Goal: Task Accomplishment & Management: Manage account settings

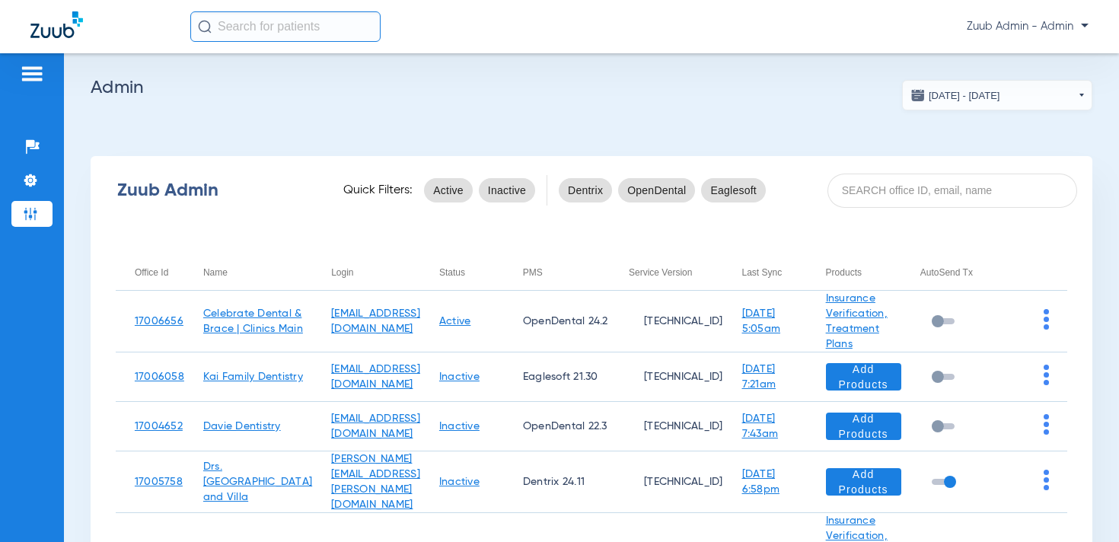
click at [1051, 30] on span "Zuub Admin - Admin" at bounding box center [1028, 26] width 122 height 15
click at [1033, 54] on span "Log out" at bounding box center [1044, 54] width 59 height 11
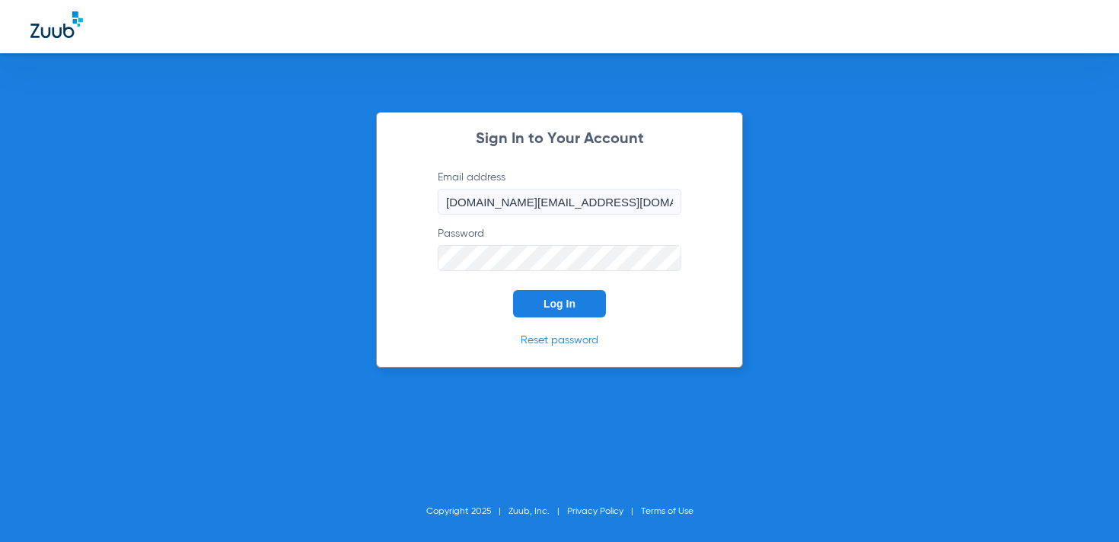
click at [539, 206] on input "[DOMAIN_NAME][EMAIL_ADDRESS][DOMAIN_NAME]" at bounding box center [560, 202] width 244 height 26
type input "[EMAIL_ADDRESS][DOMAIN_NAME]"
click at [550, 308] on span "Log In" at bounding box center [560, 304] width 32 height 12
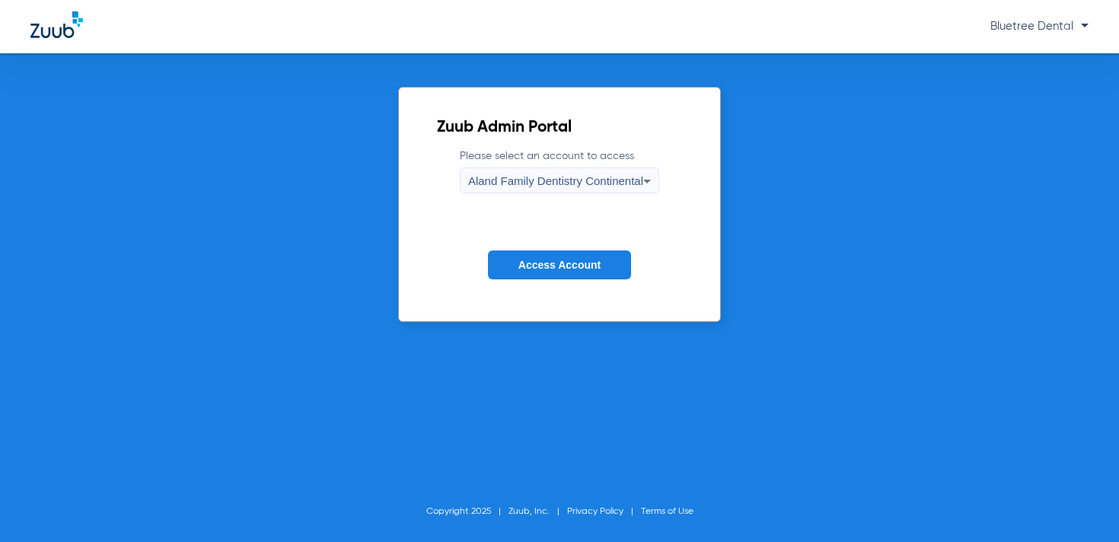
click at [545, 264] on span "Access Account" at bounding box center [560, 265] width 82 height 12
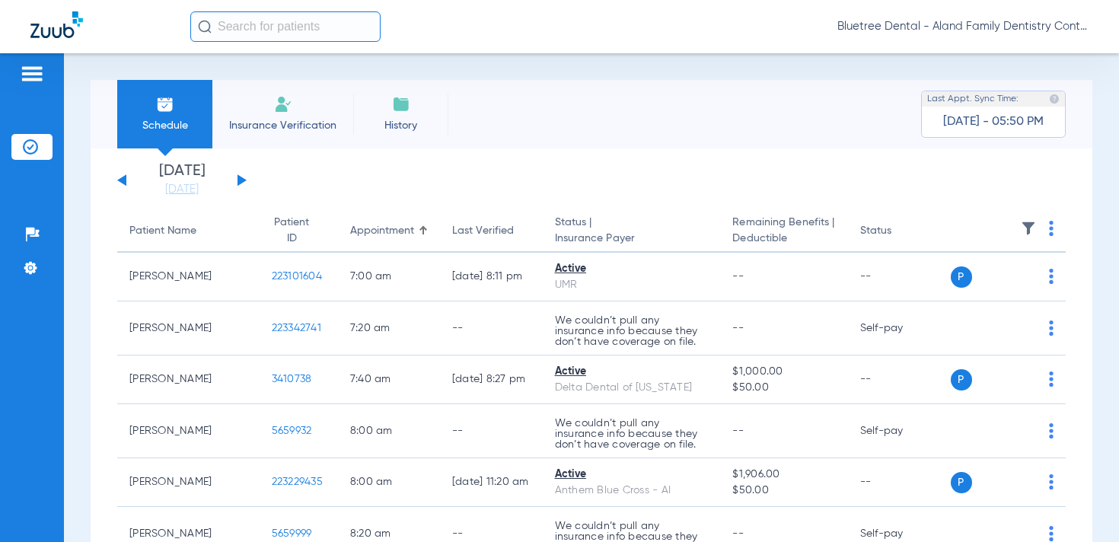
click at [241, 182] on button at bounding box center [242, 179] width 9 height 11
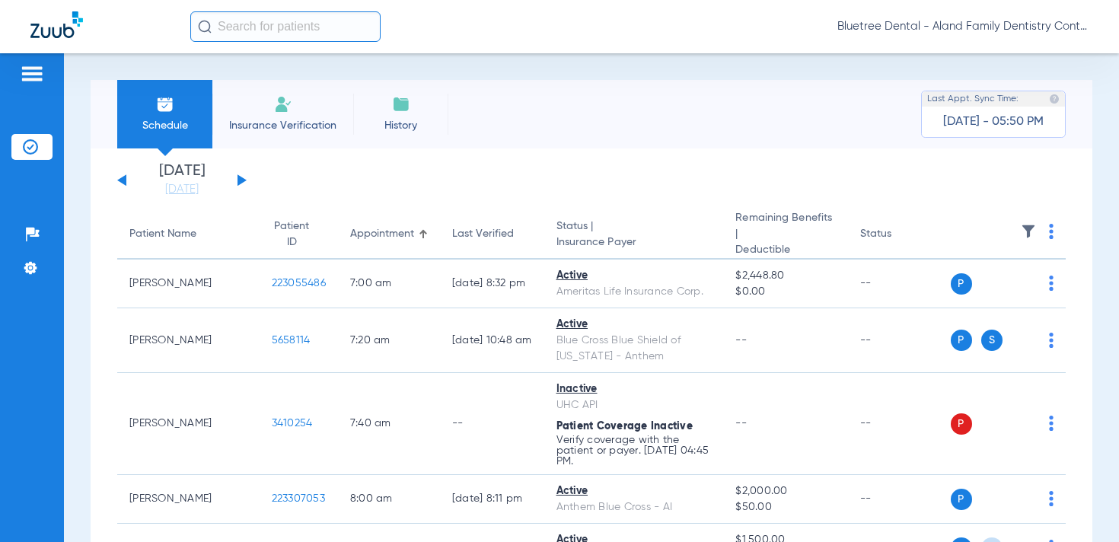
click at [1000, 27] on span "Bluetree Dental - Aland Family Dentistry Continental" at bounding box center [963, 26] width 251 height 15
click at [1001, 56] on span "Account Selection" at bounding box center [1031, 54] width 85 height 11
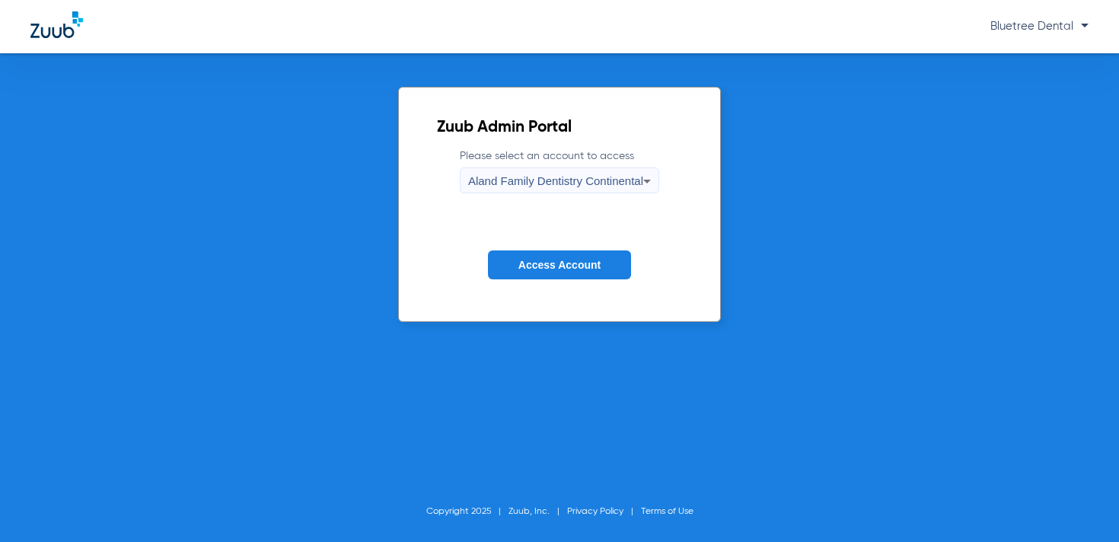
click at [612, 190] on div "Aland Family Dentistry Continental" at bounding box center [555, 181] width 175 height 26
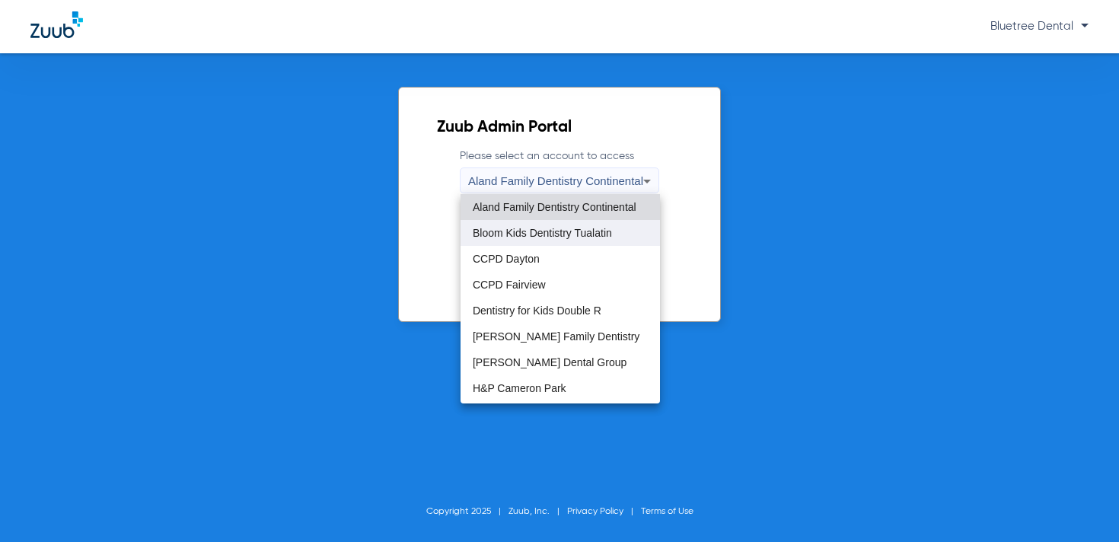
click at [581, 232] on span "Bloom Kids Dentistry Tualatin" at bounding box center [542, 233] width 139 height 11
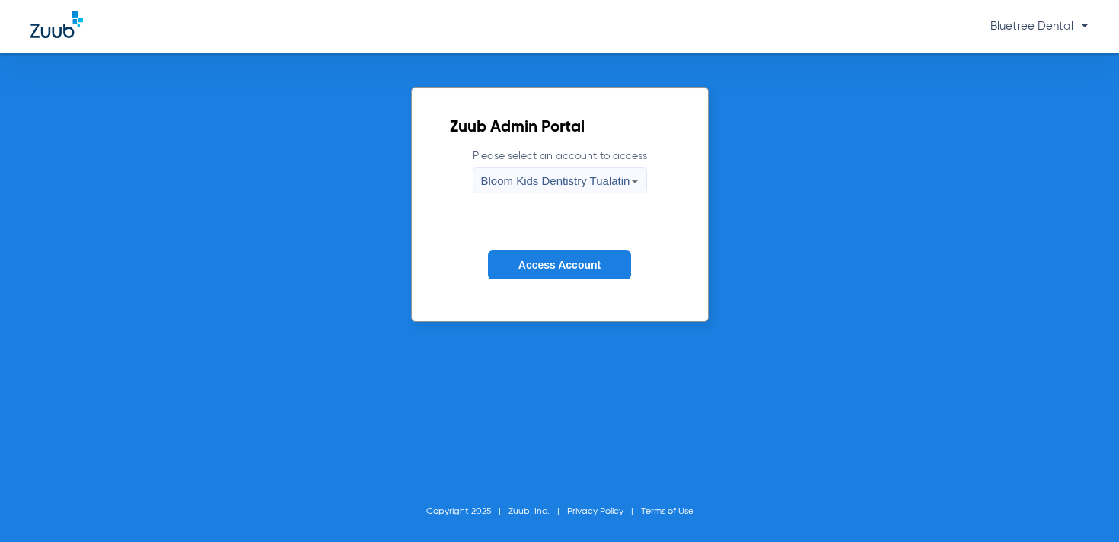
click at [552, 264] on span "Access Account" at bounding box center [560, 265] width 82 height 12
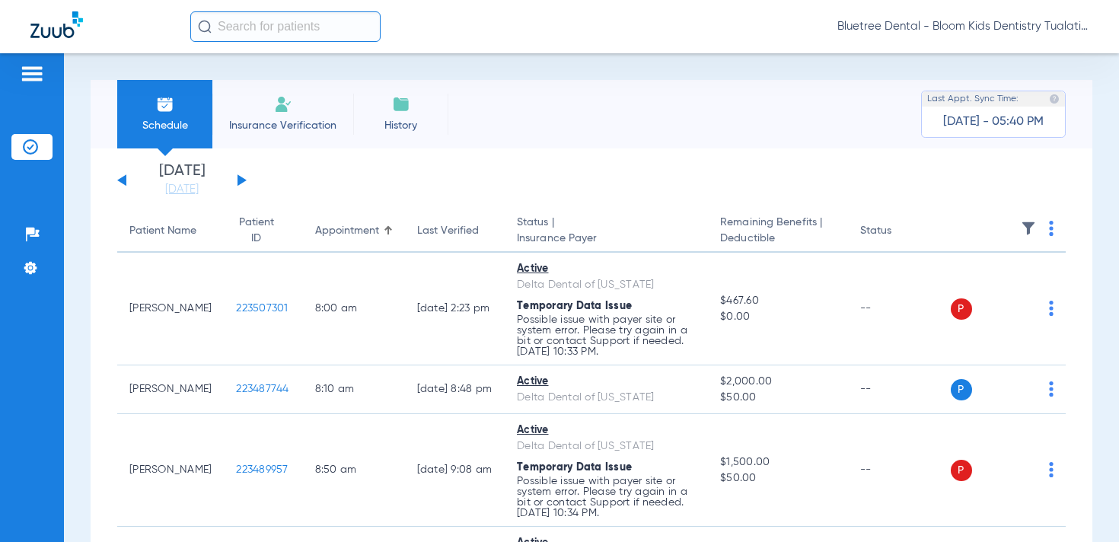
click at [1027, 225] on img at bounding box center [1028, 228] width 15 height 15
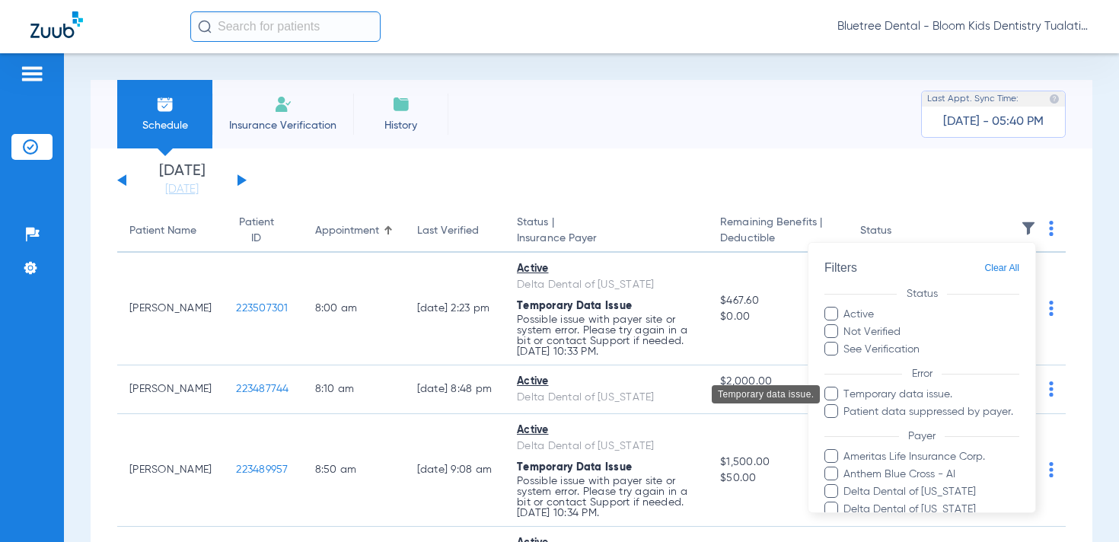
click at [931, 390] on span "Temporary data issue." at bounding box center [931, 395] width 177 height 16
click at [846, 405] on input "Temporary data issue." at bounding box center [846, 405] width 0 height 0
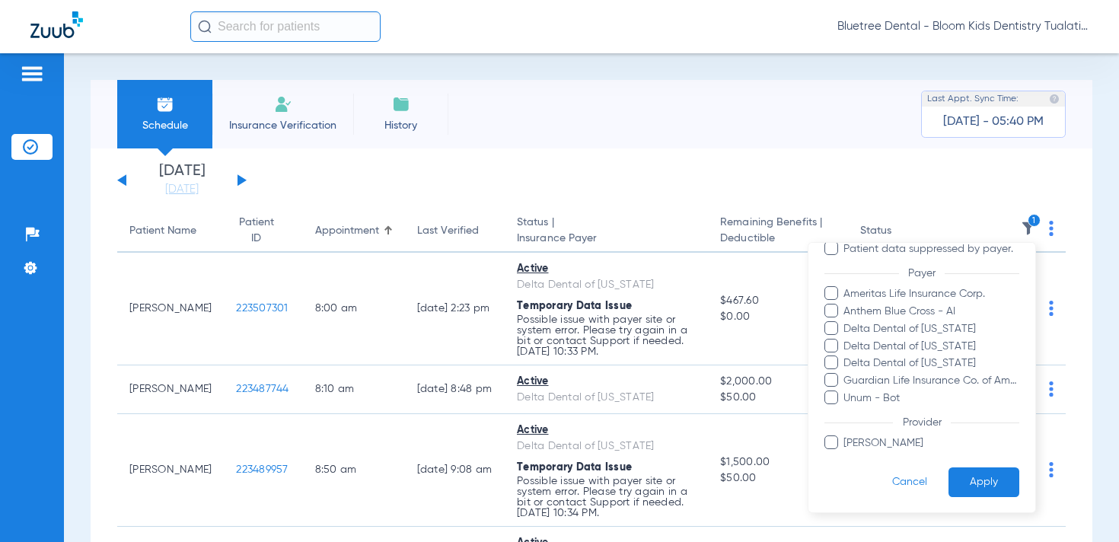
click at [971, 492] on button "Apply" at bounding box center [984, 483] width 71 height 30
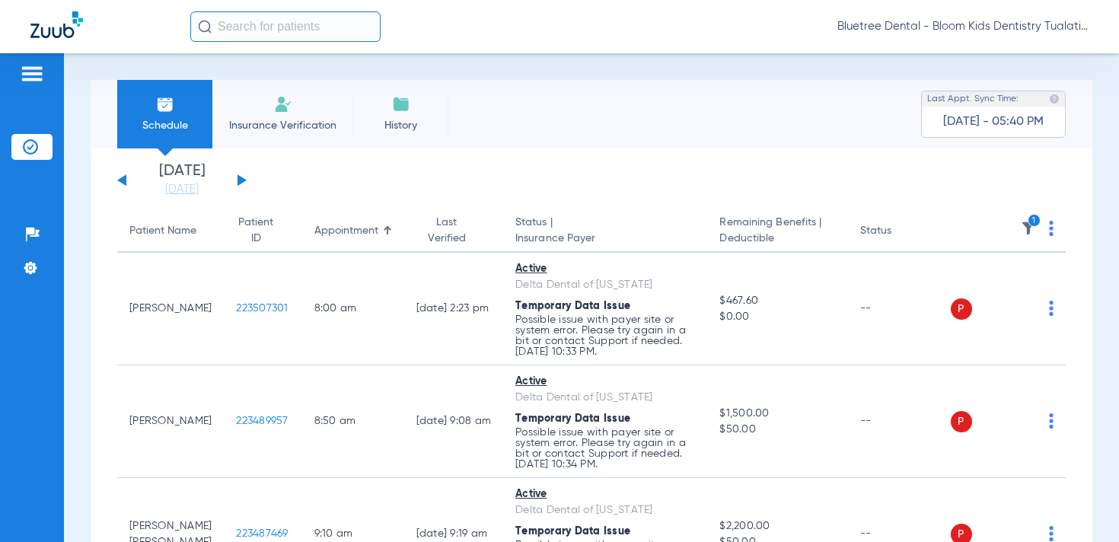
click at [1051, 230] on img at bounding box center [1051, 228] width 5 height 15
click at [1005, 293] on button "Verify All" at bounding box center [995, 288] width 116 height 30
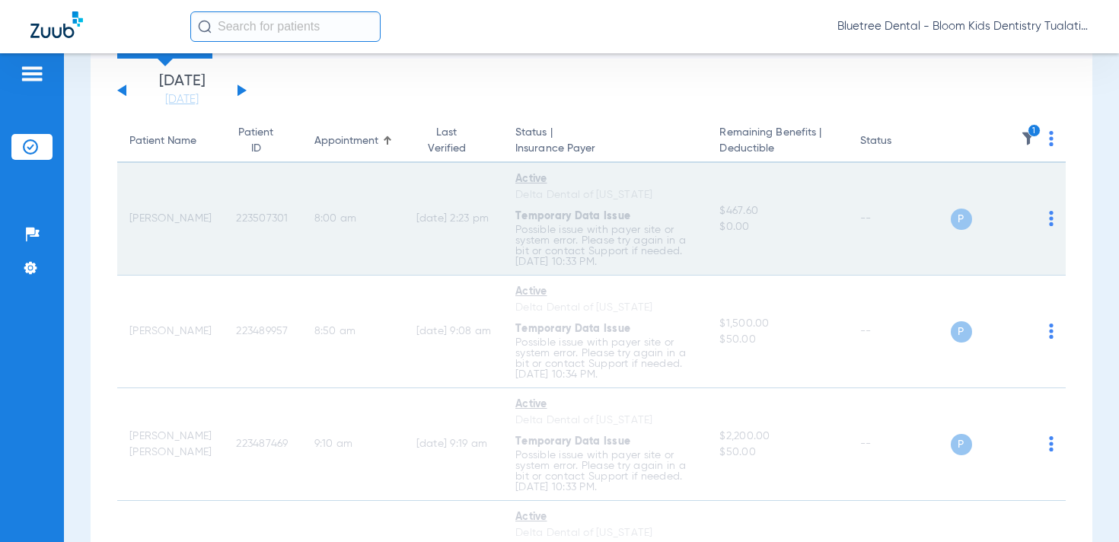
scroll to position [78, 0]
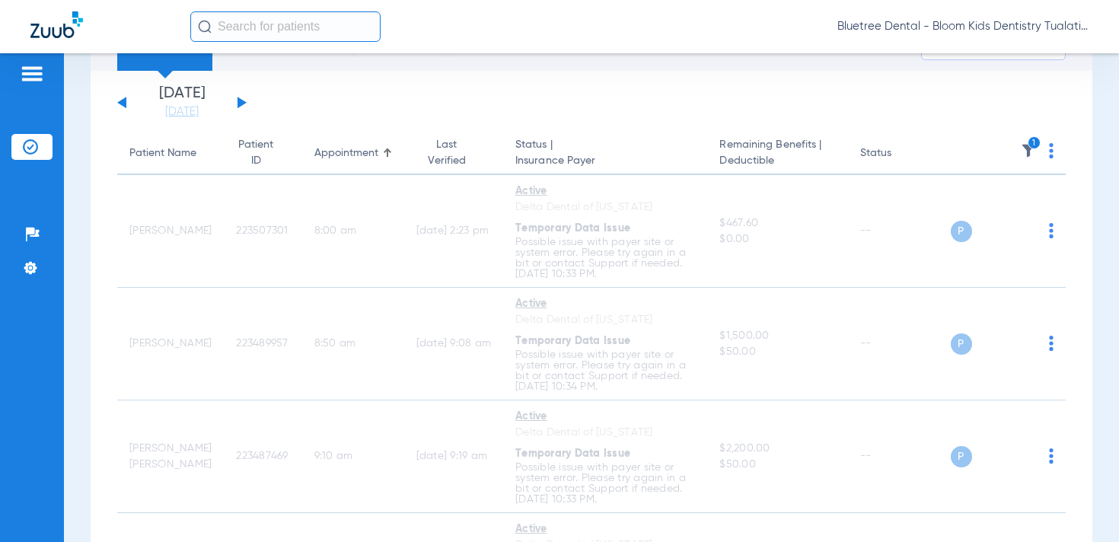
click at [968, 28] on span "Bluetree Dental - Bloom Kids Dentistry Tualatin" at bounding box center [963, 26] width 251 height 15
click at [997, 53] on span "Account Selection" at bounding box center [1031, 54] width 85 height 11
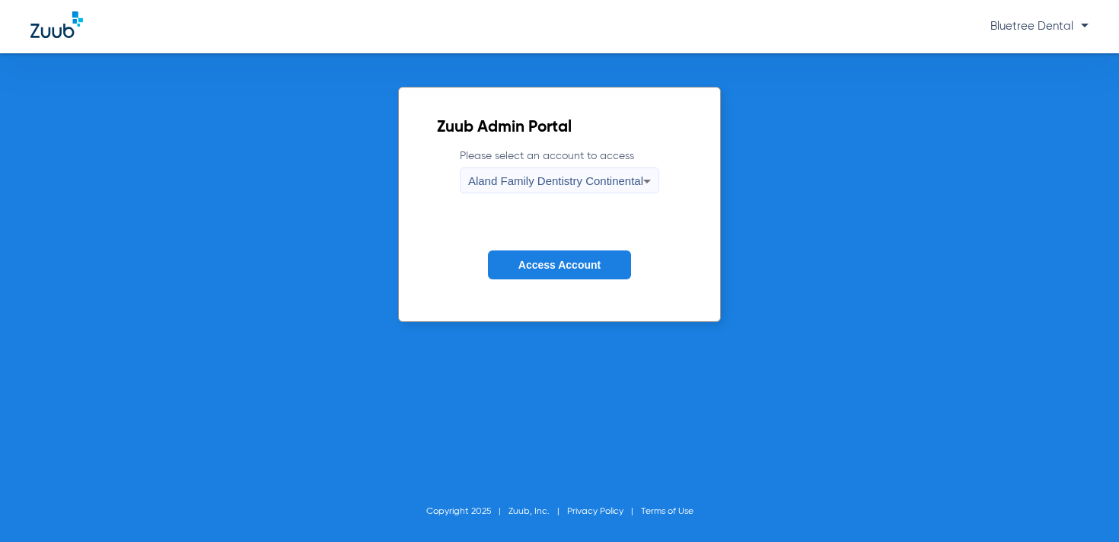
click at [548, 184] on span "Aland Family Dentistry Continental" at bounding box center [555, 180] width 175 height 13
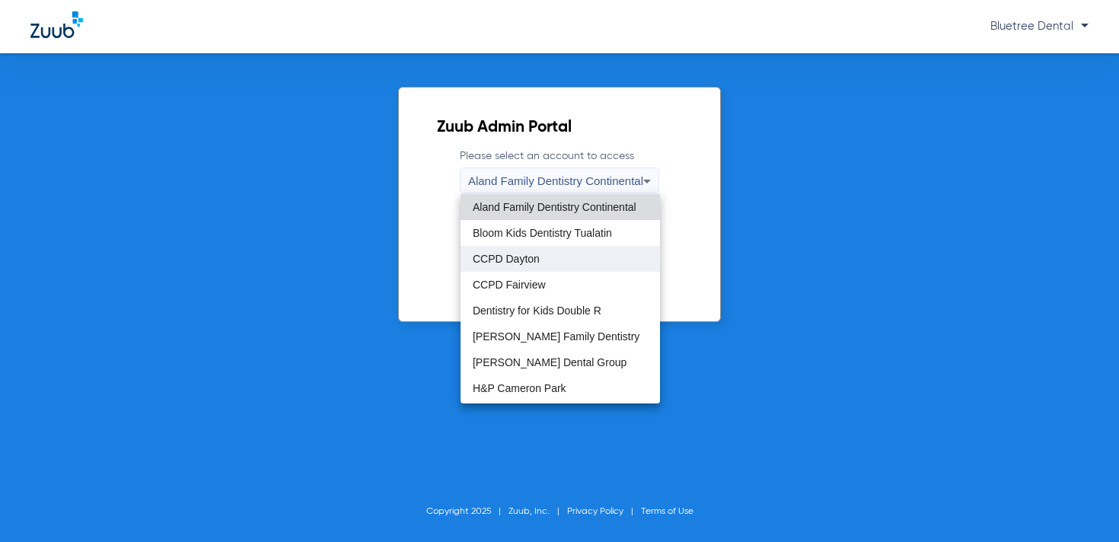
click at [526, 254] on span "CCPD Dayton" at bounding box center [506, 259] width 67 height 11
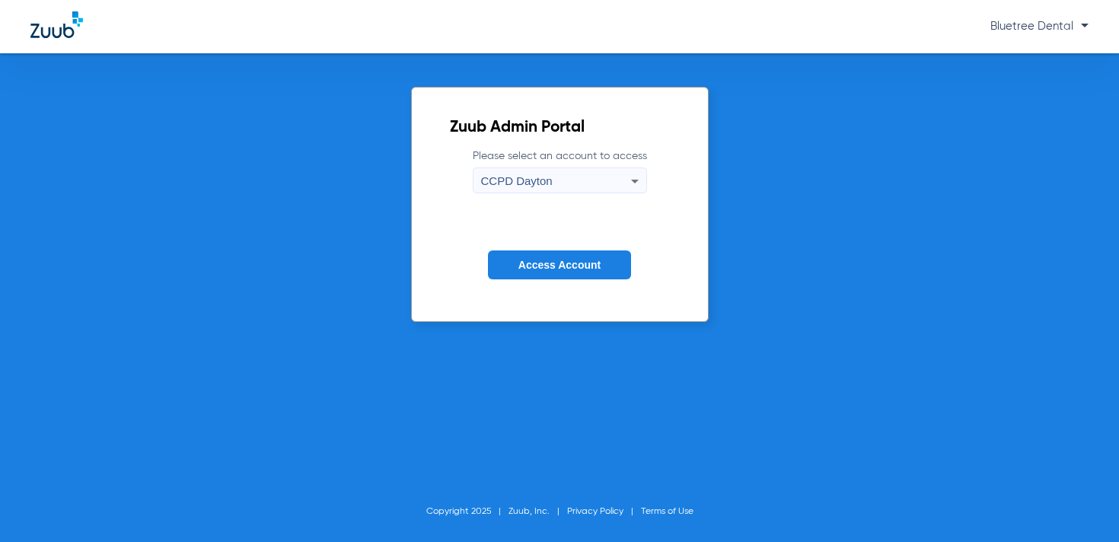
click at [516, 266] on button "Access Account" at bounding box center [559, 266] width 143 height 30
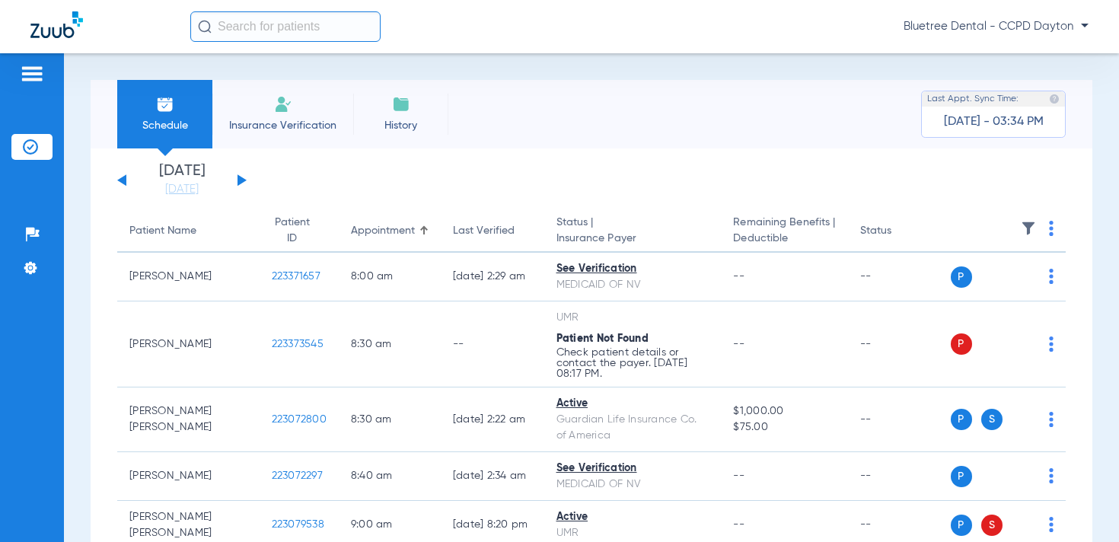
click at [1026, 230] on img at bounding box center [1028, 228] width 15 height 15
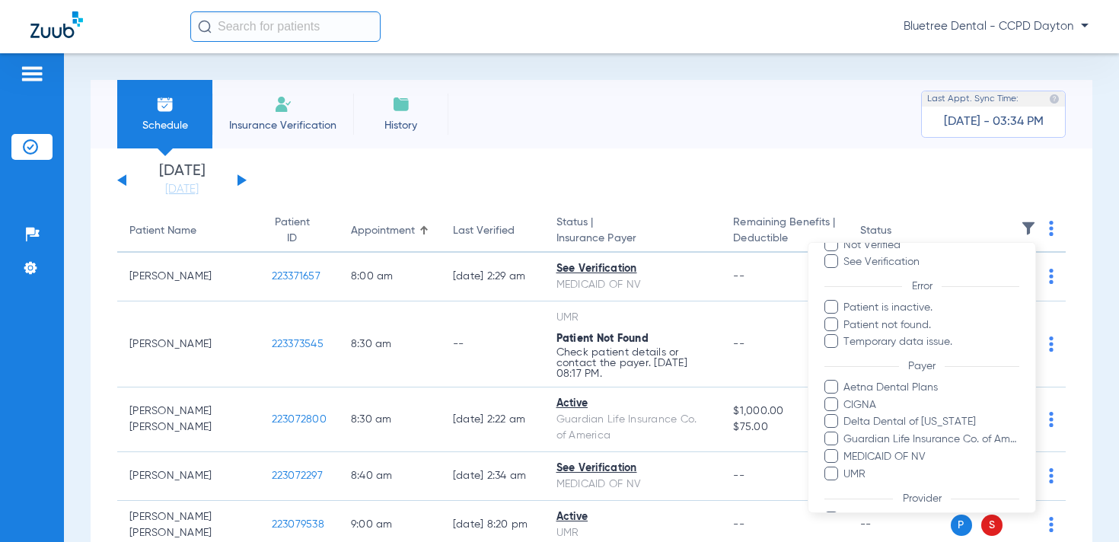
scroll to position [158, 0]
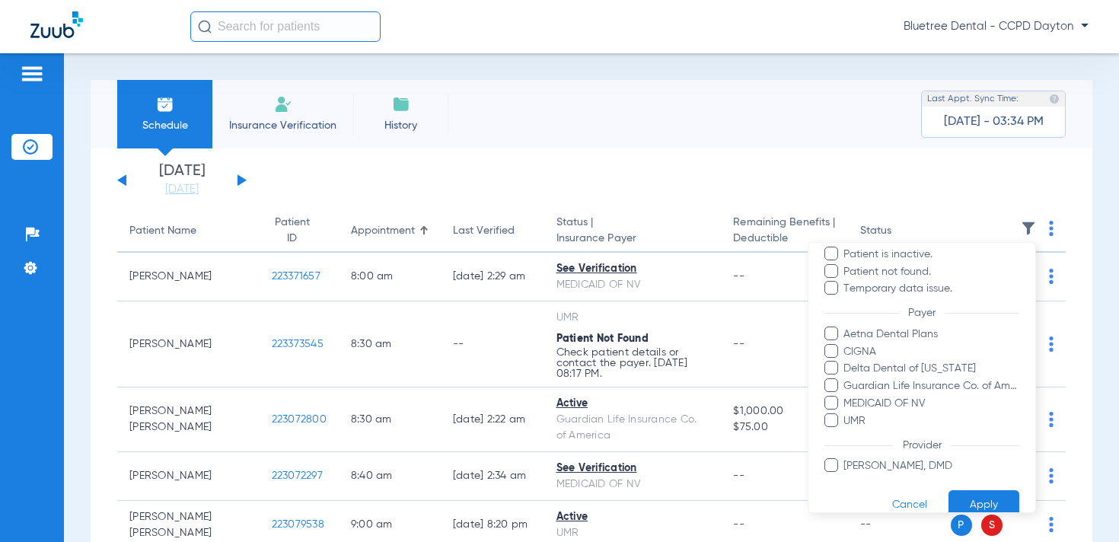
click at [780, 160] on div at bounding box center [559, 271] width 1119 height 542
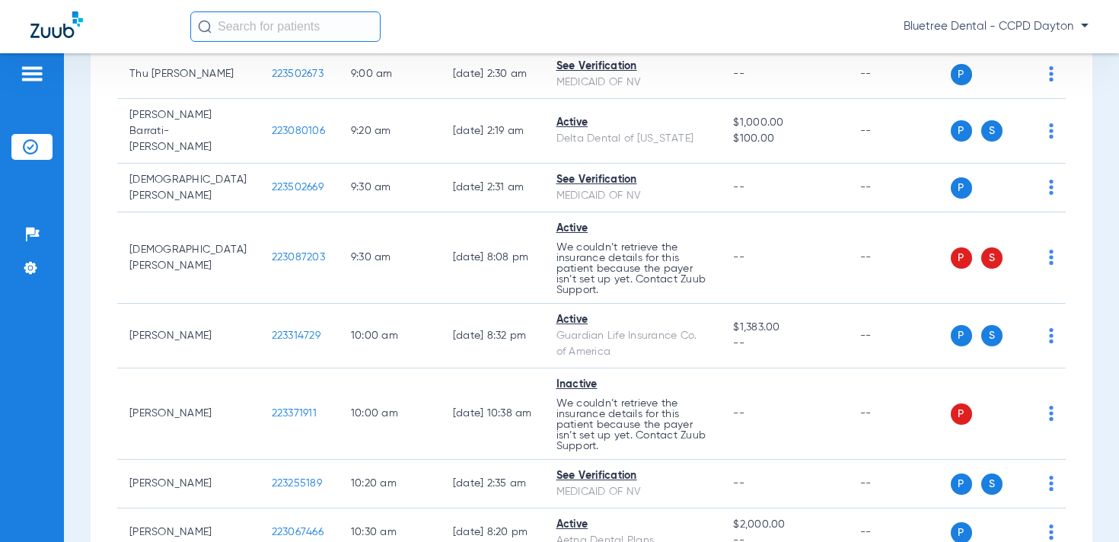
scroll to position [506, 0]
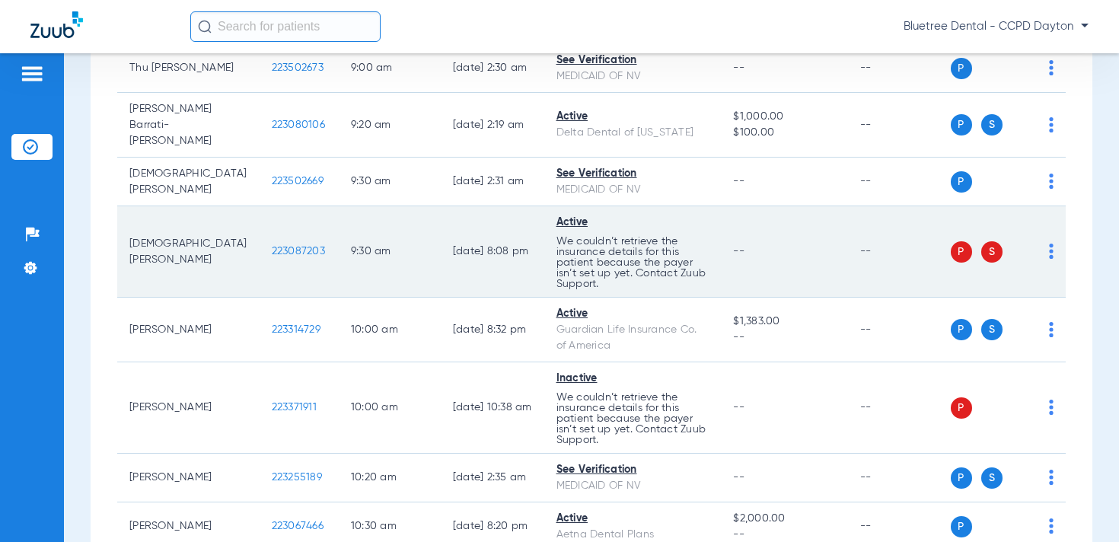
click at [272, 251] on span "223087203" at bounding box center [298, 251] width 53 height 11
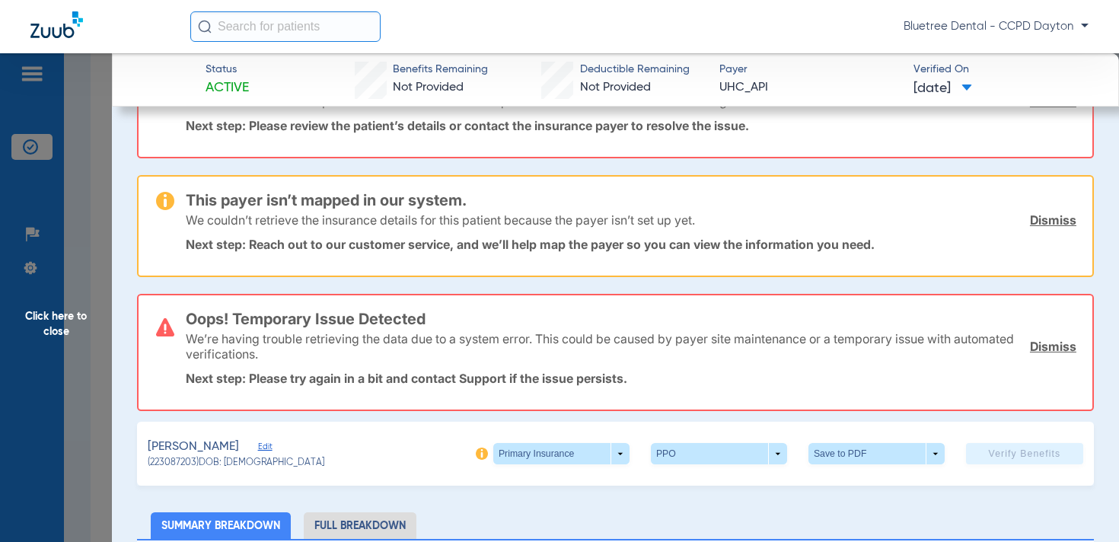
scroll to position [149, 0]
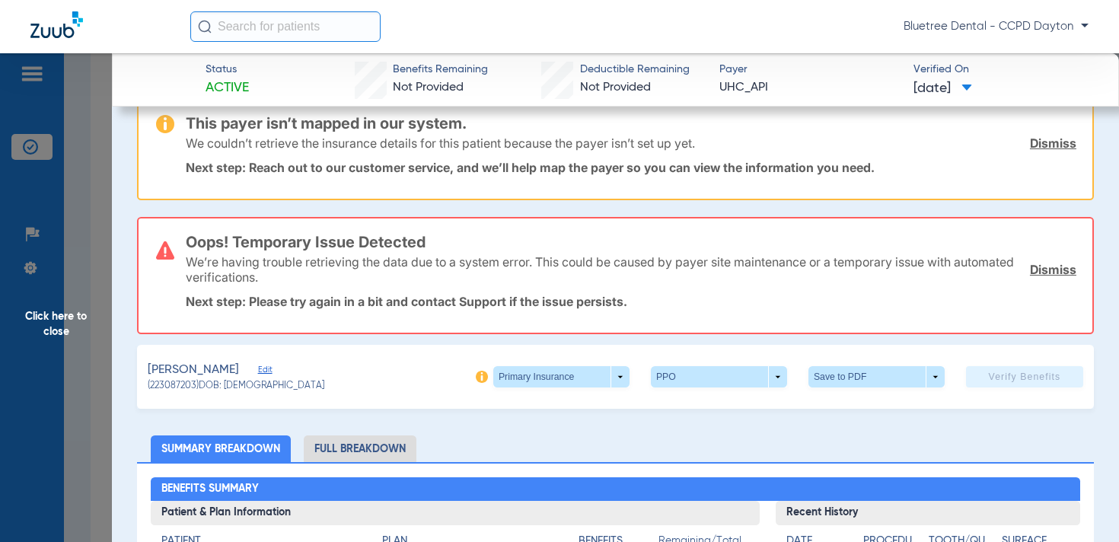
click at [269, 373] on span "Edit" at bounding box center [265, 372] width 14 height 14
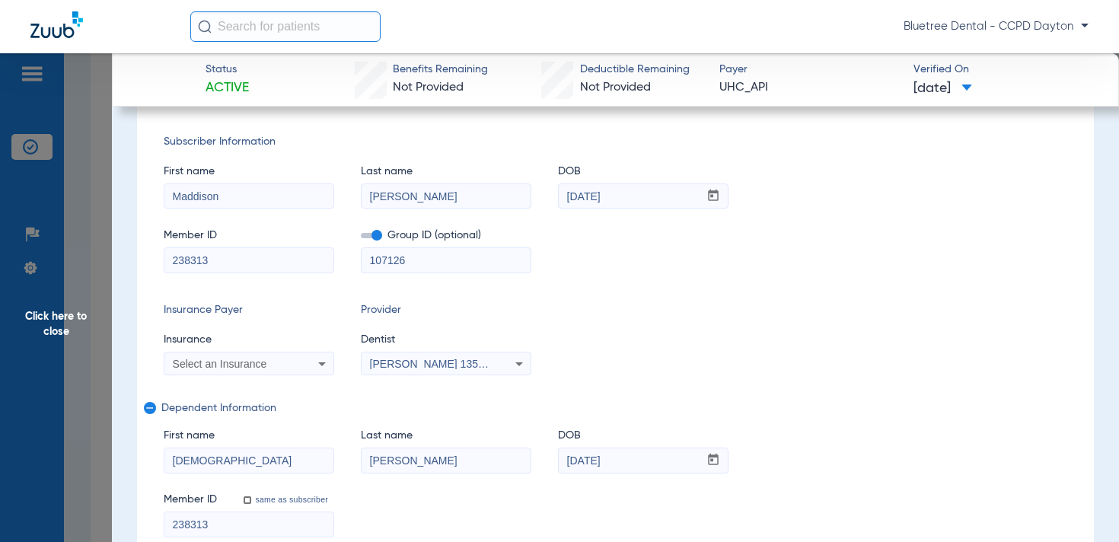
scroll to position [453, 0]
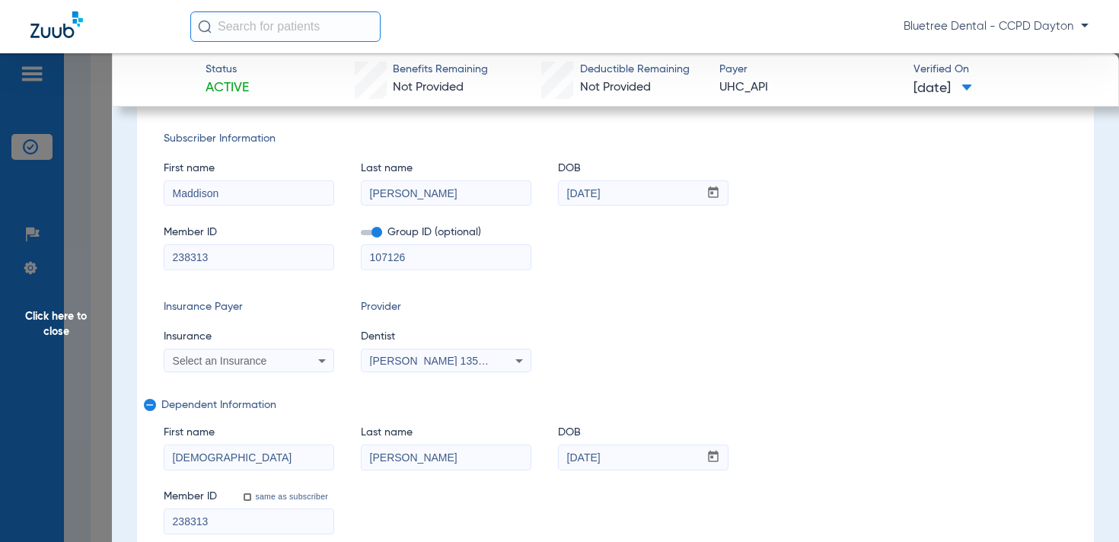
click at [71, 316] on span "Click here to close" at bounding box center [56, 324] width 112 height 542
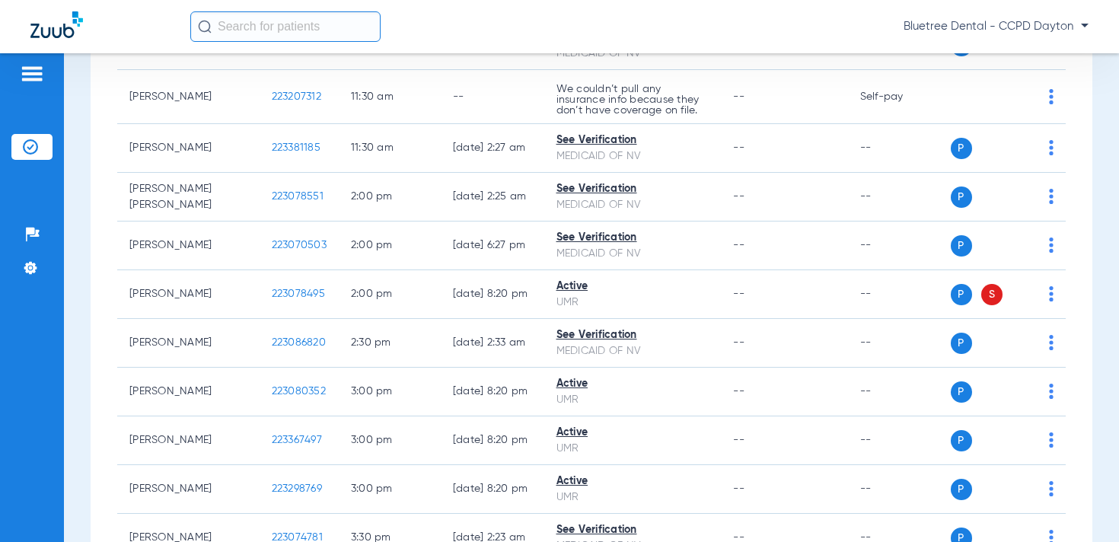
scroll to position [1489, 0]
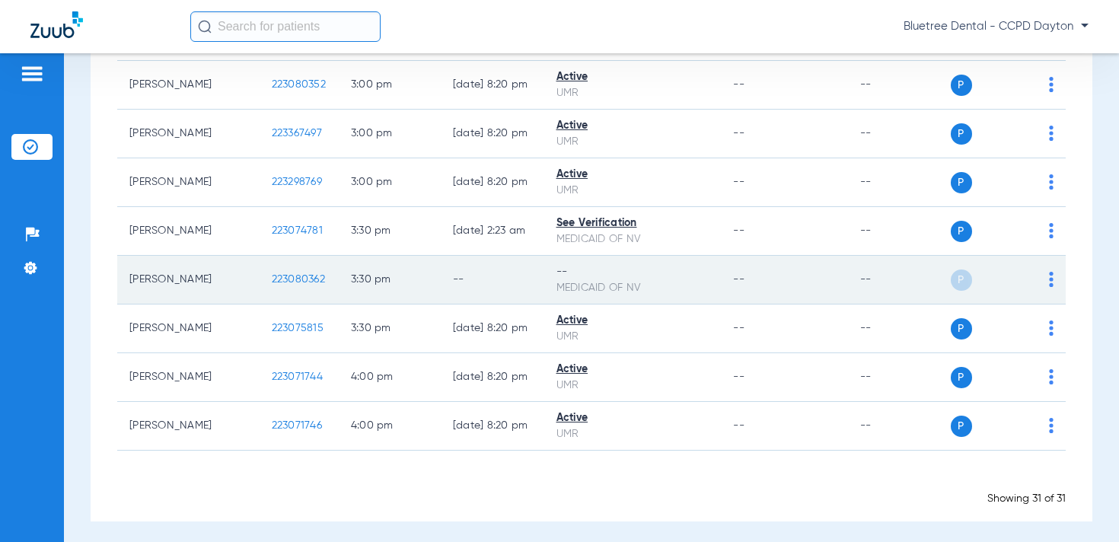
click at [1050, 272] on img at bounding box center [1051, 279] width 5 height 15
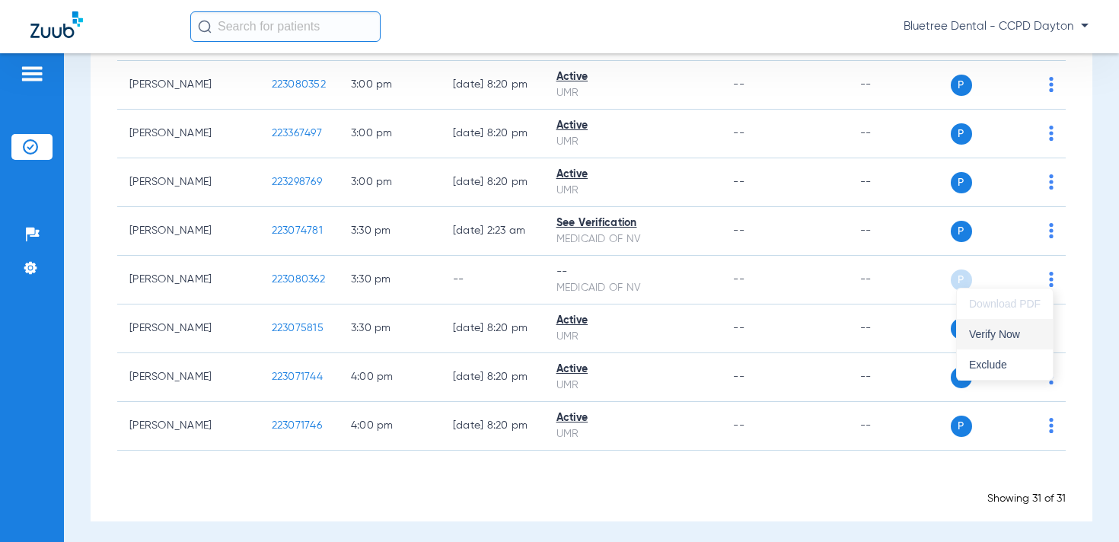
click at [1012, 329] on span "Verify Now" at bounding box center [1005, 334] width 72 height 11
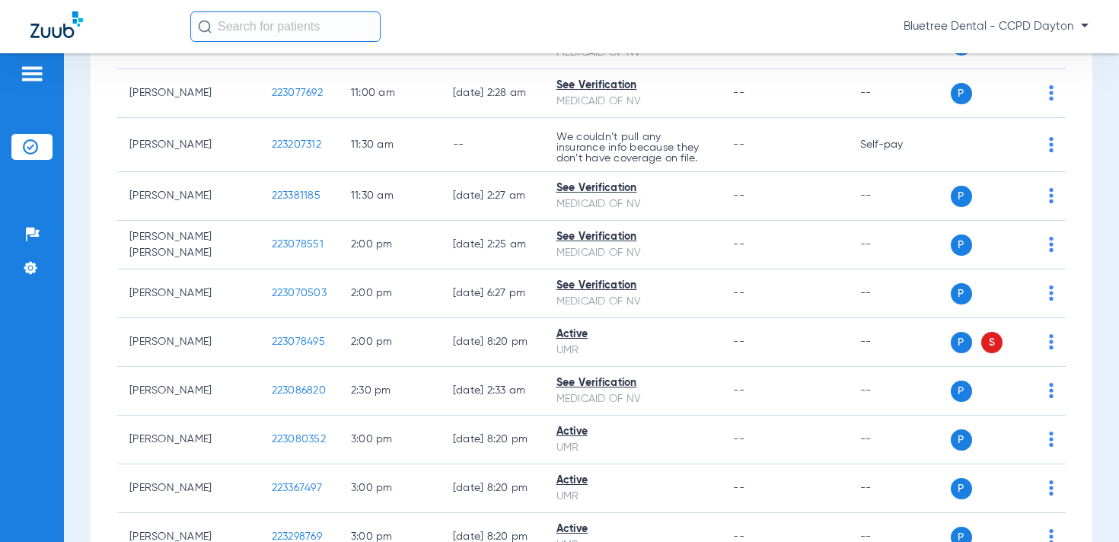
scroll to position [1132, 0]
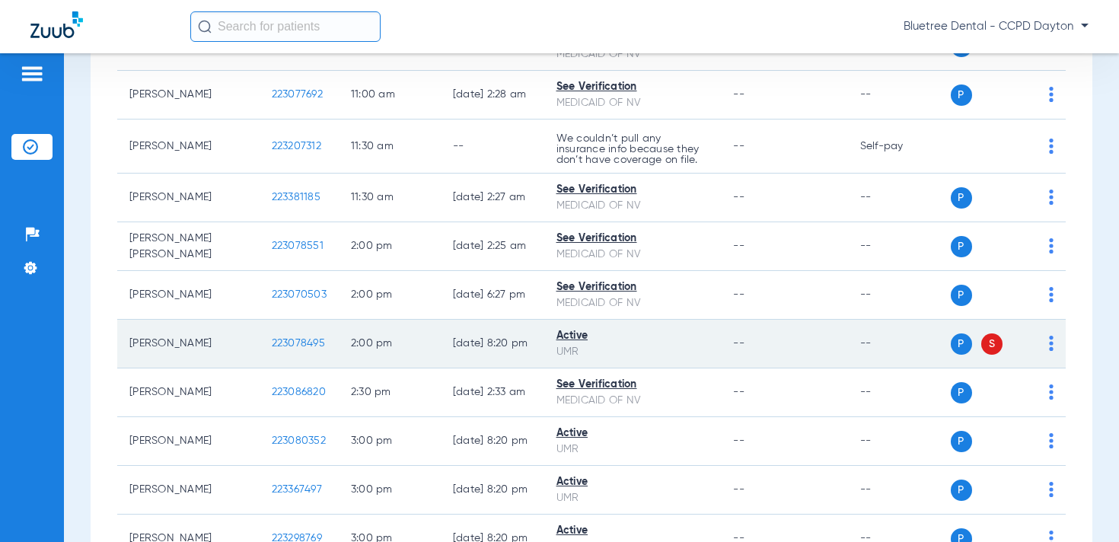
click at [272, 338] on span "223078495" at bounding box center [298, 343] width 53 height 11
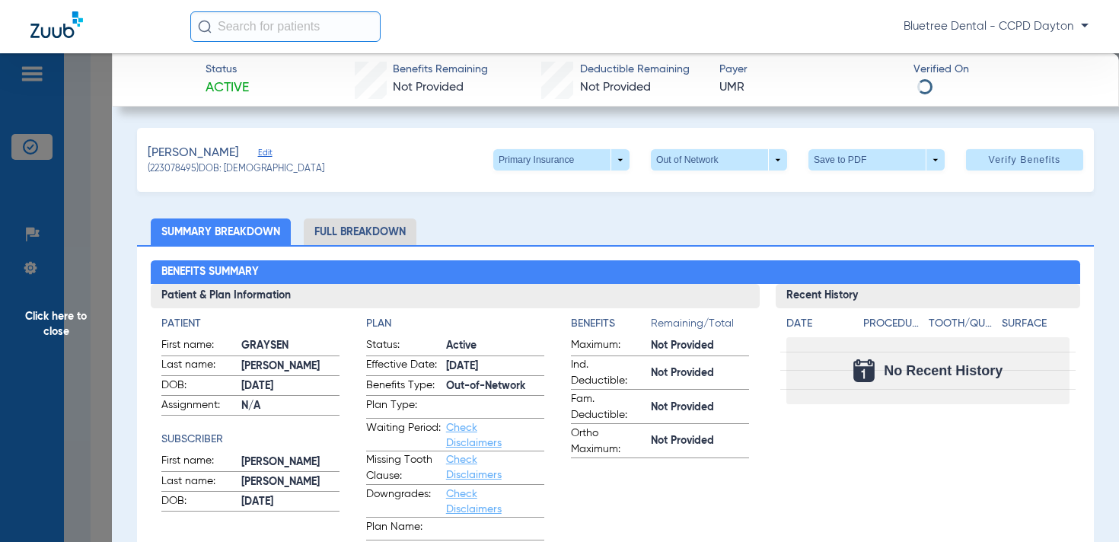
click at [561, 161] on span at bounding box center [561, 160] width 37 height 37
click at [561, 219] on span "Secondary Insurance" at bounding box center [556, 221] width 101 height 11
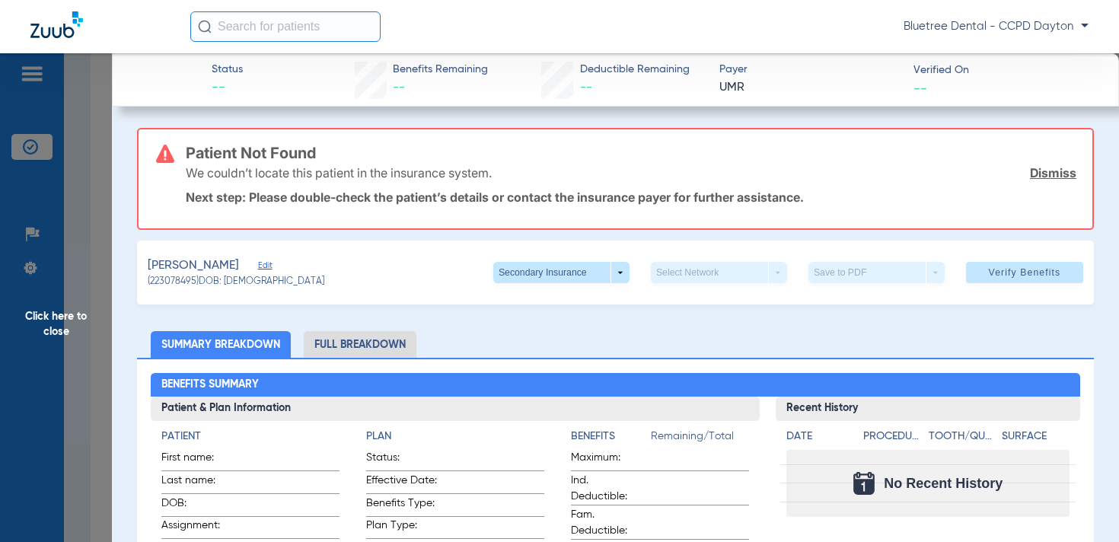
click at [262, 268] on span "Edit" at bounding box center [265, 267] width 14 height 14
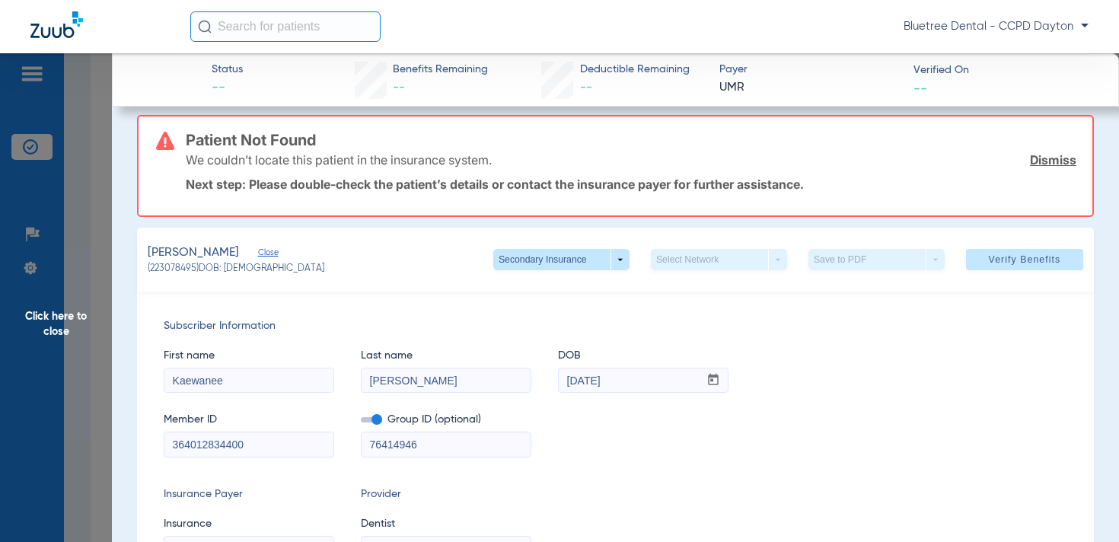
scroll to position [0, 0]
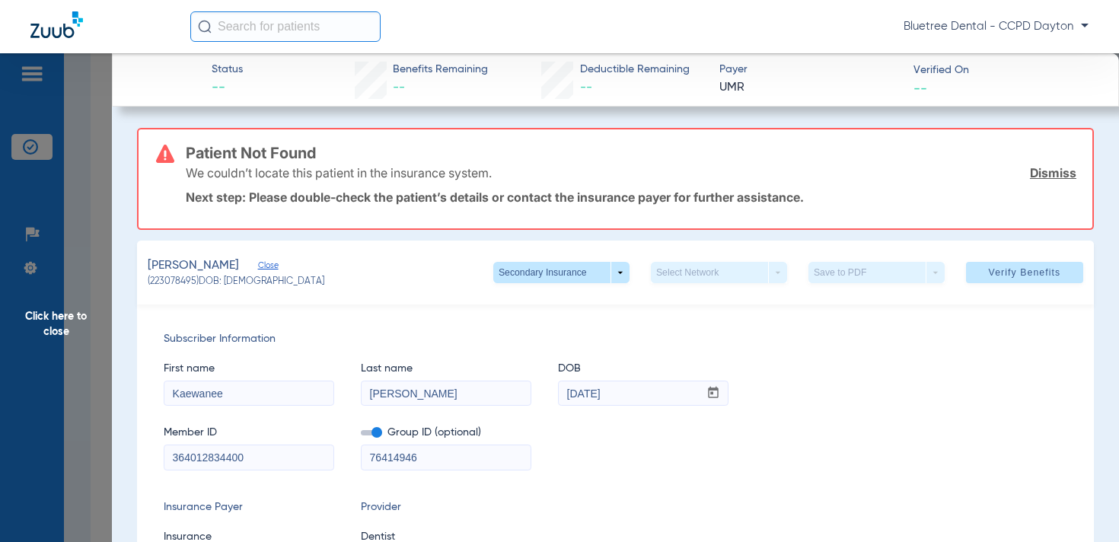
click at [50, 315] on span "Click here to close" at bounding box center [56, 324] width 112 height 542
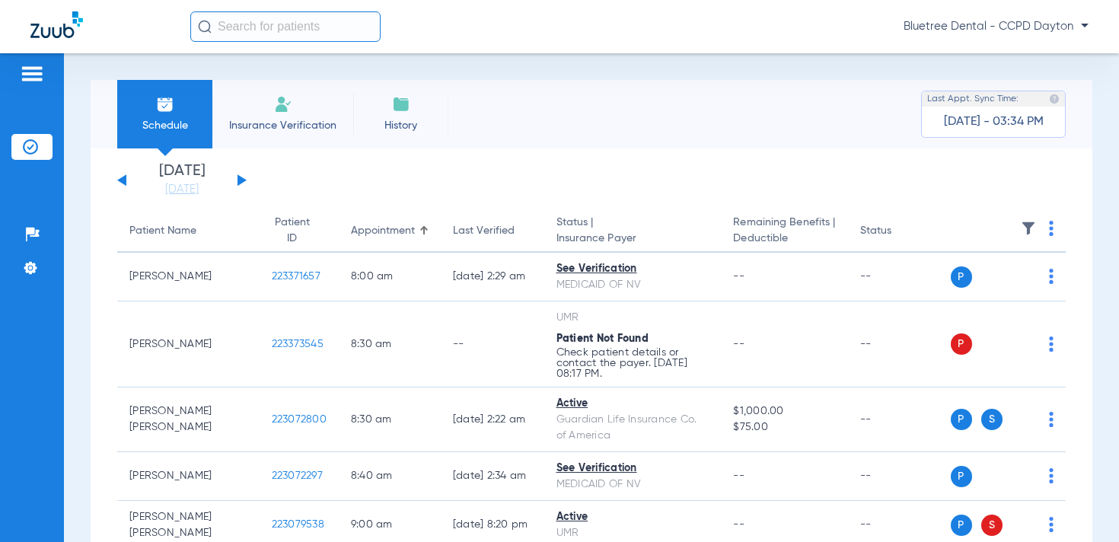
click at [241, 179] on button at bounding box center [242, 179] width 9 height 11
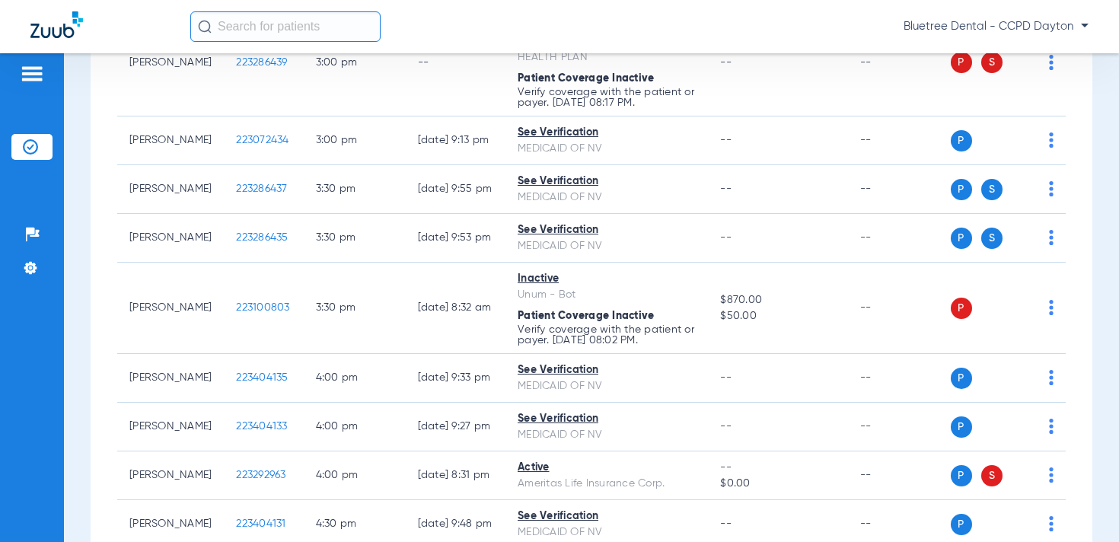
scroll to position [1883, 0]
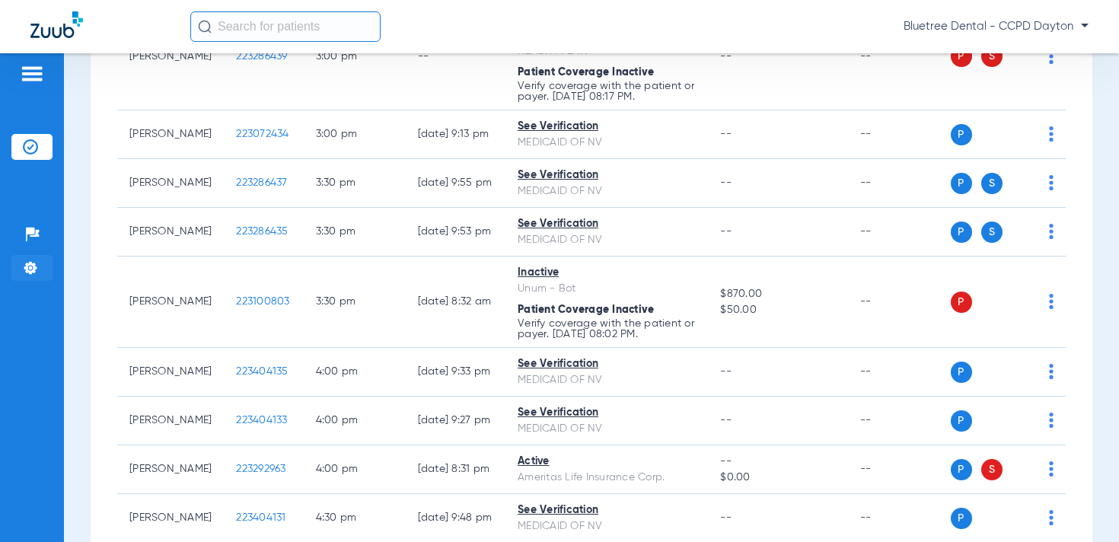
click at [19, 270] on li "Settings" at bounding box center [31, 268] width 41 height 26
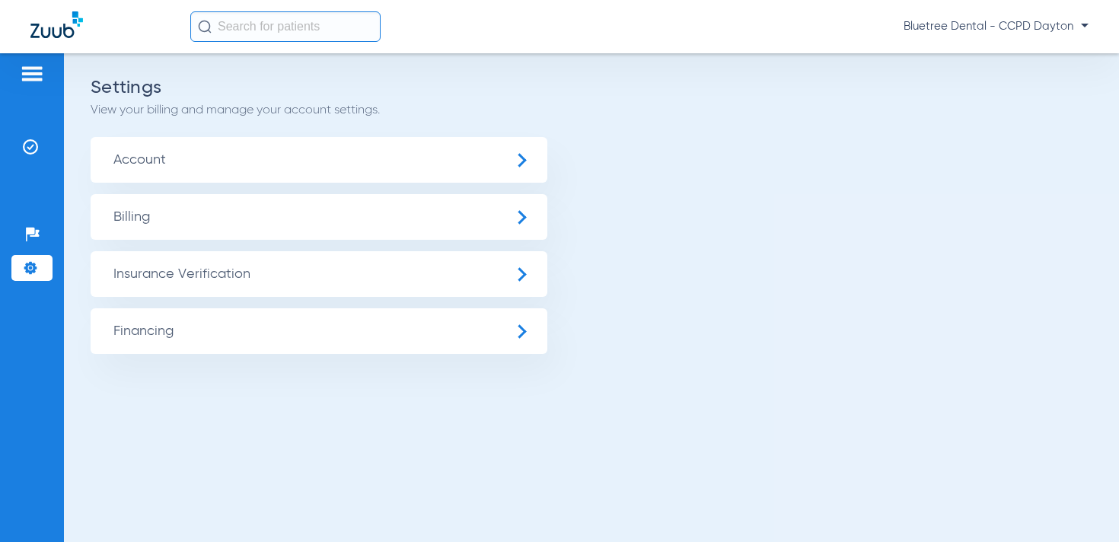
click at [183, 257] on span "Insurance Verification" at bounding box center [319, 274] width 457 height 46
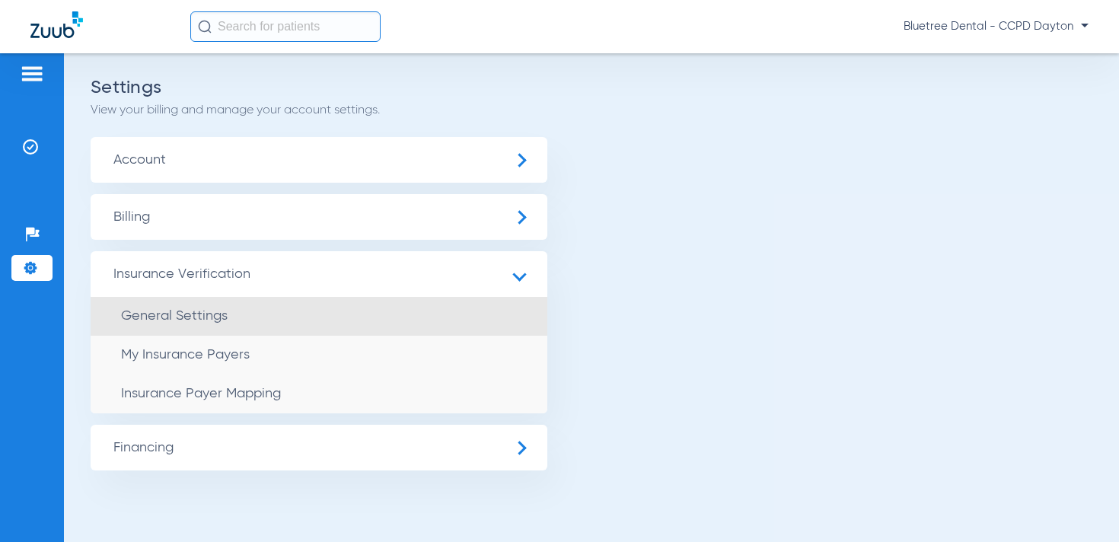
click at [212, 308] on li "General Settings" at bounding box center [319, 316] width 457 height 39
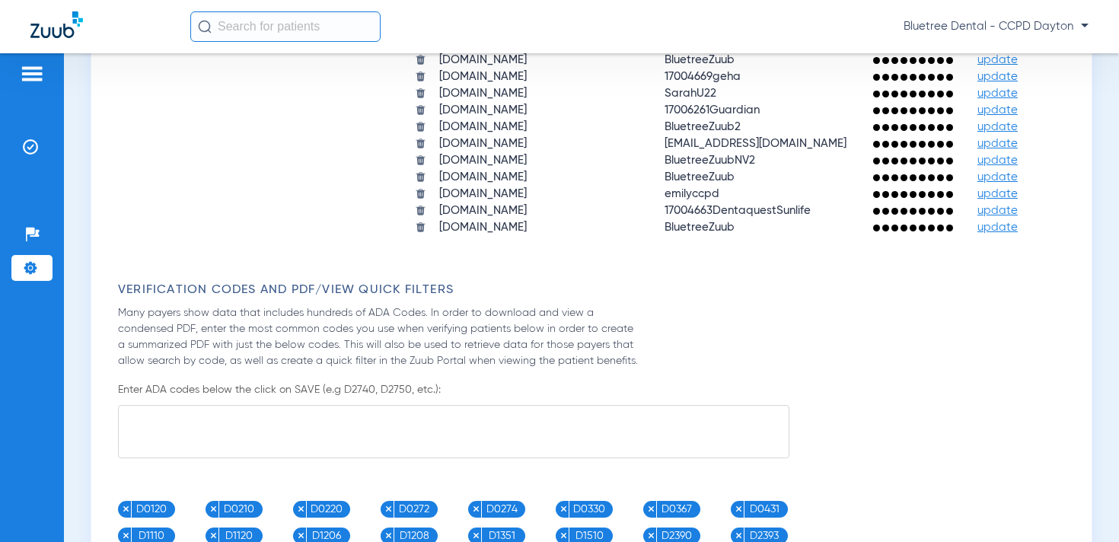
scroll to position [1785, 0]
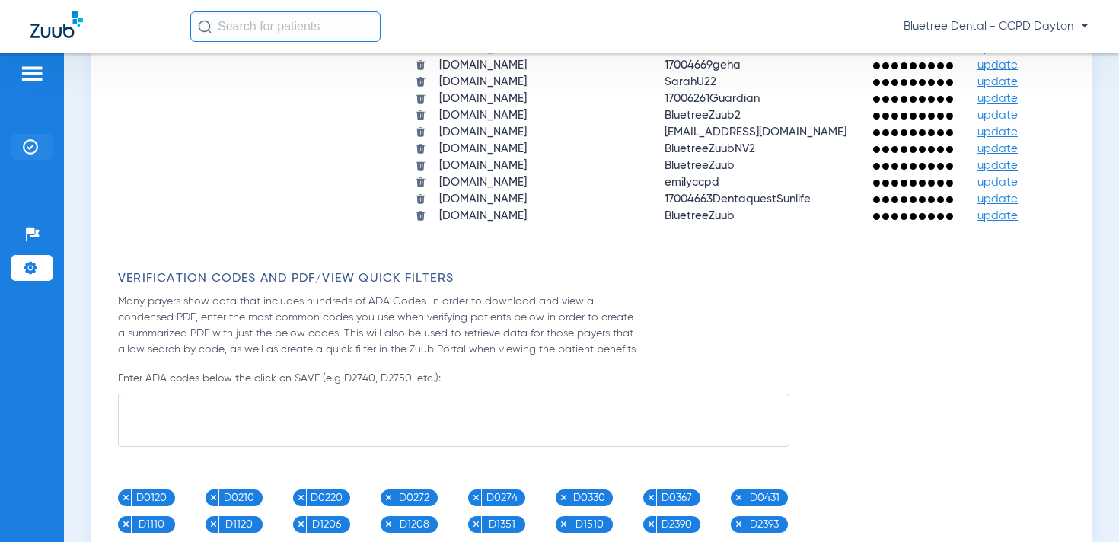
click at [31, 137] on li "Insurance Verification" at bounding box center [31, 147] width 41 height 26
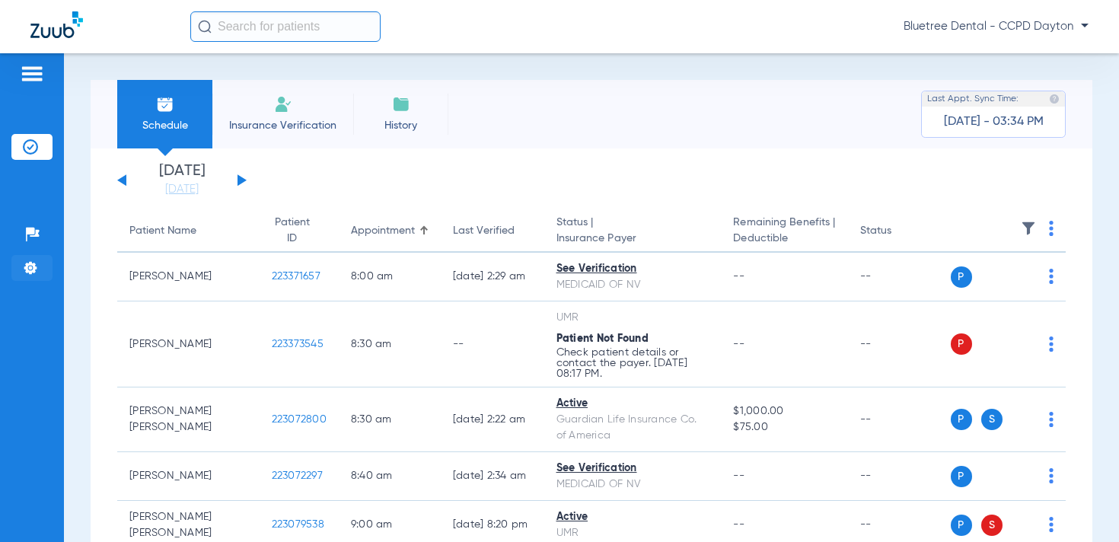
click at [33, 275] on img at bounding box center [30, 267] width 15 height 15
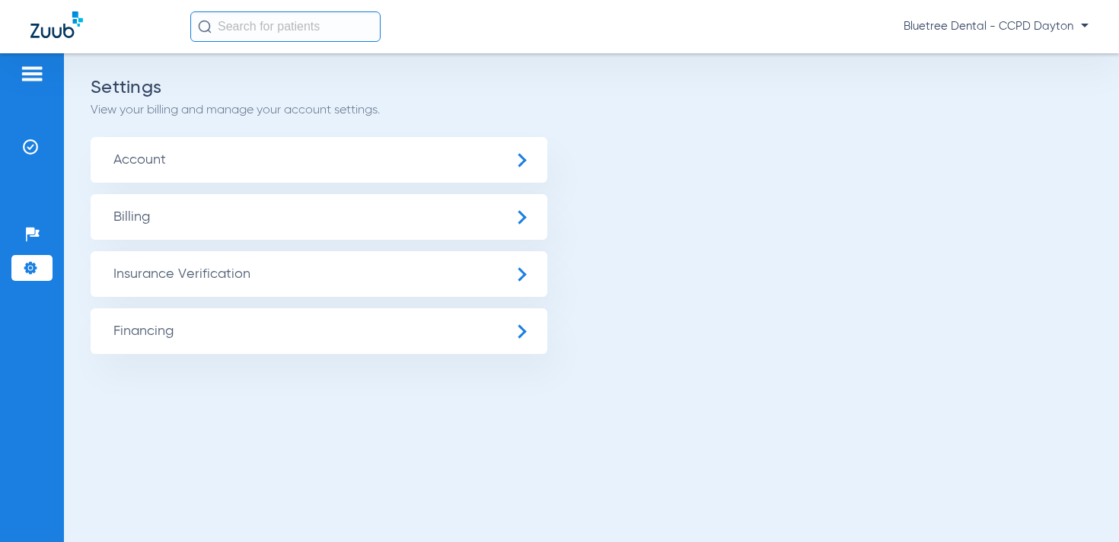
click at [200, 280] on span "Insurance Verification" at bounding box center [319, 274] width 457 height 46
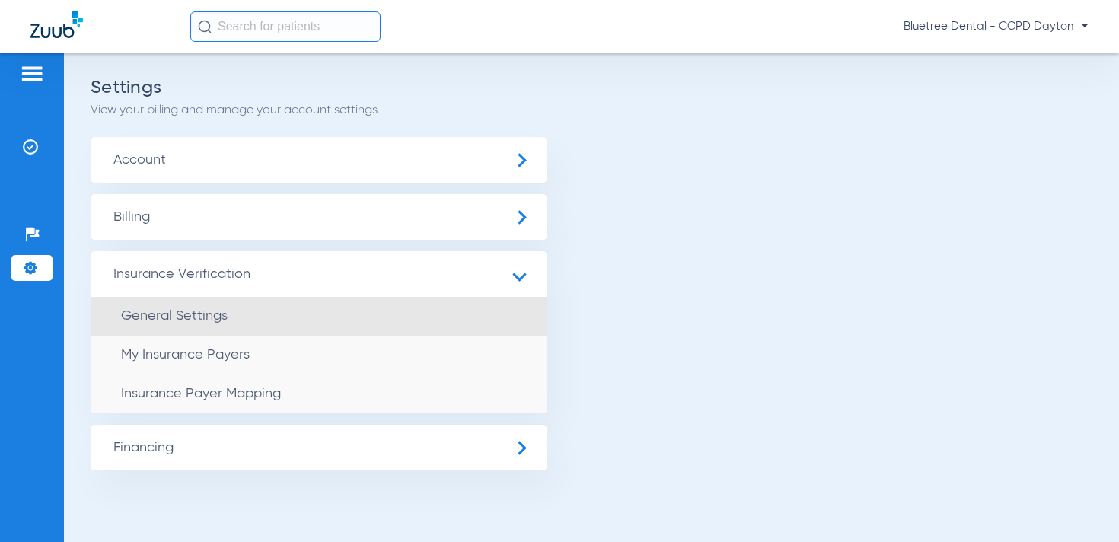
click at [207, 309] on span "General Settings" at bounding box center [174, 316] width 107 height 14
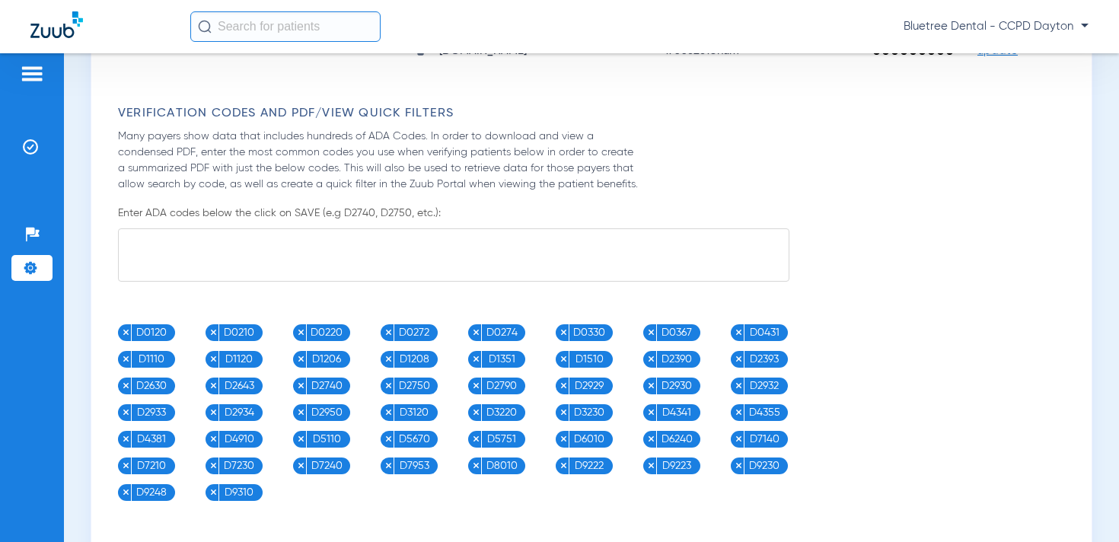
scroll to position [1975, 0]
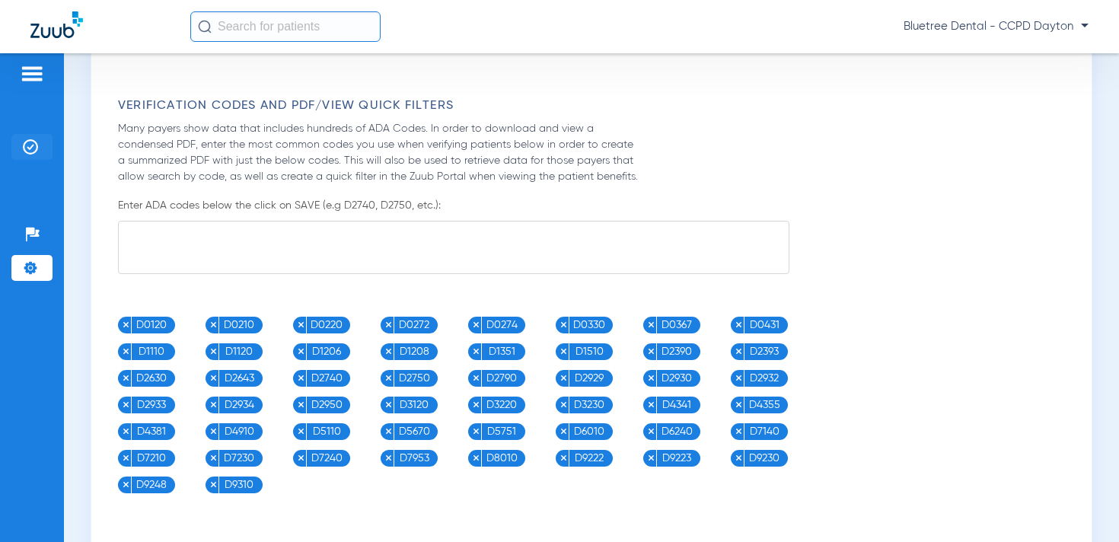
click at [24, 145] on img at bounding box center [30, 146] width 15 height 15
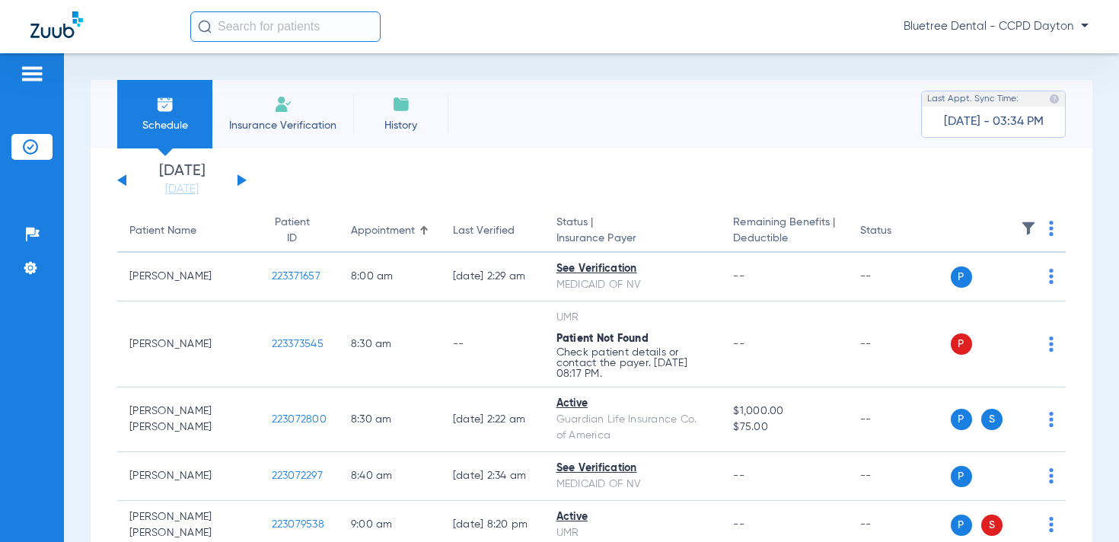
click at [1030, 228] on img at bounding box center [1028, 228] width 15 height 15
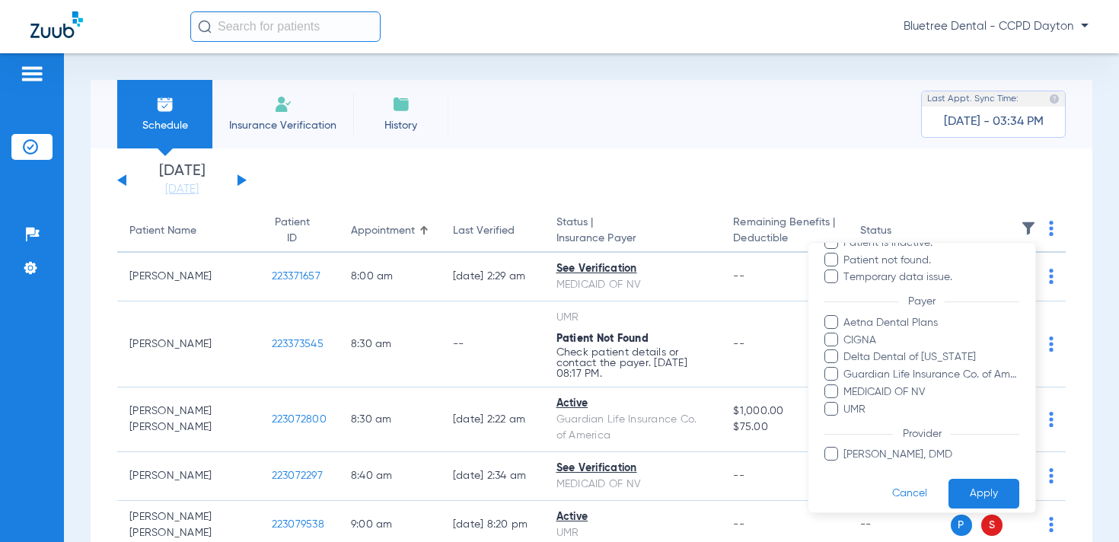
scroll to position [180, 0]
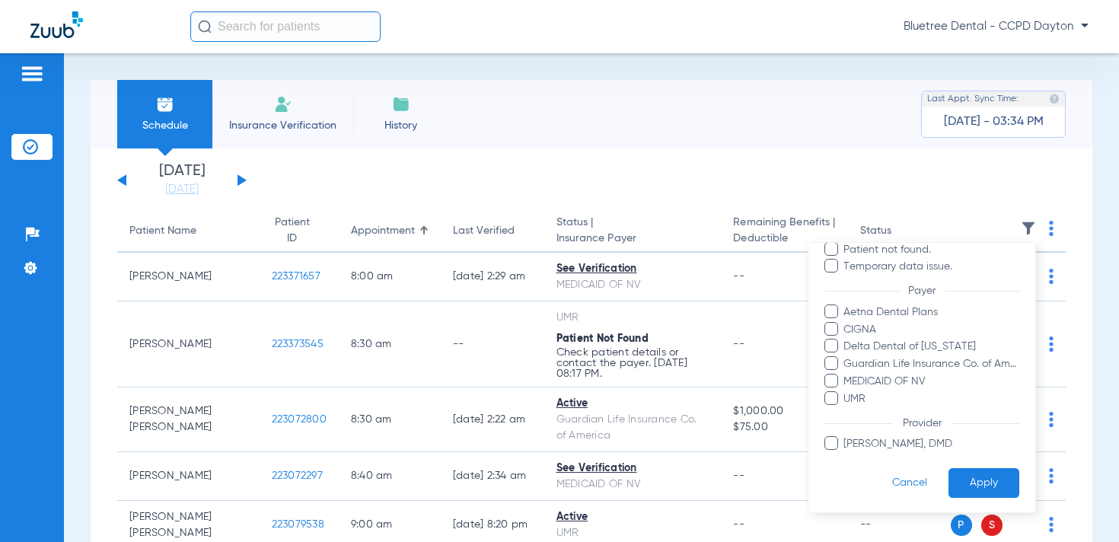
click at [395, 200] on div at bounding box center [559, 271] width 1119 height 542
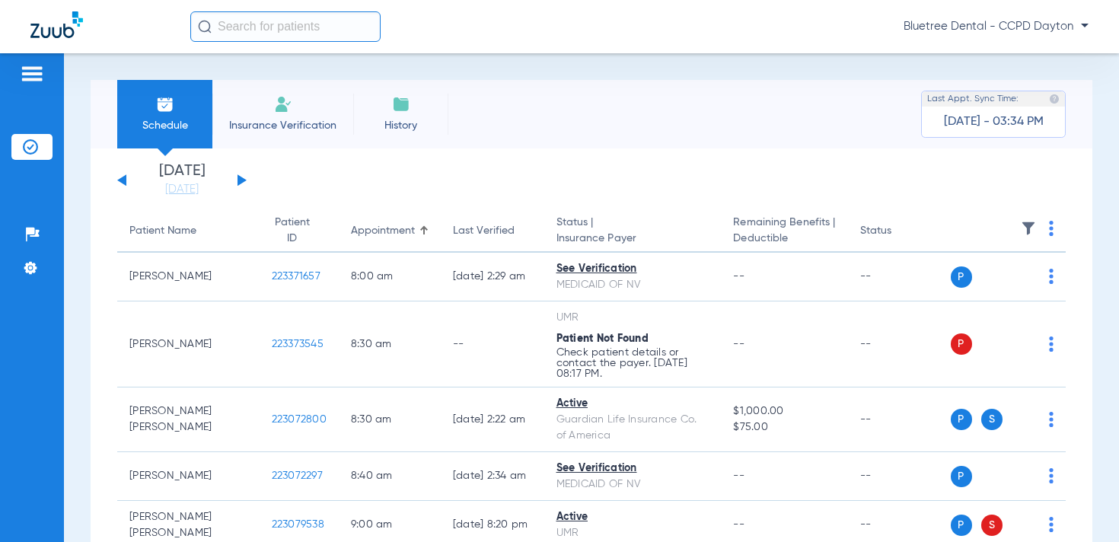
click at [241, 180] on button at bounding box center [242, 179] width 9 height 11
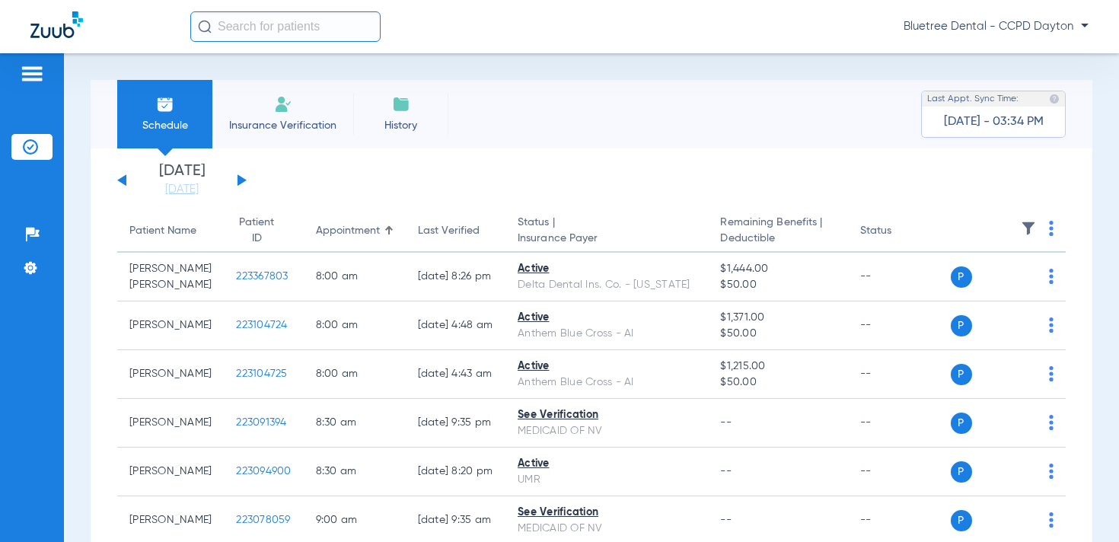
click at [1032, 234] on img at bounding box center [1028, 228] width 15 height 15
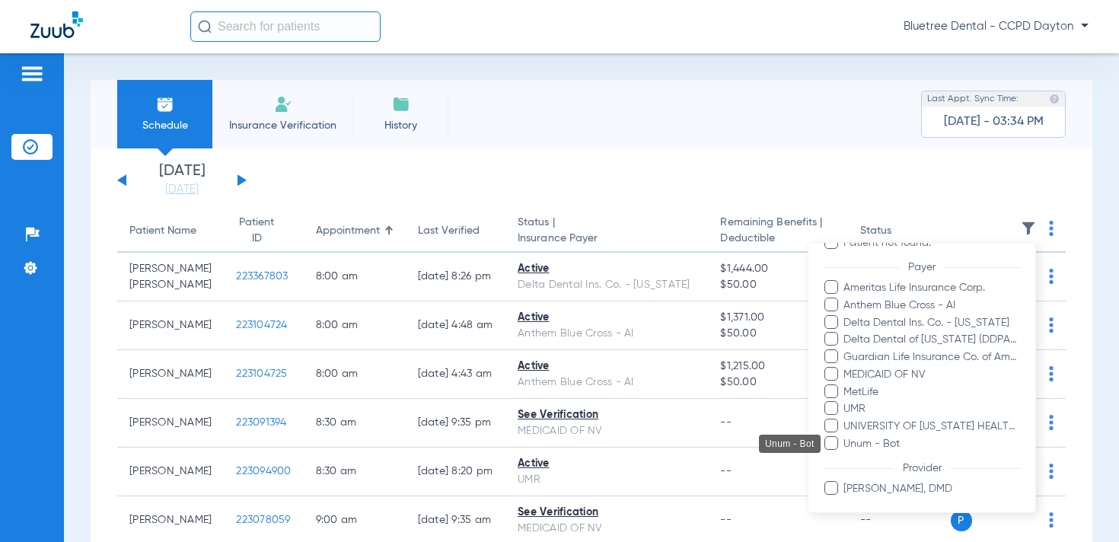
click at [880, 445] on span "Unum - Bot" at bounding box center [931, 444] width 177 height 16
click at [846, 455] on input "Unum - Bot" at bounding box center [846, 455] width 0 height 0
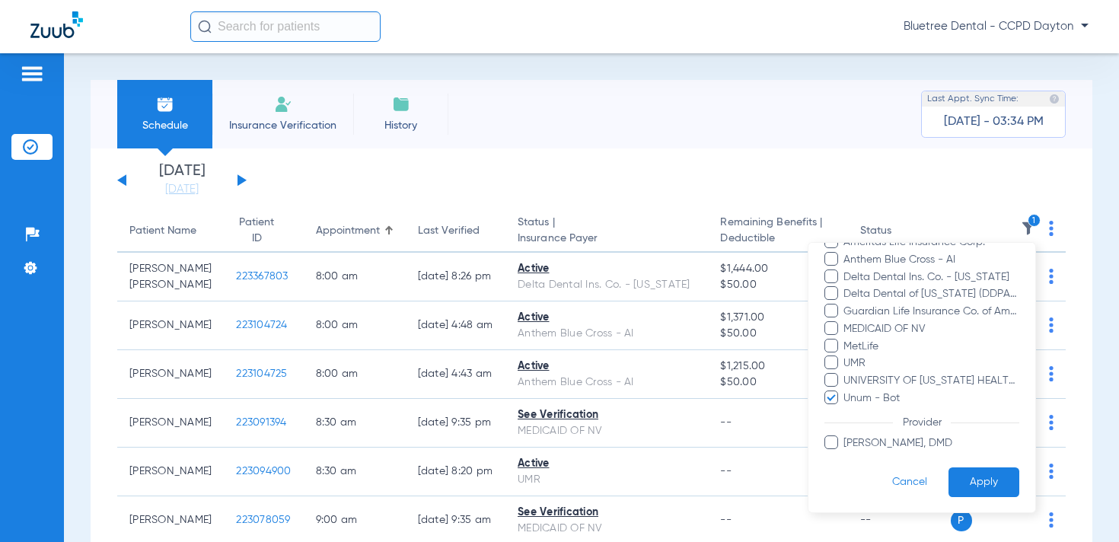
click at [984, 481] on button "Apply" at bounding box center [984, 483] width 71 height 30
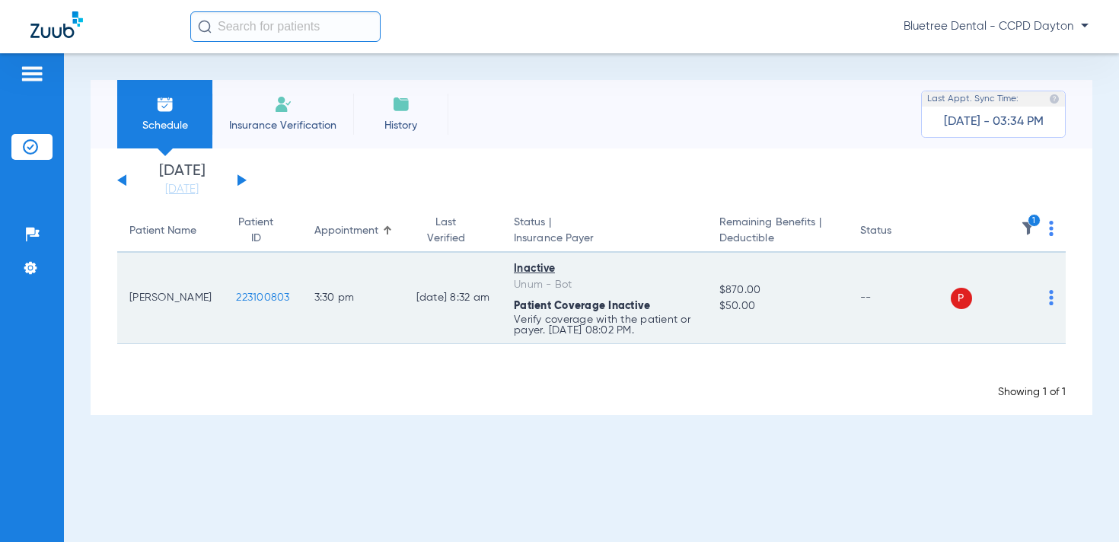
click at [1048, 297] on div "P S" at bounding box center [1003, 298] width 104 height 21
click at [1049, 297] on img at bounding box center [1051, 297] width 5 height 15
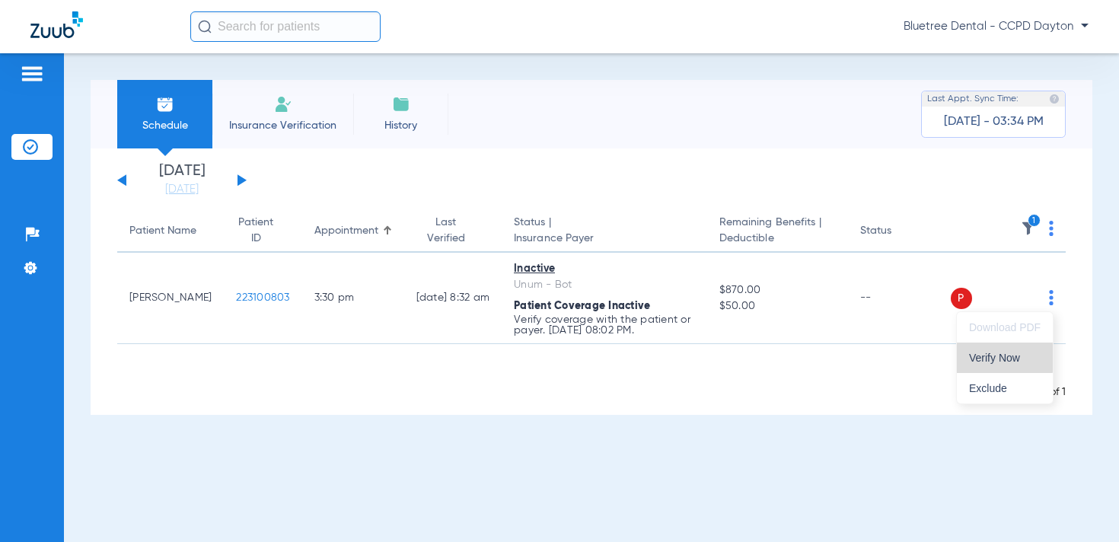
click at [995, 347] on button "Verify Now" at bounding box center [1005, 358] width 96 height 30
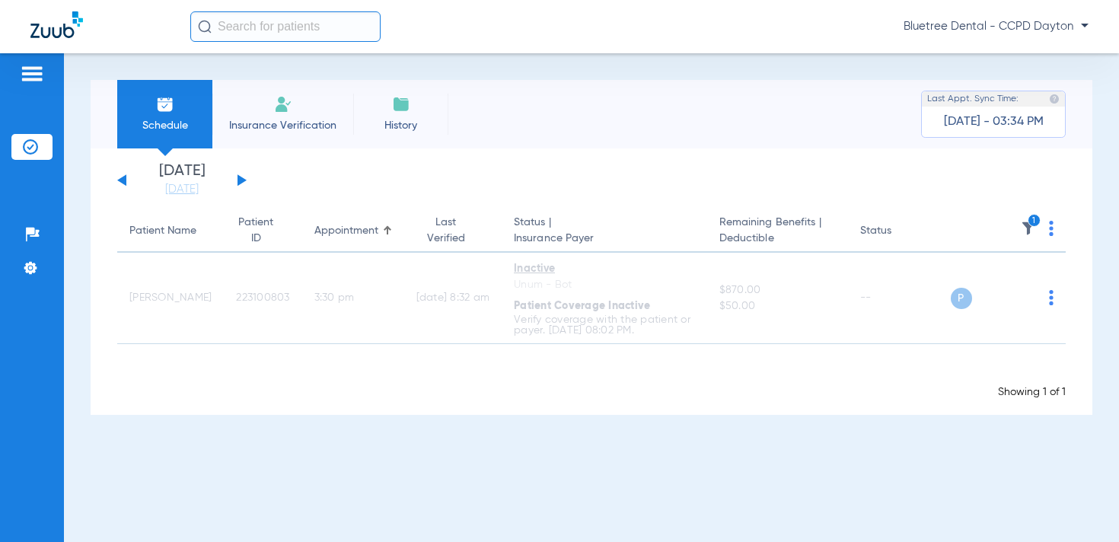
click at [1026, 228] on img at bounding box center [1028, 228] width 15 height 15
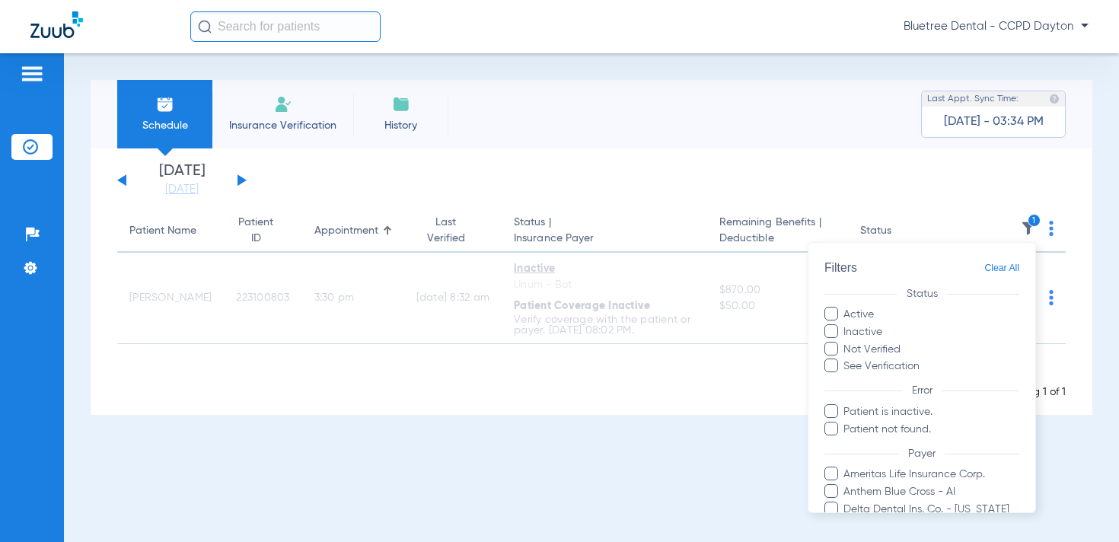
click at [1001, 265] on span "Clear All" at bounding box center [1002, 268] width 35 height 19
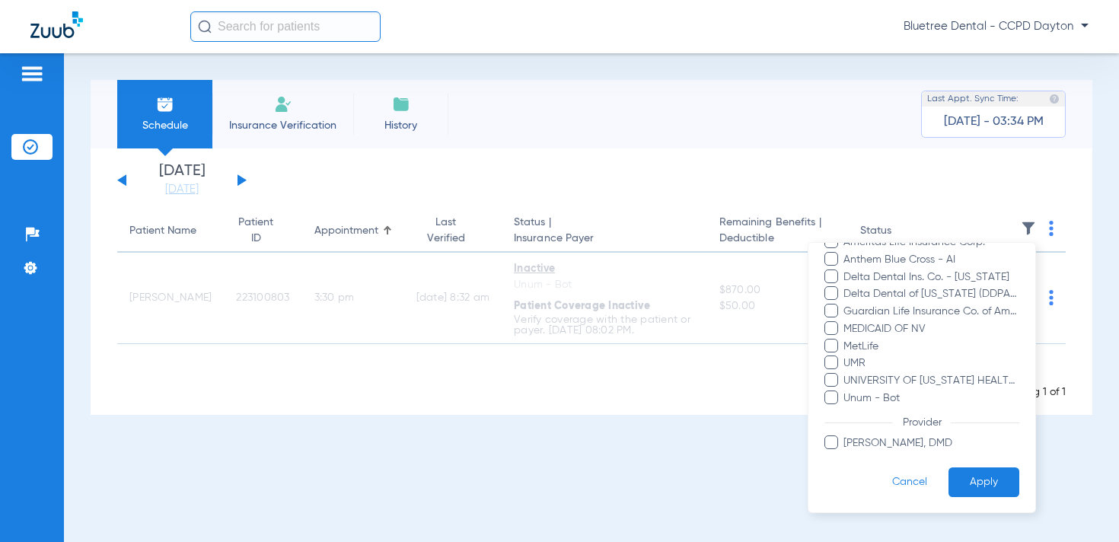
click at [983, 476] on button "Apply" at bounding box center [984, 483] width 71 height 30
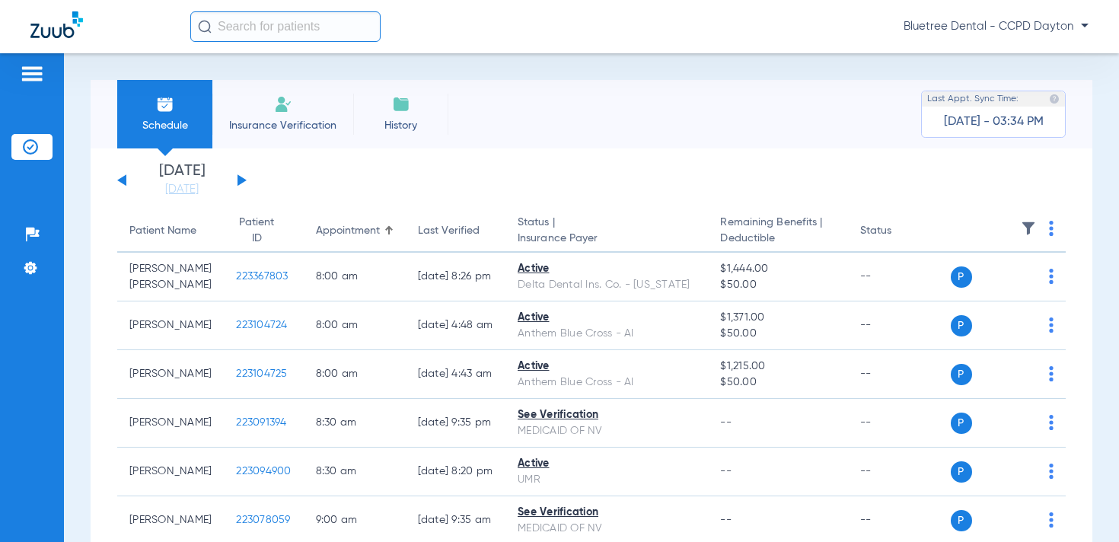
click at [1015, 24] on span "Bluetree Dental - CCPD Dayton" at bounding box center [996, 26] width 185 height 15
click at [1021, 49] on span "Account Selection" at bounding box center [1031, 54] width 85 height 11
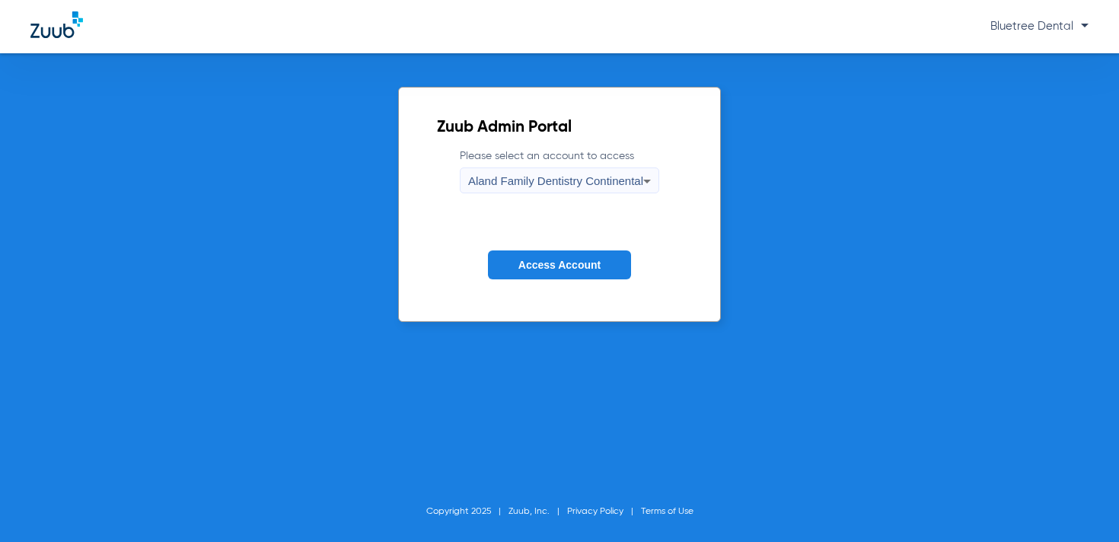
click at [568, 174] on div "Aland Family Dentistry Continental" at bounding box center [555, 181] width 175 height 26
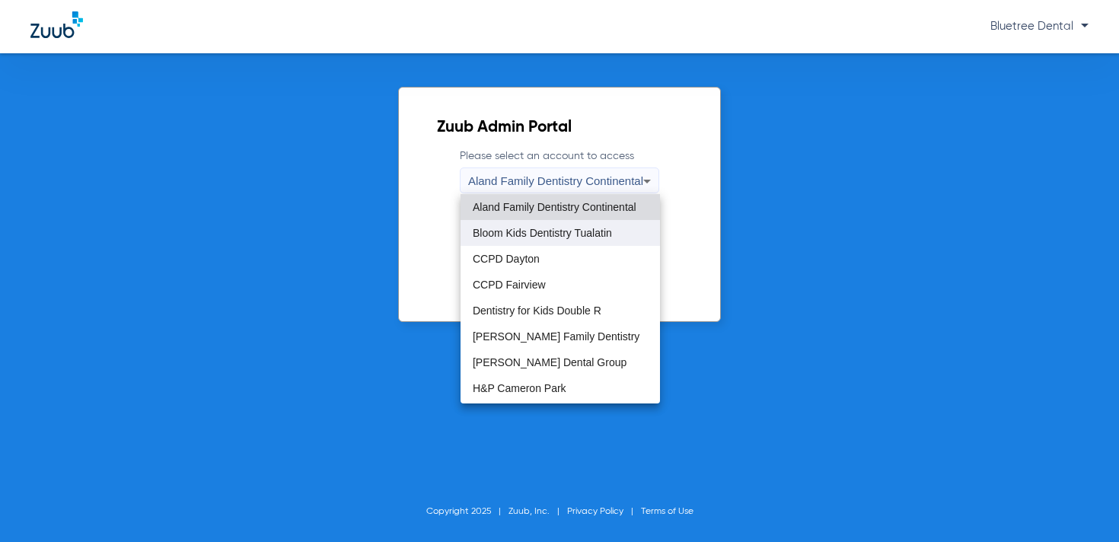
click at [559, 239] on mat-option "Bloom Kids Dentistry Tualatin" at bounding box center [561, 233] width 200 height 26
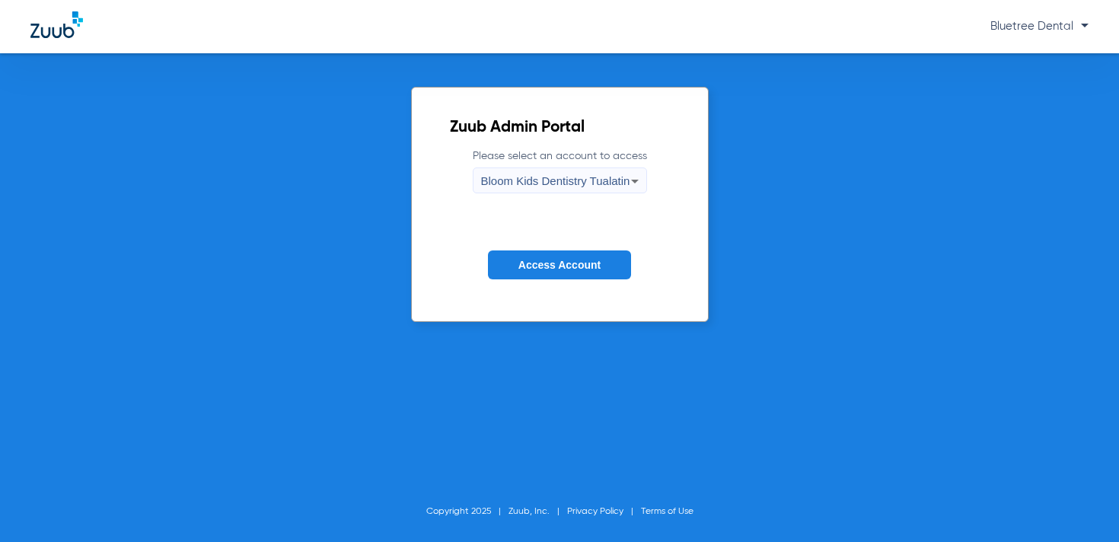
click at [545, 258] on button "Access Account" at bounding box center [559, 266] width 143 height 30
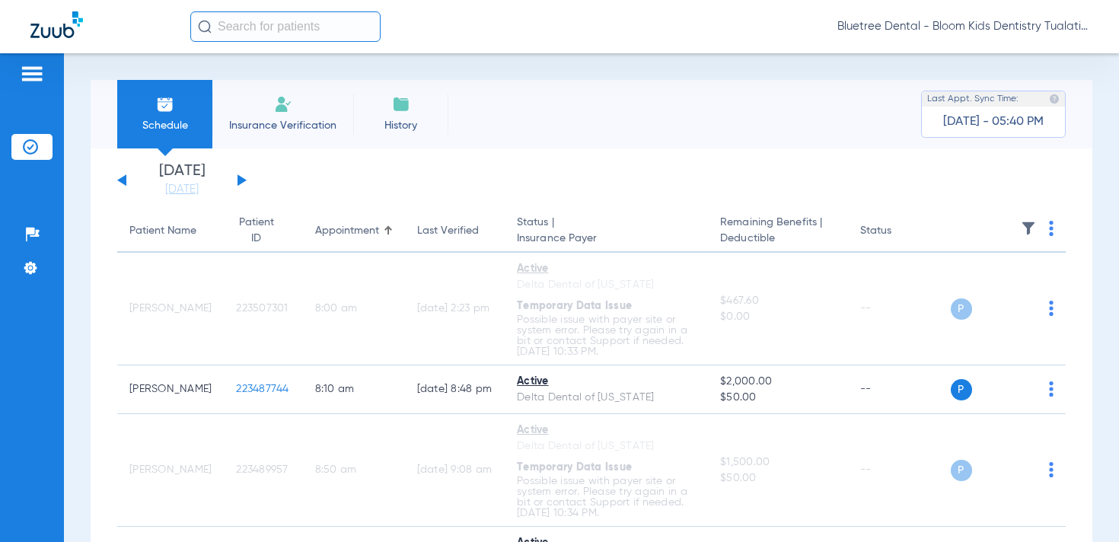
click at [1031, 224] on img at bounding box center [1028, 228] width 15 height 15
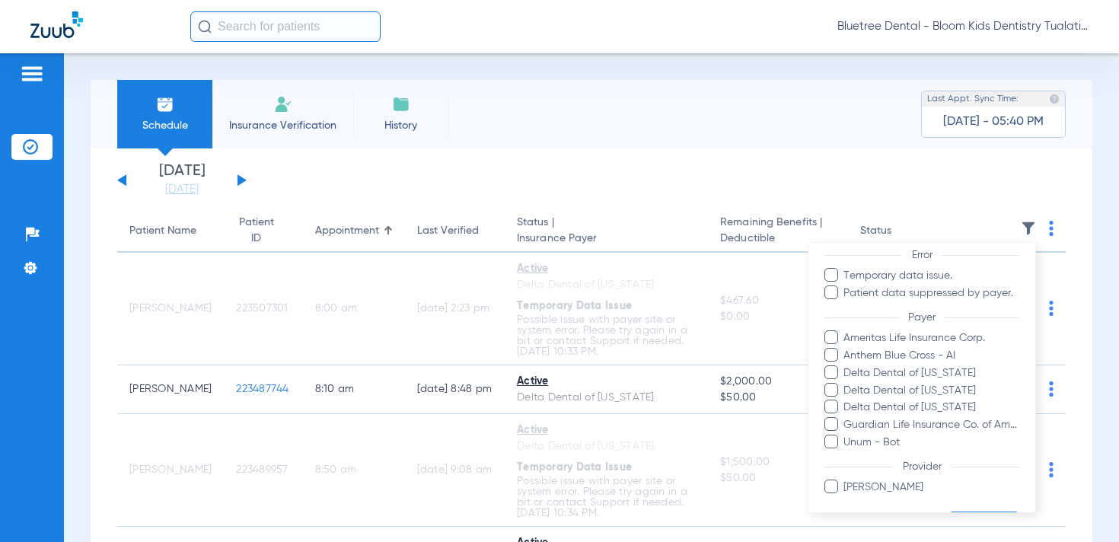
scroll to position [120, 0]
click at [892, 408] on span "Delta Dental of [US_STATE]" at bounding box center [931, 406] width 177 height 16
click at [846, 417] on input "Delta Dental of [US_STATE]" at bounding box center [846, 417] width 0 height 0
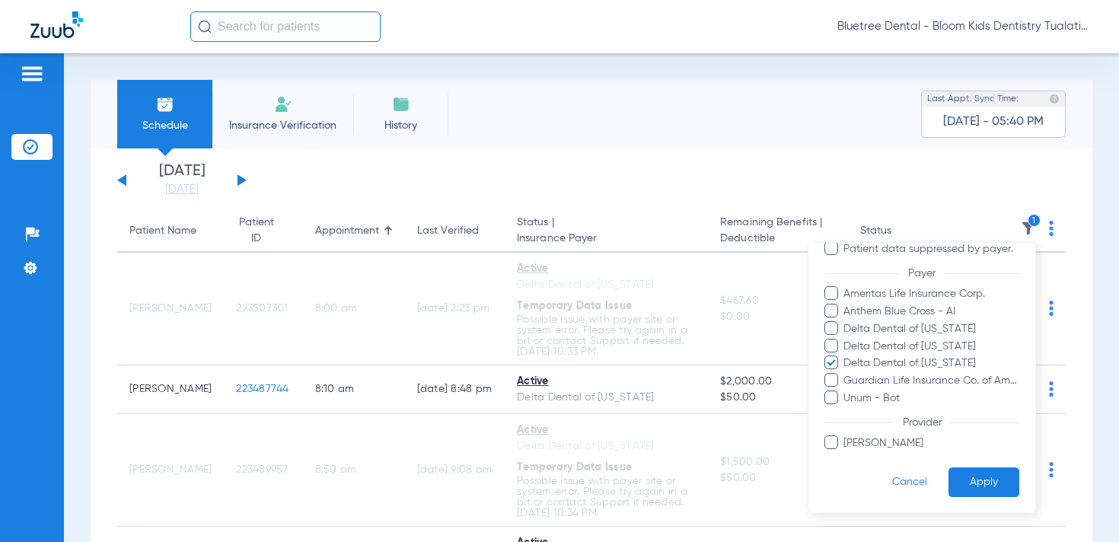
click at [969, 482] on button "Apply" at bounding box center [984, 483] width 71 height 30
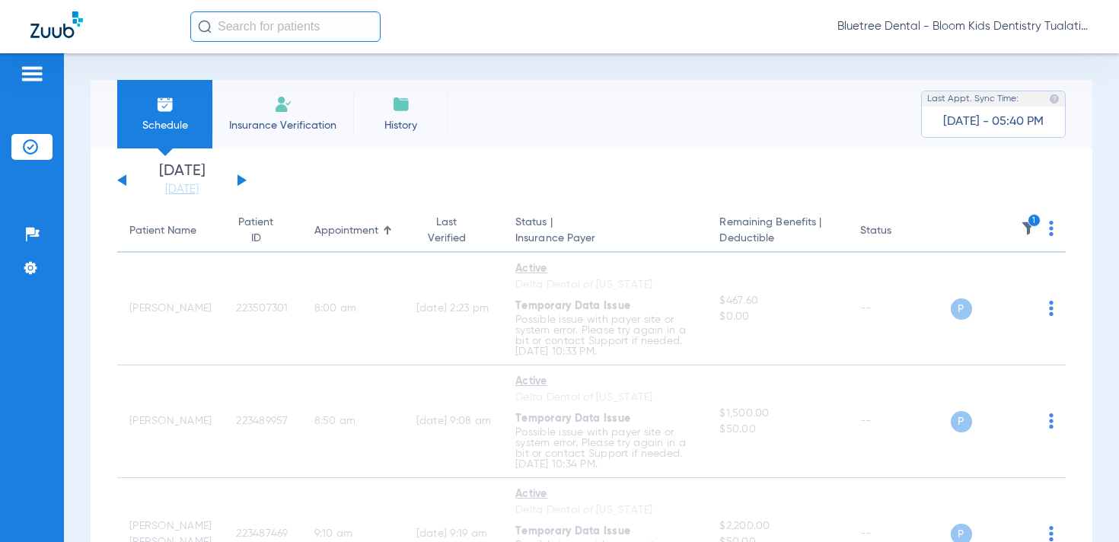
click at [238, 182] on button at bounding box center [242, 179] width 9 height 11
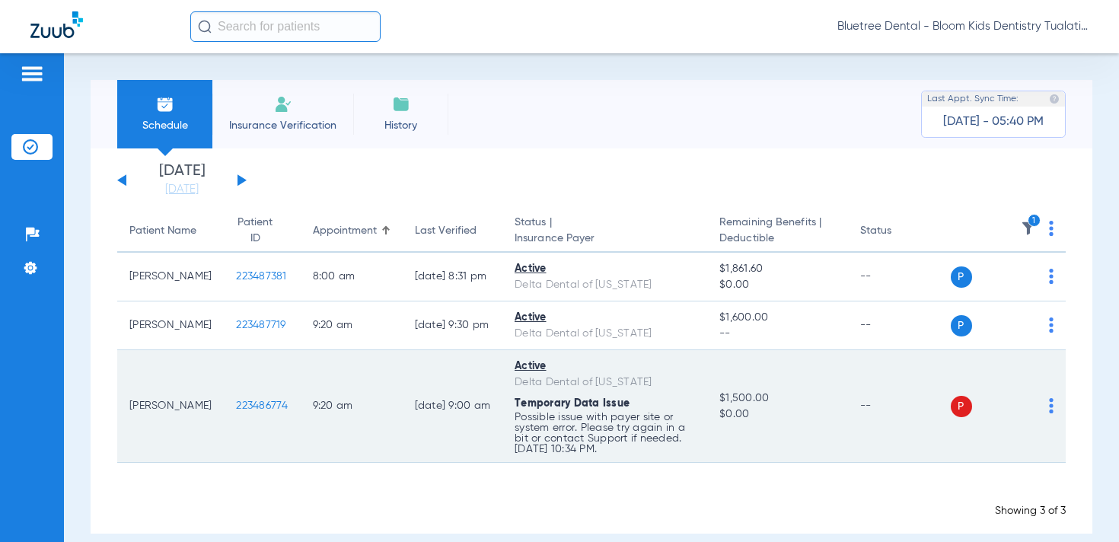
click at [1051, 403] on img at bounding box center [1051, 405] width 5 height 15
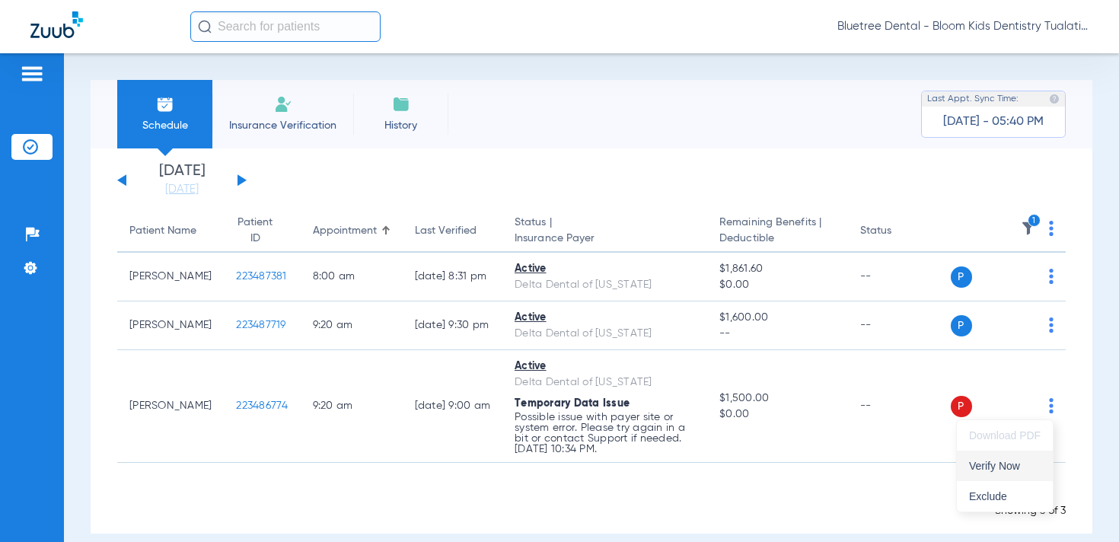
click at [991, 465] on span "Verify Now" at bounding box center [1005, 466] width 72 height 11
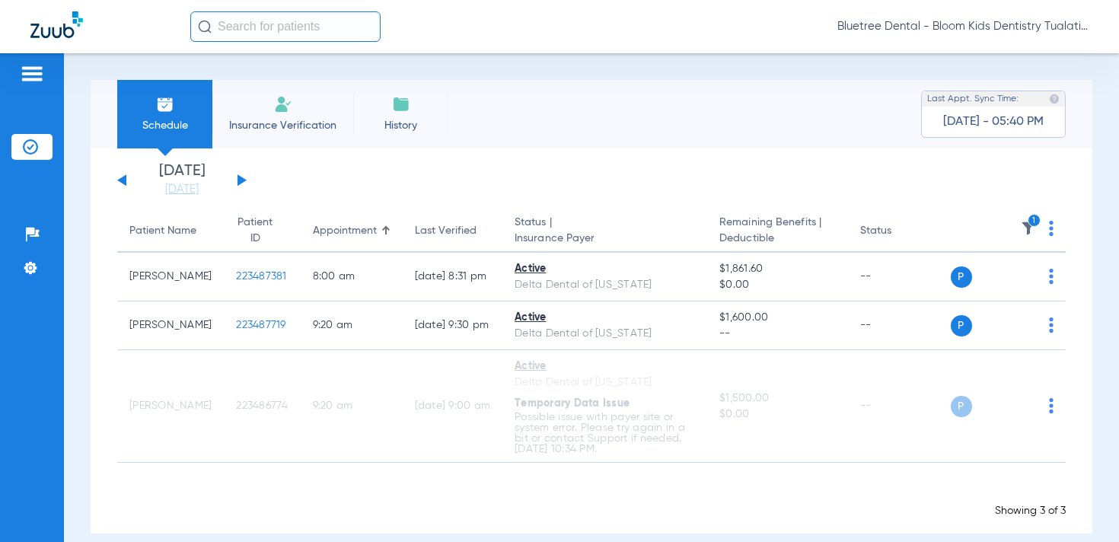
click at [240, 180] on button at bounding box center [242, 179] width 9 height 11
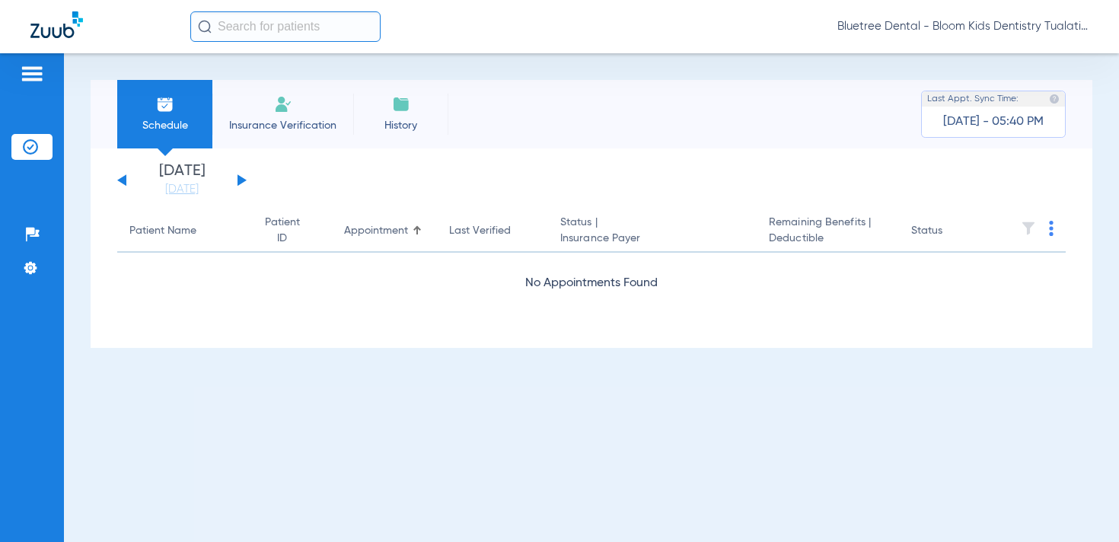
click at [1008, 31] on span "Bluetree Dental - Bloom Kids Dentistry Tualatin" at bounding box center [963, 26] width 251 height 15
click at [1019, 50] on span "Account Selection" at bounding box center [1031, 54] width 85 height 11
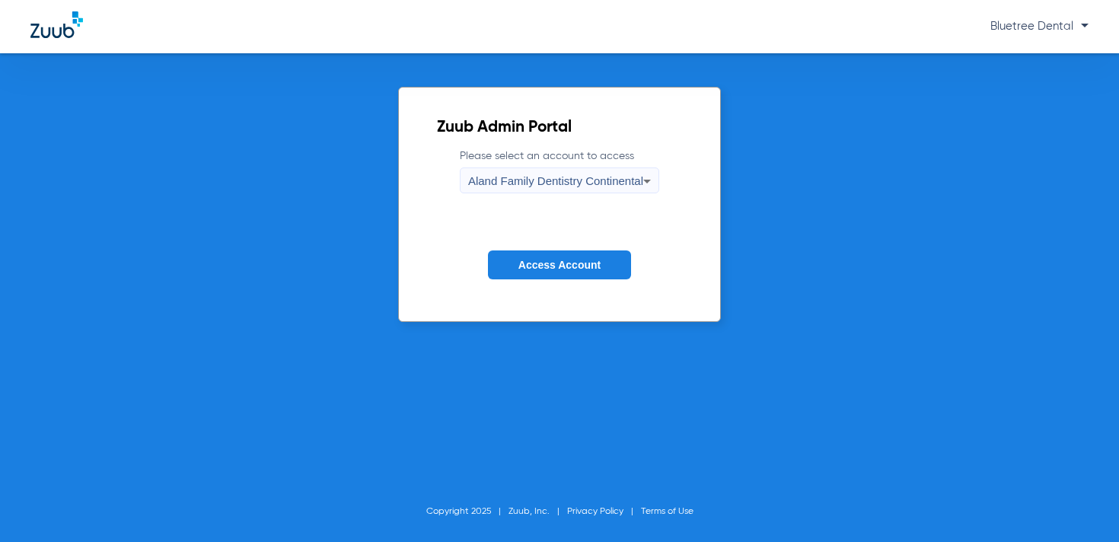
click at [500, 184] on span "Aland Family Dentistry Continental" at bounding box center [555, 180] width 175 height 13
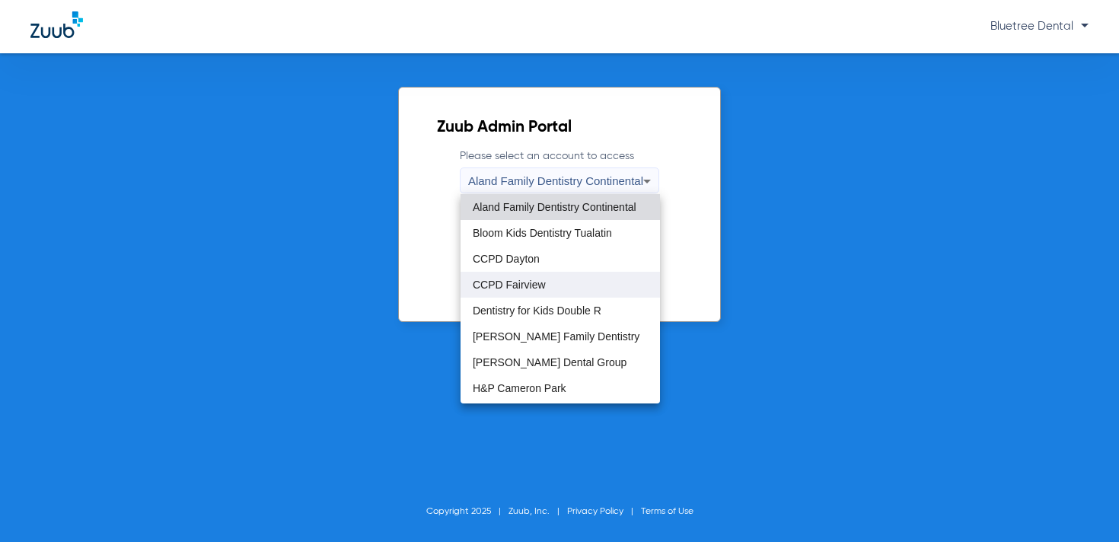
click at [513, 283] on span "CCPD Fairview" at bounding box center [509, 284] width 73 height 11
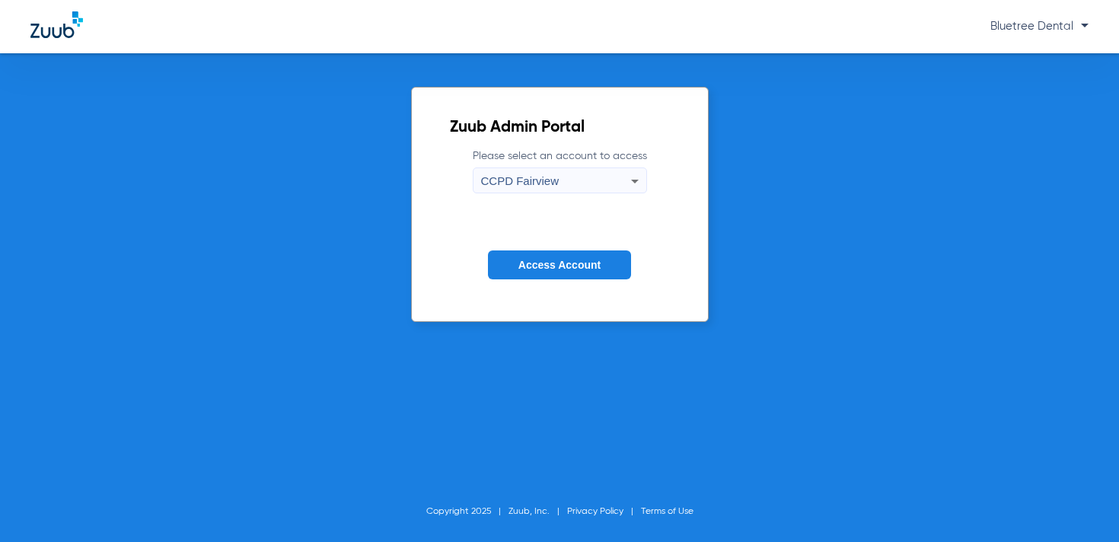
click at [544, 267] on span "Access Account" at bounding box center [560, 265] width 82 height 12
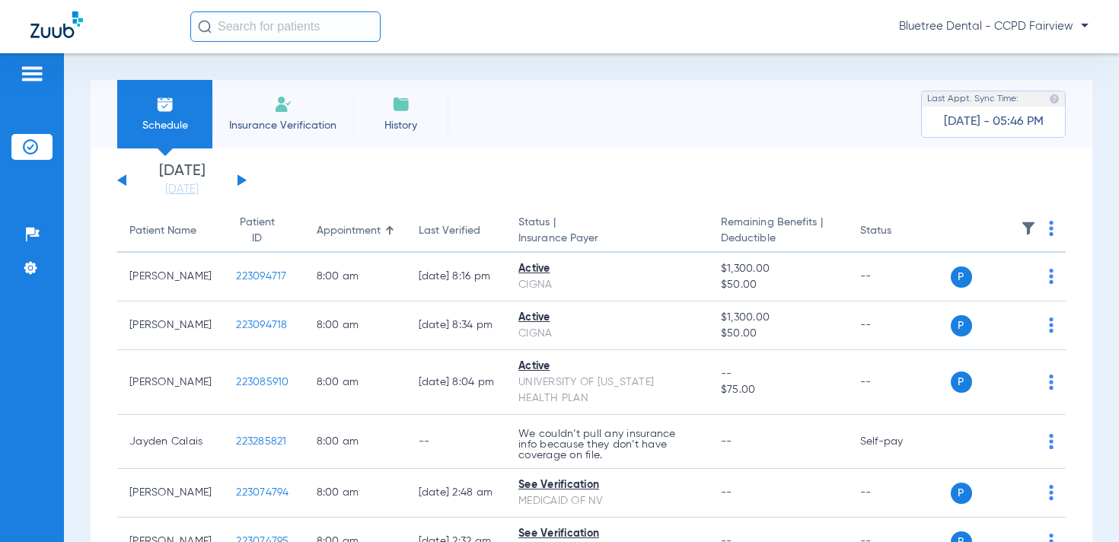
click at [241, 178] on button at bounding box center [242, 179] width 9 height 11
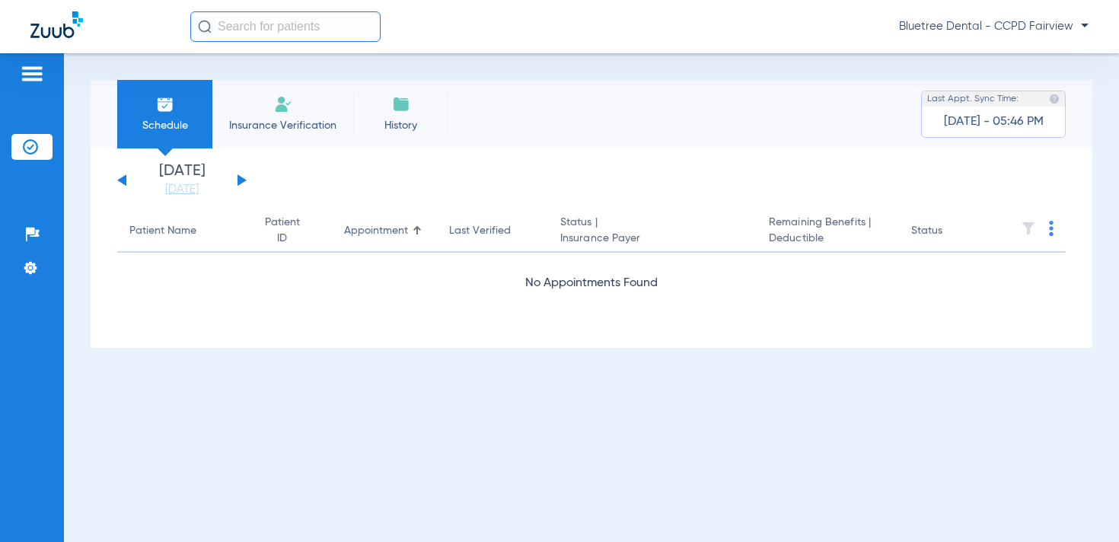
click at [243, 179] on button at bounding box center [242, 179] width 9 height 11
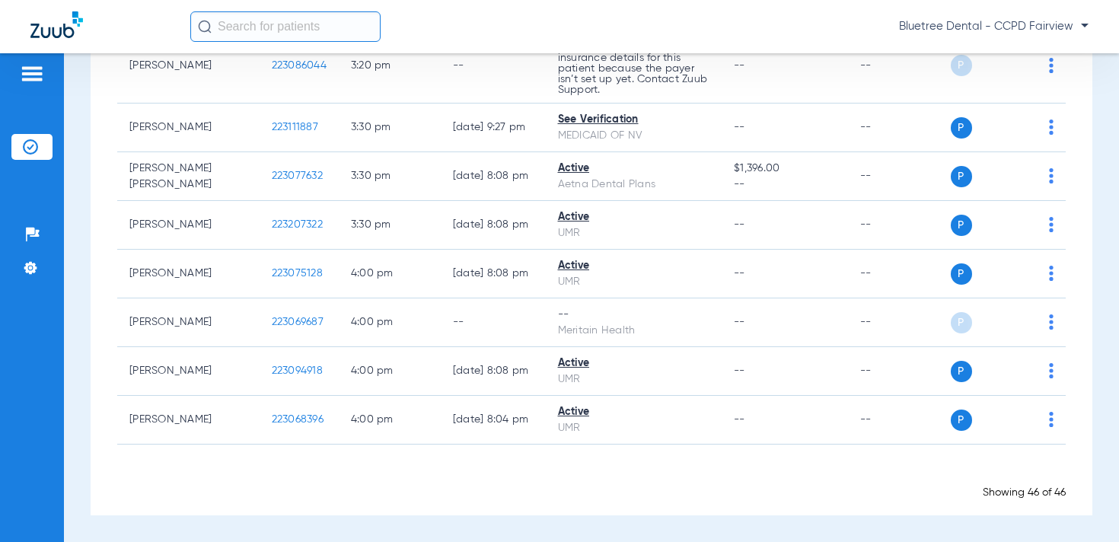
scroll to position [2310, 0]
click at [24, 269] on img at bounding box center [30, 267] width 15 height 15
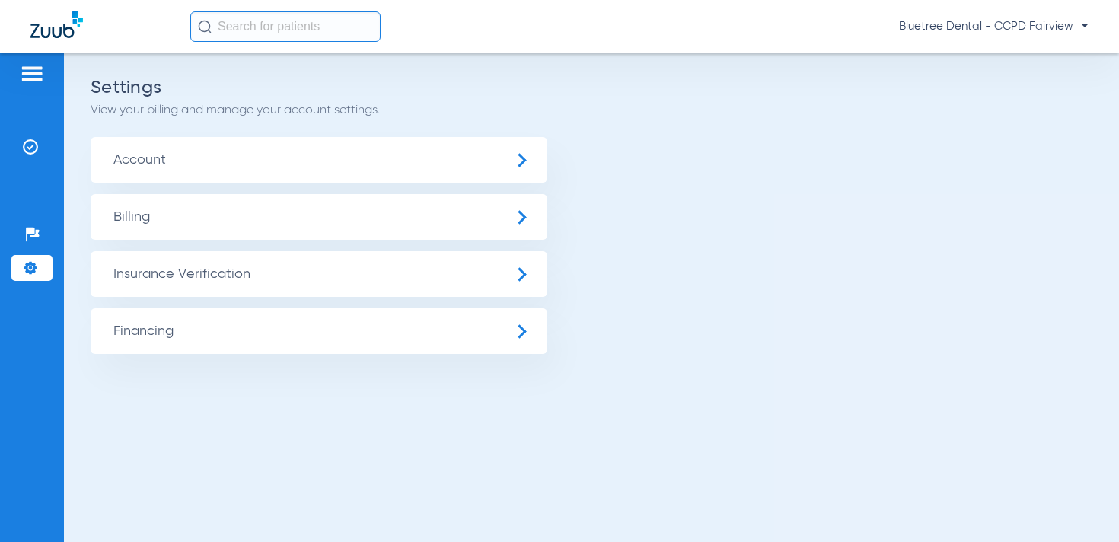
click at [169, 270] on span "Insurance Verification" at bounding box center [319, 274] width 457 height 46
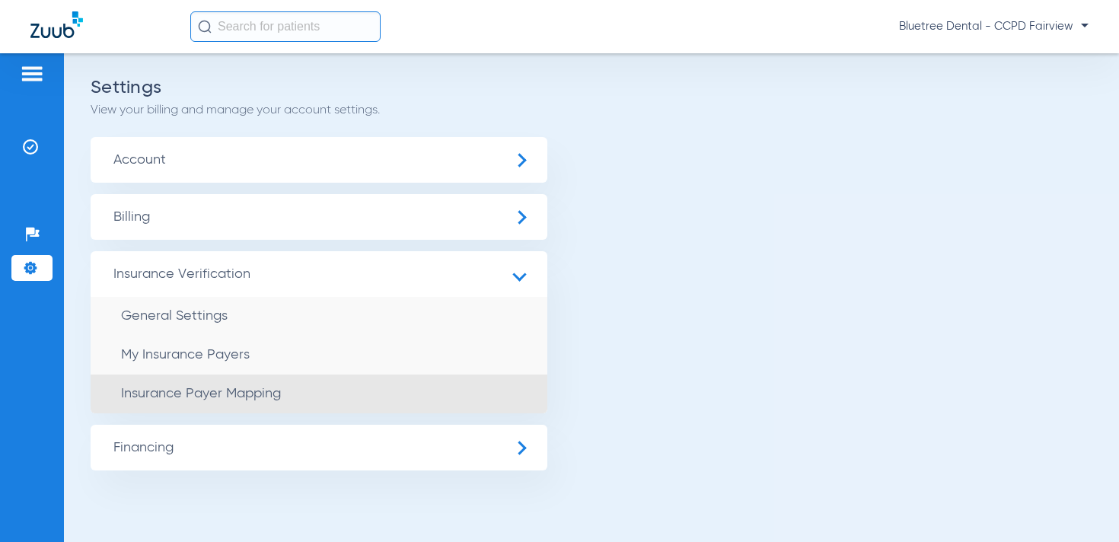
click at [193, 395] on span "Insurance Payer Mapping" at bounding box center [201, 394] width 160 height 14
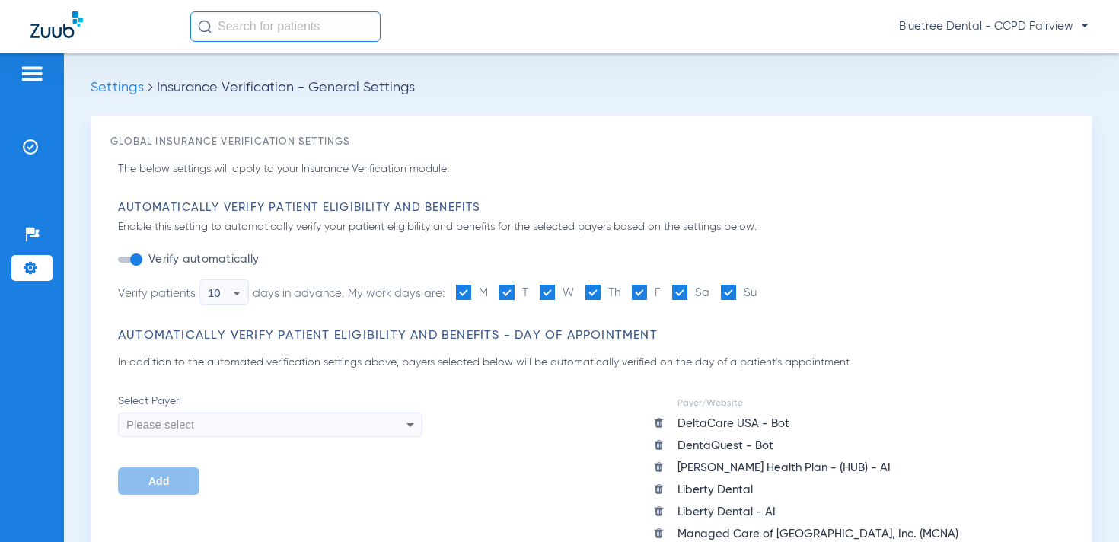
scroll to position [1296, 0]
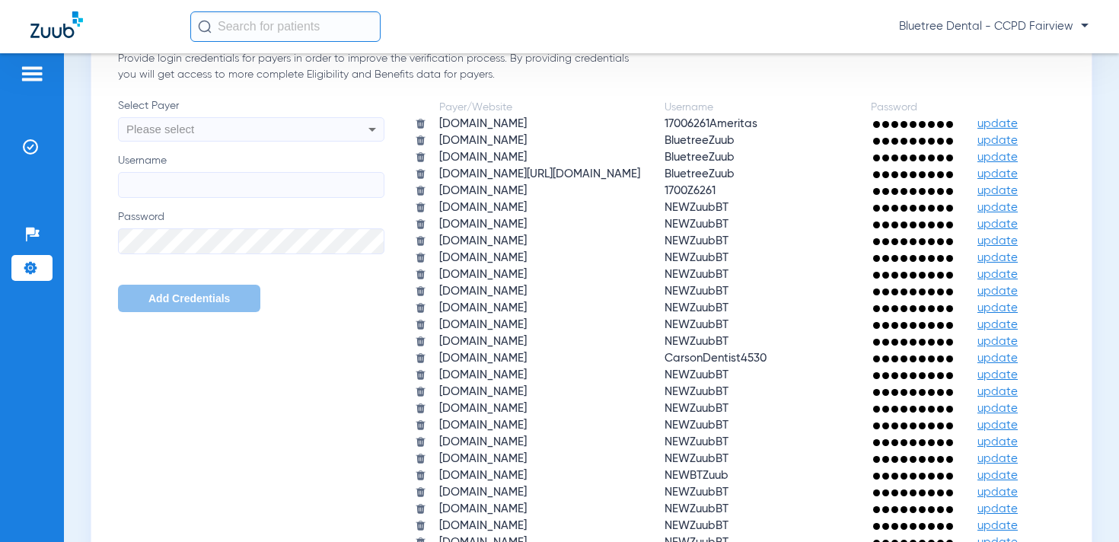
click at [969, 24] on span "Bluetree Dental - CCPD Fairview" at bounding box center [994, 26] width 190 height 15
click at [1019, 49] on span "Account Selection" at bounding box center [1031, 54] width 85 height 11
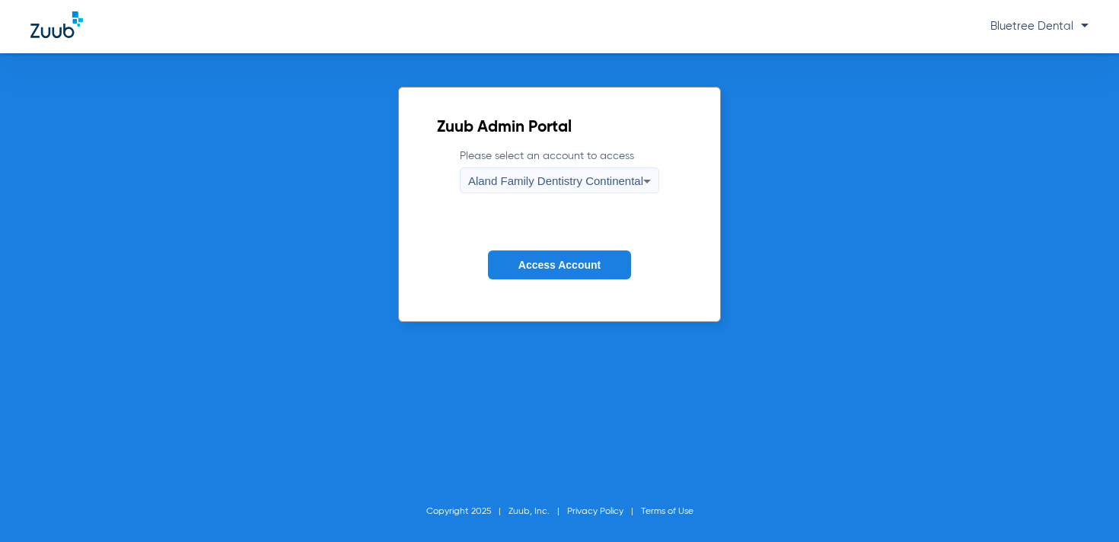
click at [578, 177] on span "Aland Family Dentistry Continental" at bounding box center [555, 180] width 175 height 13
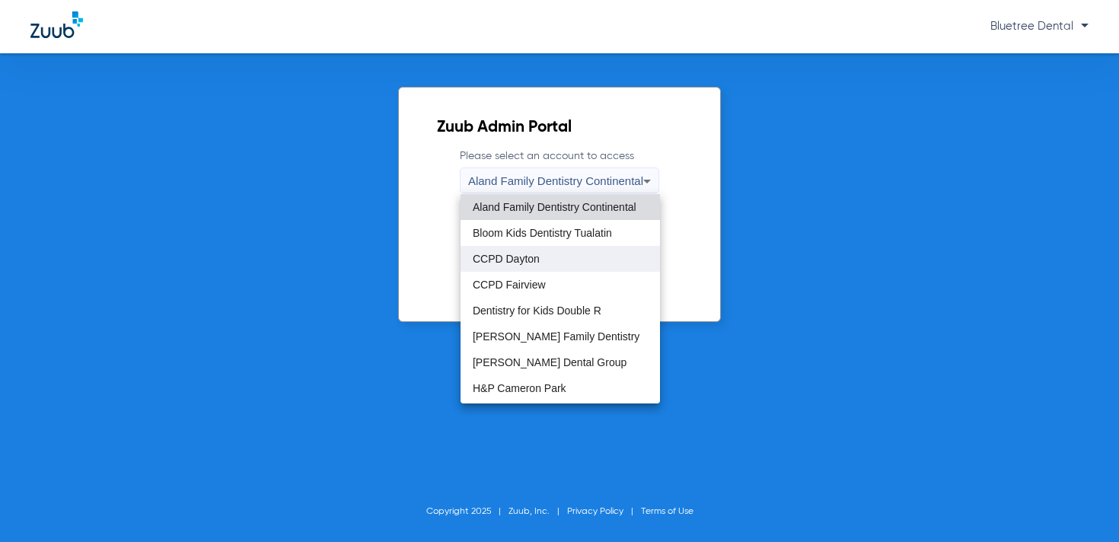
click at [557, 264] on mat-option "CCPD Dayton" at bounding box center [561, 259] width 200 height 26
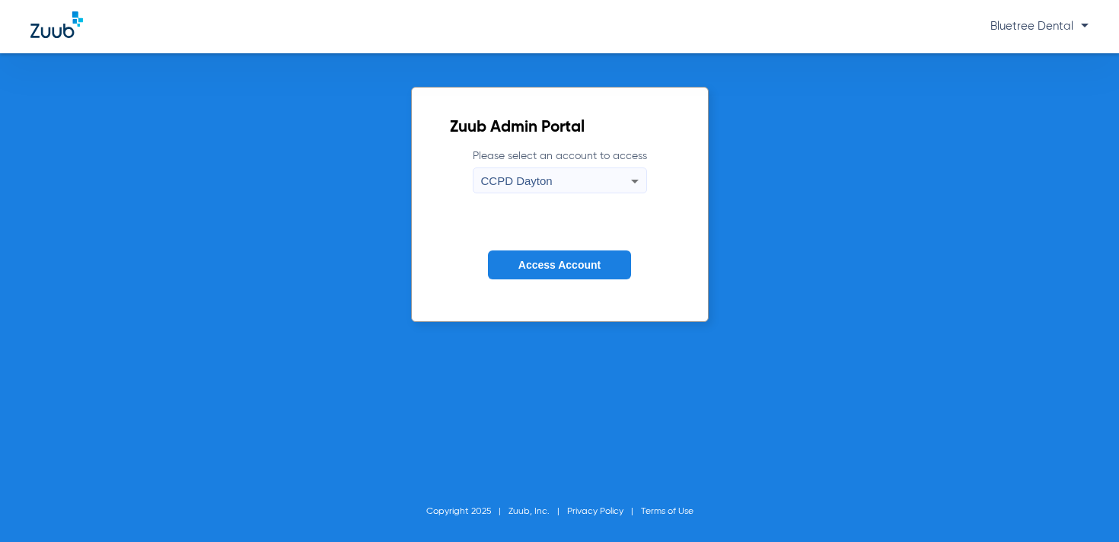
click at [541, 262] on span "Access Account" at bounding box center [560, 265] width 82 height 12
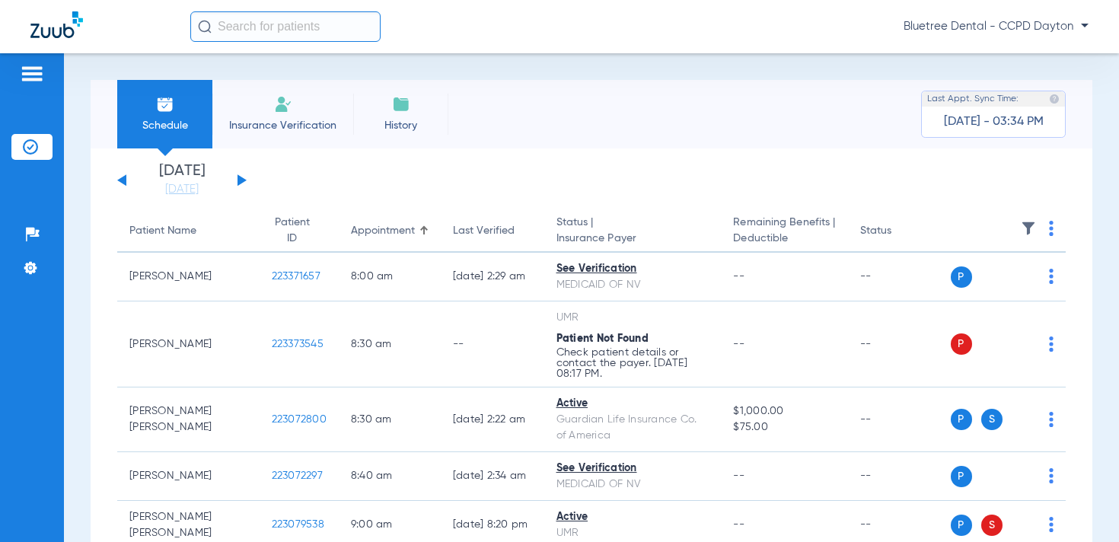
click at [241, 178] on button at bounding box center [242, 179] width 9 height 11
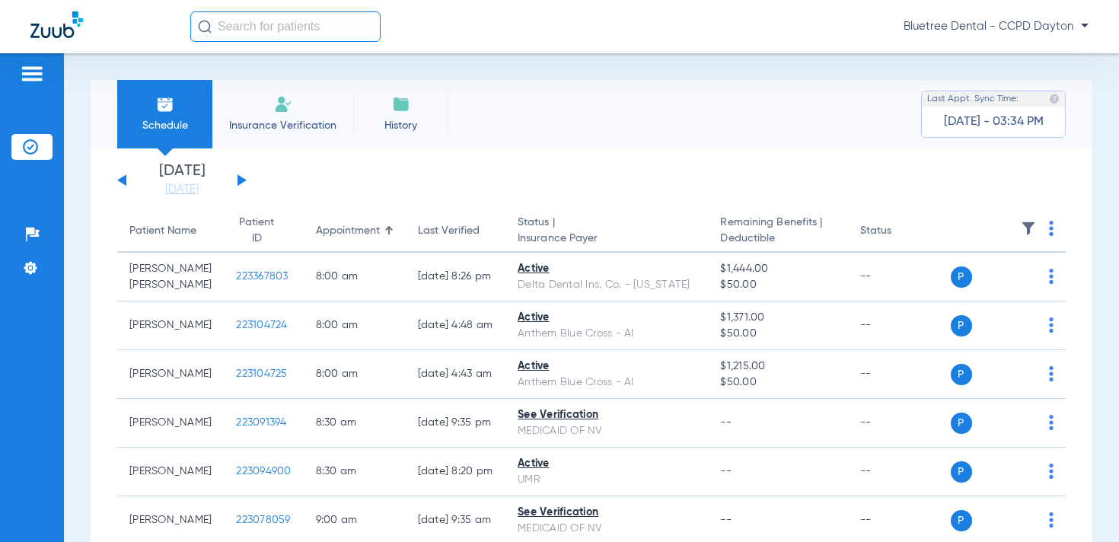
click at [1028, 222] on img at bounding box center [1028, 228] width 15 height 15
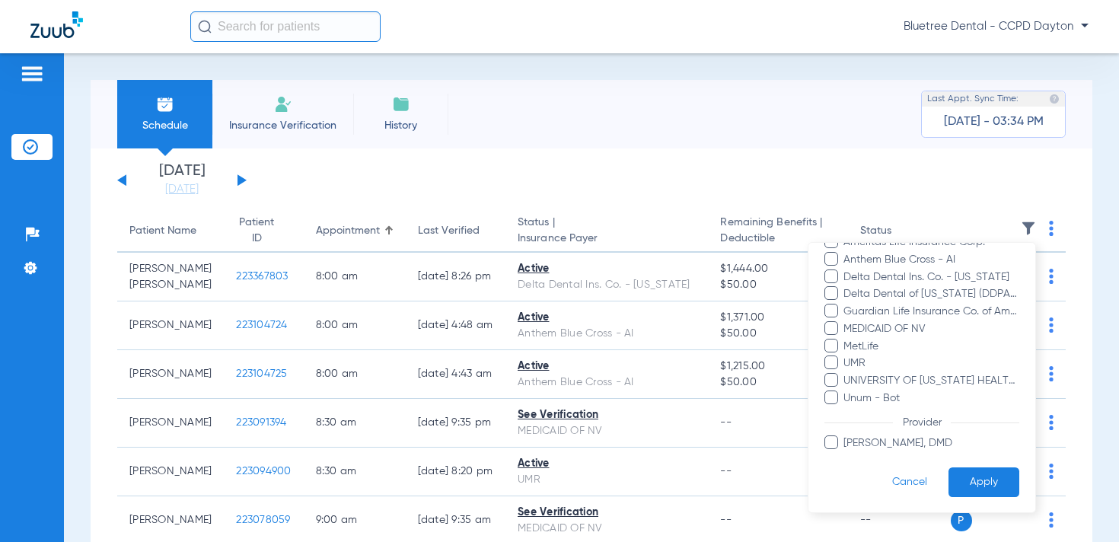
scroll to position [230, 0]
click at [885, 395] on span "Unum - Bot" at bounding box center [931, 401] width 177 height 16
click at [846, 411] on input "Unum - Bot" at bounding box center [846, 411] width 0 height 0
click at [975, 480] on button "Apply" at bounding box center [984, 485] width 71 height 30
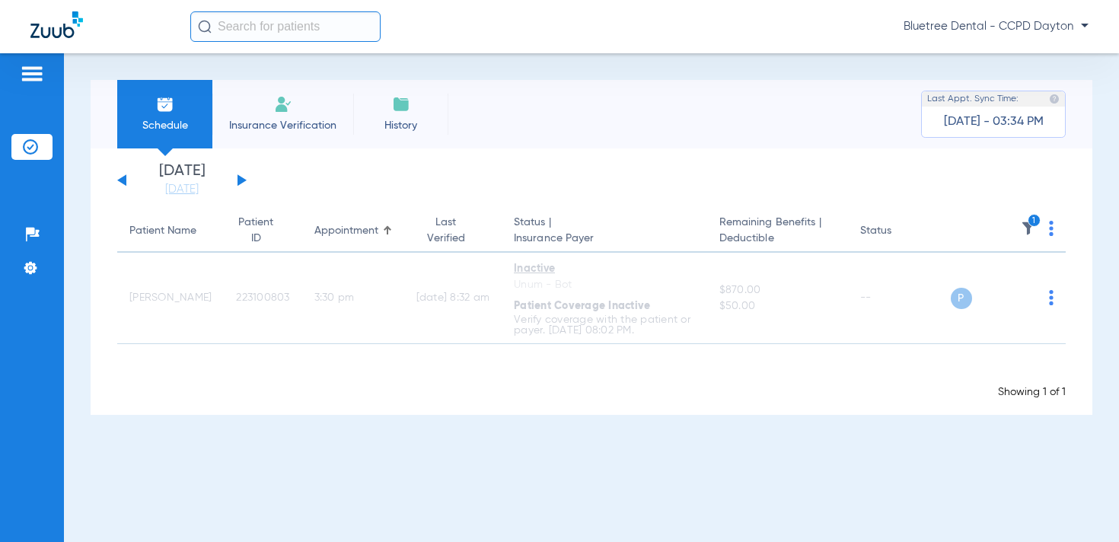
click at [931, 38] on div "Bluetree Dental - CCPD Dayton" at bounding box center [639, 26] width 899 height 30
click at [937, 24] on span "Bluetree Dental - CCPD Dayton" at bounding box center [996, 26] width 185 height 15
click at [998, 59] on span "Account Selection" at bounding box center [1031, 54] width 85 height 11
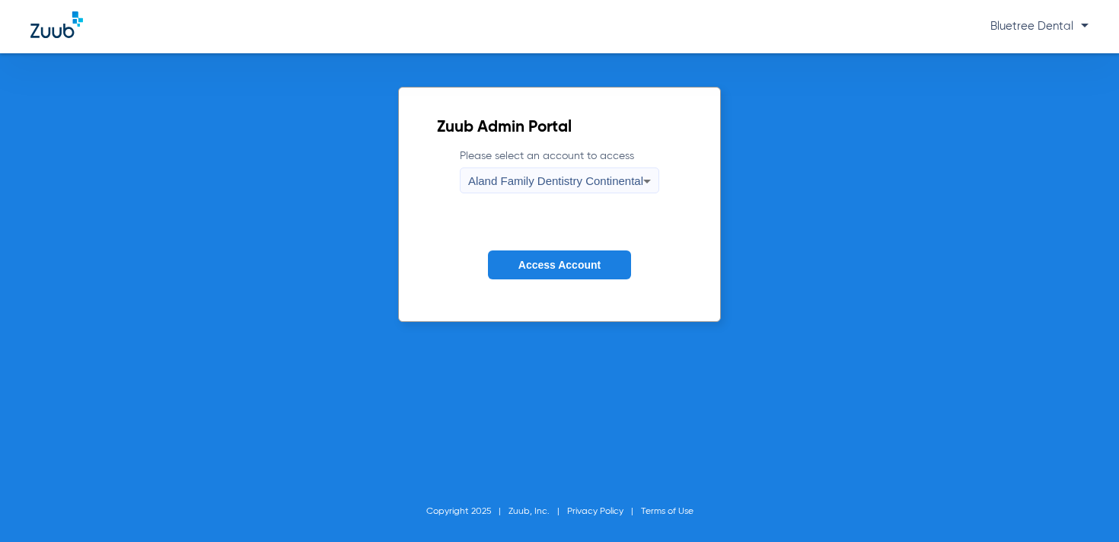
click at [531, 181] on span "Aland Family Dentistry Continental" at bounding box center [555, 180] width 175 height 13
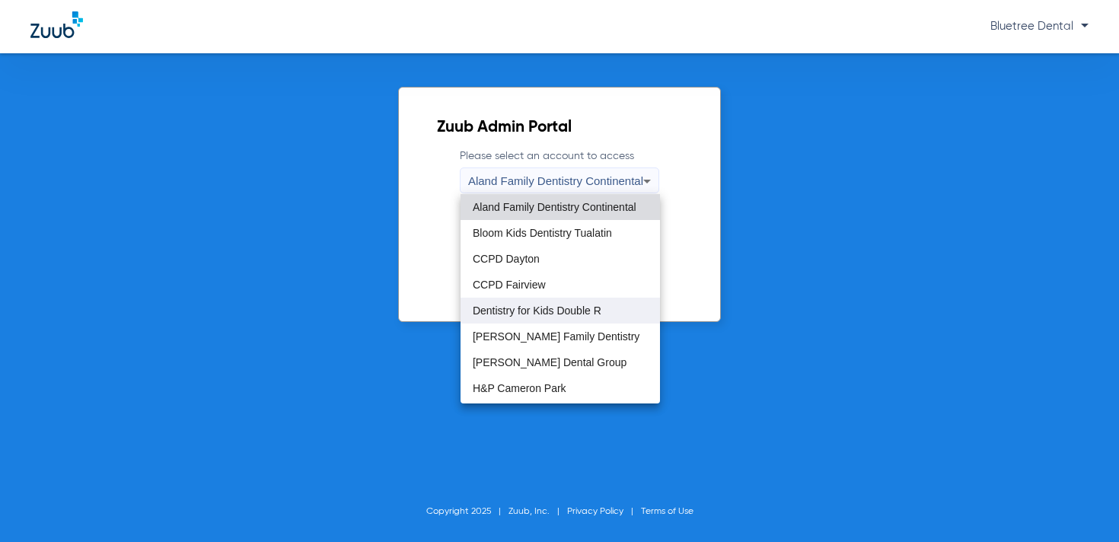
click at [529, 308] on span "Dentistry for Kids Double R" at bounding box center [537, 310] width 129 height 11
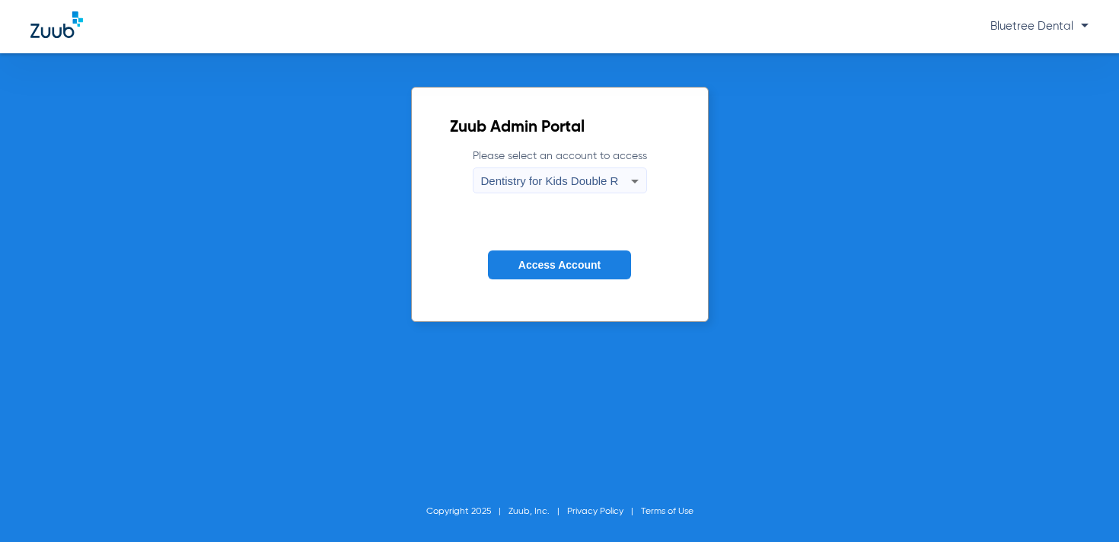
click at [565, 273] on button "Access Account" at bounding box center [559, 266] width 143 height 30
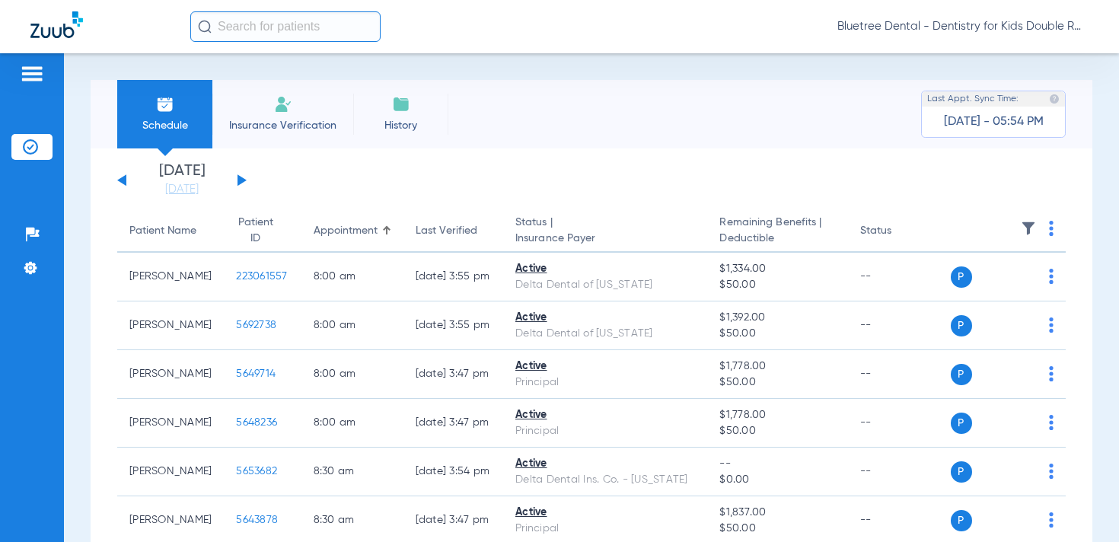
click at [238, 183] on button at bounding box center [242, 179] width 9 height 11
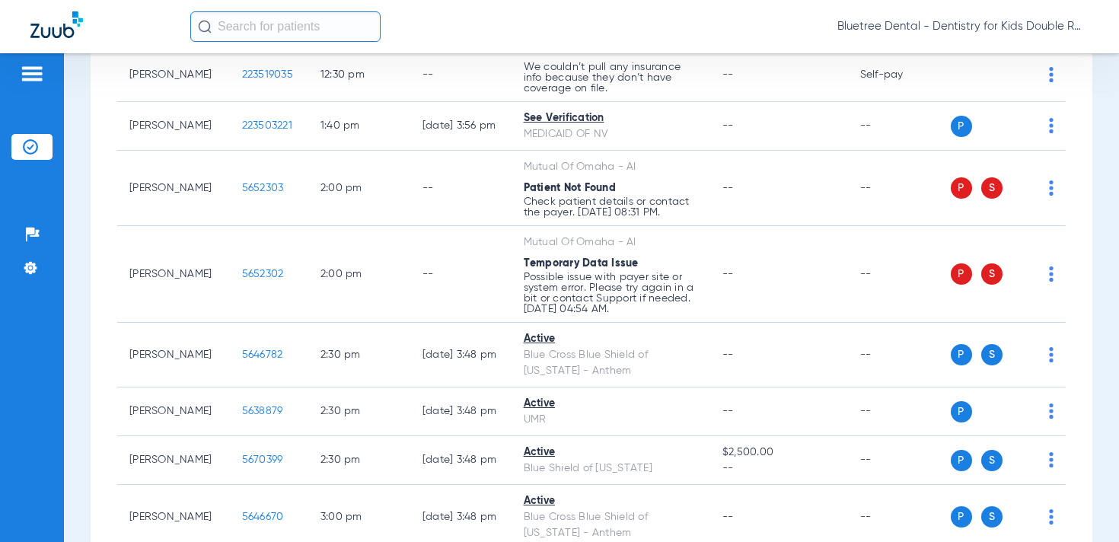
scroll to position [1711, 0]
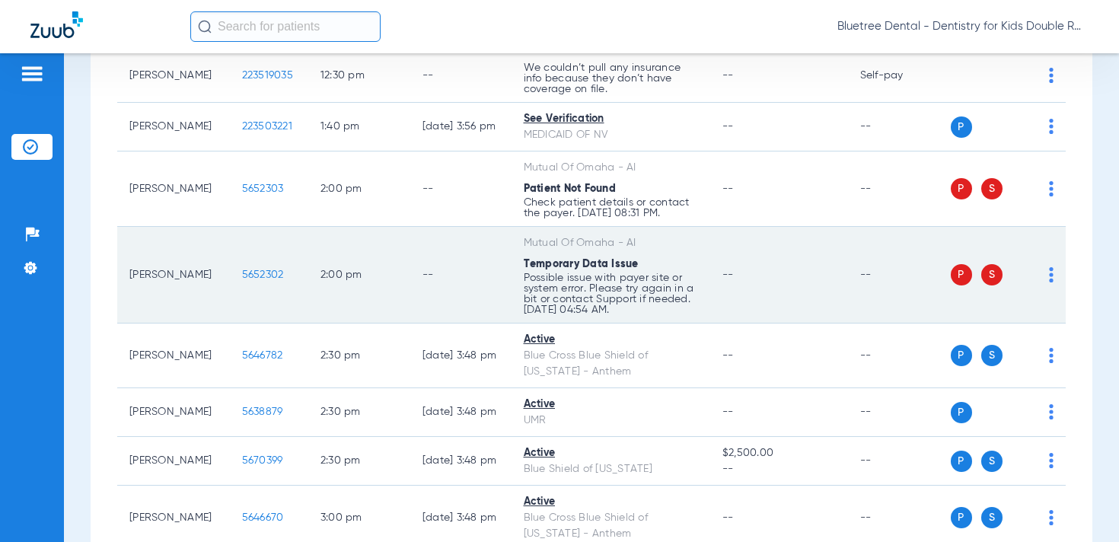
click at [1052, 273] on img at bounding box center [1051, 274] width 5 height 15
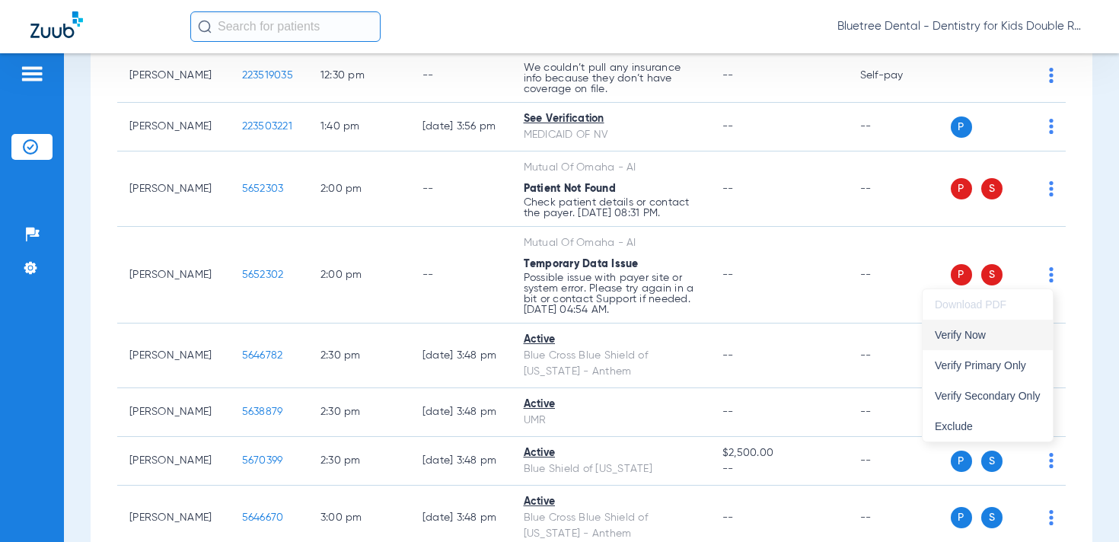
click at [1011, 330] on span "Verify Now" at bounding box center [988, 335] width 106 height 11
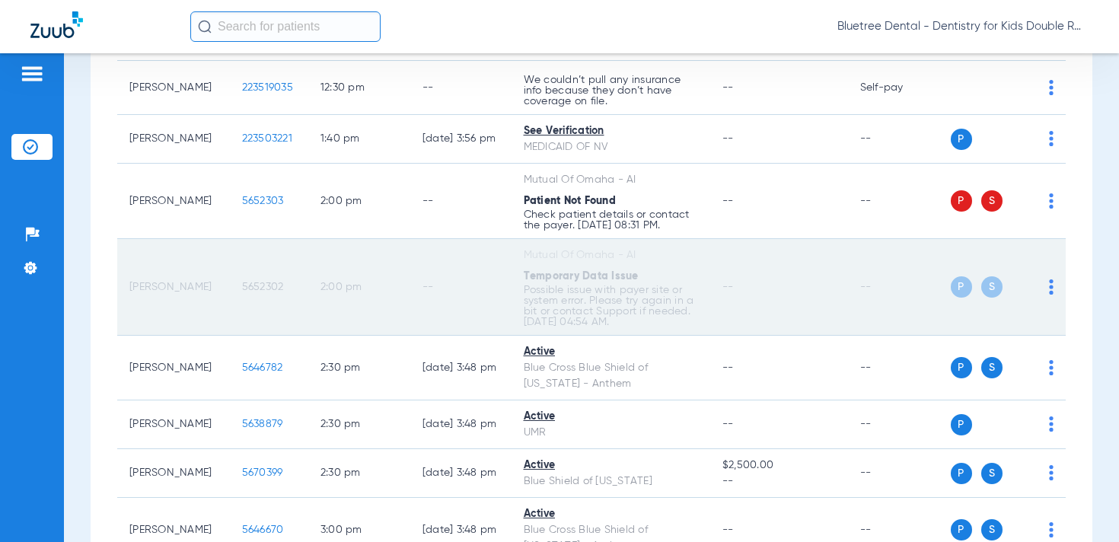
scroll to position [1699, 0]
click at [243, 289] on span "5652302" at bounding box center [263, 287] width 42 height 11
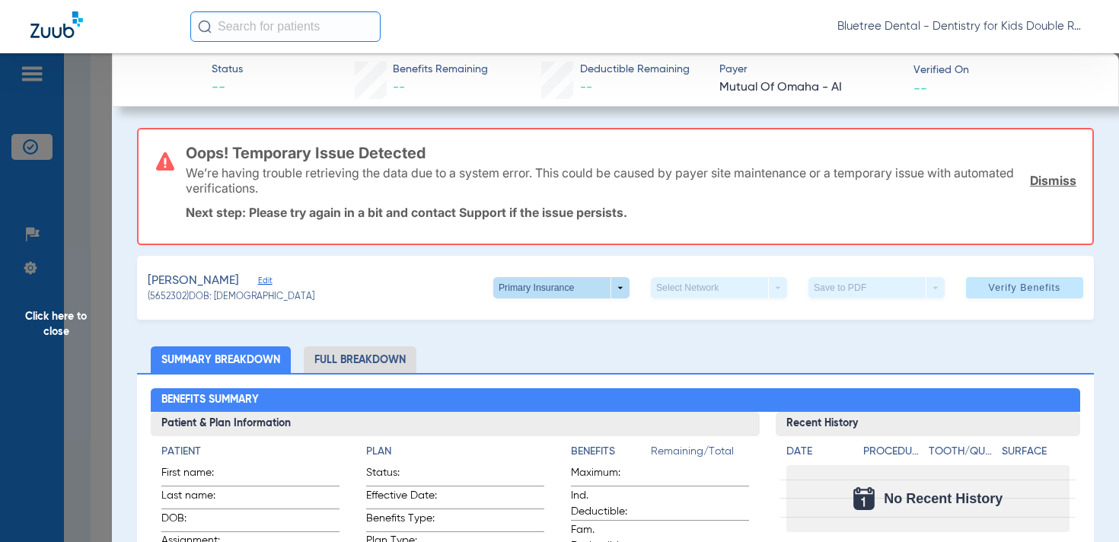
click at [628, 286] on span at bounding box center [561, 287] width 136 height 21
click at [572, 343] on span "Secondary Insurance" at bounding box center [556, 348] width 101 height 11
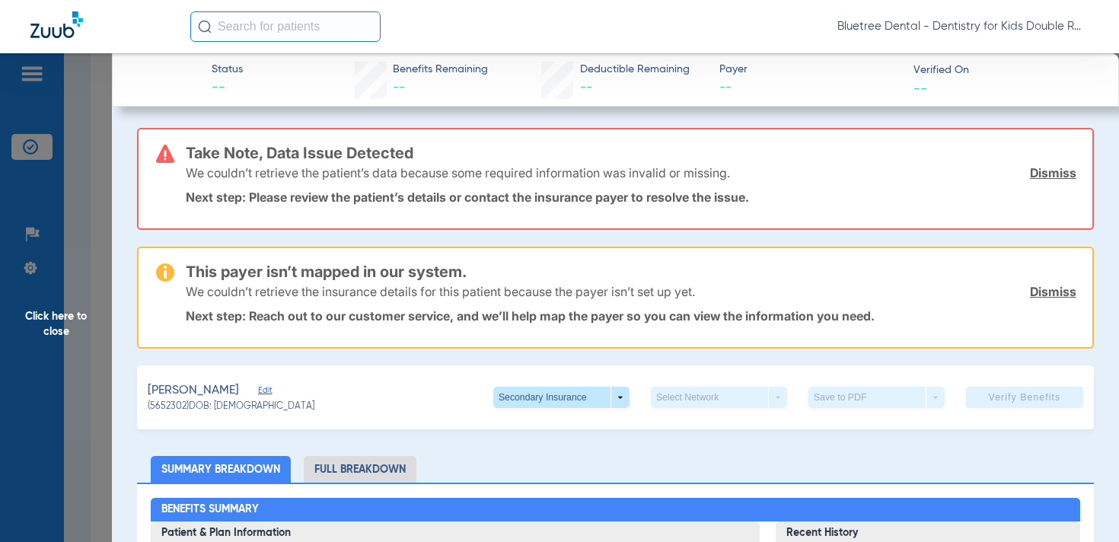
click at [270, 391] on span "Edit" at bounding box center [265, 392] width 14 height 14
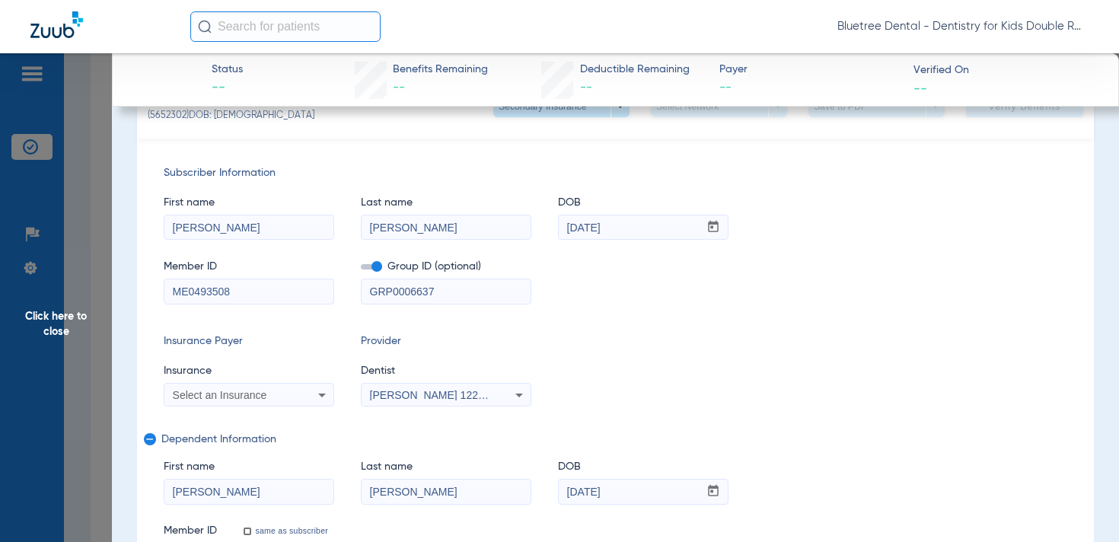
scroll to position [315, 0]
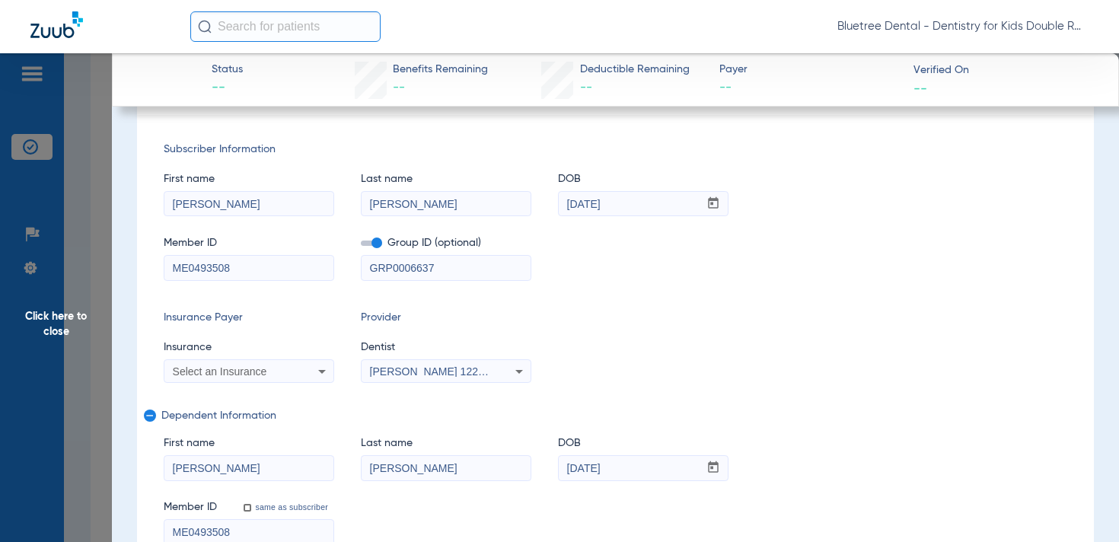
click at [50, 320] on span "Click here to close" at bounding box center [56, 324] width 112 height 542
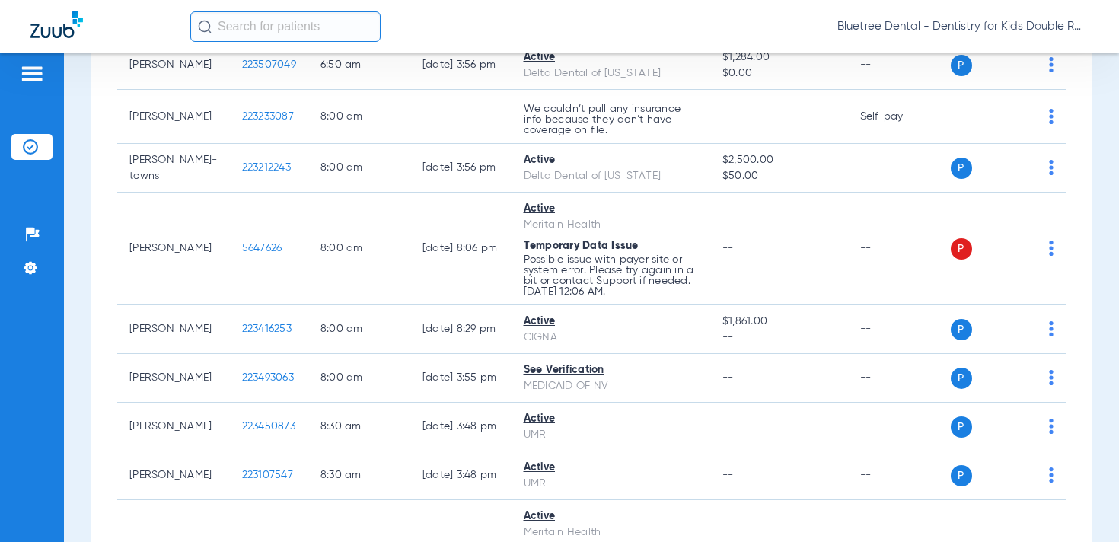
scroll to position [0, 0]
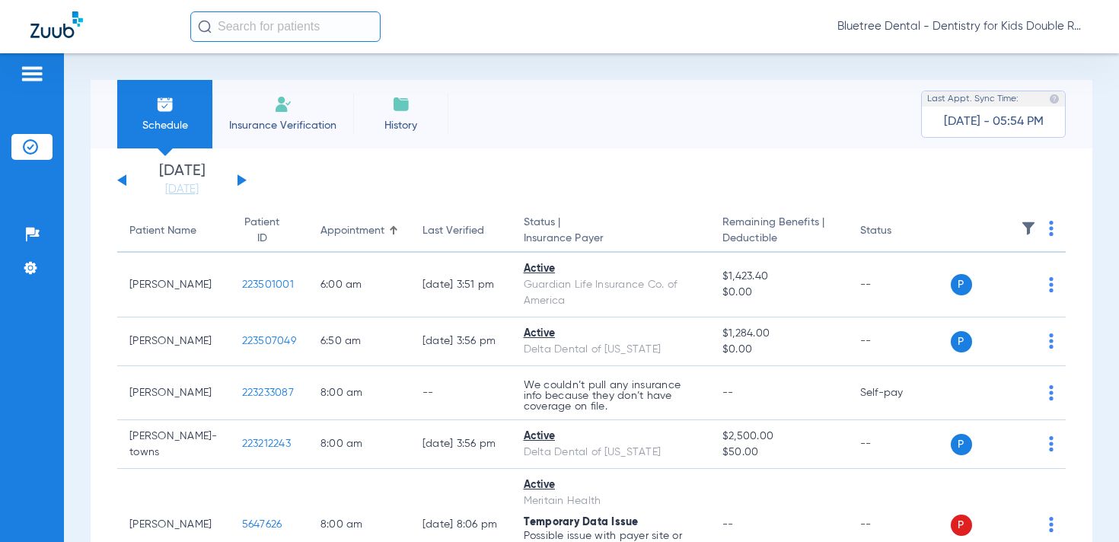
click at [977, 23] on span "Bluetree Dental - Dentistry for Kids Double R" at bounding box center [963, 26] width 251 height 15
click at [997, 55] on span "Account Selection" at bounding box center [1031, 54] width 85 height 11
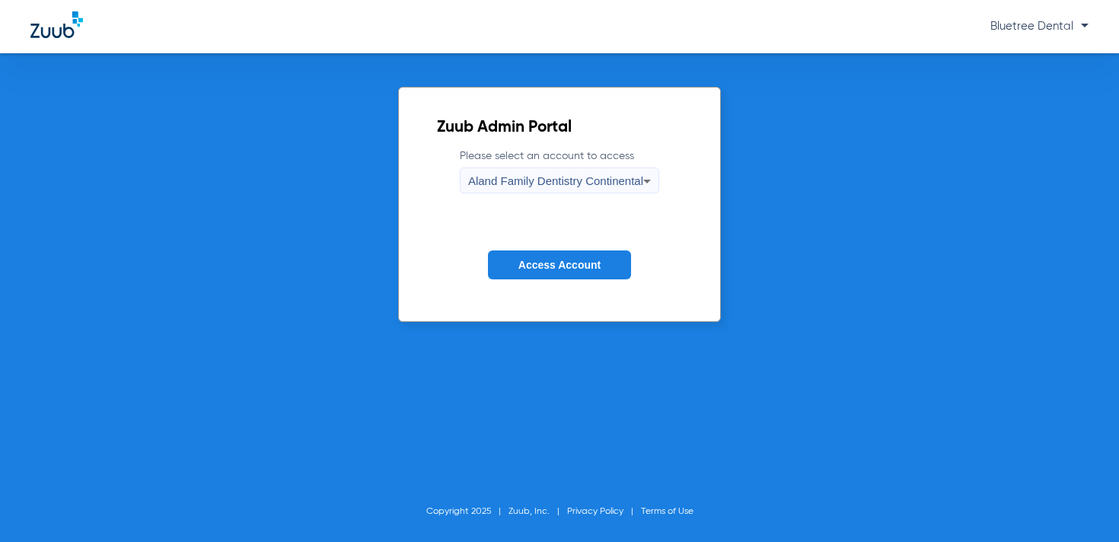
click at [616, 179] on span "Aland Family Dentistry Continental" at bounding box center [555, 180] width 175 height 13
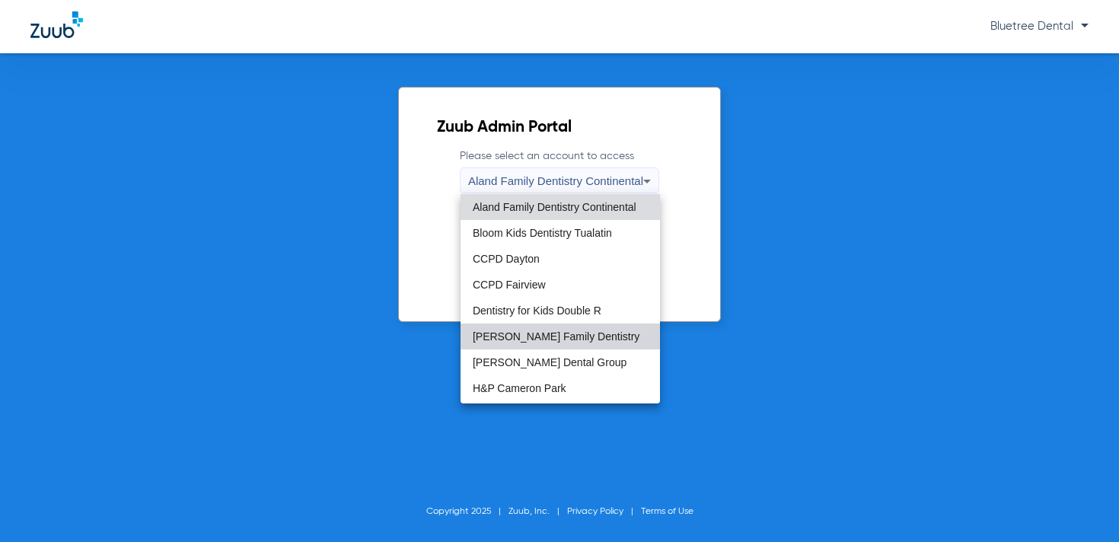
click at [548, 331] on span "[PERSON_NAME] Family Dentistry" at bounding box center [556, 336] width 167 height 11
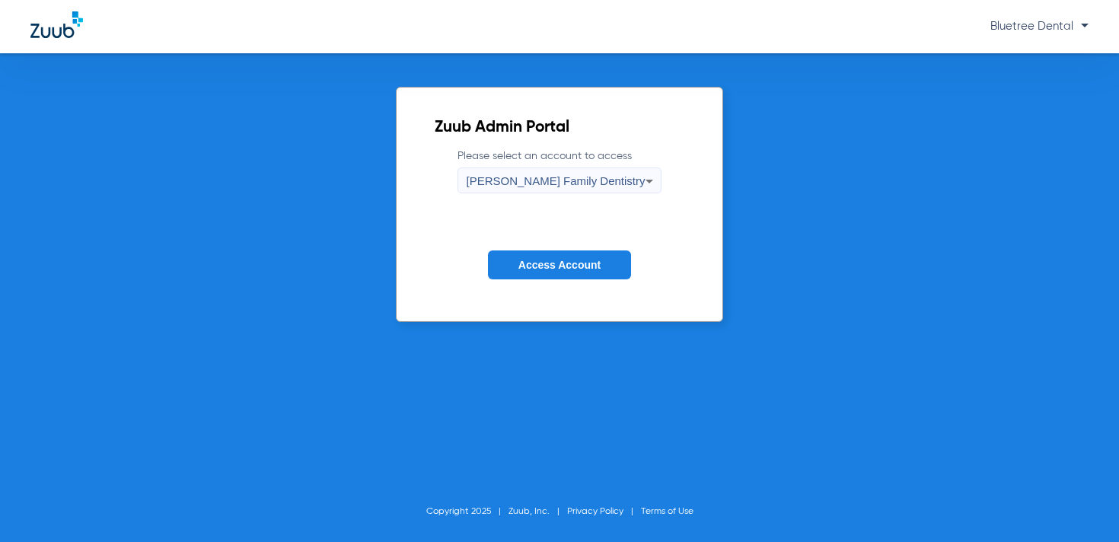
click at [559, 260] on span "Access Account" at bounding box center [560, 265] width 82 height 12
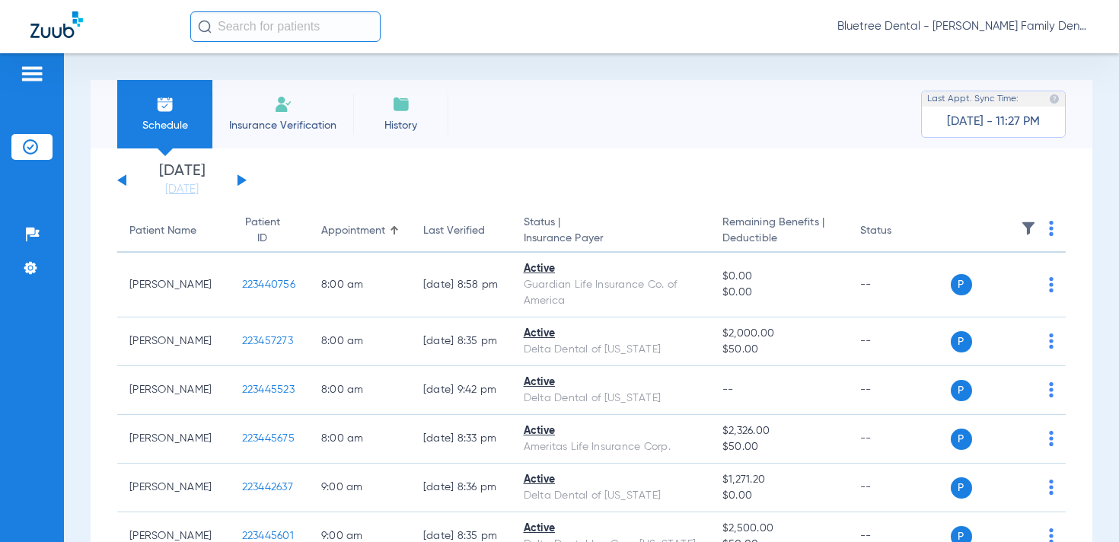
click at [977, 26] on span "Bluetree Dental - [PERSON_NAME] Family Dentistry" at bounding box center [963, 26] width 251 height 15
click at [1014, 54] on span "Account Selection" at bounding box center [1031, 54] width 85 height 11
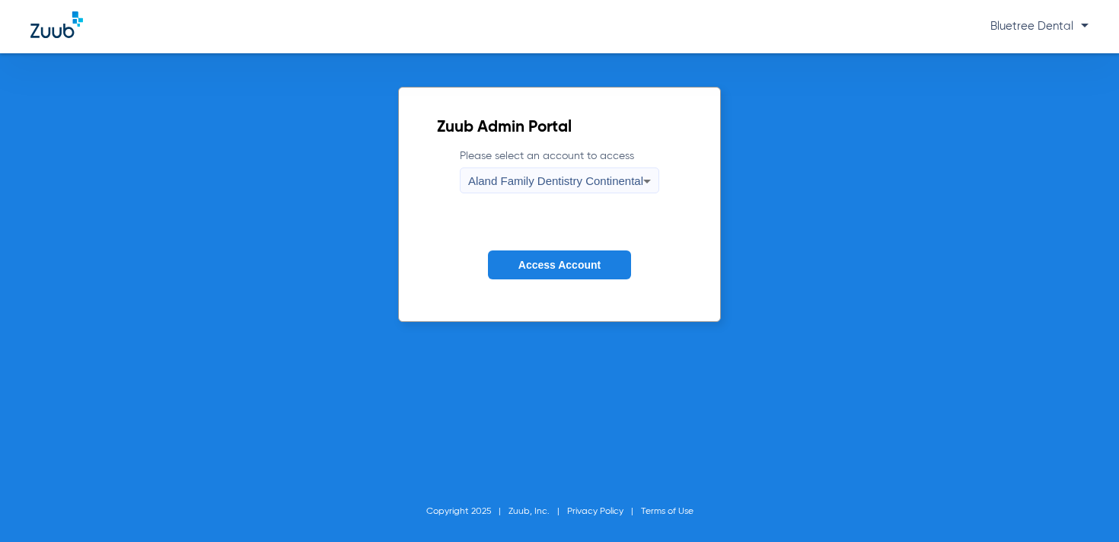
click at [602, 193] on div "Aland Family Dentistry Continental" at bounding box center [555, 181] width 175 height 26
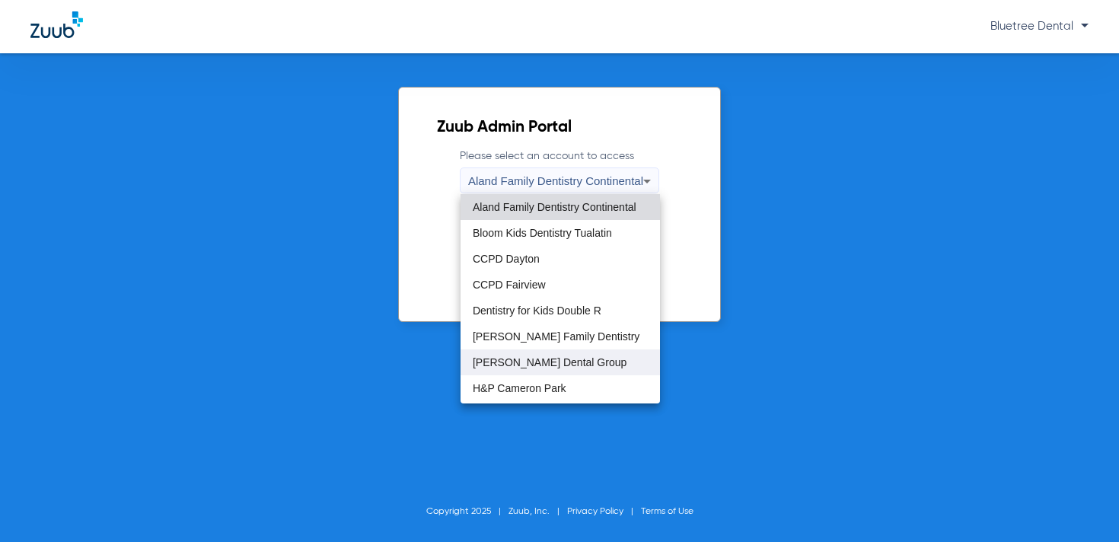
click at [557, 357] on span "[PERSON_NAME] Dental Group" at bounding box center [550, 362] width 154 height 11
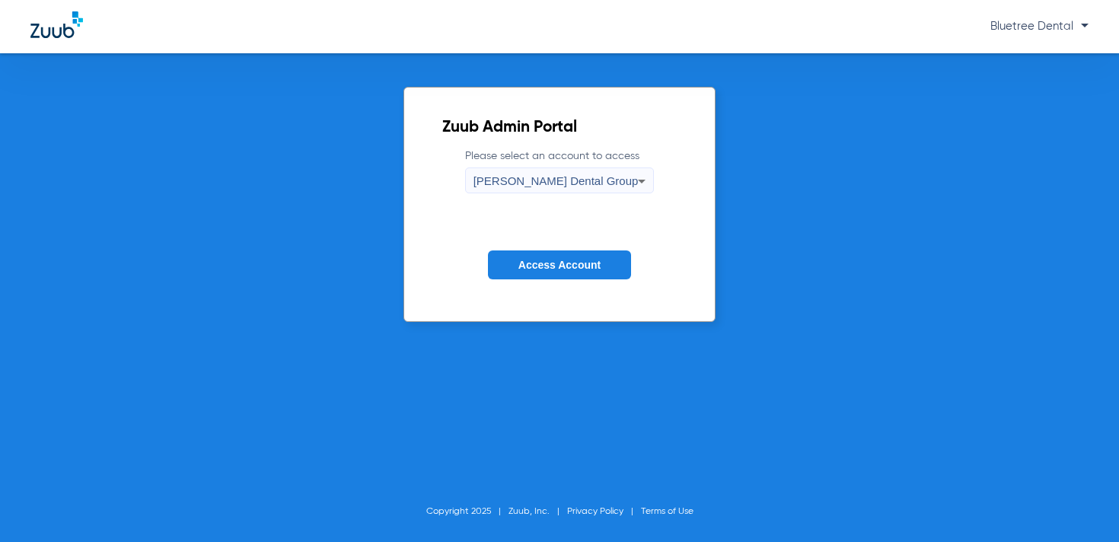
click at [562, 264] on span "Access Account" at bounding box center [560, 265] width 82 height 12
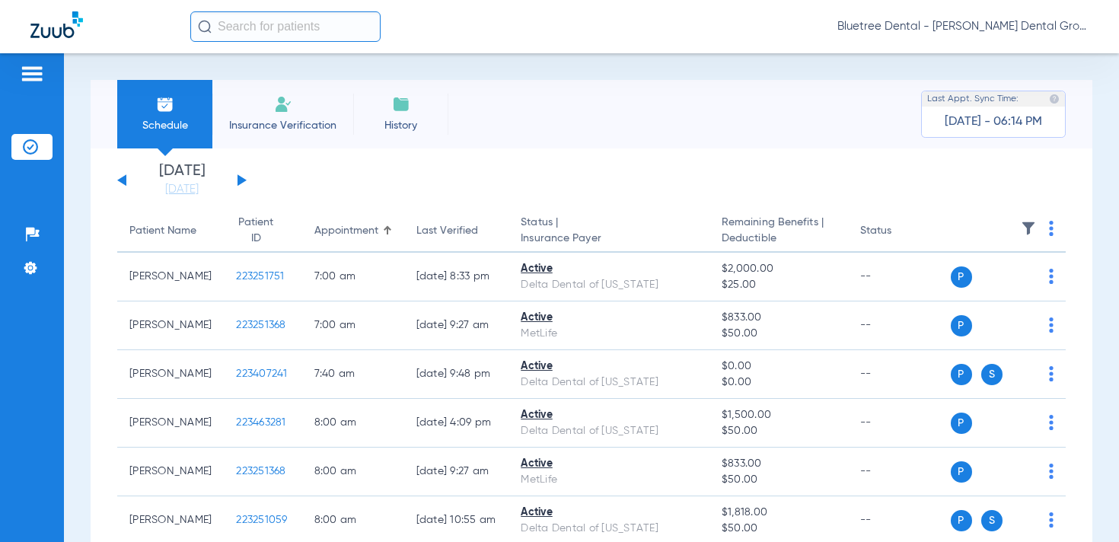
click at [239, 184] on button at bounding box center [242, 179] width 9 height 11
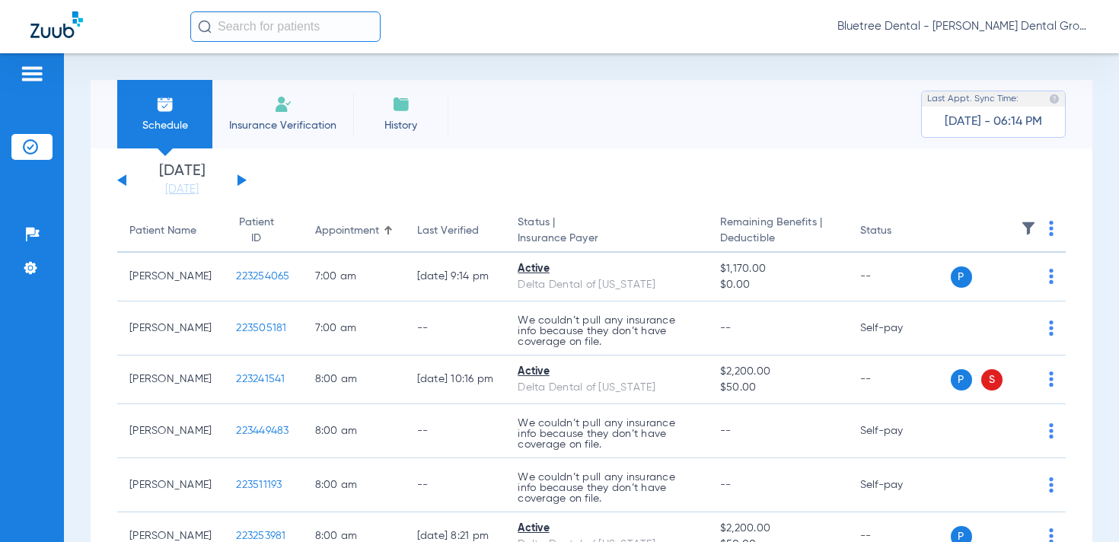
click at [989, 22] on span "Bluetree Dental - [PERSON_NAME] Dental Group" at bounding box center [963, 26] width 251 height 15
click at [997, 52] on span "Account Selection" at bounding box center [1031, 54] width 85 height 11
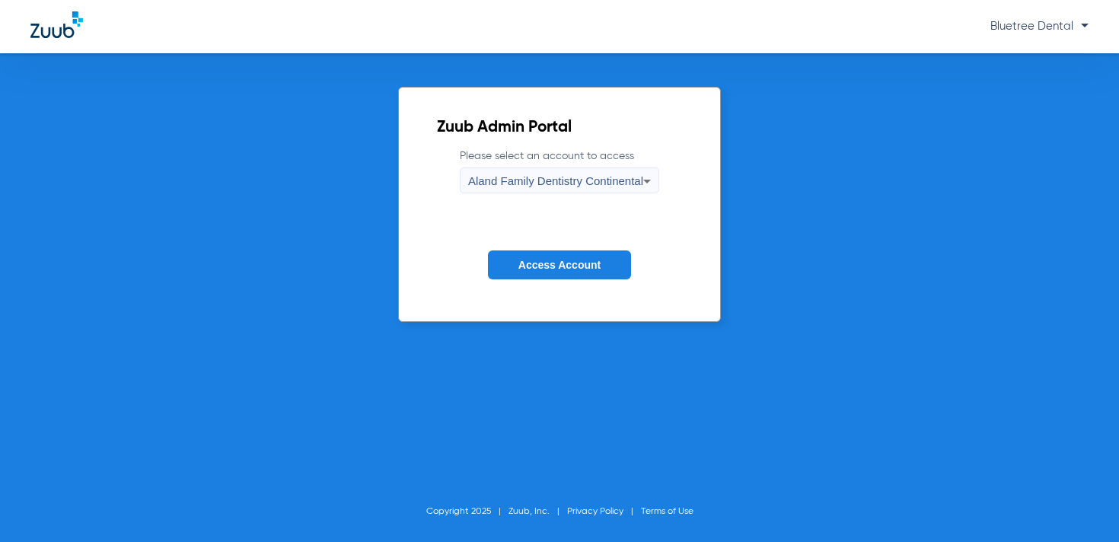
click at [499, 195] on form "Please select an account to access Aland Family Dentistry Continental Access Ac…" at bounding box center [559, 226] width 245 height 155
click at [490, 190] on div "Aland Family Dentistry Continental" at bounding box center [555, 181] width 175 height 26
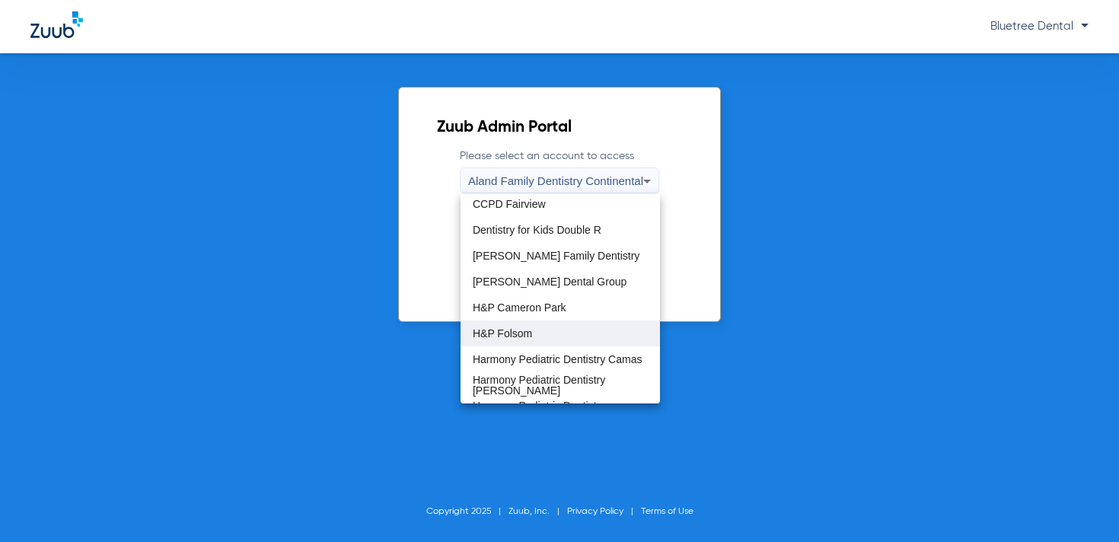
scroll to position [80, 0]
click at [510, 315] on mat-option "H&P Cameron Park" at bounding box center [561, 308] width 200 height 26
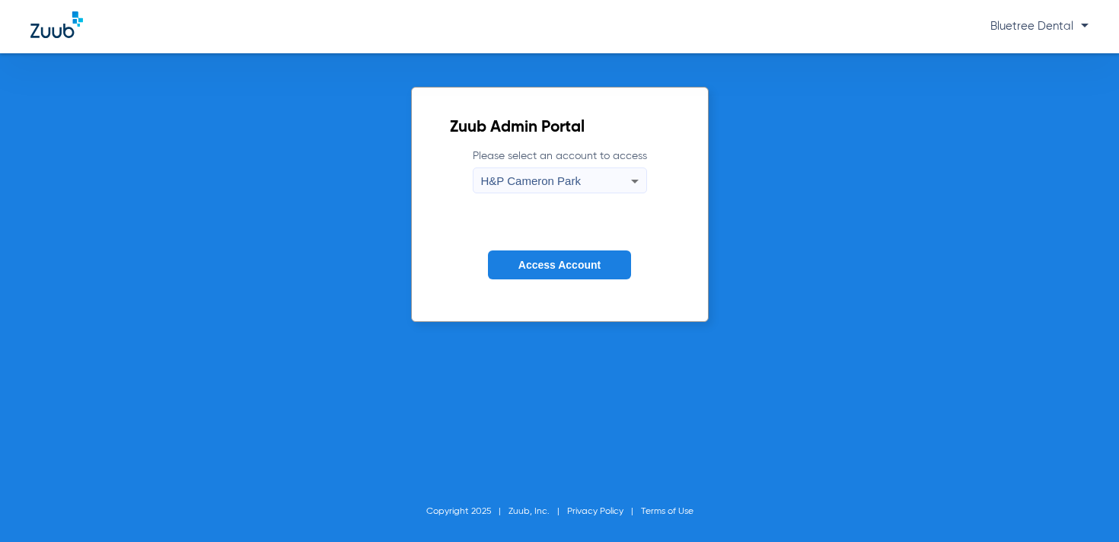
click at [551, 273] on button "Access Account" at bounding box center [559, 266] width 143 height 30
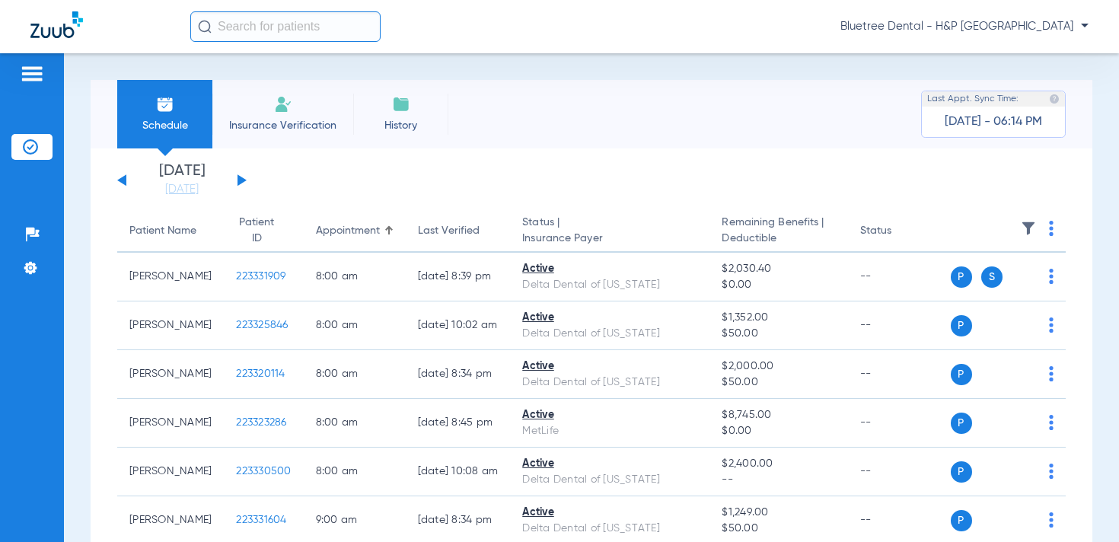
click at [985, 20] on span "Bluetree Dental - H&P [GEOGRAPHIC_DATA]" at bounding box center [965, 26] width 248 height 15
click at [1011, 53] on span "Account Selection" at bounding box center [1031, 54] width 85 height 11
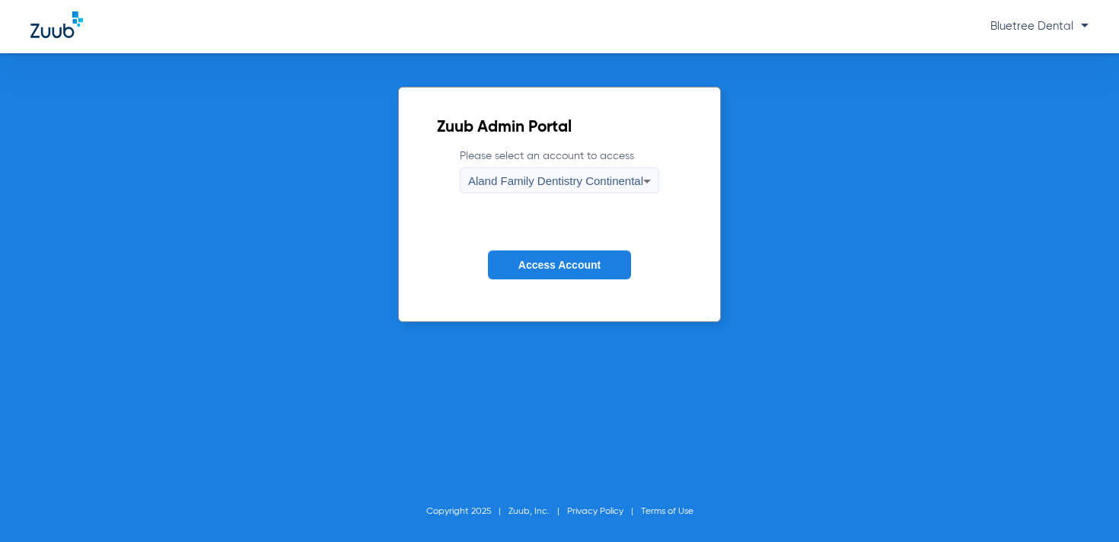
click at [612, 171] on div "Aland Family Dentistry Continental" at bounding box center [555, 181] width 175 height 26
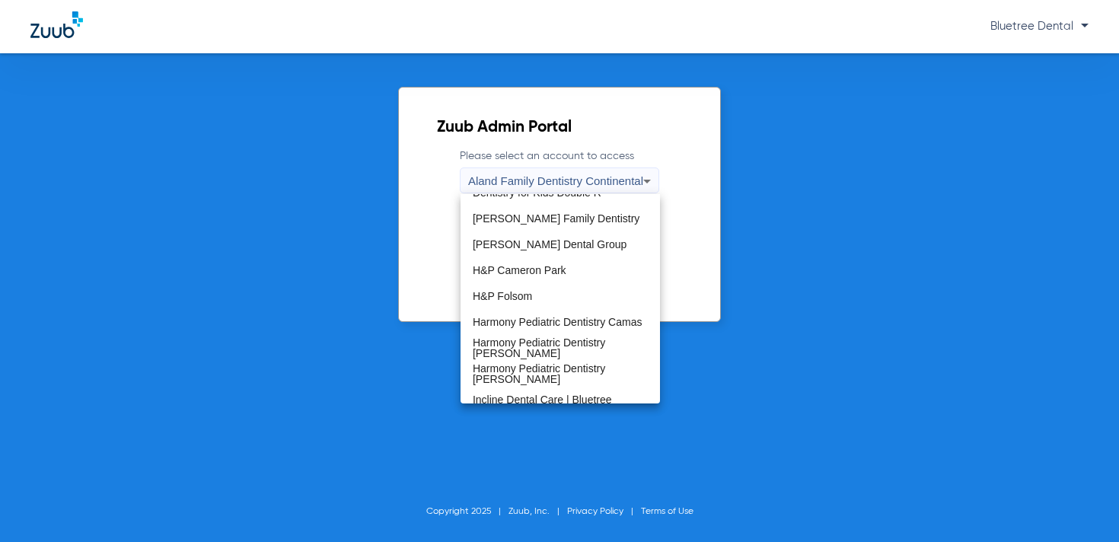
scroll to position [121, 0]
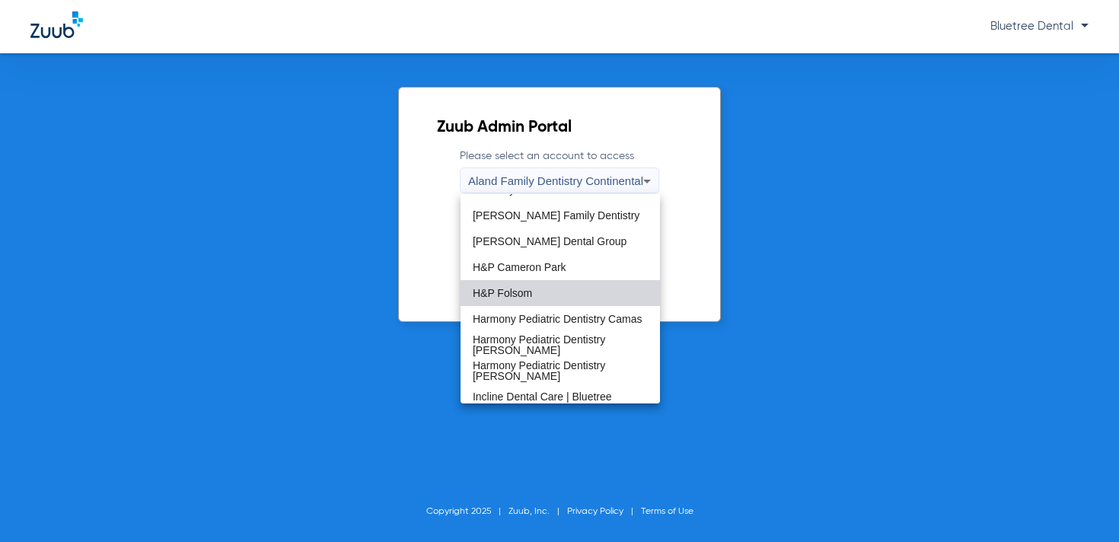
click at [538, 292] on mat-option "H&P Folsom" at bounding box center [561, 293] width 200 height 26
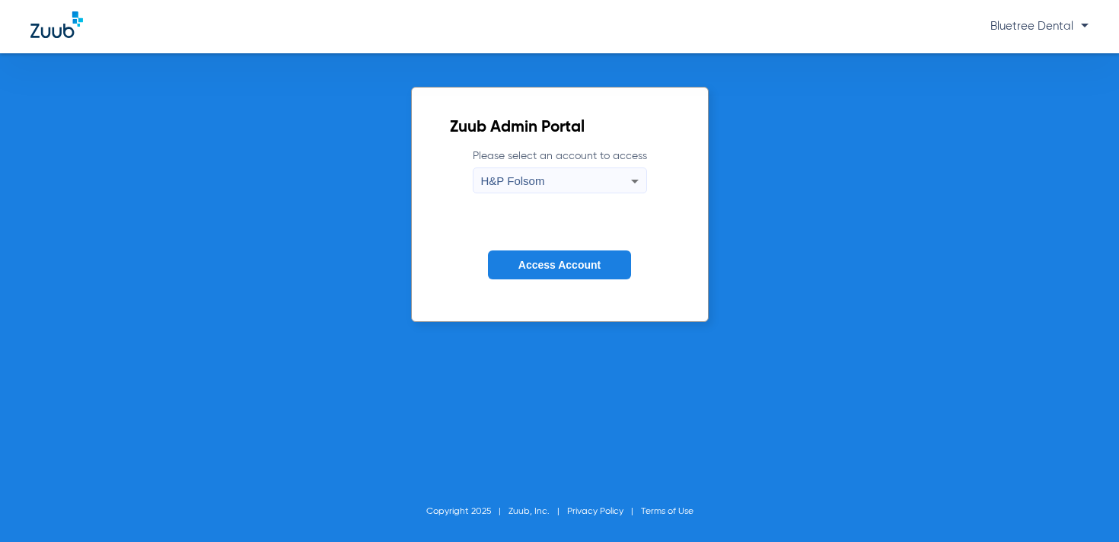
click at [561, 260] on span "Access Account" at bounding box center [560, 265] width 82 height 12
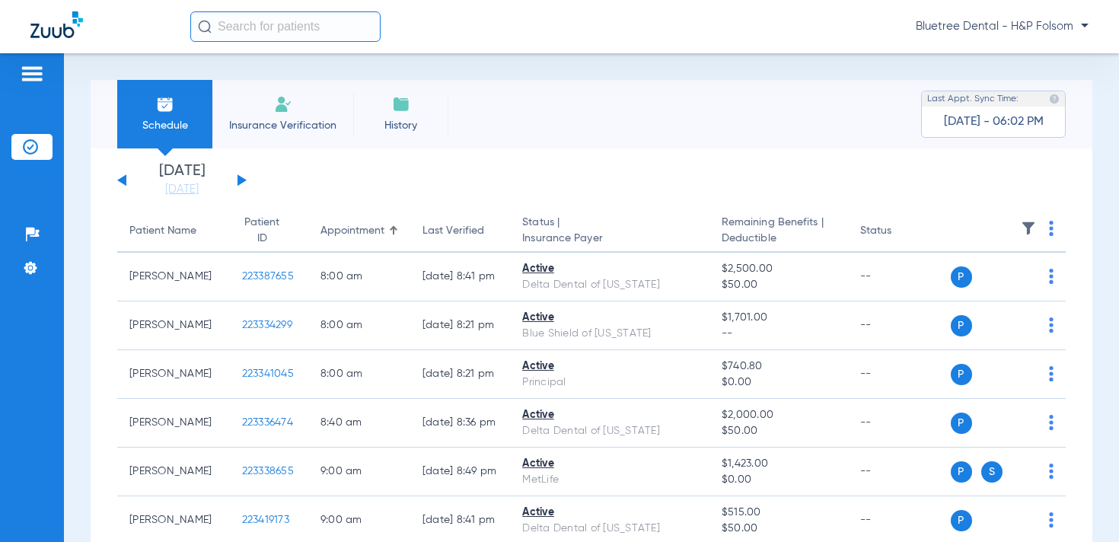
click at [241, 181] on button at bounding box center [242, 179] width 9 height 11
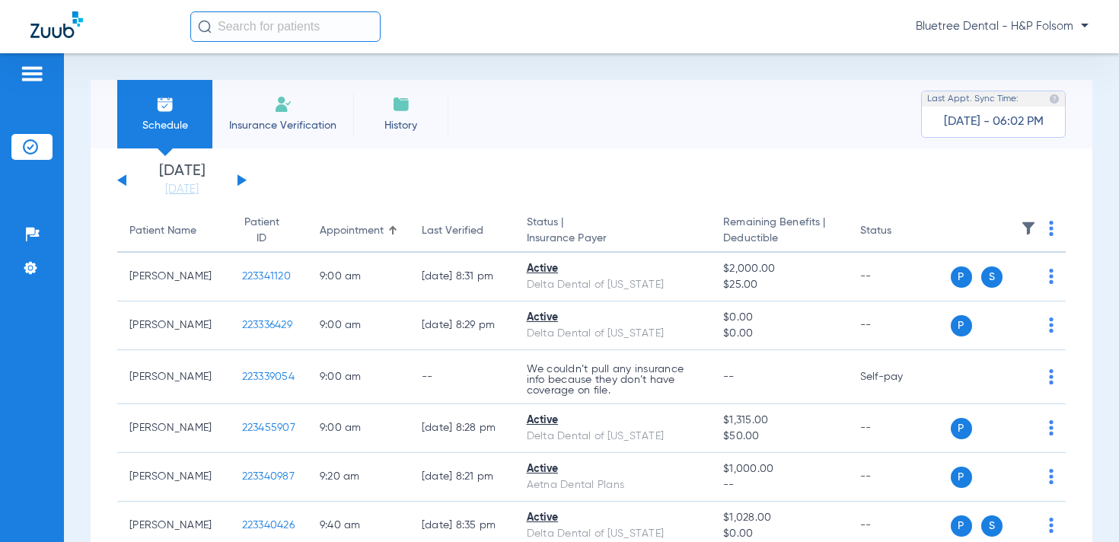
click at [1030, 25] on span "Bluetree Dental - H&P Folsom" at bounding box center [1002, 26] width 173 height 15
click at [1025, 57] on span "Account Selection" at bounding box center [1031, 54] width 85 height 11
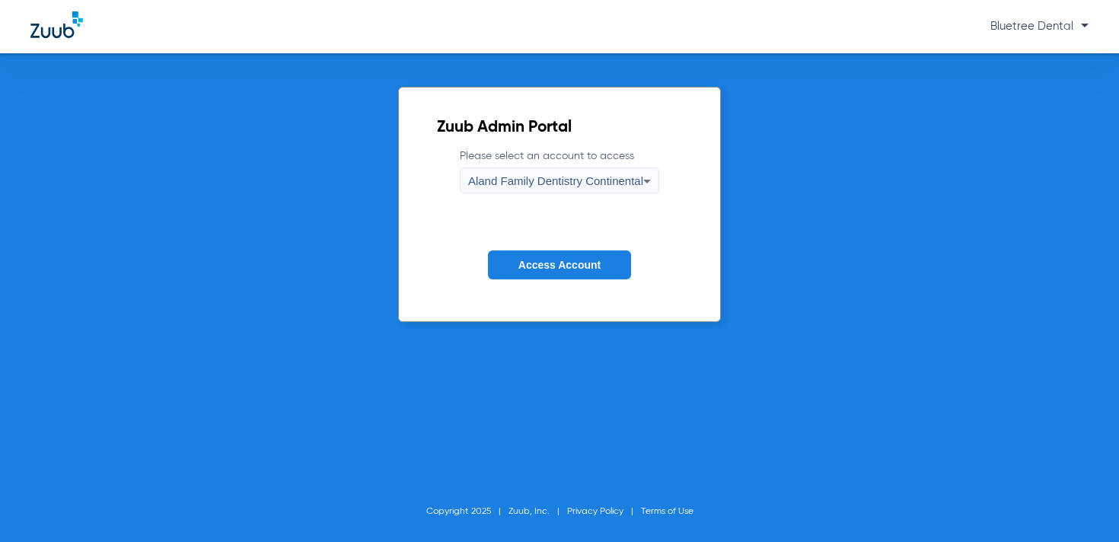
click at [626, 161] on label "Please select an account to access Aland Family Dentistry Continental" at bounding box center [560, 171] width 200 height 45
click at [624, 186] on span "Aland Family Dentistry Continental" at bounding box center [555, 180] width 175 height 13
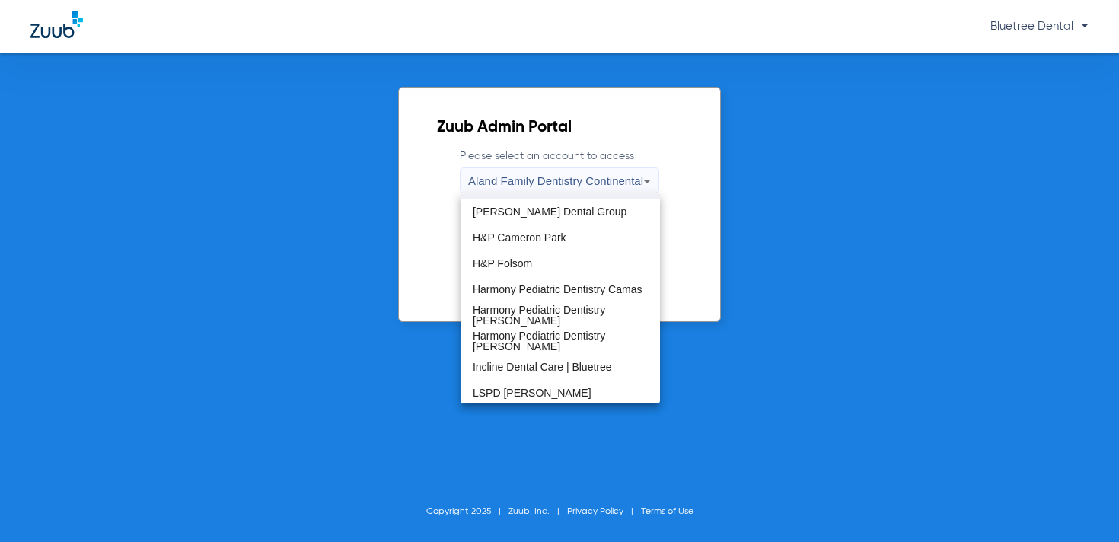
scroll to position [152, 0]
click at [532, 295] on mat-option "Harmony Pediatric Dentistry Camas" at bounding box center [561, 288] width 200 height 26
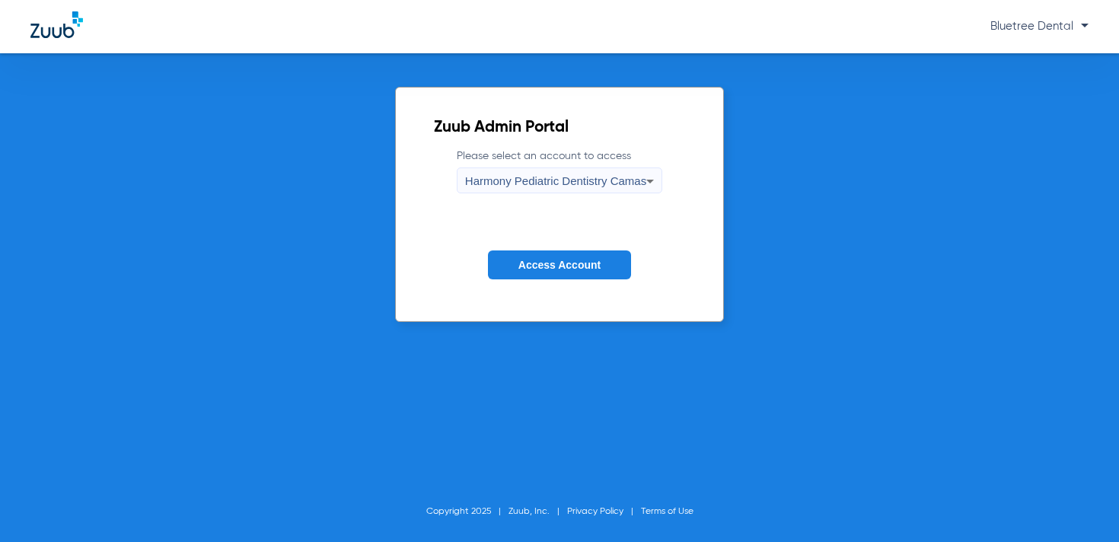
click at [546, 270] on span "Access Account" at bounding box center [560, 265] width 82 height 12
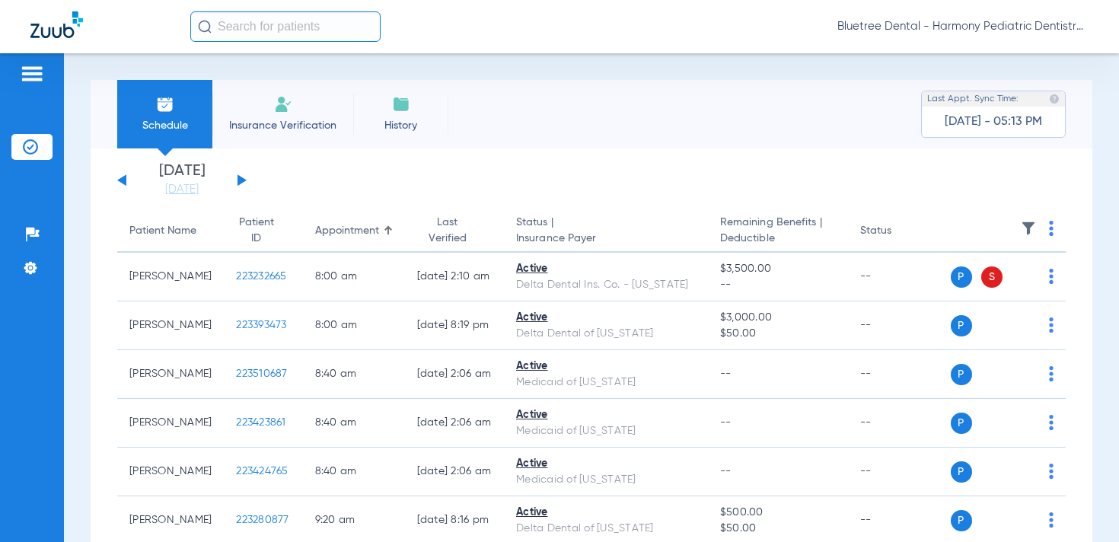
click at [1045, 27] on span "Bluetree Dental - Harmony Pediatric Dentistry Camas" at bounding box center [963, 26] width 251 height 15
click at [1004, 53] on span "Account Selection" at bounding box center [1031, 54] width 85 height 11
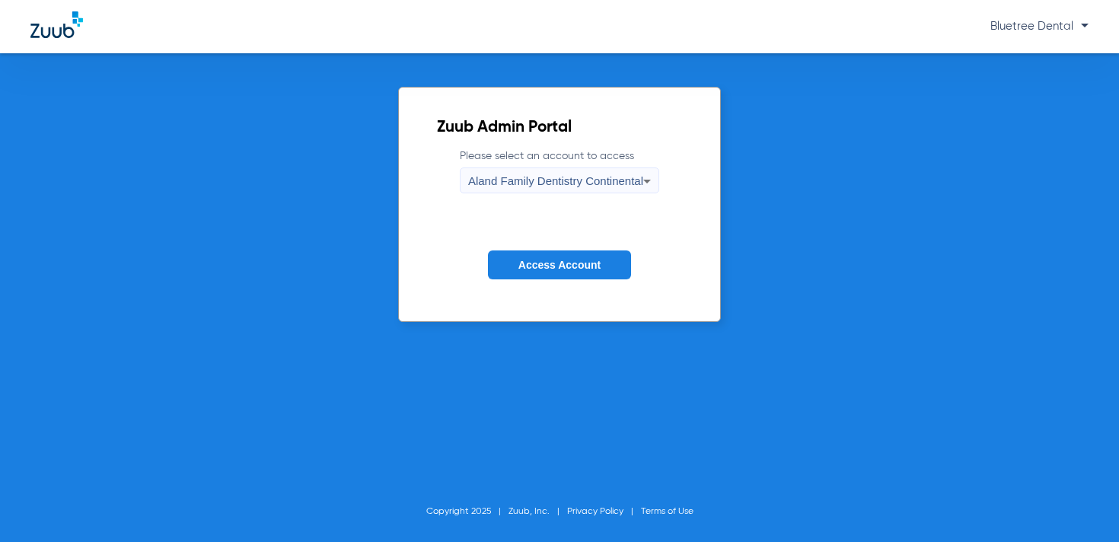
click at [560, 180] on span "Aland Family Dentistry Continental" at bounding box center [555, 180] width 175 height 13
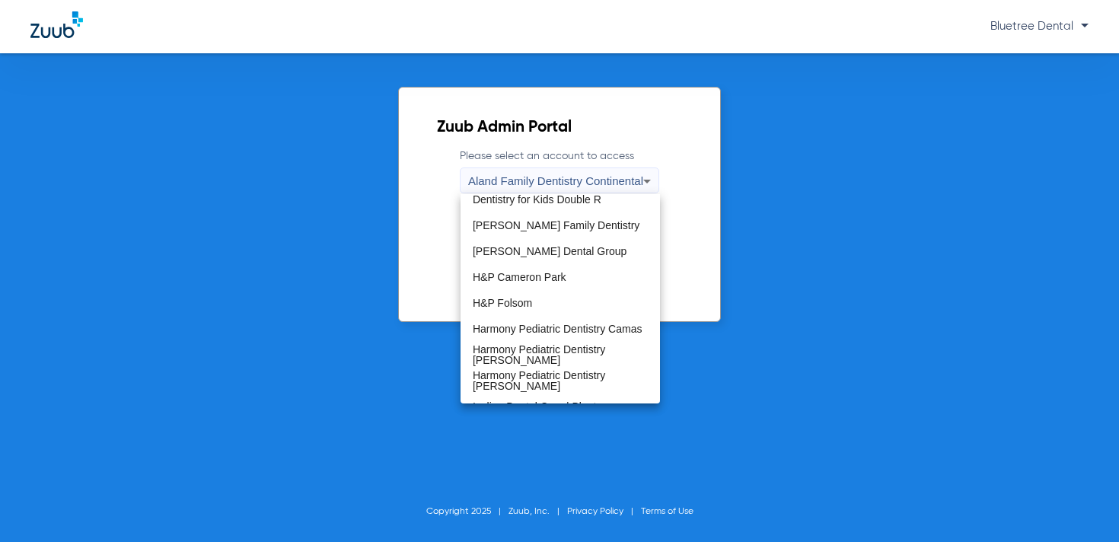
scroll to position [135, 0]
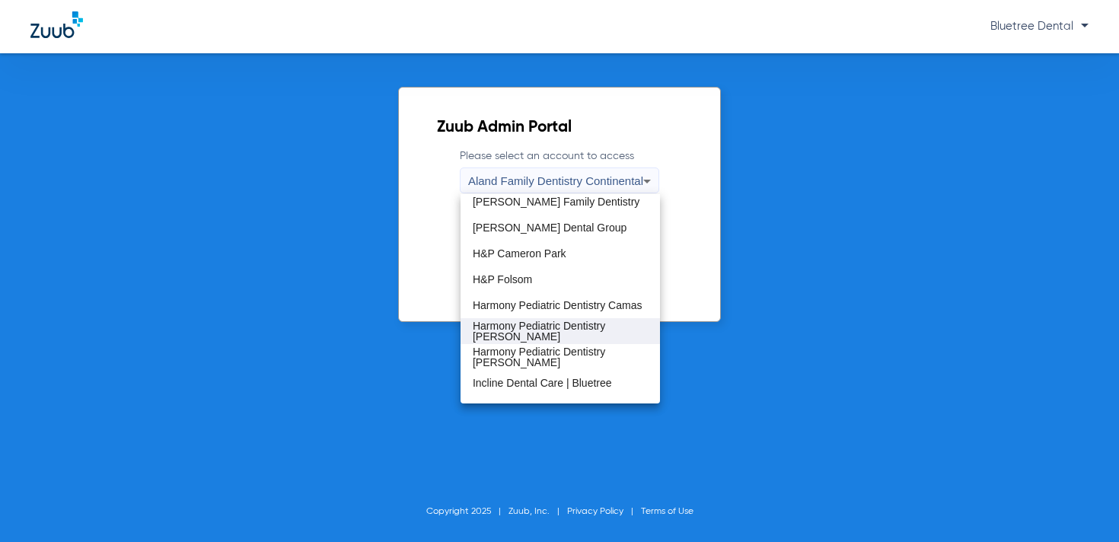
click at [560, 324] on span "Harmony Pediatric Dentistry [PERSON_NAME]" at bounding box center [560, 331] width 175 height 21
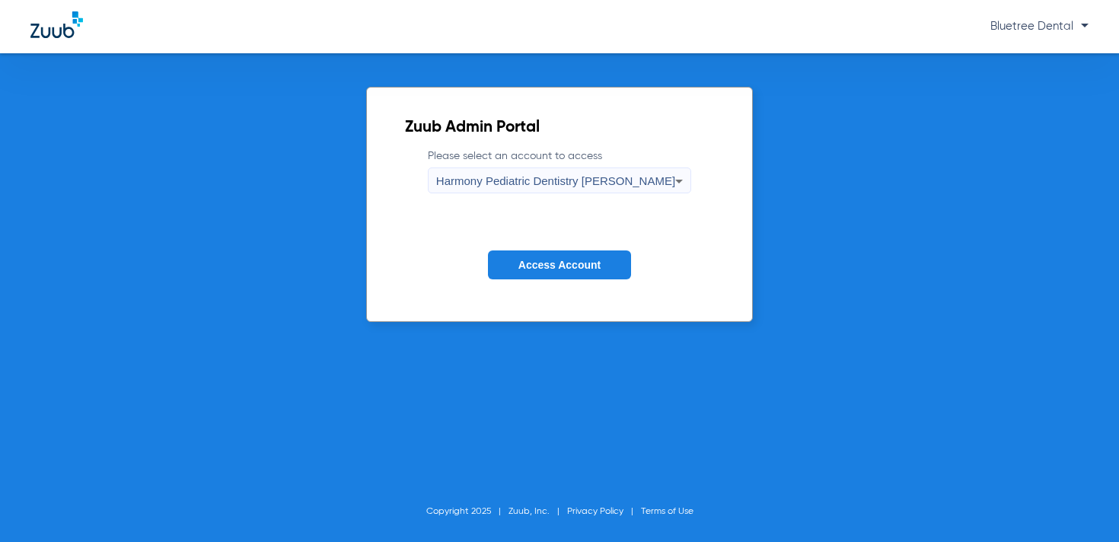
click at [558, 276] on button "Access Account" at bounding box center [559, 266] width 143 height 30
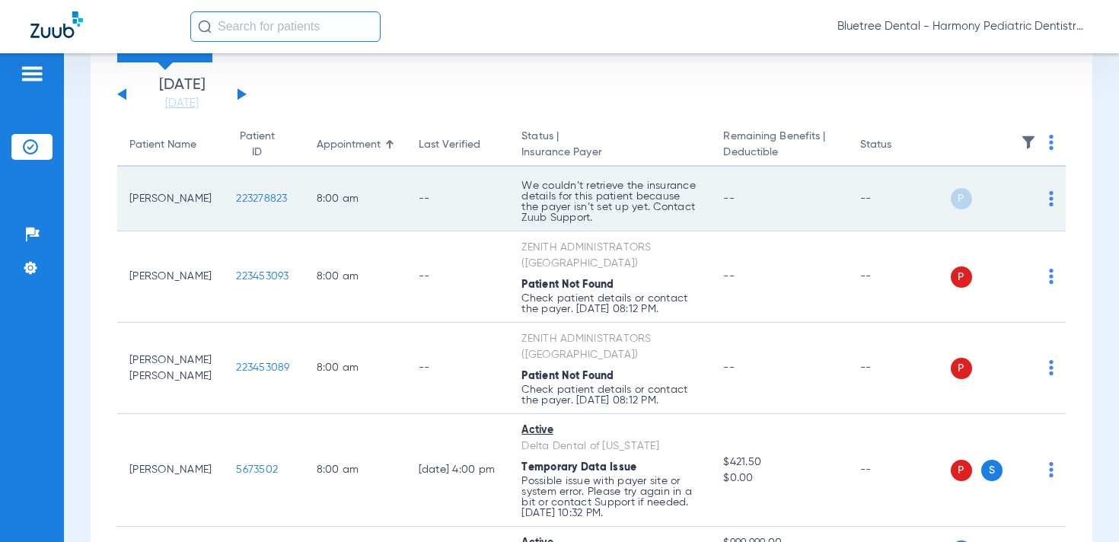
scroll to position [131, 0]
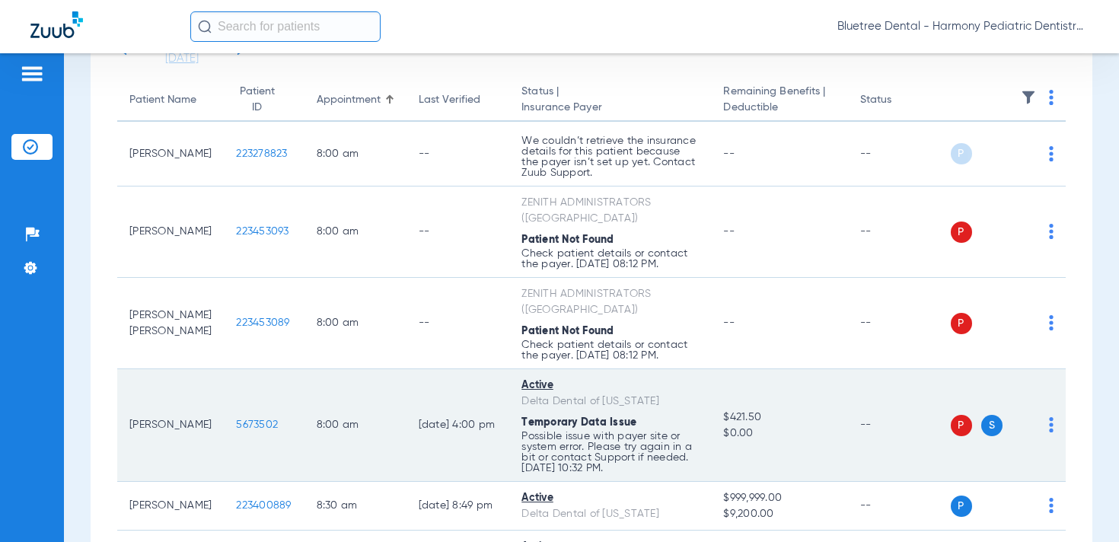
click at [1051, 417] on img at bounding box center [1051, 424] width 5 height 15
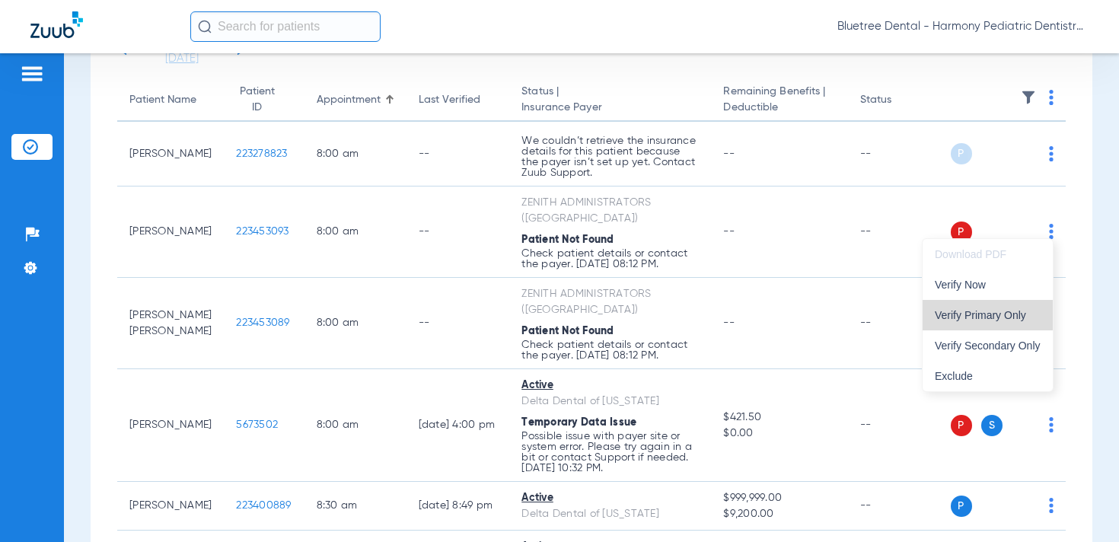
click at [995, 308] on button "Verify Primary Only" at bounding box center [988, 315] width 130 height 30
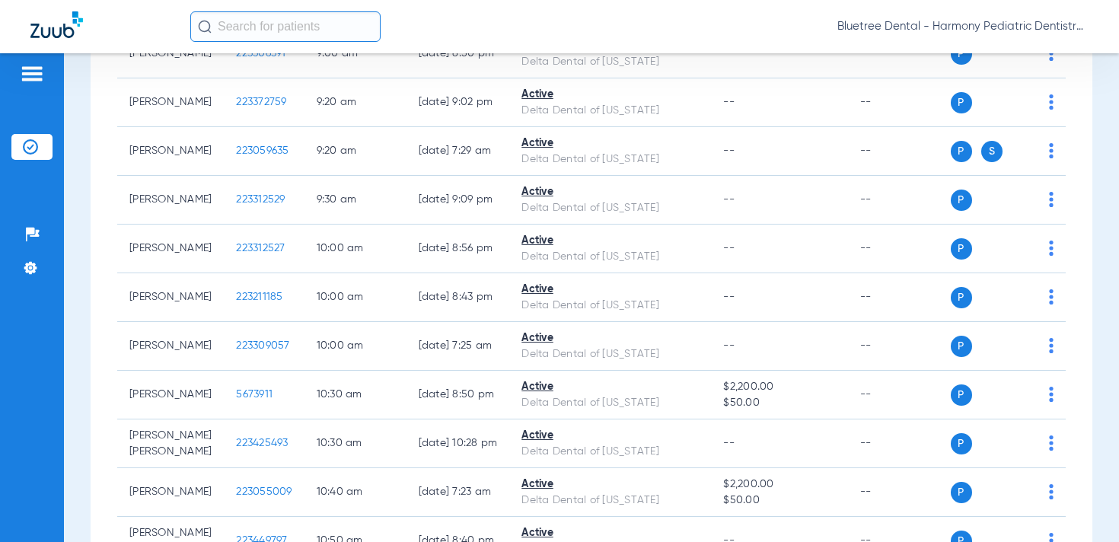
scroll to position [0, 0]
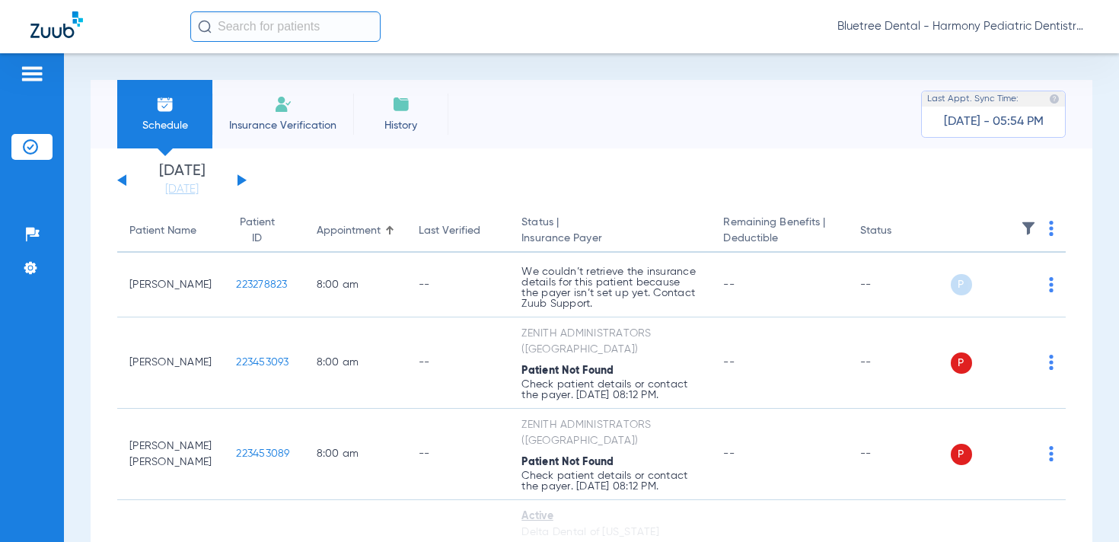
click at [239, 182] on button at bounding box center [242, 179] width 9 height 11
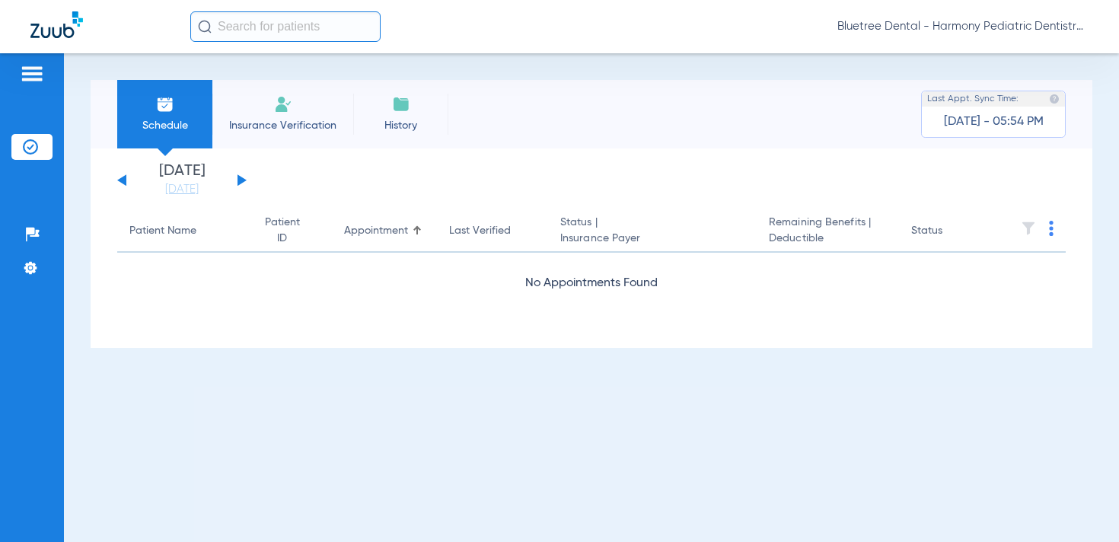
click at [958, 18] on div "Bluetree Dental - Harmony Pediatric Dentistry [PERSON_NAME]" at bounding box center [639, 26] width 899 height 30
click at [968, 29] on span "Bluetree Dental - Harmony Pediatric Dentistry [PERSON_NAME]" at bounding box center [963, 26] width 251 height 15
click at [993, 46] on button "Account Selection" at bounding box center [1032, 54] width 110 height 30
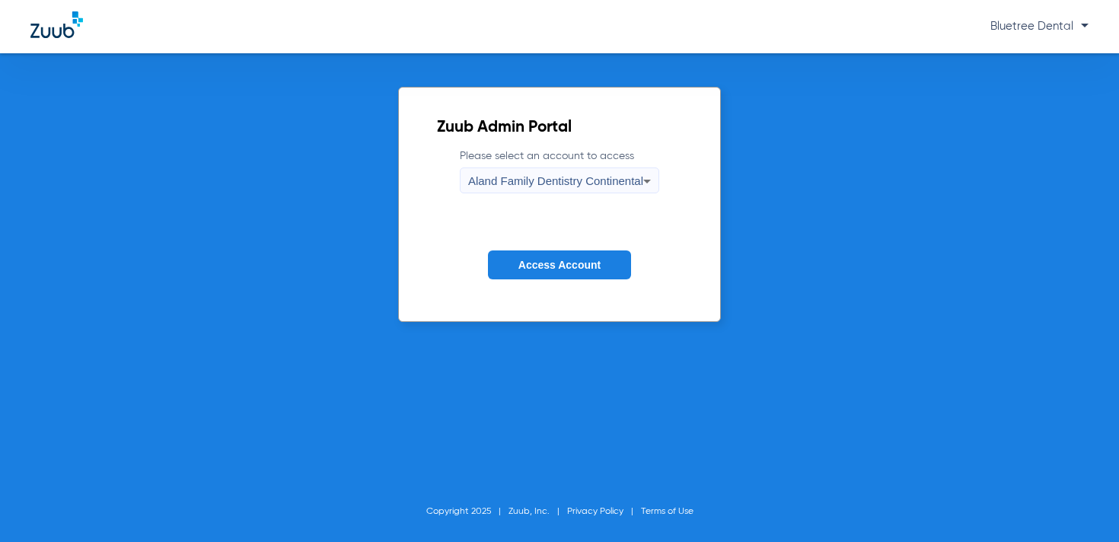
click at [605, 184] on span "Aland Family Dentistry Continental" at bounding box center [555, 180] width 175 height 13
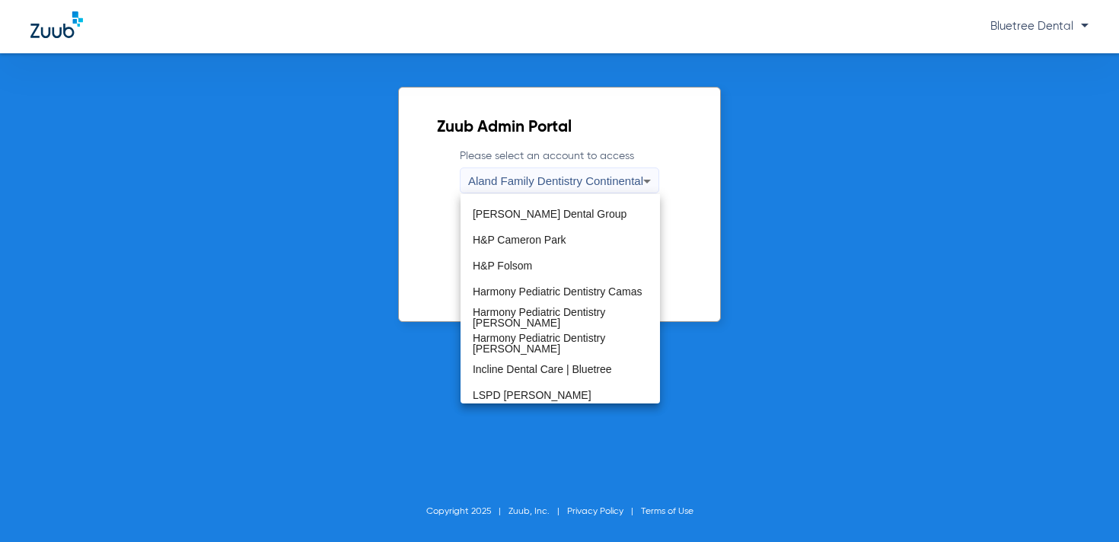
scroll to position [150, 0]
click at [536, 312] on span "Harmony Pediatric Dentistry [PERSON_NAME]" at bounding box center [560, 315] width 175 height 21
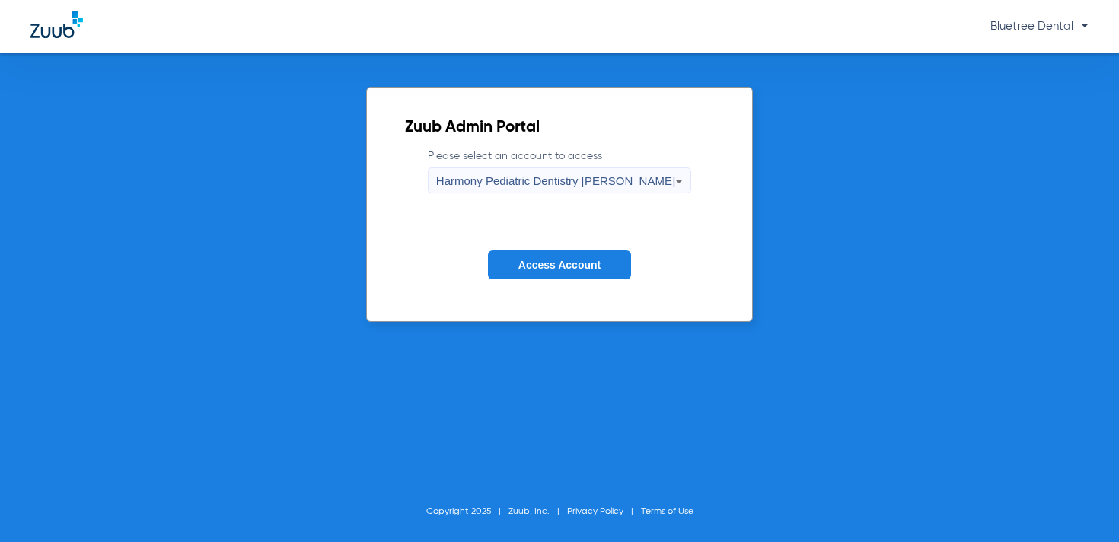
click at [548, 258] on button "Access Account" at bounding box center [559, 266] width 143 height 30
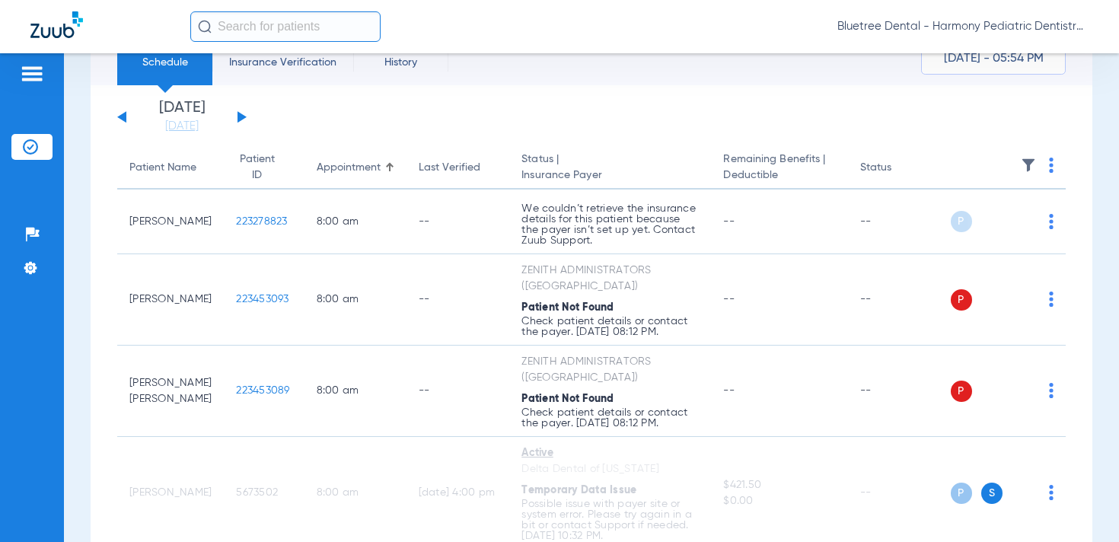
scroll to position [18, 0]
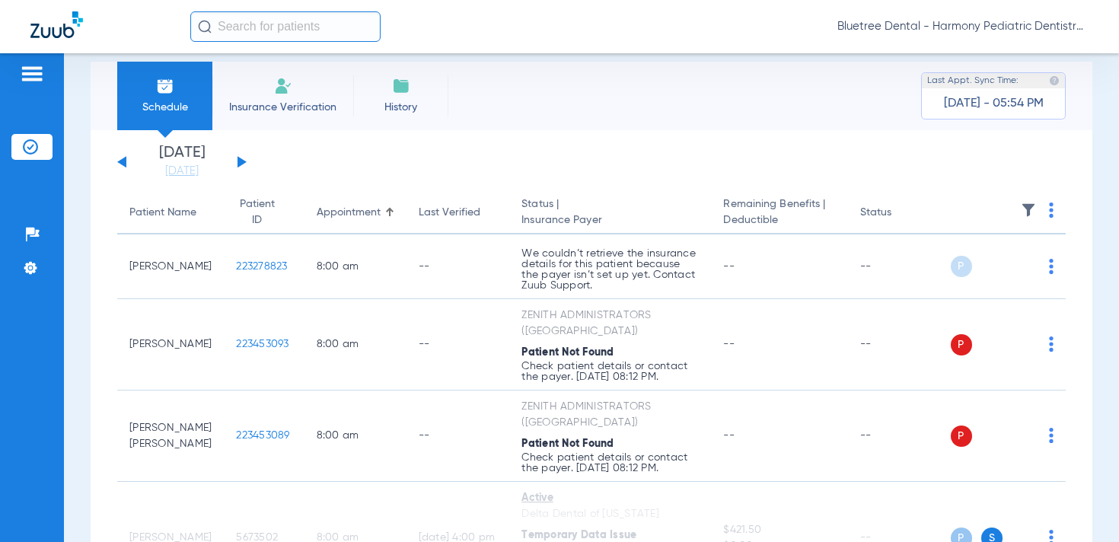
click at [944, 34] on div "Bluetree Dental - Harmony Pediatric Dentistry [PERSON_NAME]" at bounding box center [639, 26] width 899 height 30
click at [934, 25] on span "Bluetree Dental - Harmony Pediatric Dentistry [PERSON_NAME]" at bounding box center [963, 26] width 251 height 15
click at [995, 56] on span "Account Selection" at bounding box center [1031, 54] width 85 height 11
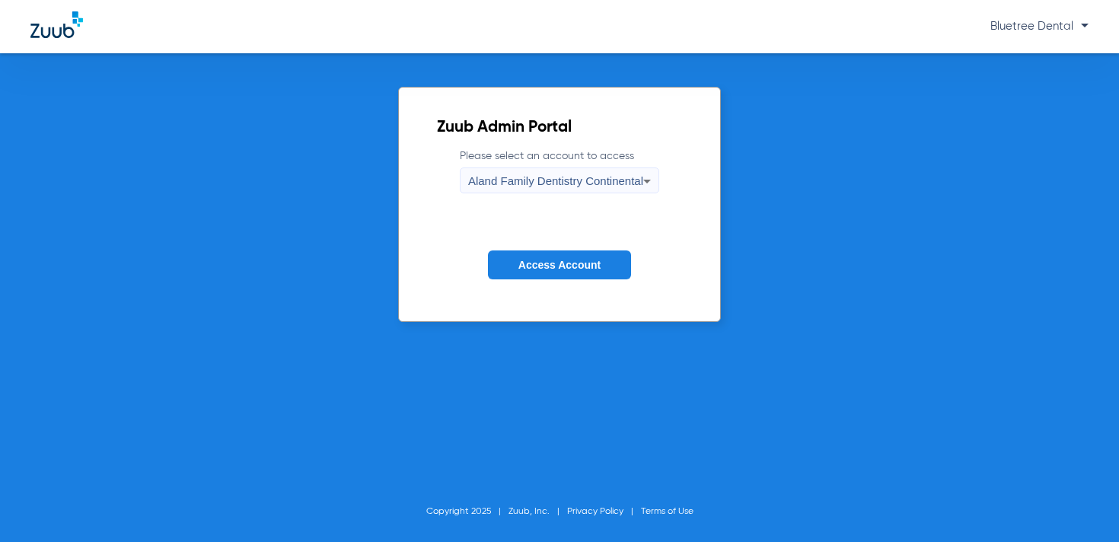
click at [601, 184] on span "Aland Family Dentistry Continental" at bounding box center [555, 180] width 175 height 13
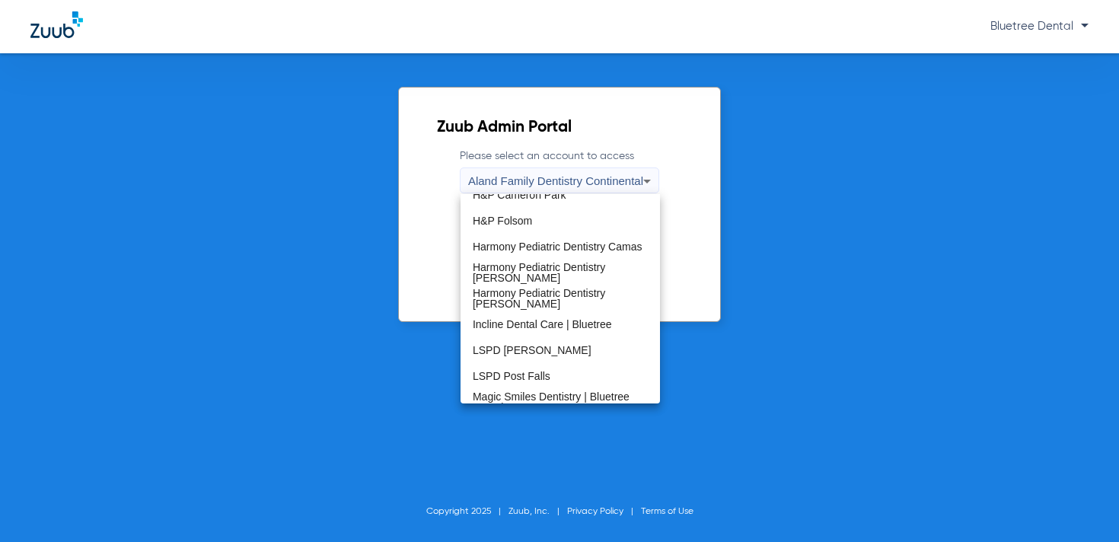
scroll to position [195, 0]
click at [542, 298] on span "Harmony Pediatric Dentistry [PERSON_NAME]" at bounding box center [560, 296] width 175 height 21
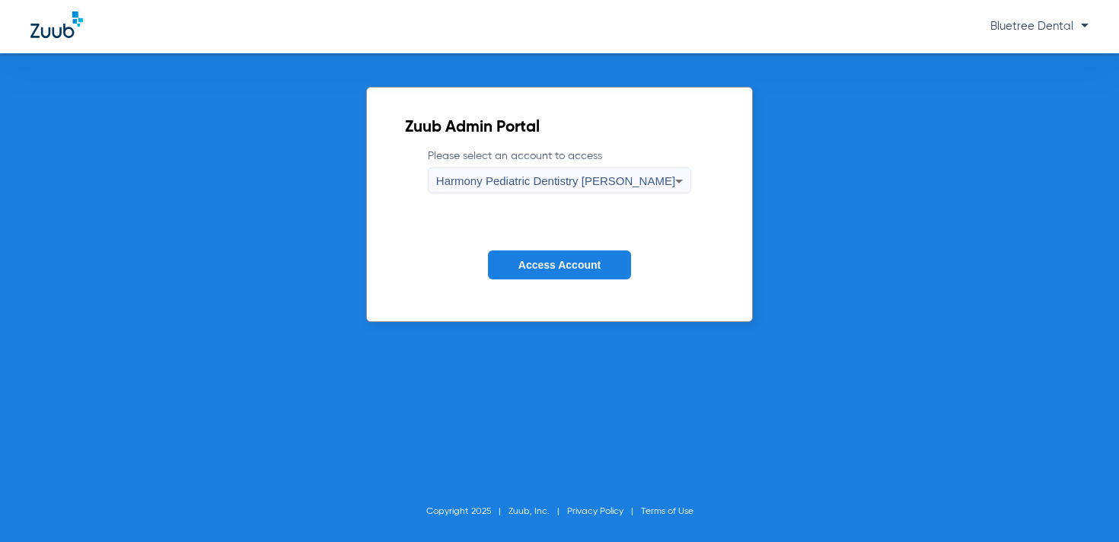
click at [594, 262] on span "Access Account" at bounding box center [560, 265] width 82 height 12
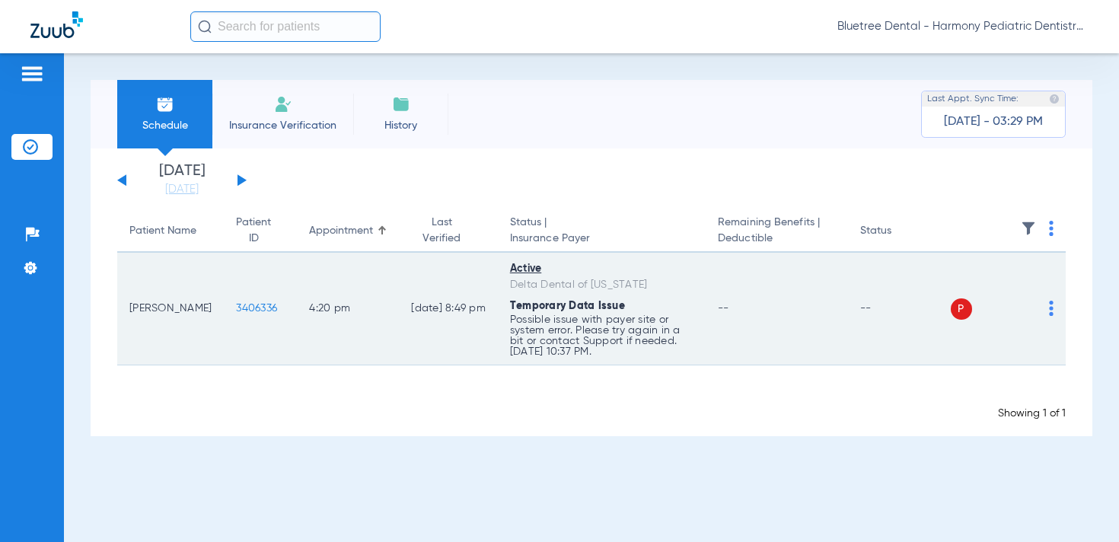
click at [1053, 311] on img at bounding box center [1051, 308] width 5 height 15
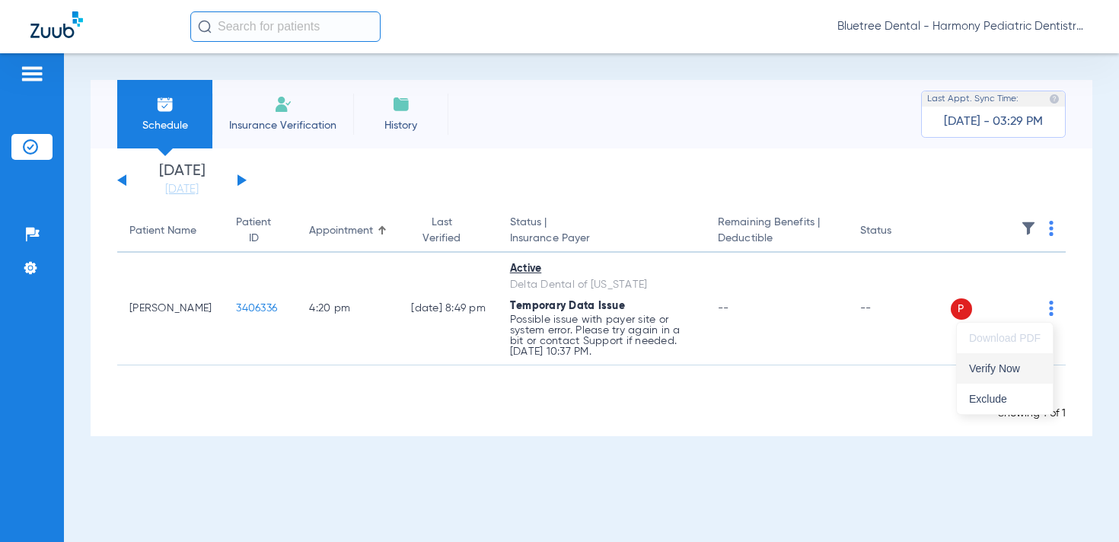
click at [1011, 363] on span "Verify Now" at bounding box center [1005, 368] width 72 height 11
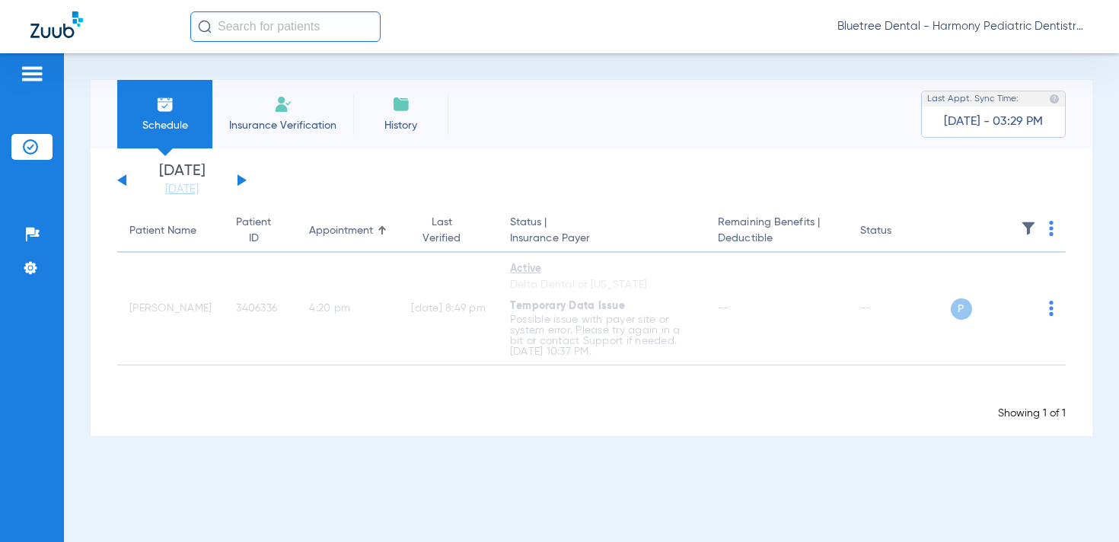
click at [238, 179] on button at bounding box center [242, 179] width 9 height 11
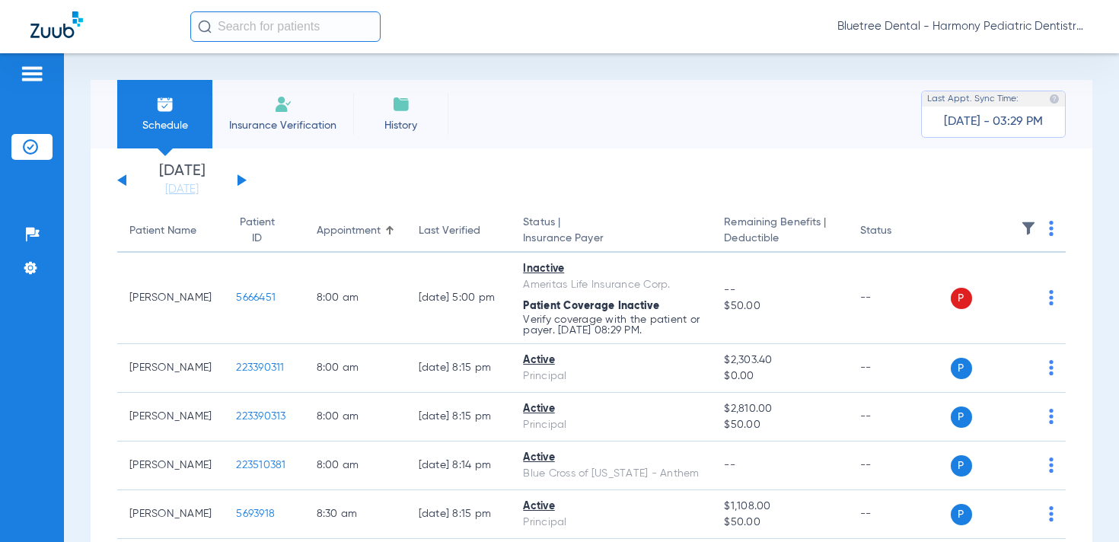
click at [1027, 225] on img at bounding box center [1028, 228] width 15 height 15
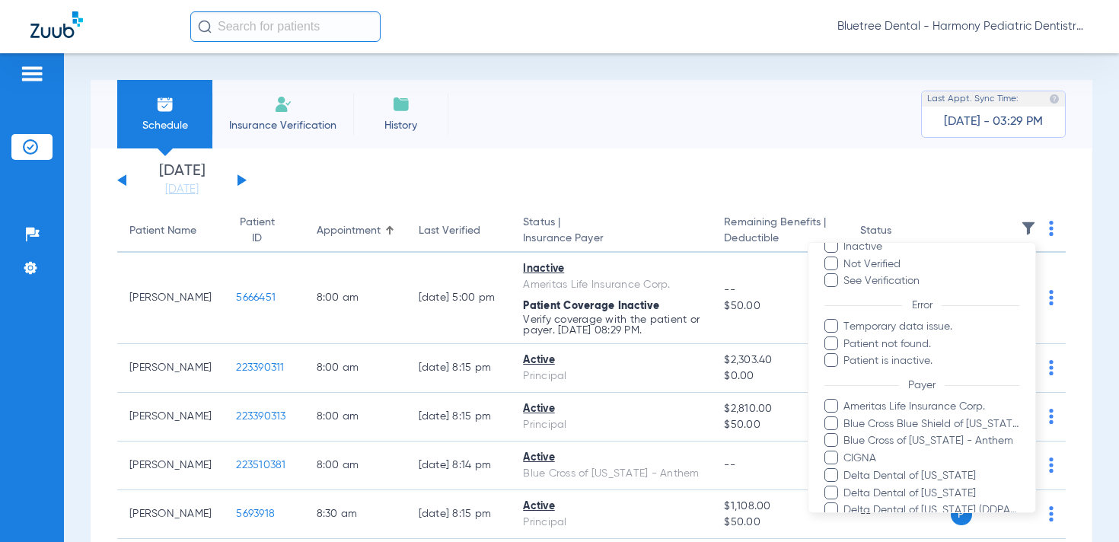
scroll to position [88, 0]
click at [712, 149] on div at bounding box center [559, 271] width 1119 height 542
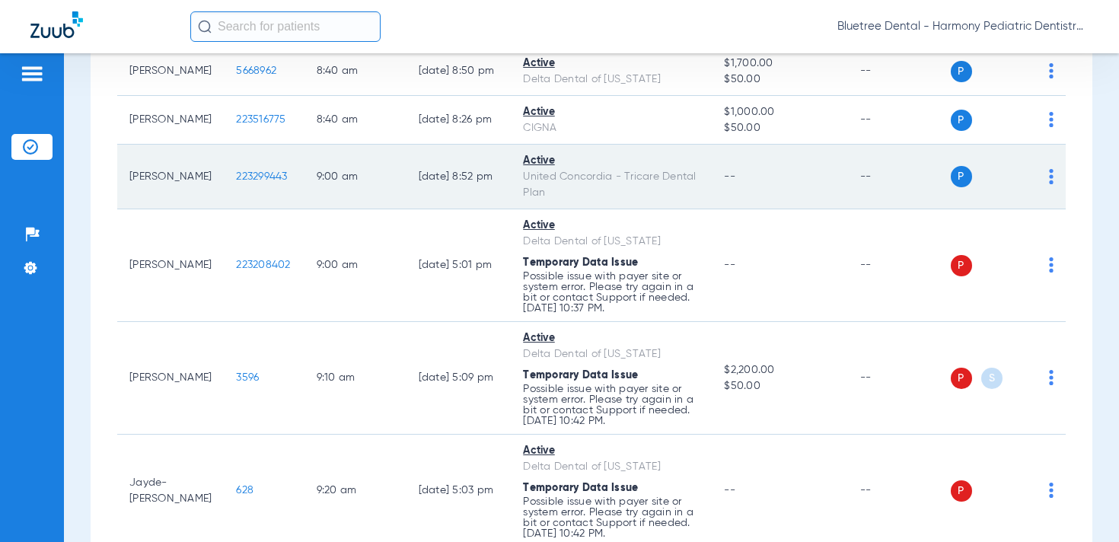
scroll to position [0, 0]
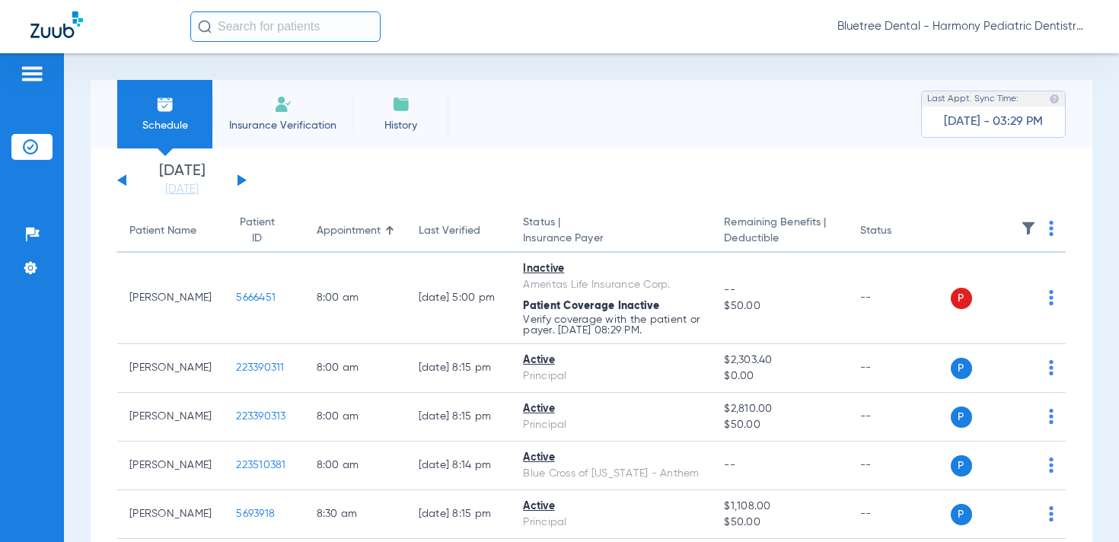
click at [1026, 228] on img at bounding box center [1028, 228] width 15 height 15
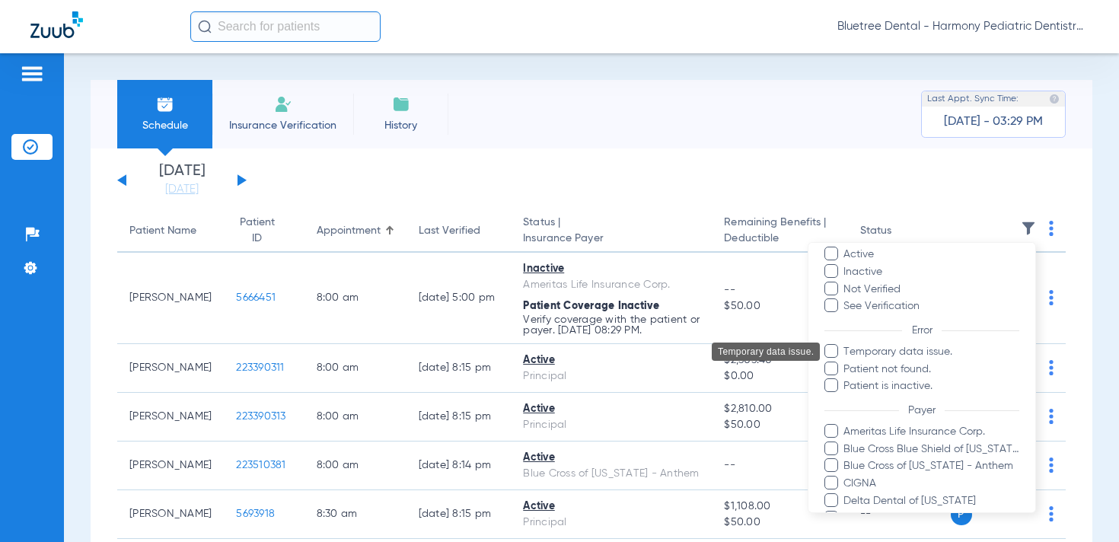
click at [914, 356] on span "Temporary data issue." at bounding box center [931, 352] width 177 height 16
click at [846, 363] on input "Temporary data issue." at bounding box center [846, 363] width 0 height 0
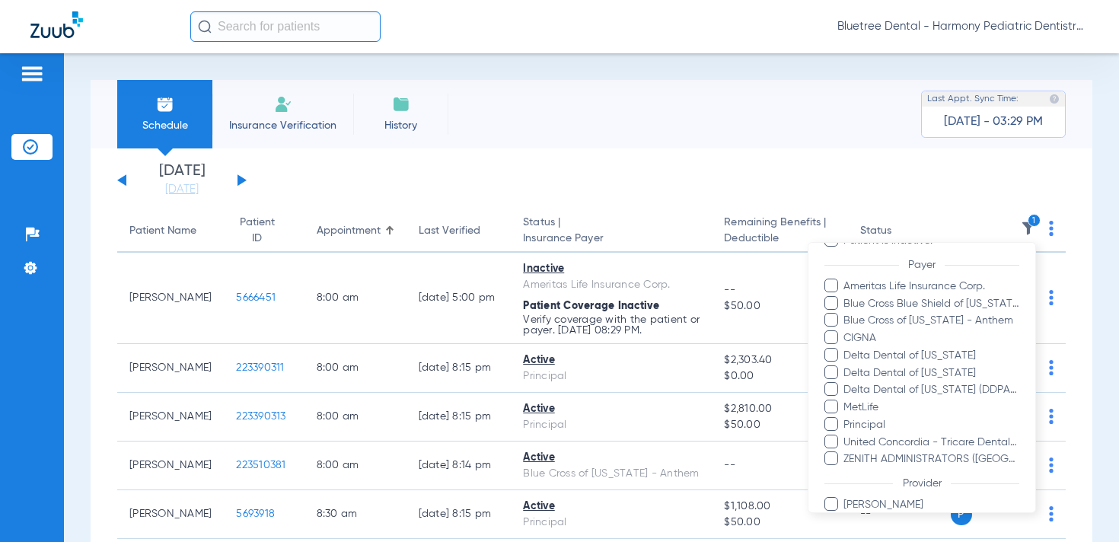
scroll to position [267, 0]
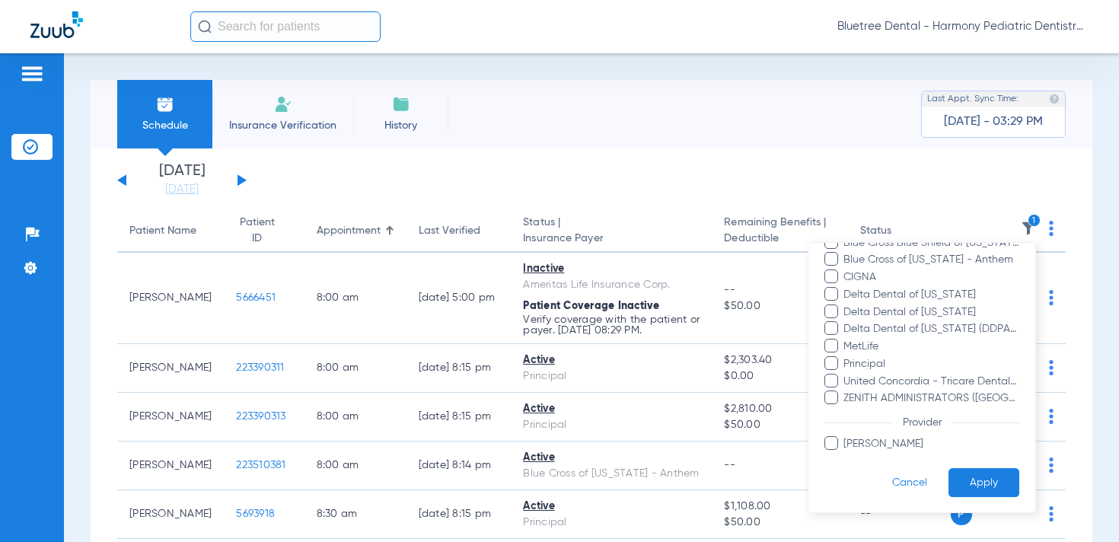
click at [976, 494] on button "Apply" at bounding box center [984, 483] width 71 height 30
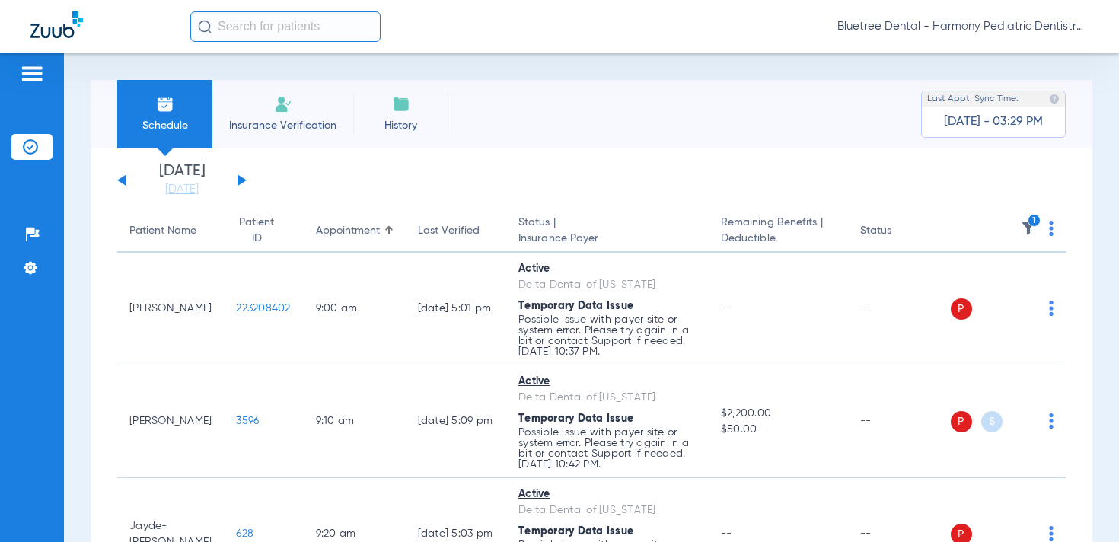
click at [1050, 232] on img at bounding box center [1051, 228] width 5 height 15
click at [1003, 283] on span "Verify All" at bounding box center [993, 288] width 95 height 11
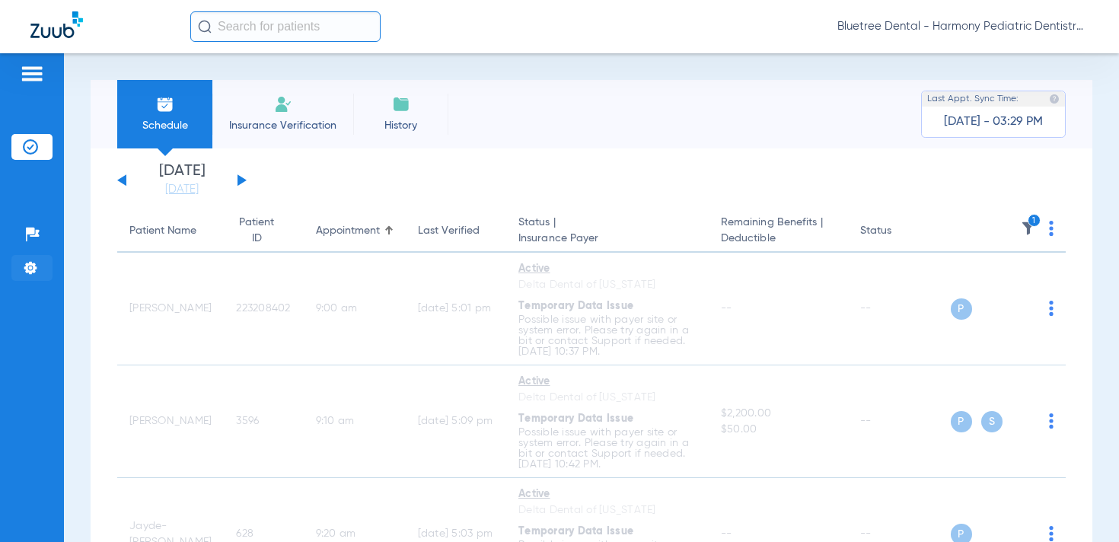
click at [31, 273] on img at bounding box center [30, 267] width 15 height 15
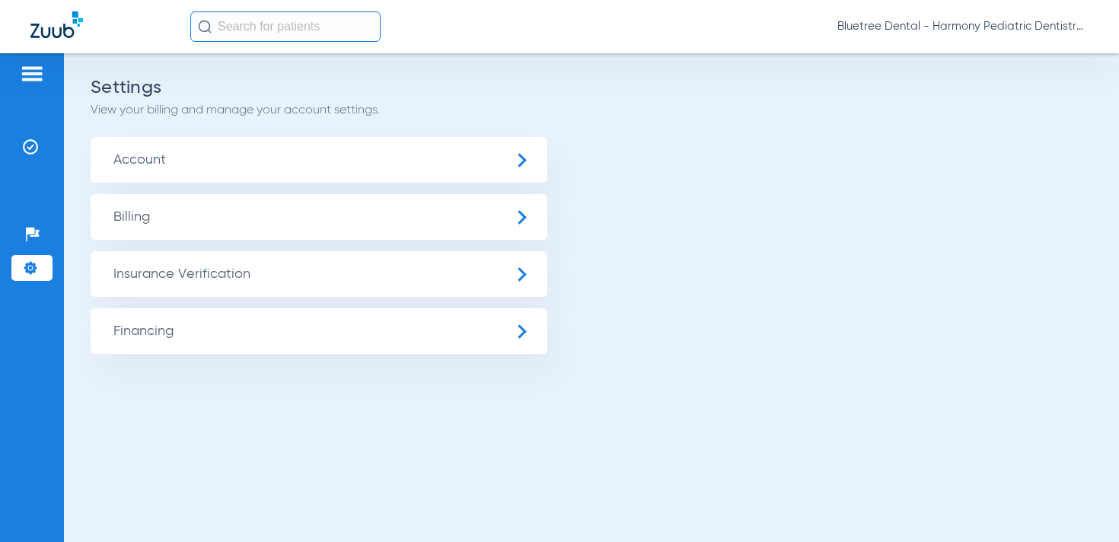
click at [158, 177] on span "Account" at bounding box center [319, 160] width 457 height 46
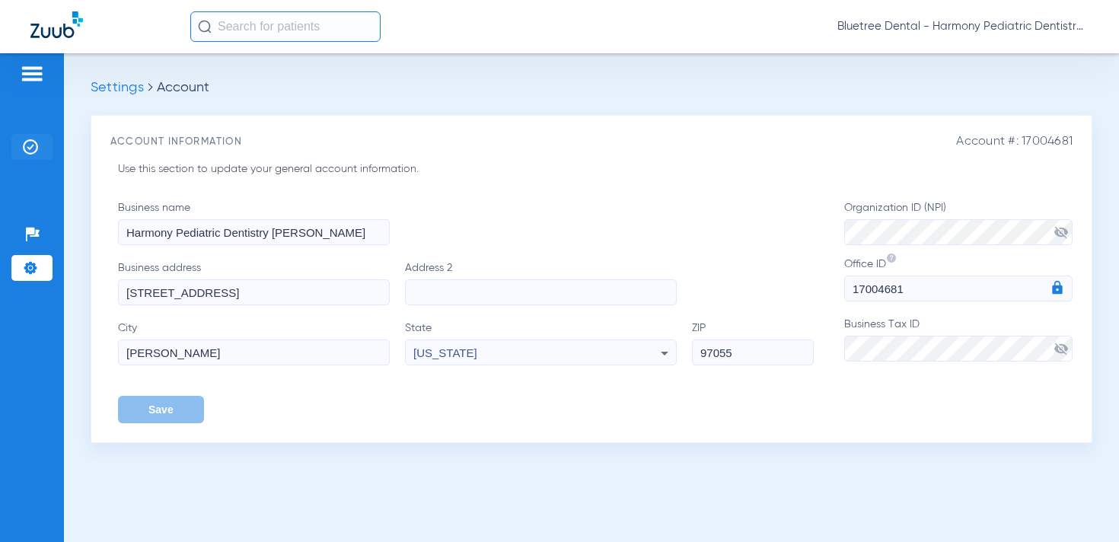
click at [43, 149] on li "Insurance Verification" at bounding box center [31, 147] width 41 height 26
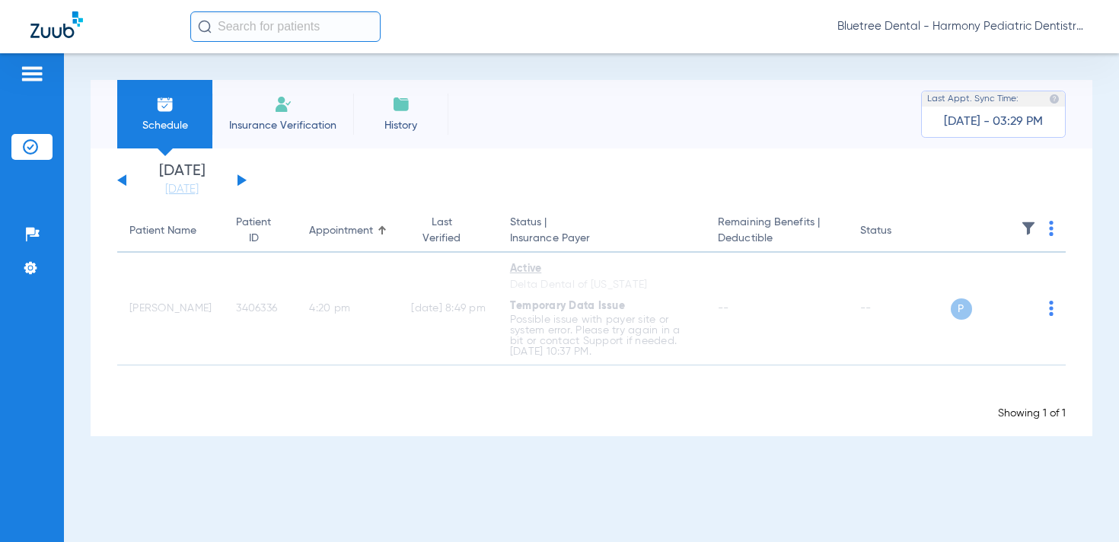
click at [1008, 21] on span "Bluetree Dental - Harmony Pediatric Dentistry [PERSON_NAME]" at bounding box center [963, 26] width 251 height 15
click at [1014, 53] on span "Account Selection" at bounding box center [1031, 54] width 85 height 11
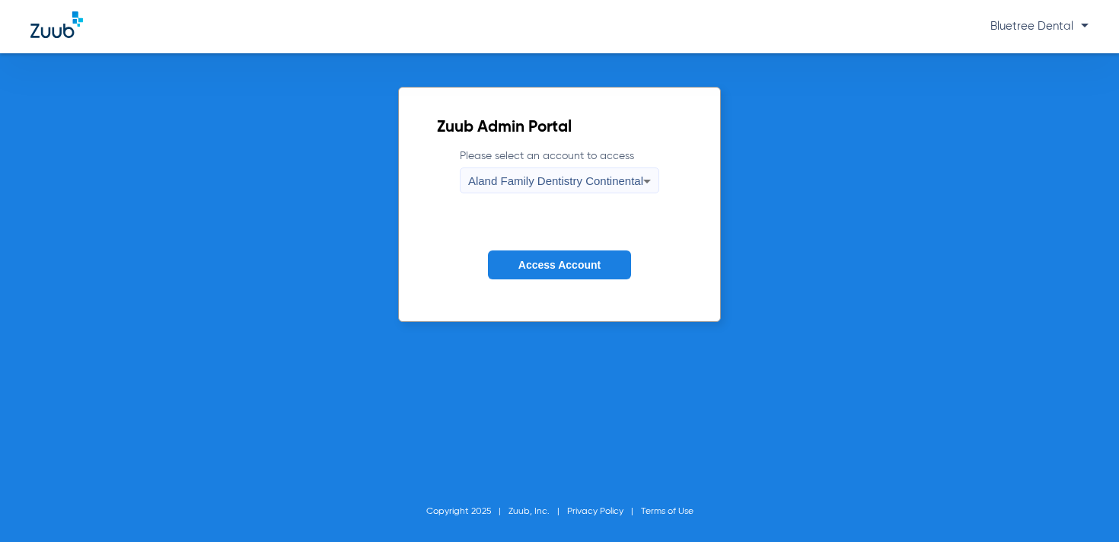
click at [575, 177] on span "Aland Family Dentistry Continental" at bounding box center [555, 180] width 175 height 13
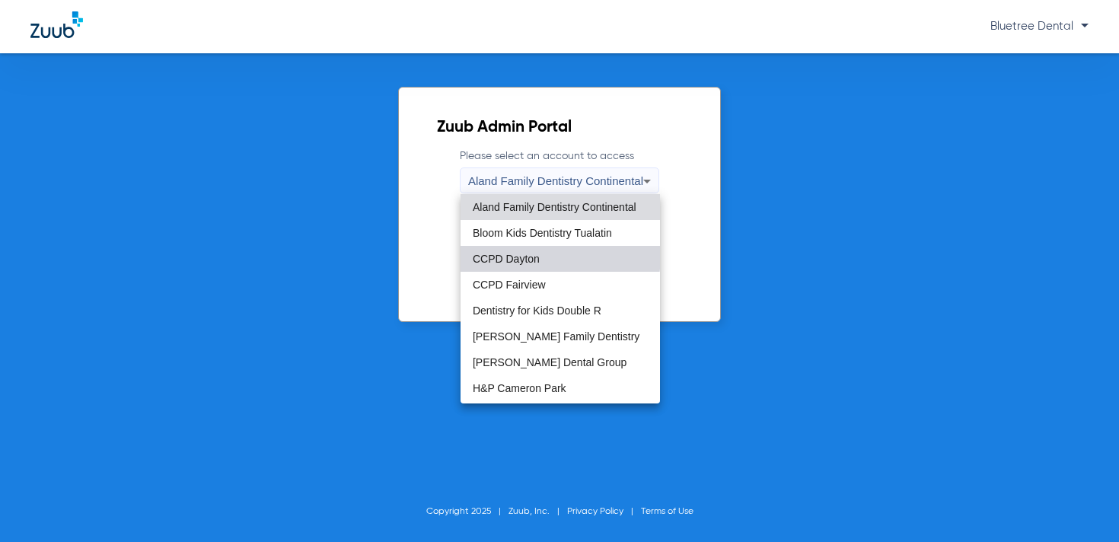
click at [554, 257] on mat-option "CCPD Dayton" at bounding box center [561, 259] width 200 height 26
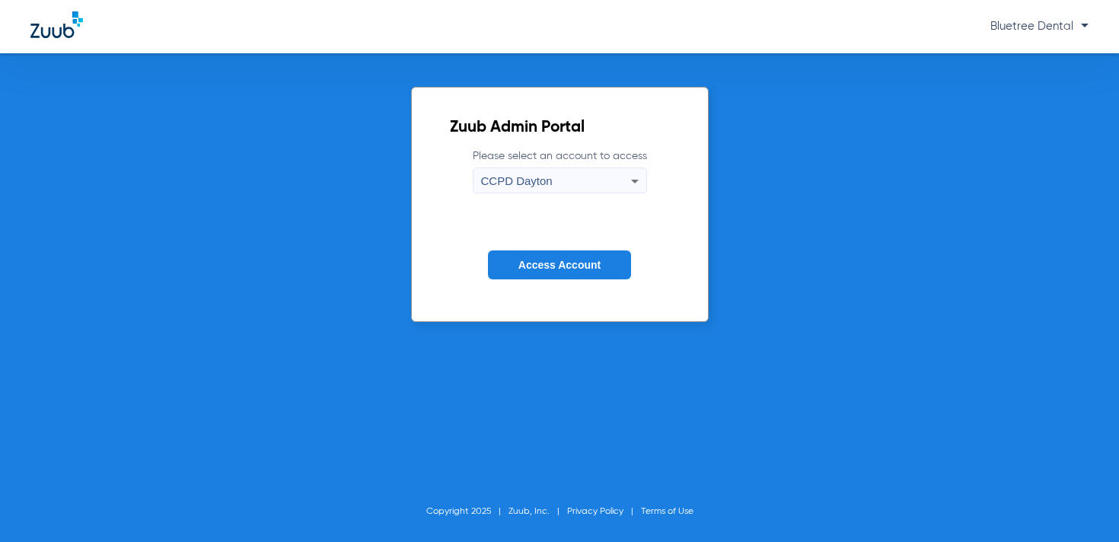
click at [568, 260] on span "Access Account" at bounding box center [560, 265] width 82 height 12
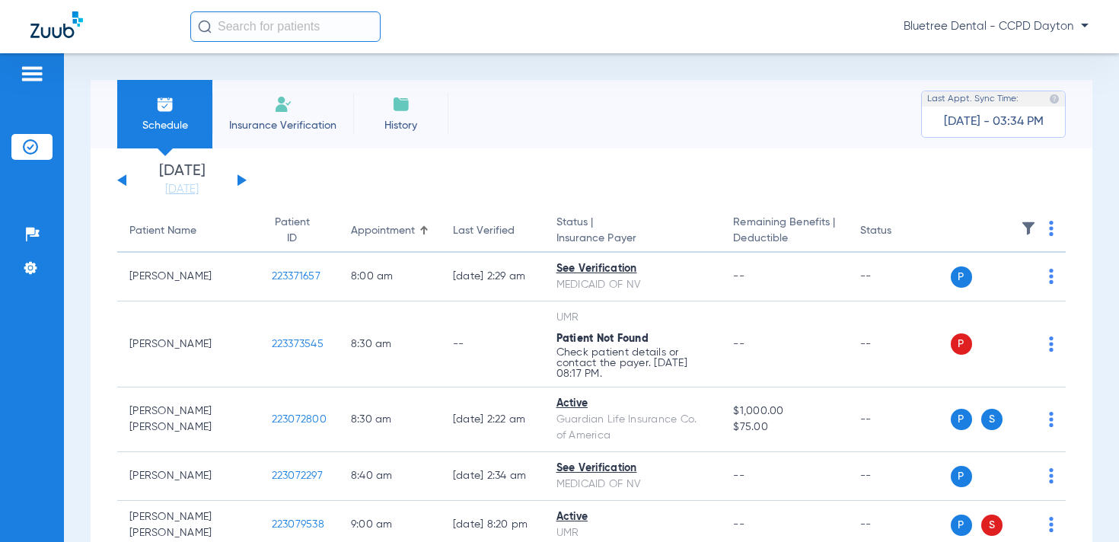
click at [236, 178] on div "[DATE] [DATE] [DATE] [DATE] [DATE] [DATE] [DATE] [DATE] [DATE] [DATE] [DATE] [D…" at bounding box center [181, 181] width 129 height 34
click at [242, 180] on button at bounding box center [242, 179] width 9 height 11
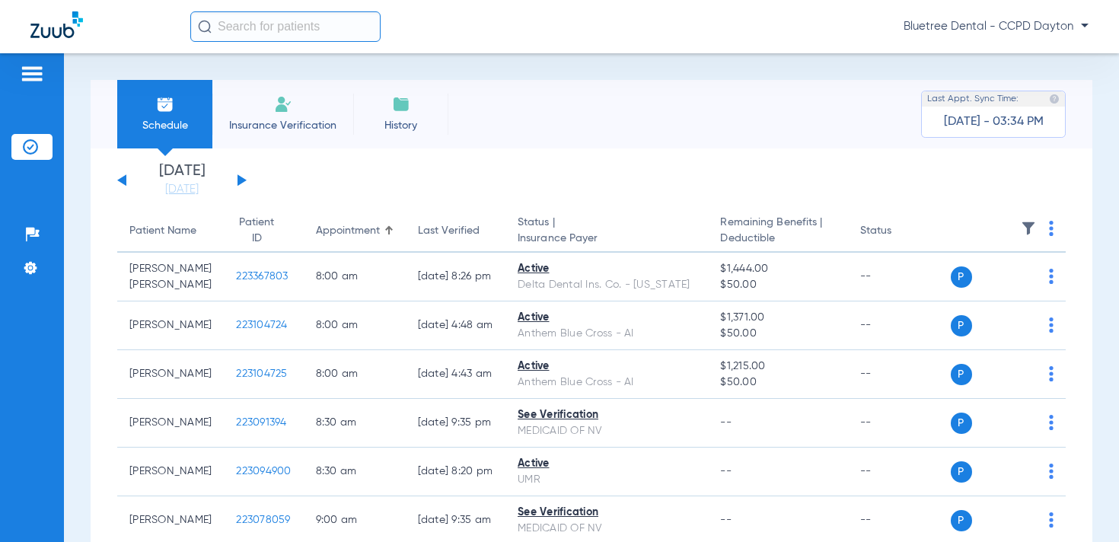
click at [1027, 228] on img at bounding box center [1028, 228] width 15 height 15
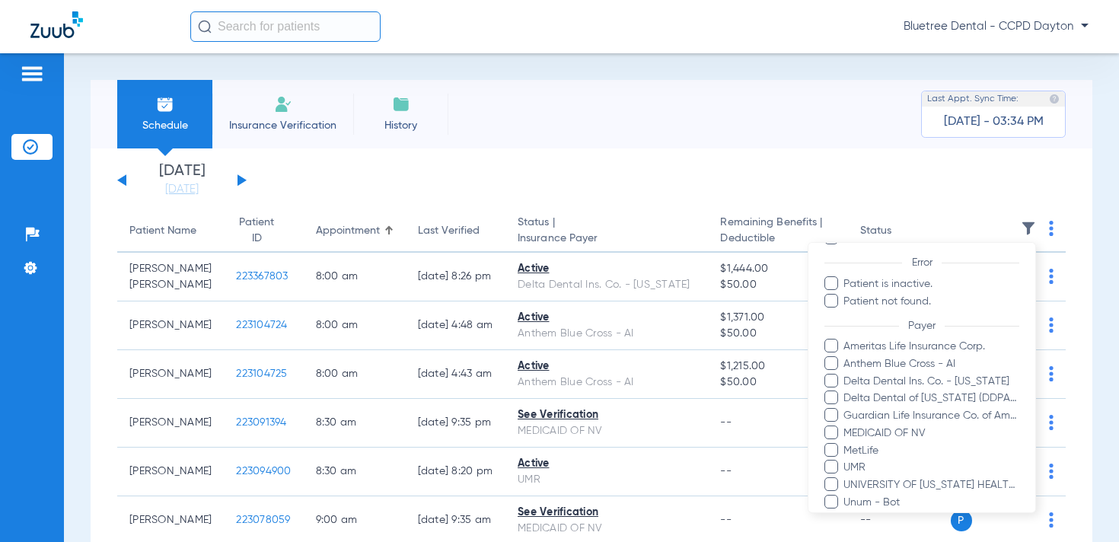
scroll to position [150, 0]
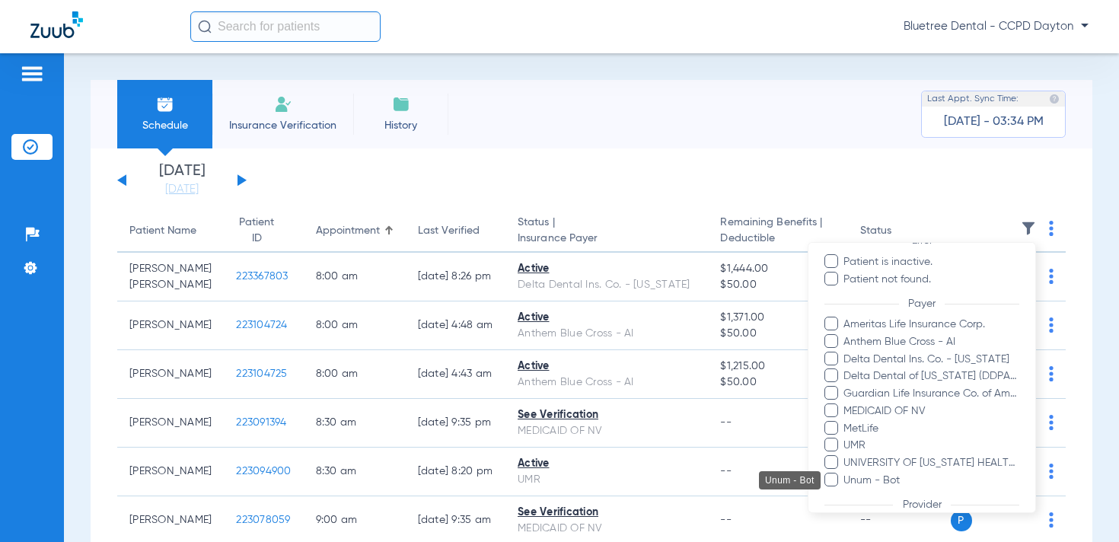
click at [865, 474] on span "Unum - Bot" at bounding box center [931, 481] width 177 height 16
click at [846, 491] on input "Unum - Bot" at bounding box center [846, 491] width 0 height 0
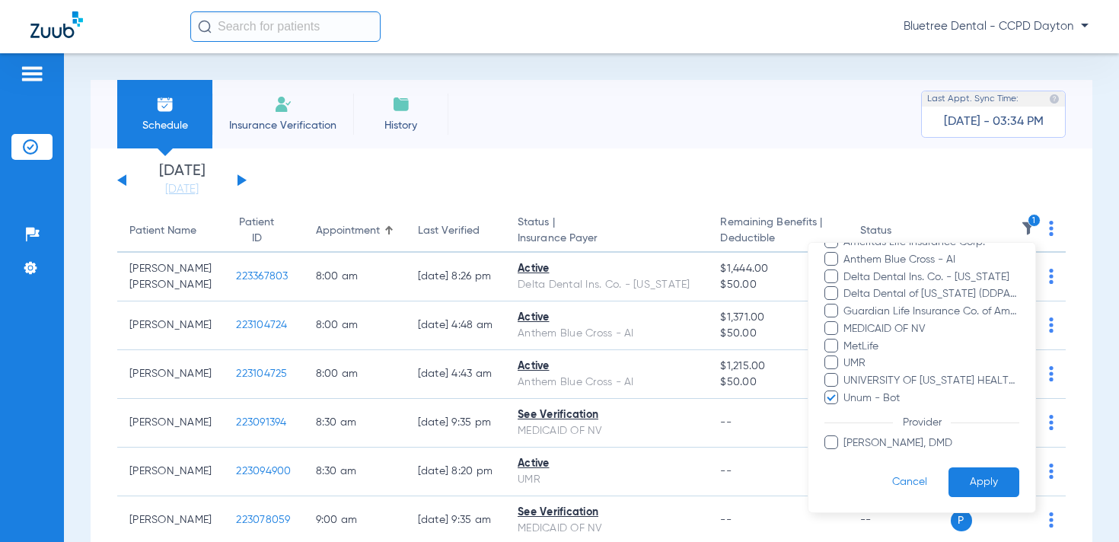
click at [1012, 476] on button "Apply" at bounding box center [984, 483] width 71 height 30
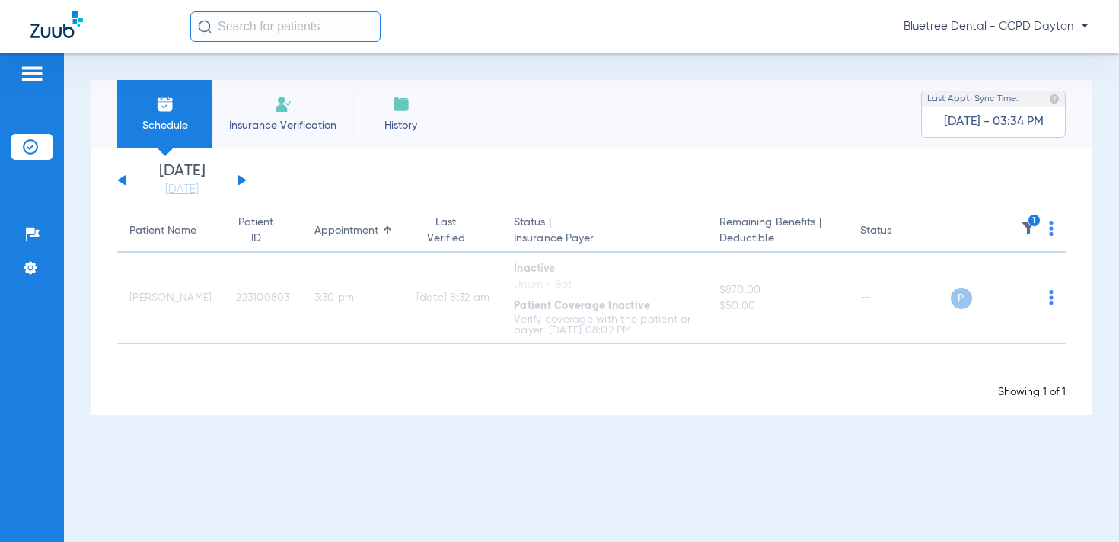
click at [1020, 17] on div "Bluetree Dental - CCPD Dayton" at bounding box center [639, 26] width 899 height 30
click at [1021, 27] on span "Bluetree Dental - CCPD Dayton" at bounding box center [996, 26] width 185 height 15
click at [1022, 53] on span "Account Selection" at bounding box center [1031, 54] width 85 height 11
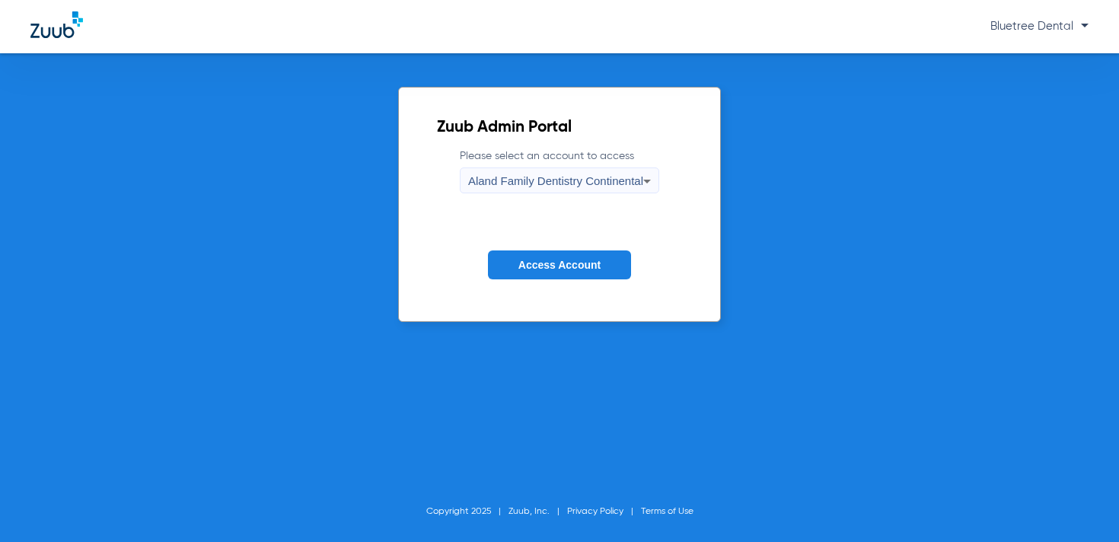
click at [589, 187] on span "Aland Family Dentistry Continental" at bounding box center [555, 180] width 175 height 13
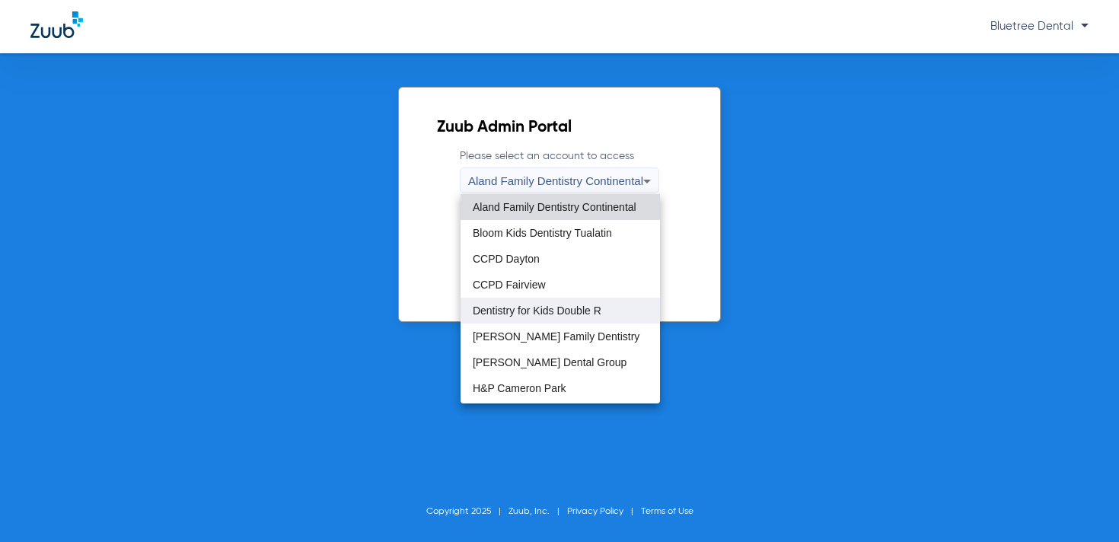
click at [570, 312] on span "Dentistry for Kids Double R" at bounding box center [537, 310] width 129 height 11
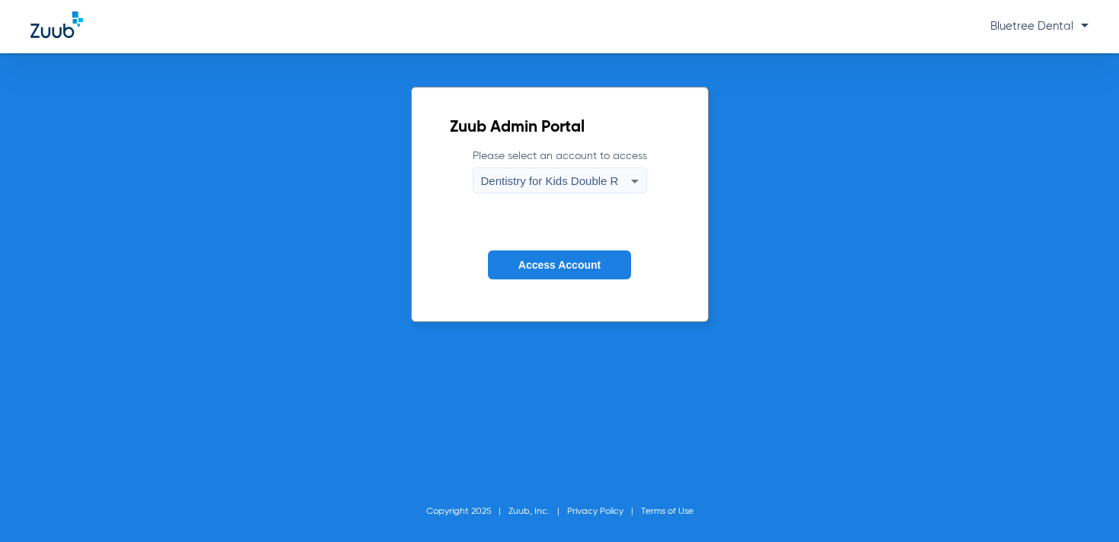
click at [567, 267] on span "Access Account" at bounding box center [560, 265] width 82 height 12
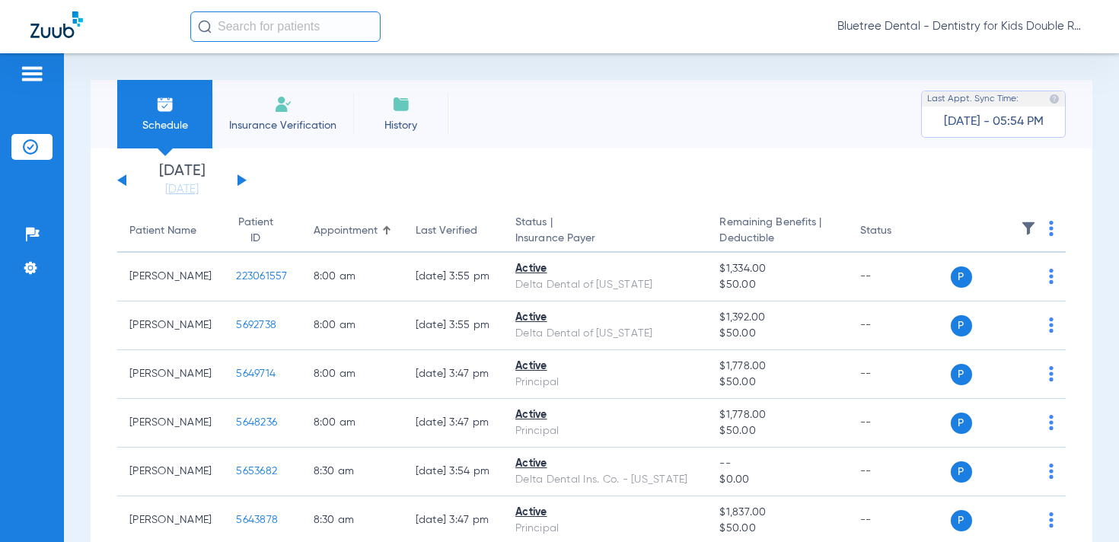
click at [1029, 227] on img at bounding box center [1028, 228] width 15 height 15
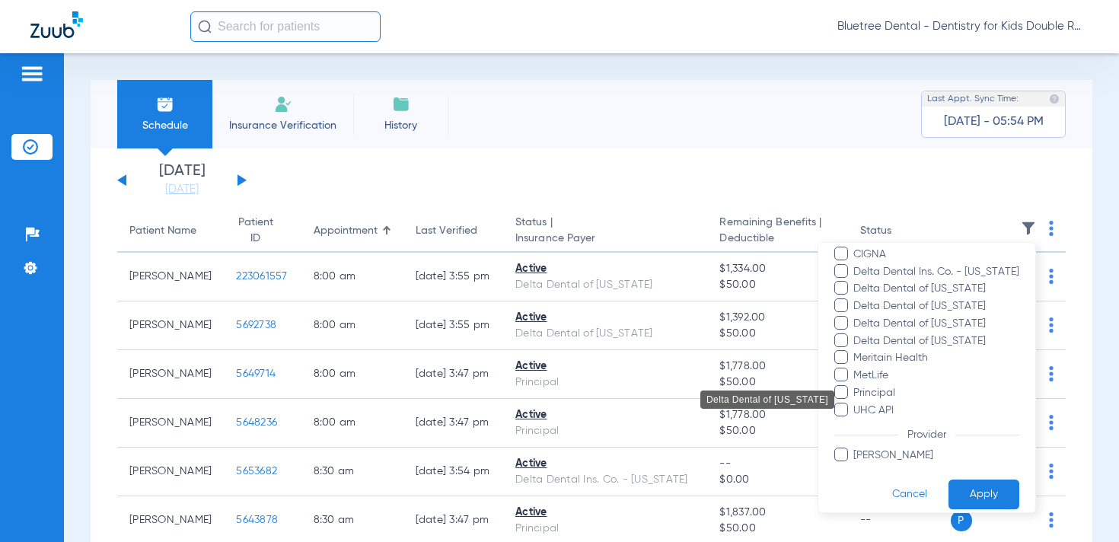
scroll to position [158, 0]
click at [398, 203] on div at bounding box center [559, 271] width 1119 height 542
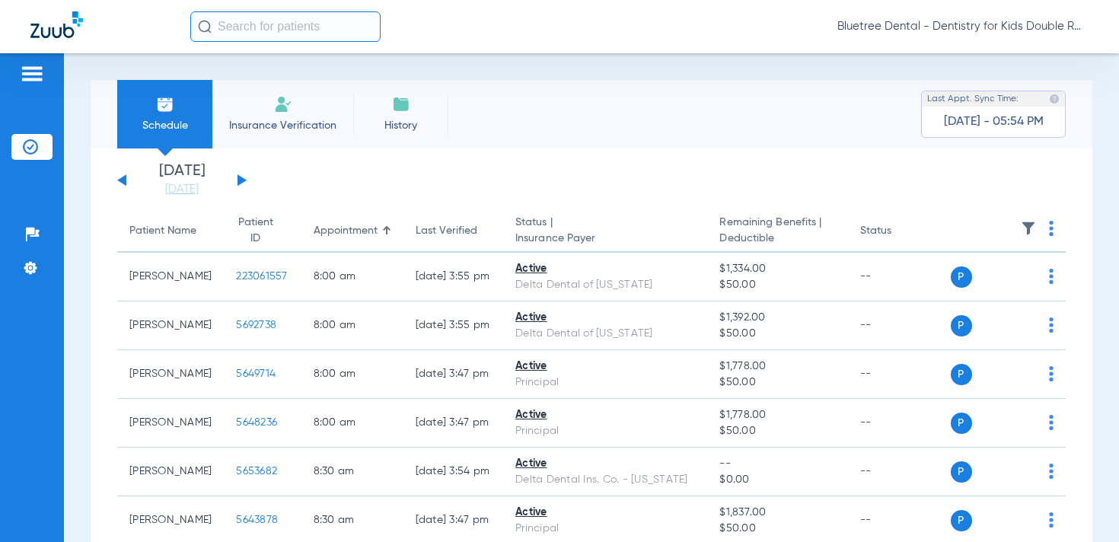
click at [241, 176] on div "[DATE] [DATE] [DATE] [DATE] [DATE] [DATE] [DATE] [DATE] [DATE] [DATE] [DATE] [D…" at bounding box center [181, 181] width 129 height 34
click at [241, 180] on button at bounding box center [242, 179] width 9 height 11
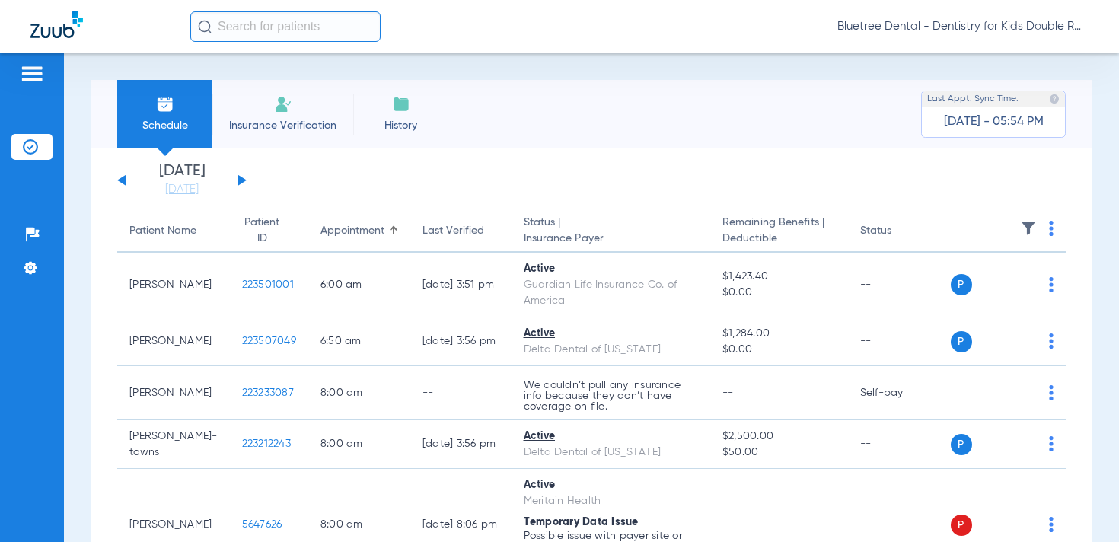
click at [1029, 227] on img at bounding box center [1028, 228] width 15 height 15
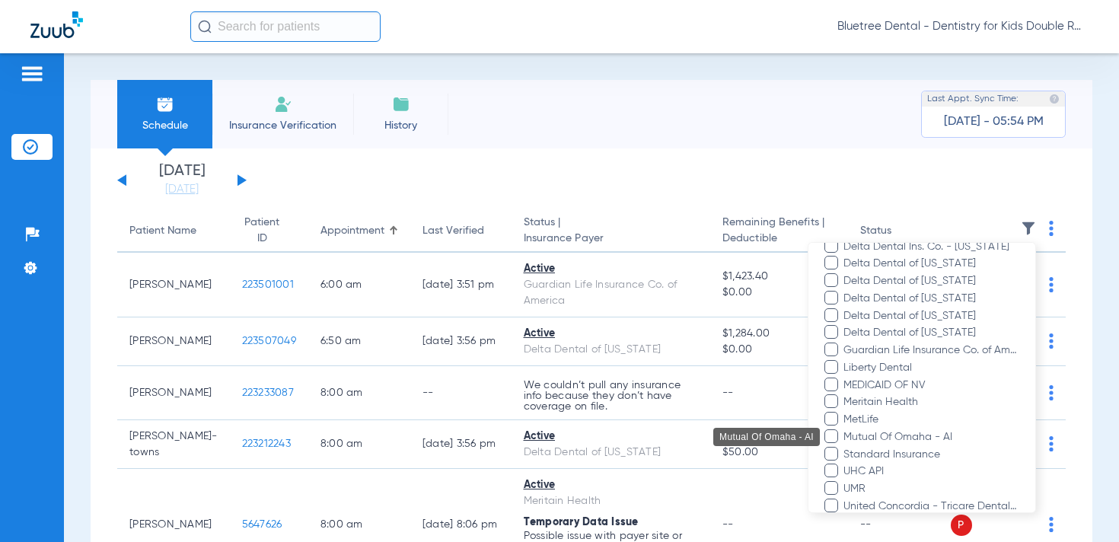
click at [936, 436] on span "Mutual Of Omaha - AI" at bounding box center [931, 438] width 177 height 16
click at [846, 448] on input "Mutual Of Omaha - AI" at bounding box center [846, 448] width 0 height 0
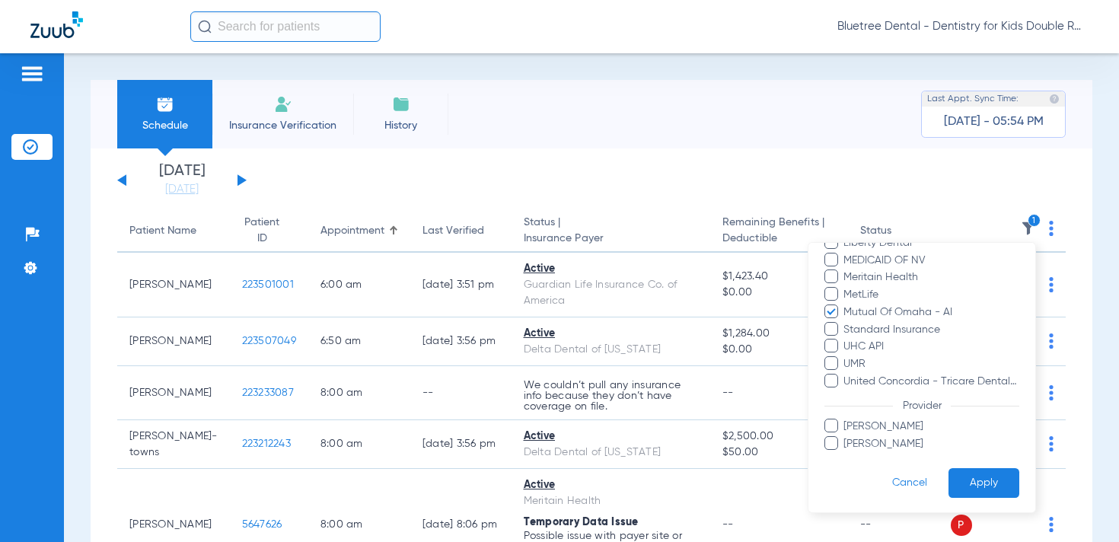
click at [1007, 473] on button "Apply" at bounding box center [984, 483] width 71 height 30
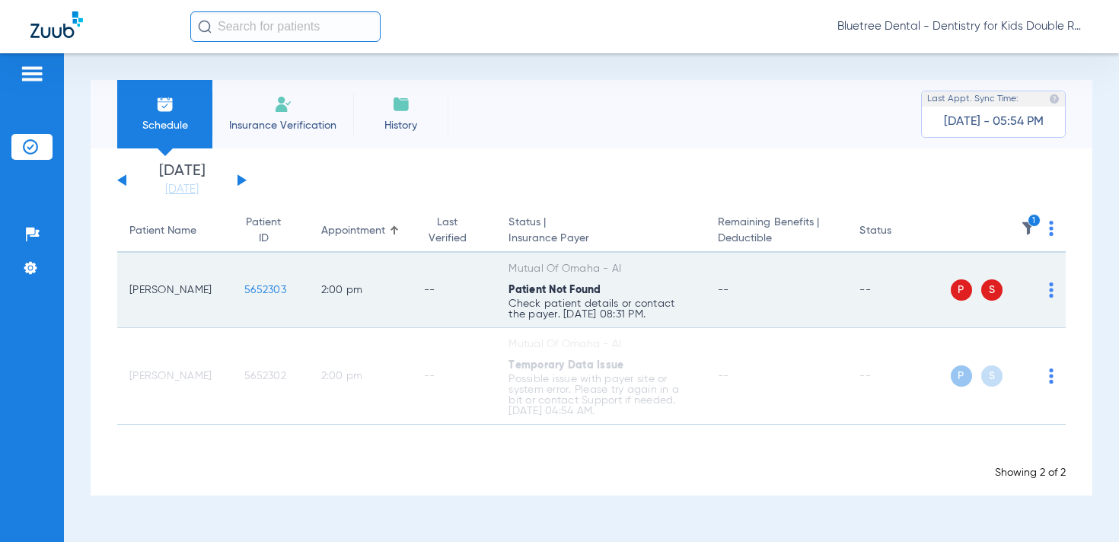
click at [265, 292] on span "5652303" at bounding box center [265, 290] width 42 height 11
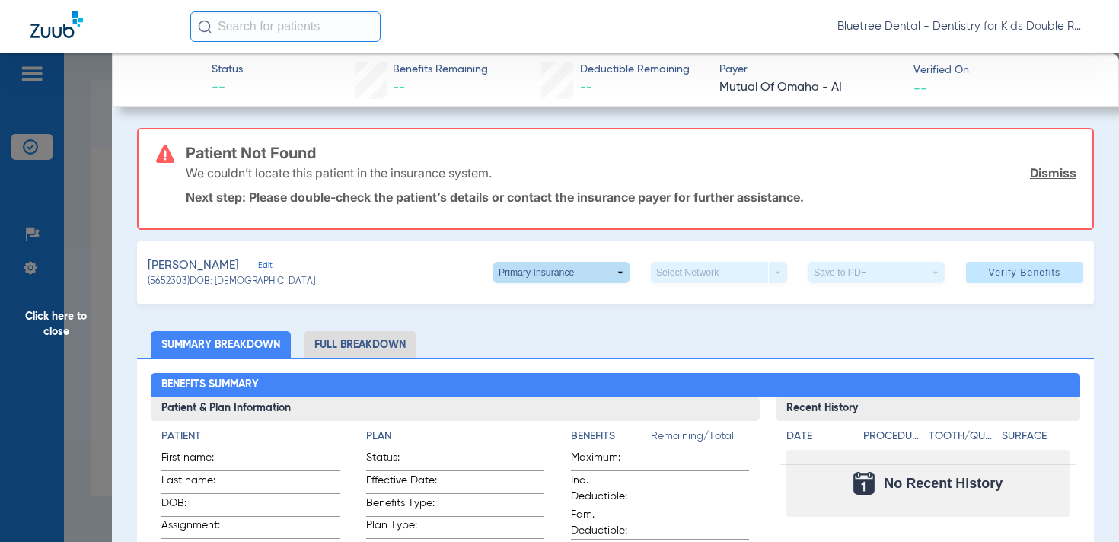
click at [609, 275] on span at bounding box center [561, 272] width 136 height 21
click at [582, 330] on span "Secondary Insurance" at bounding box center [556, 333] width 101 height 11
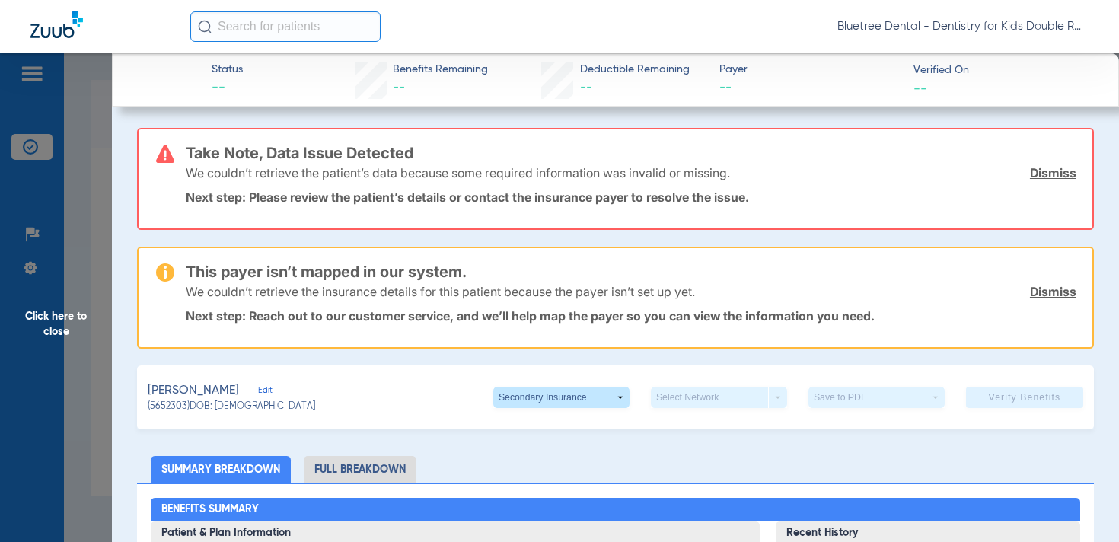
click at [40, 323] on span "Click here to close" at bounding box center [56, 324] width 112 height 542
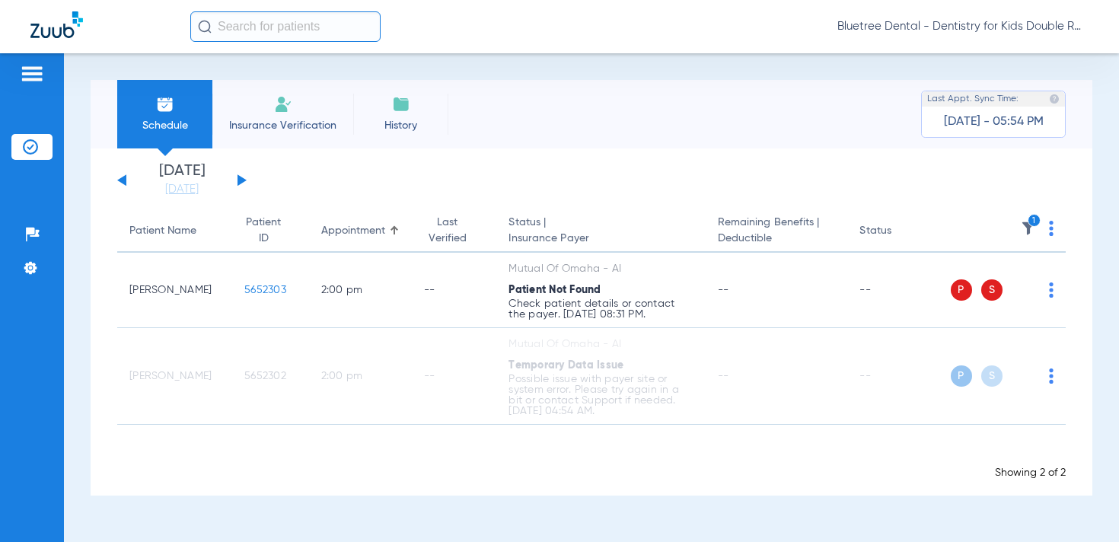
click at [1008, 21] on span "Bluetree Dental - Dentistry for Kids Double R" at bounding box center [963, 26] width 251 height 15
click at [1018, 52] on span "Account Selection" at bounding box center [1031, 54] width 85 height 11
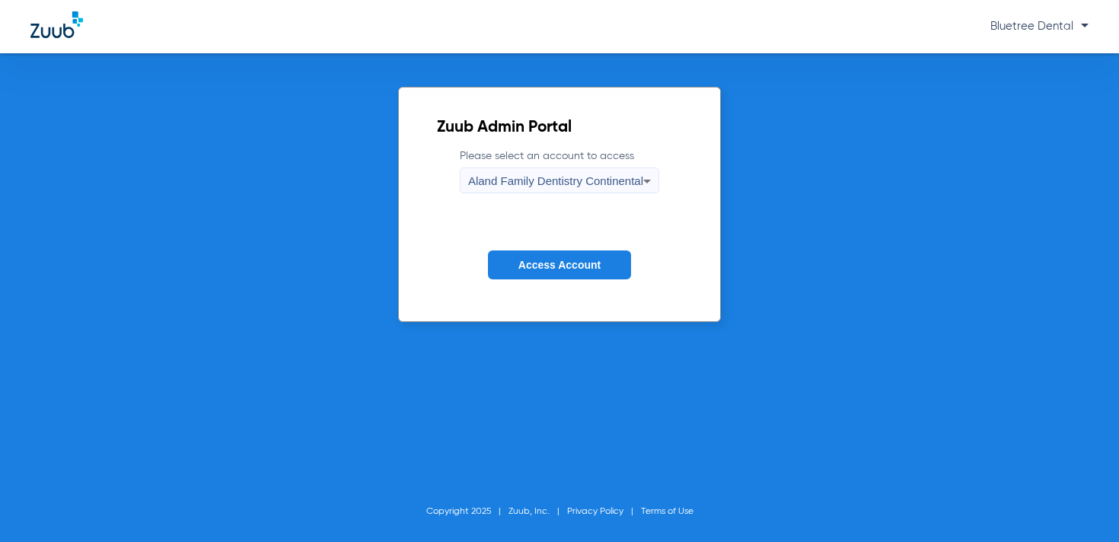
click at [523, 181] on span "Aland Family Dentistry Continental" at bounding box center [555, 180] width 175 height 13
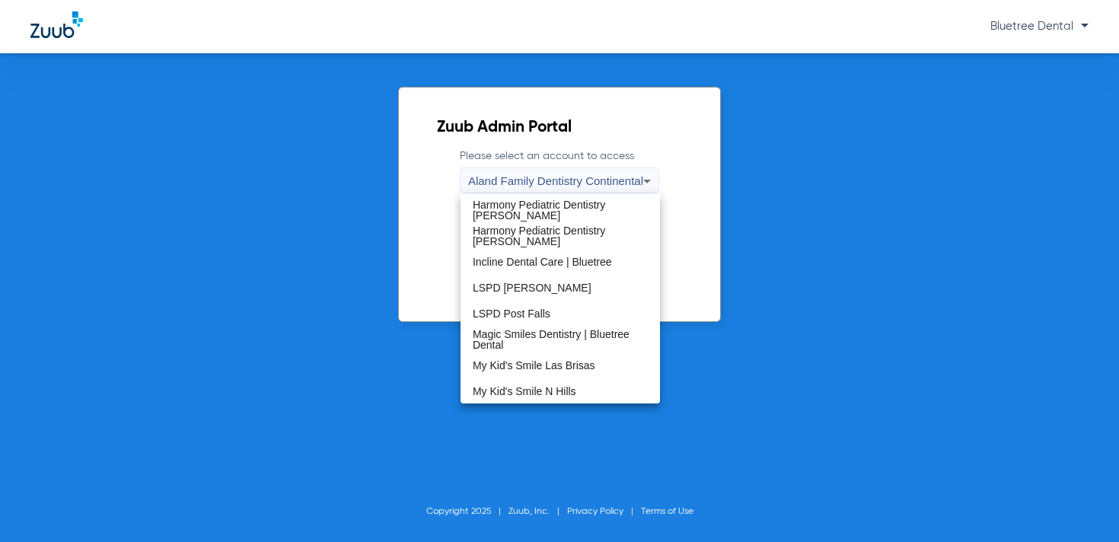
scroll to position [264, 0]
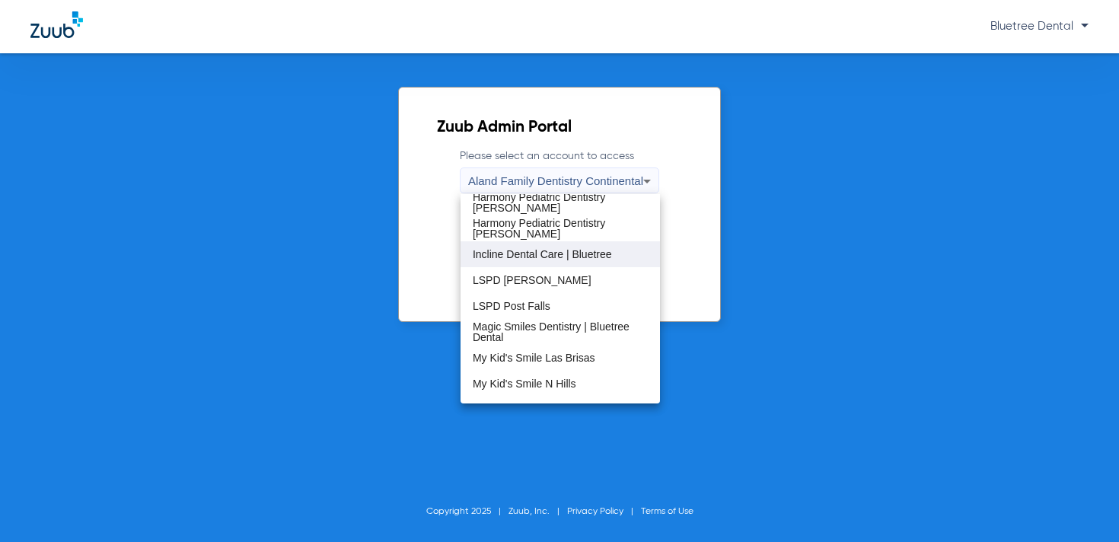
click at [576, 249] on span "Incline Dental Care | Bluetree" at bounding box center [542, 254] width 139 height 11
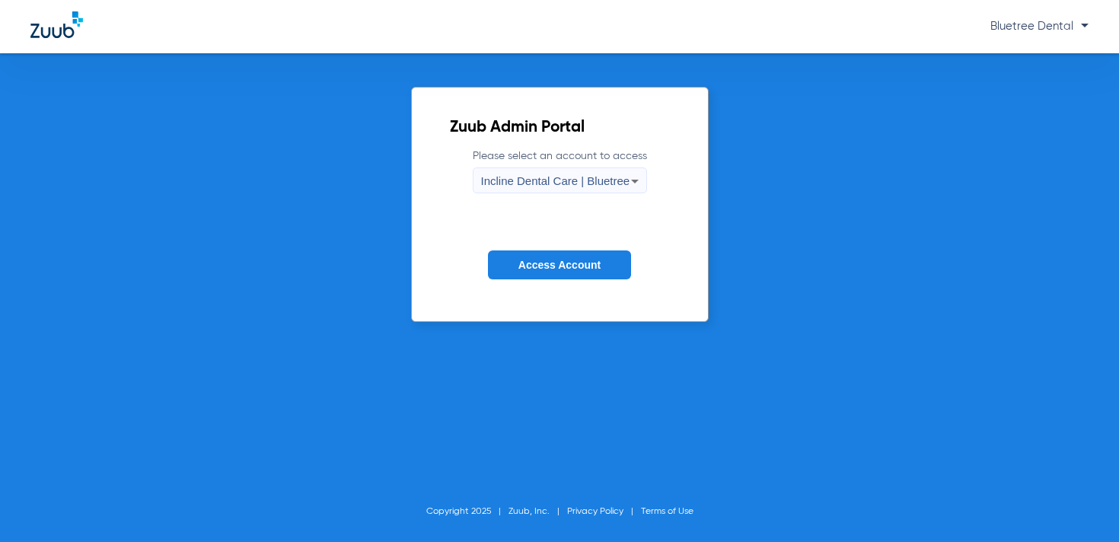
click at [584, 264] on span "Access Account" at bounding box center [560, 265] width 82 height 12
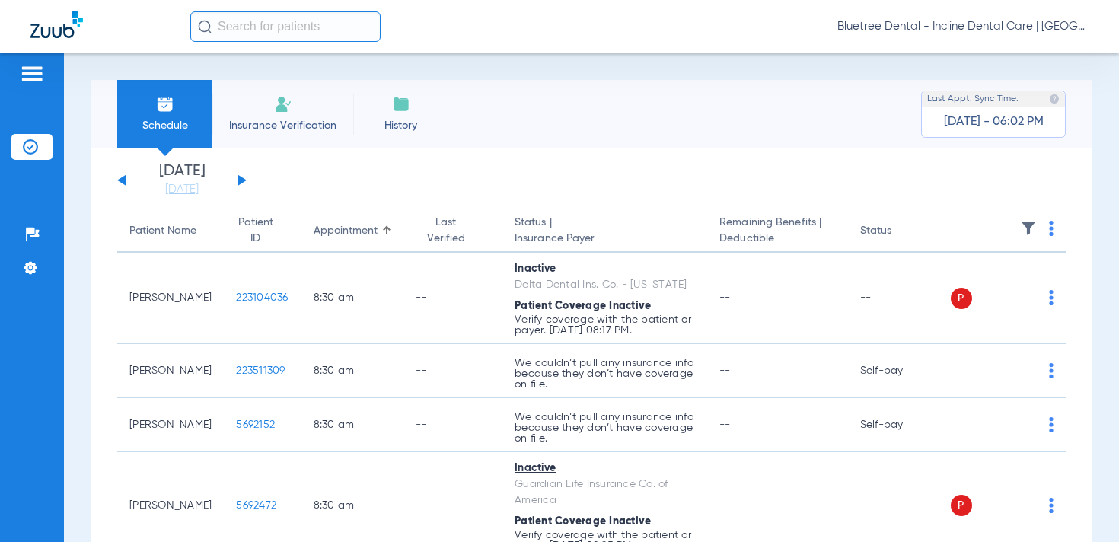
click at [238, 181] on button at bounding box center [242, 179] width 9 height 11
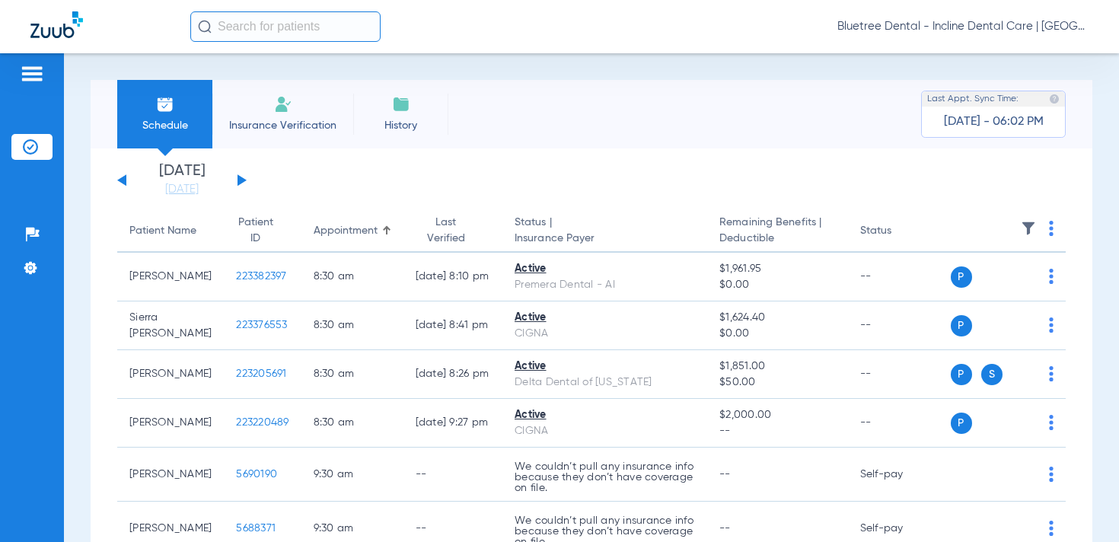
click at [1014, 27] on span "Bluetree Dental - Incline Dental Care | [GEOGRAPHIC_DATA]" at bounding box center [963, 26] width 251 height 15
click at [1033, 51] on span "Account Selection" at bounding box center [1031, 54] width 85 height 11
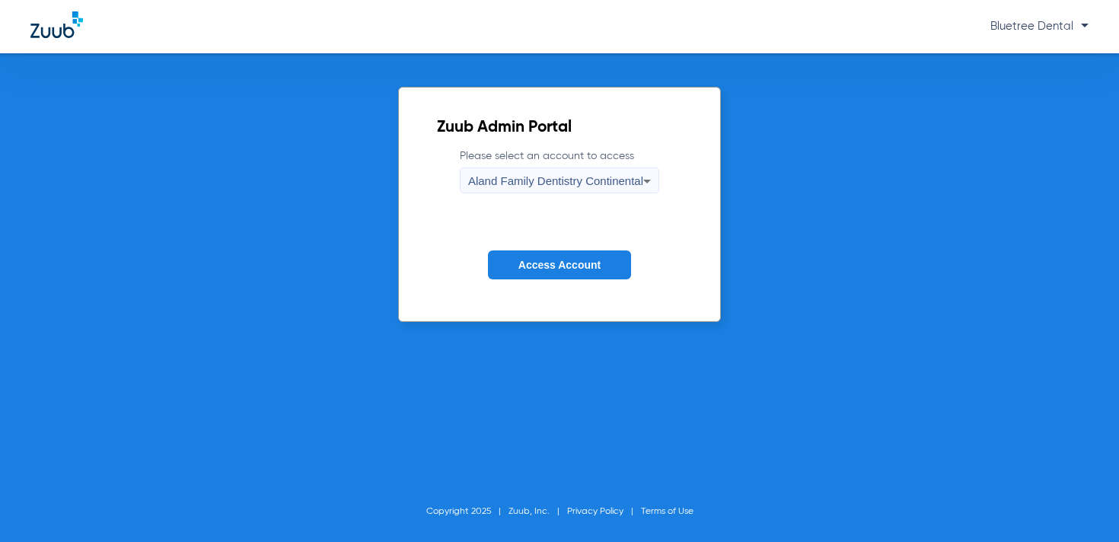
click at [567, 174] on span "Aland Family Dentistry Continental" at bounding box center [555, 180] width 175 height 13
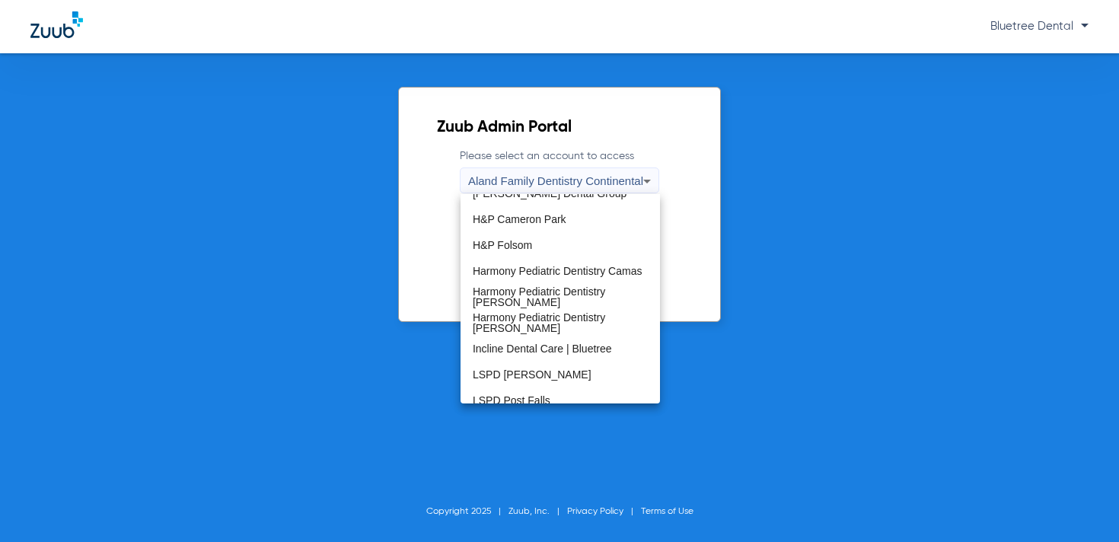
scroll to position [200, 0]
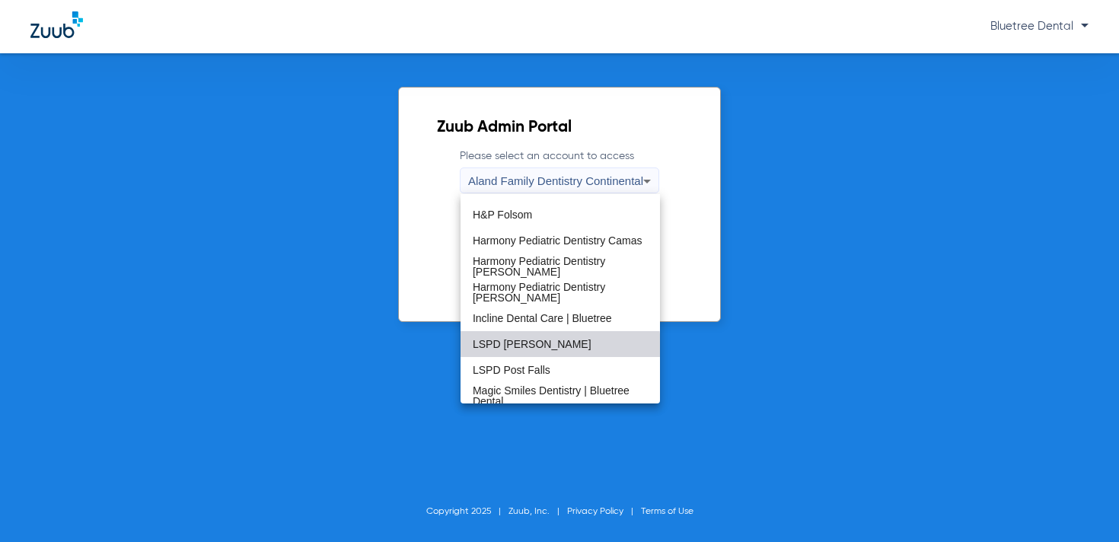
click at [523, 348] on span "LSPD [PERSON_NAME]" at bounding box center [532, 344] width 119 height 11
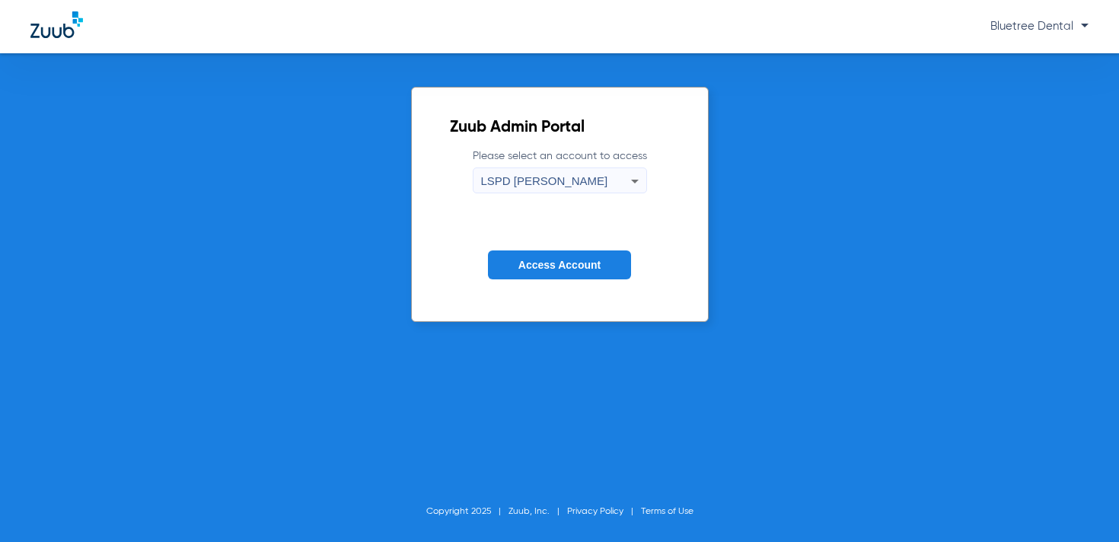
click at [561, 269] on span "Access Account" at bounding box center [560, 265] width 82 height 12
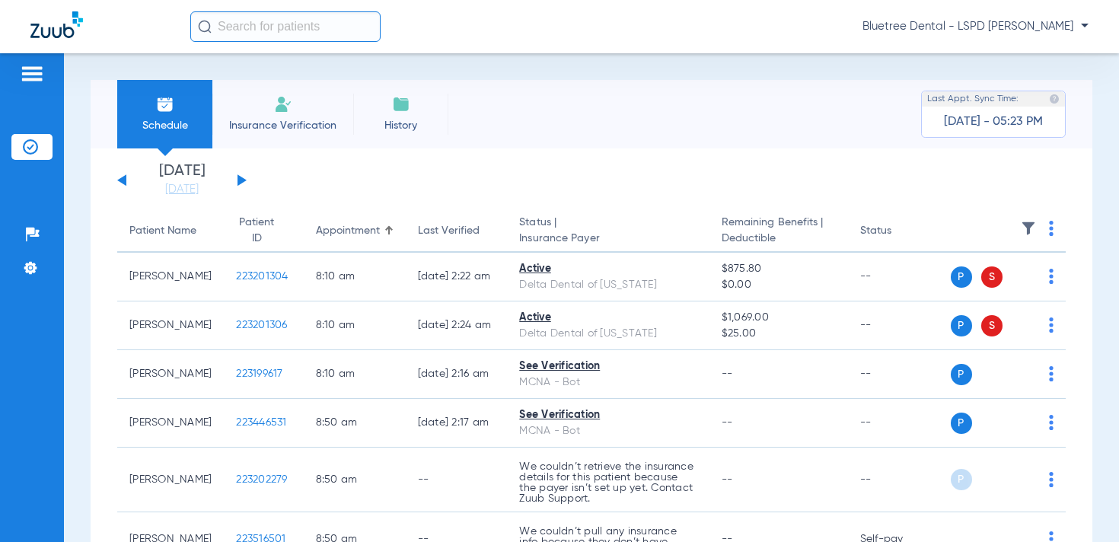
click at [241, 182] on button at bounding box center [242, 179] width 9 height 11
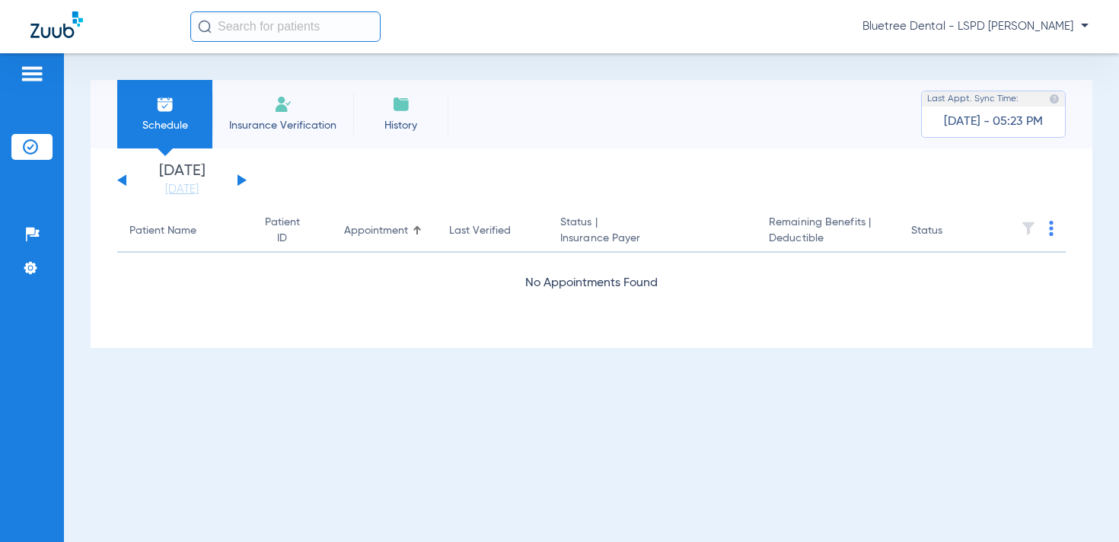
click at [1043, 27] on span "Bluetree Dental - LSPD [PERSON_NAME]" at bounding box center [976, 26] width 226 height 15
click at [1047, 59] on span "Account Selection" at bounding box center [1031, 54] width 85 height 11
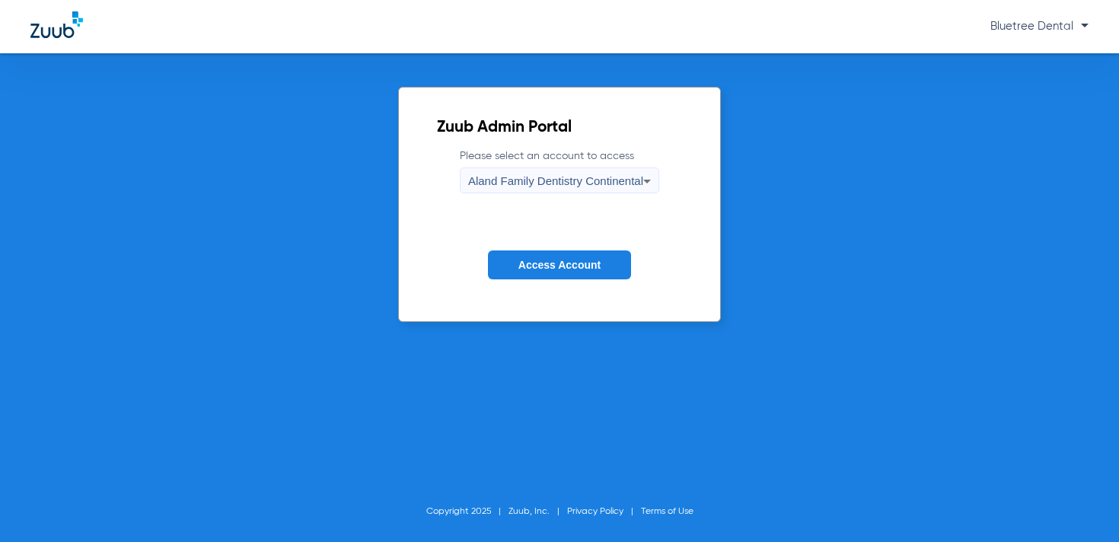
click at [614, 179] on span "Aland Family Dentistry Continental" at bounding box center [555, 180] width 175 height 13
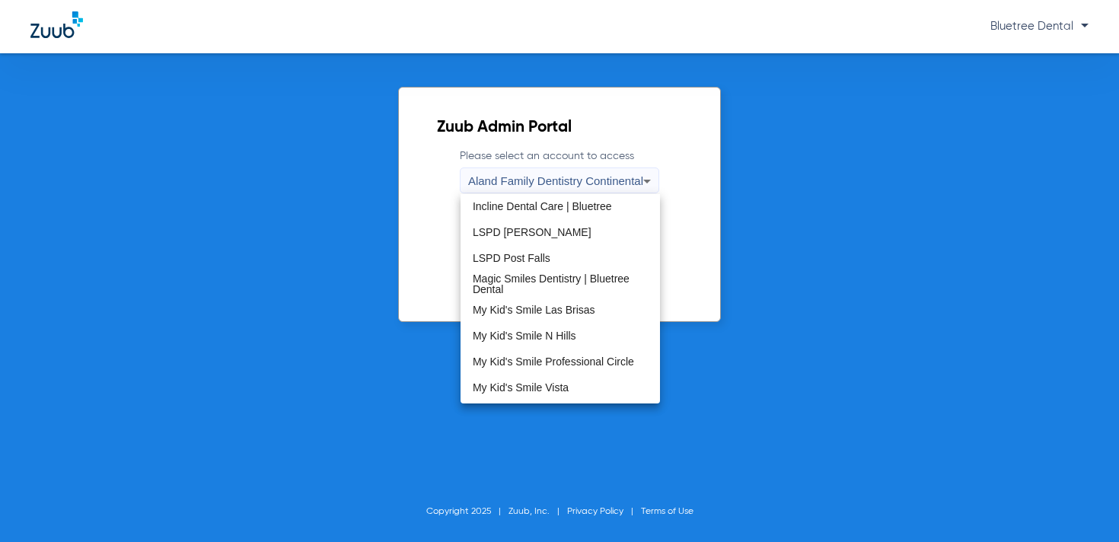
scroll to position [311, 0]
click at [551, 252] on mat-option "LSPD Post Falls" at bounding box center [561, 259] width 200 height 26
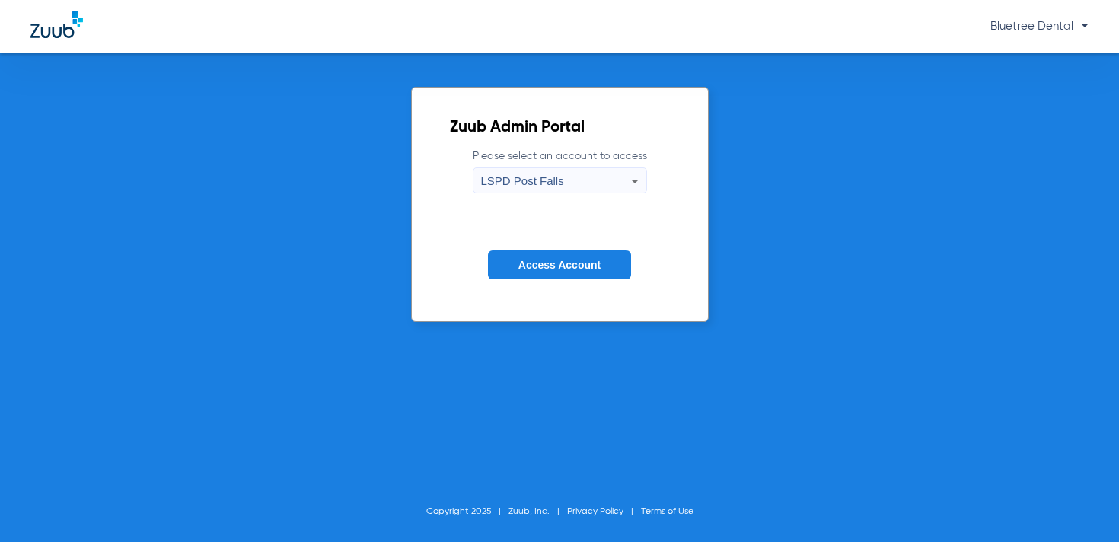
click at [549, 263] on span "Access Account" at bounding box center [560, 265] width 82 height 12
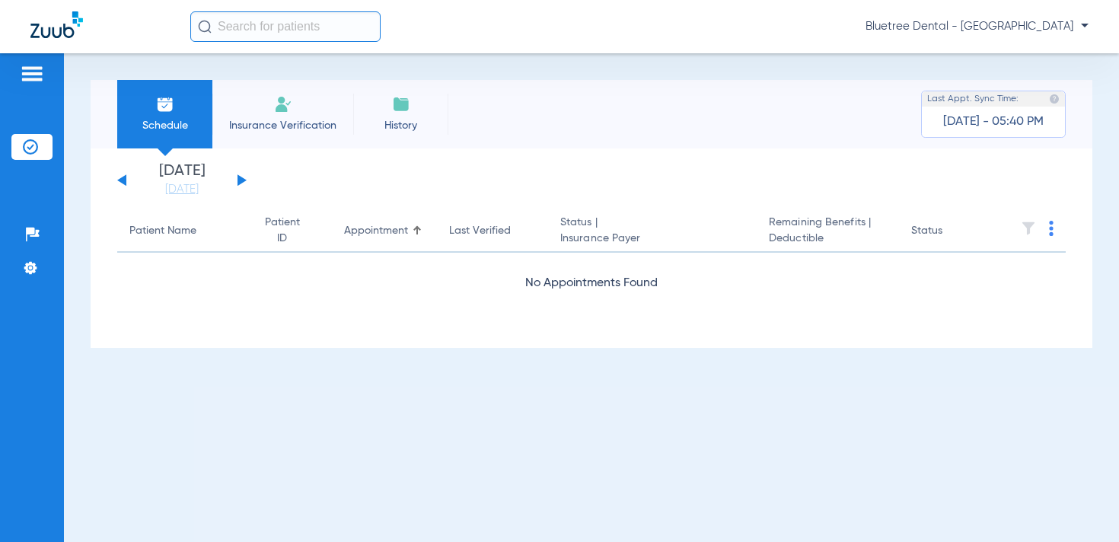
click at [241, 180] on button at bounding box center [242, 179] width 9 height 11
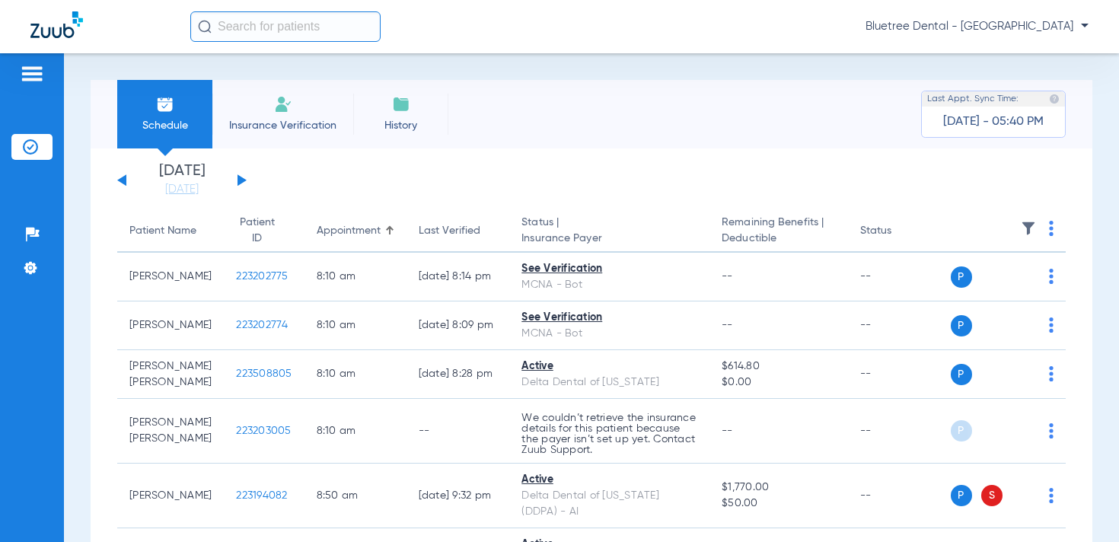
click at [1049, 24] on span "Bluetree Dental - [GEOGRAPHIC_DATA]" at bounding box center [977, 26] width 223 height 15
click at [1034, 53] on span "Account Selection" at bounding box center [1031, 54] width 85 height 11
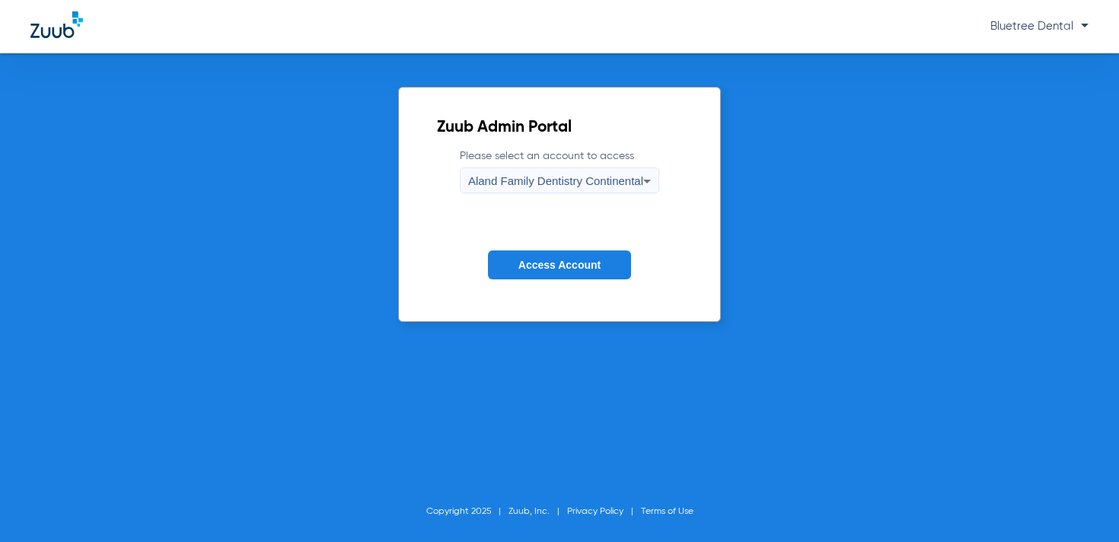
click at [570, 176] on span "Aland Family Dentistry Continental" at bounding box center [555, 180] width 175 height 13
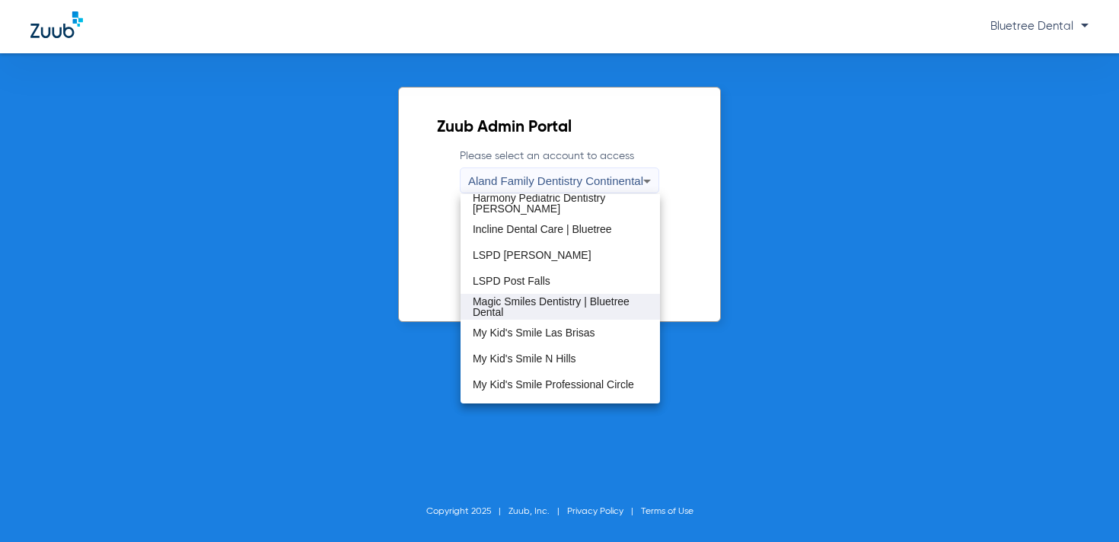
scroll to position [289, 0]
click at [561, 308] on span "Magic Smiles Dentistry | Bluetree Dental" at bounding box center [560, 306] width 175 height 21
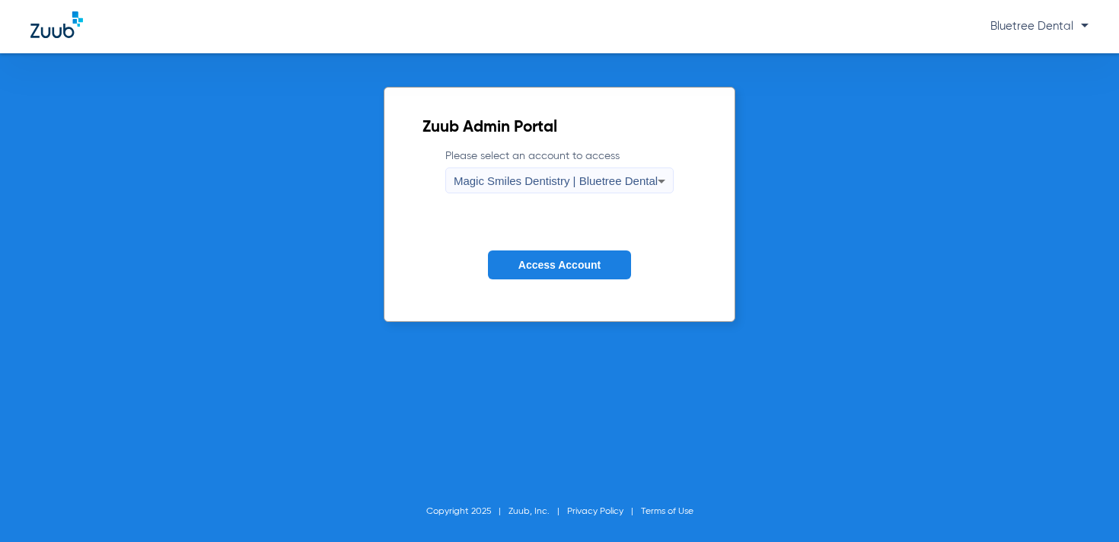
click at [548, 260] on span "Access Account" at bounding box center [560, 265] width 82 height 12
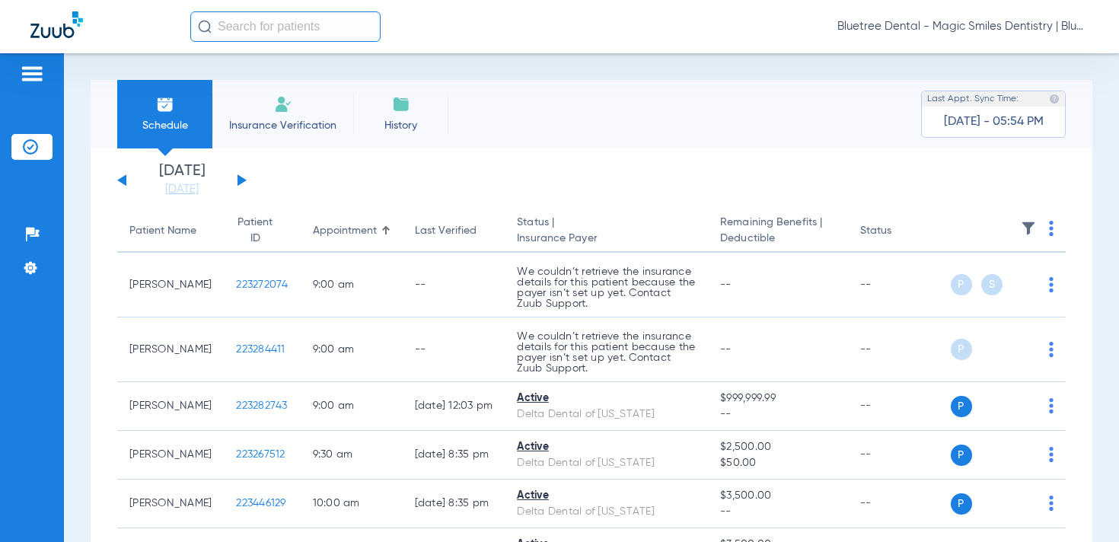
click at [242, 180] on button at bounding box center [242, 179] width 9 height 11
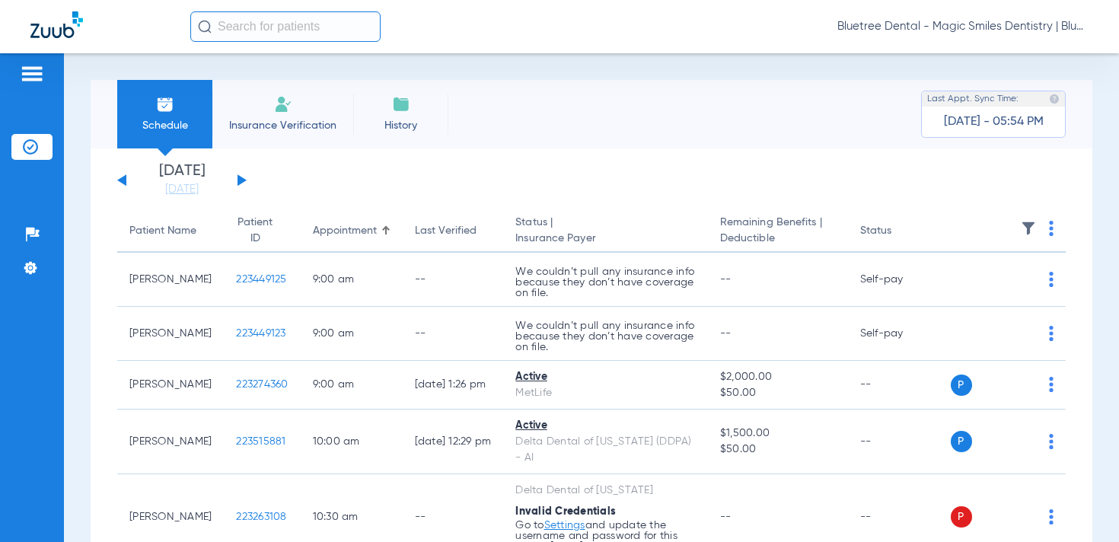
click at [1014, 30] on span "Bluetree Dental - Magic Smiles Dentistry | Bluetree Dental" at bounding box center [963, 26] width 251 height 15
click at [1020, 53] on span "Account Selection" at bounding box center [1031, 54] width 85 height 11
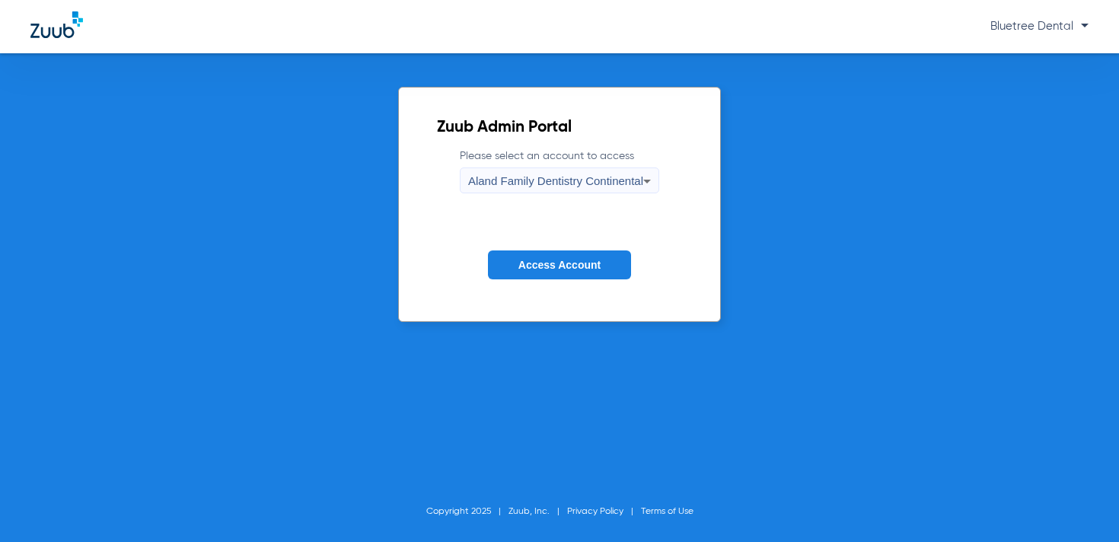
click at [571, 179] on span "Aland Family Dentistry Continental" at bounding box center [555, 180] width 175 height 13
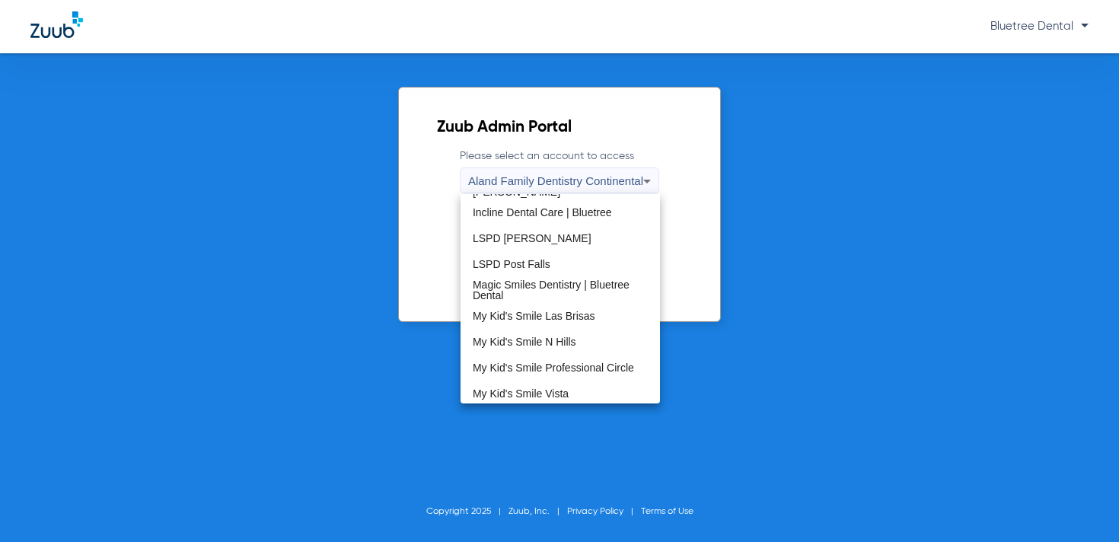
scroll to position [307, 0]
click at [559, 311] on span "My Kid's Smile Las Brisas" at bounding box center [534, 314] width 123 height 11
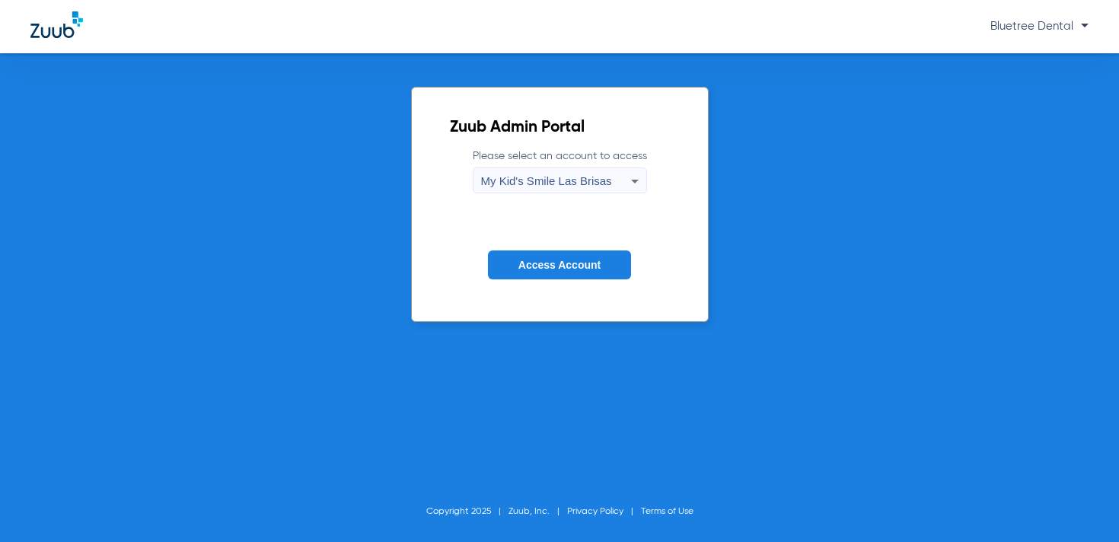
click at [556, 272] on button "Access Account" at bounding box center [559, 266] width 143 height 30
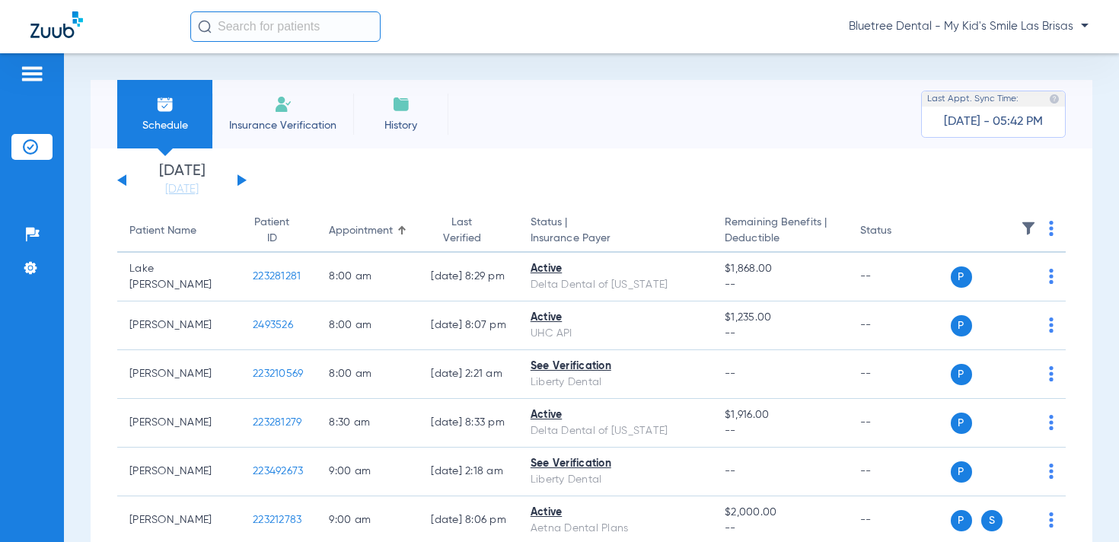
click at [237, 182] on div "[DATE] [DATE] [DATE] [DATE] [DATE] [DATE] [DATE] [DATE] [DATE] [DATE] [DATE] [D…" at bounding box center [181, 181] width 129 height 34
click at [242, 180] on button at bounding box center [242, 179] width 9 height 11
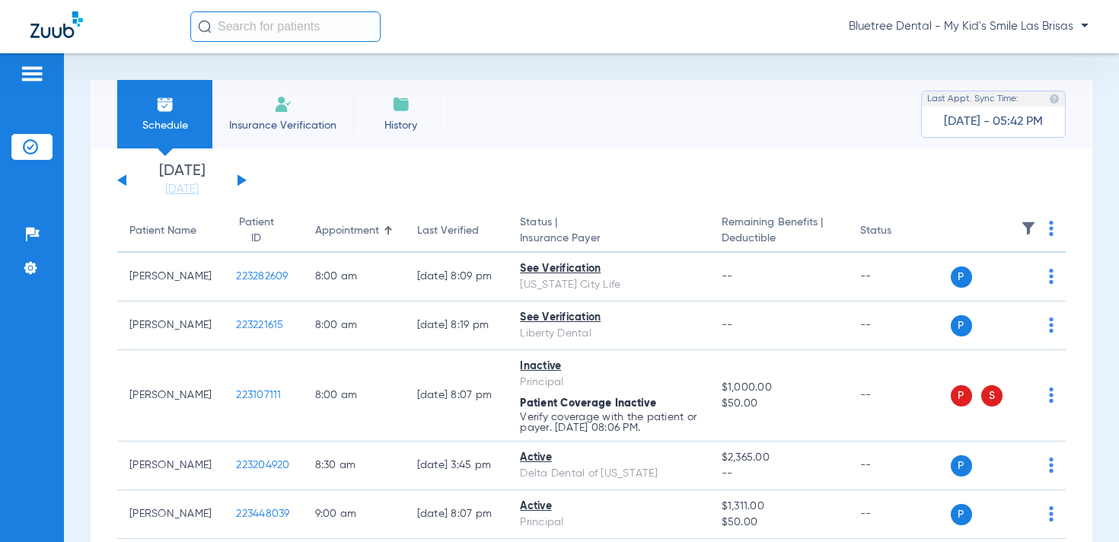
click at [1014, 34] on div "Bluetree Dental - My Kid's Smile Las Brisas" at bounding box center [639, 26] width 899 height 30
click at [1010, 24] on span "Bluetree Dental - My Kid's Smile Las Brisas" at bounding box center [969, 26] width 240 height 15
click at [1018, 55] on span "Account Selection" at bounding box center [1031, 54] width 85 height 11
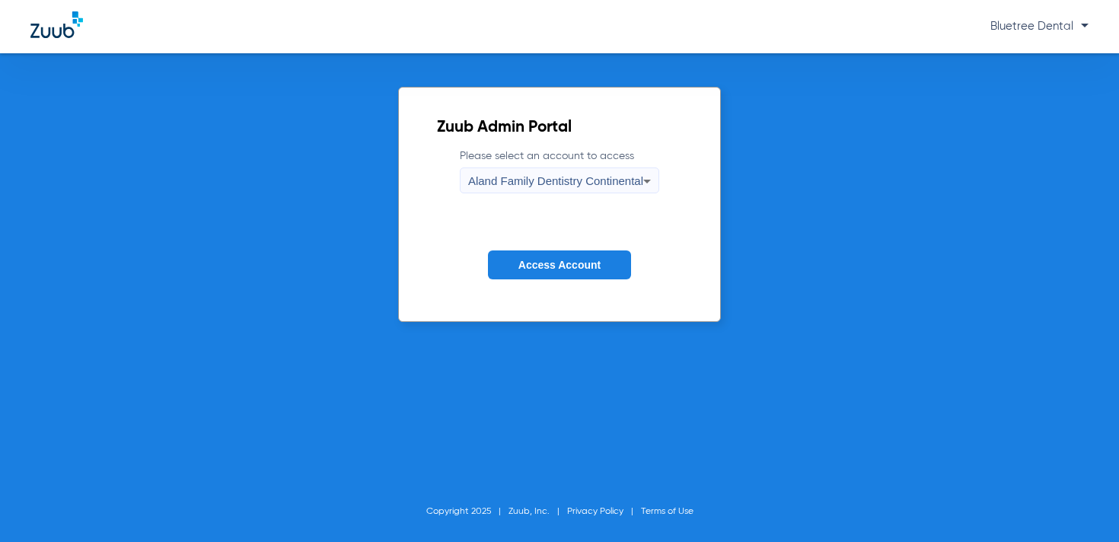
click at [612, 178] on span "Aland Family Dentistry Continental" at bounding box center [555, 180] width 175 height 13
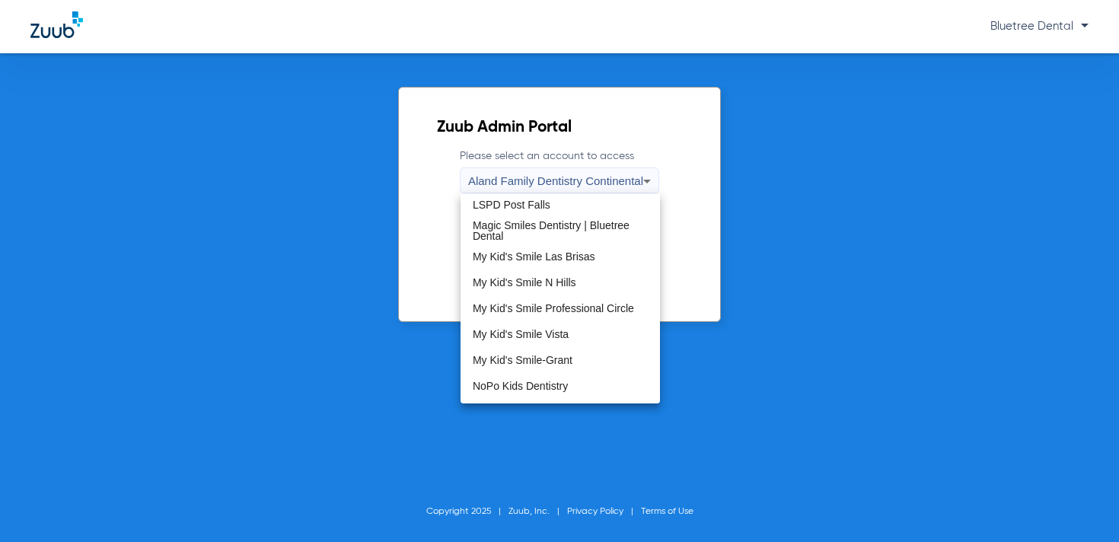
scroll to position [366, 0]
click at [534, 280] on span "My Kid's Smile N Hills" at bounding box center [525, 281] width 104 height 11
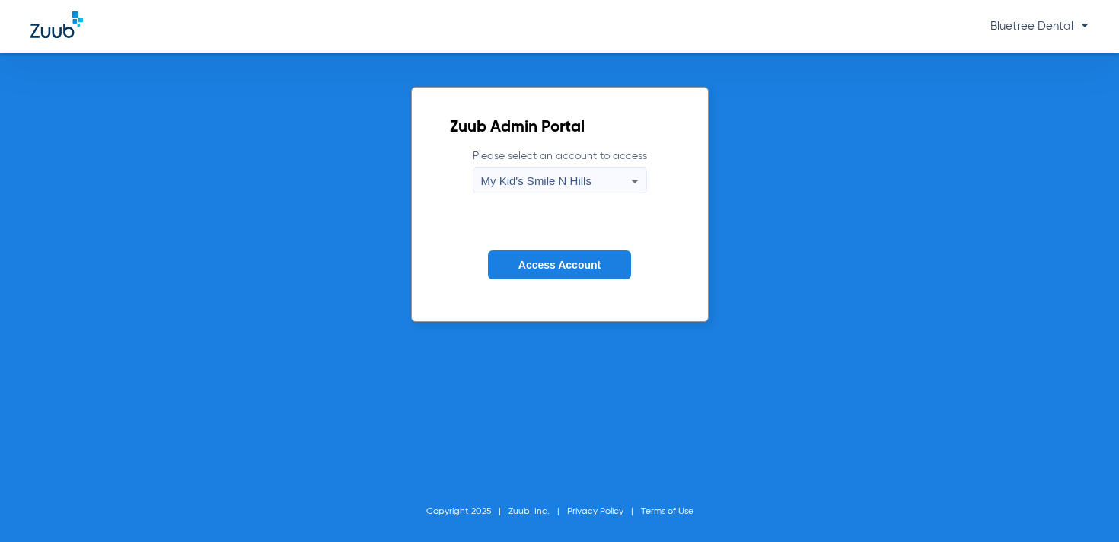
click at [560, 270] on span "Access Account" at bounding box center [560, 265] width 82 height 12
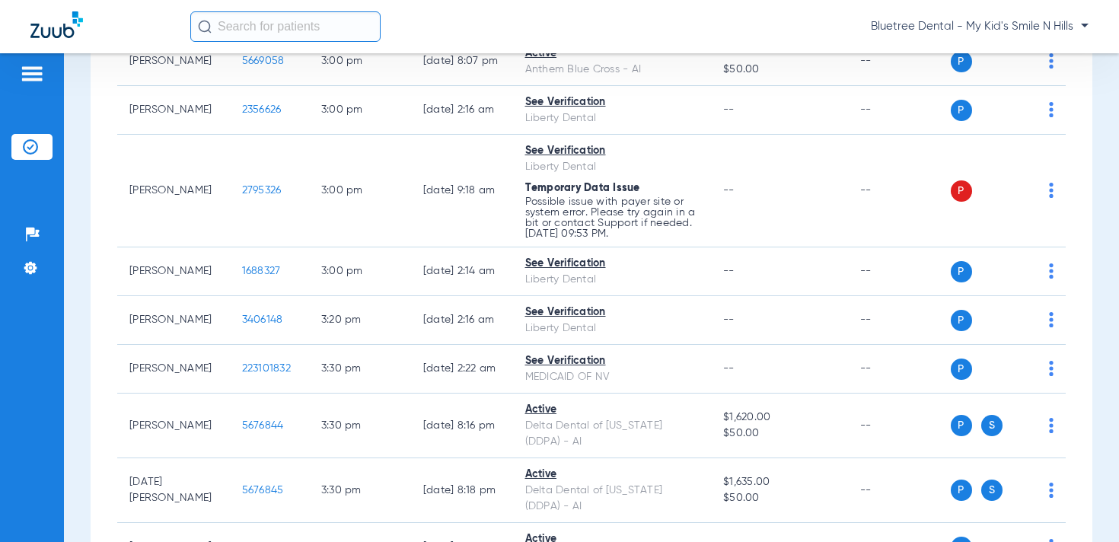
scroll to position [3465, 0]
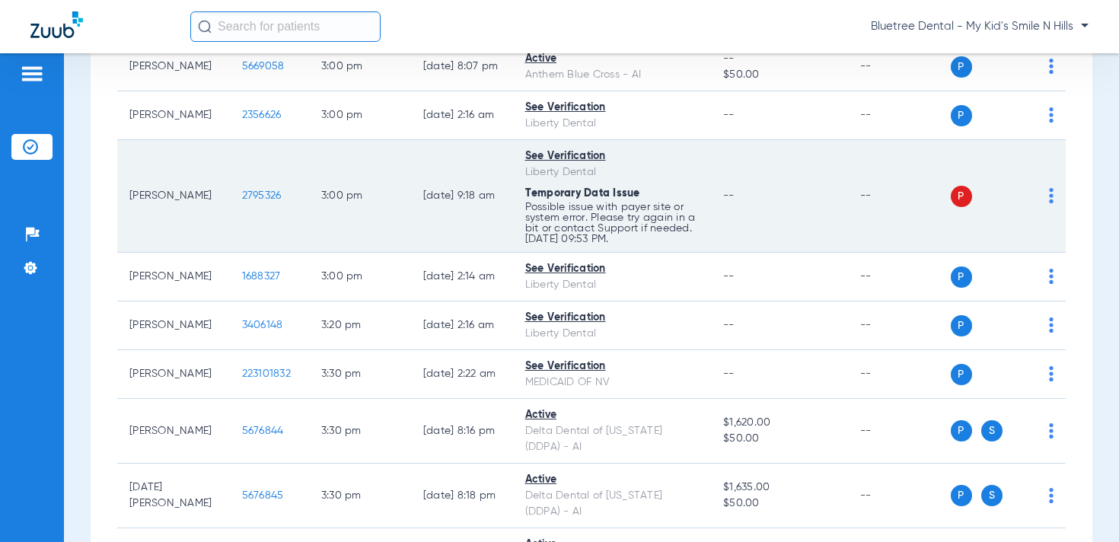
click at [1051, 203] on img at bounding box center [1051, 195] width 5 height 15
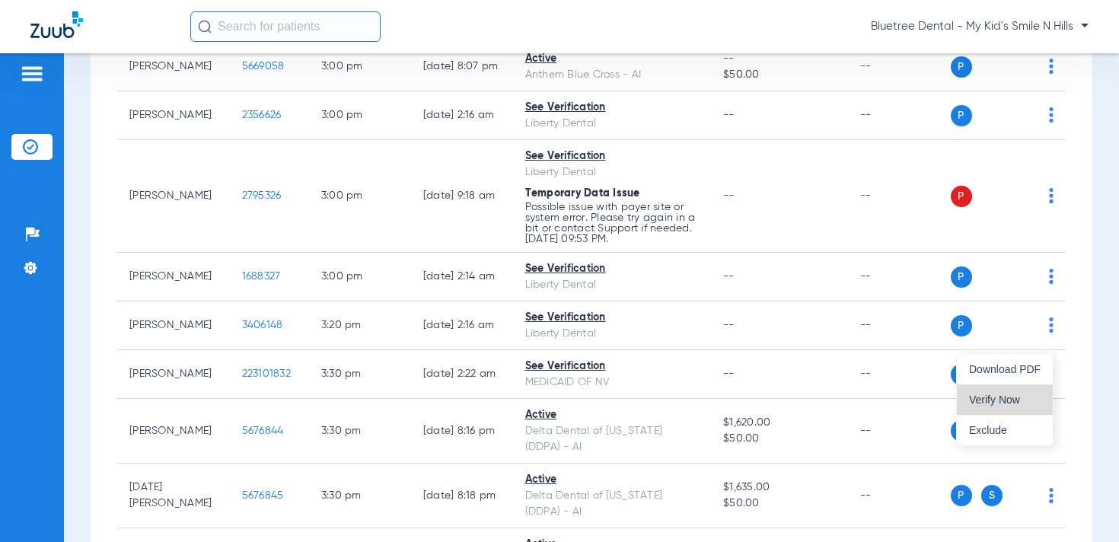
click at [1013, 400] on span "Verify Now" at bounding box center [1005, 399] width 72 height 11
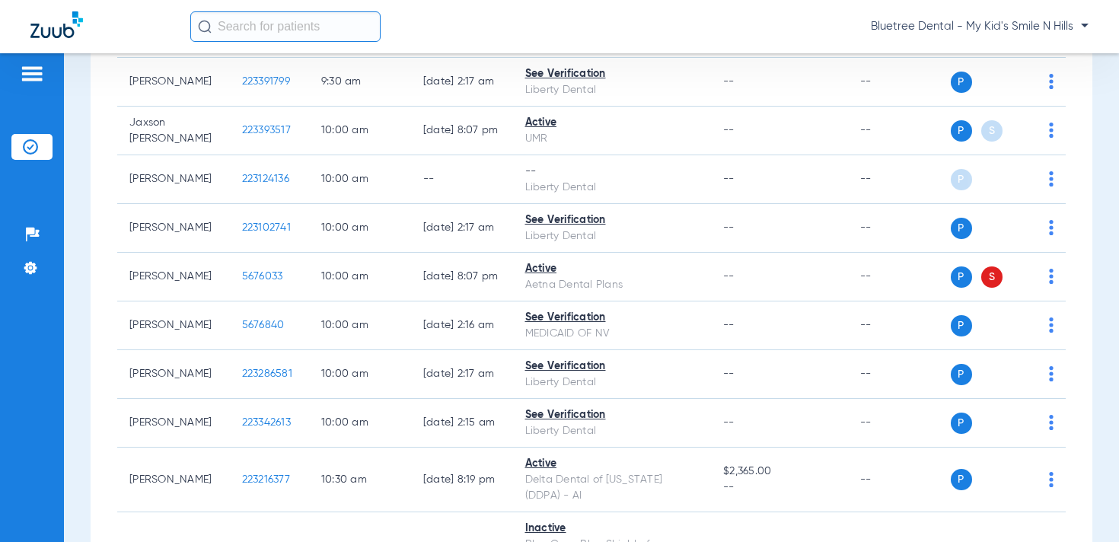
scroll to position [1234, 0]
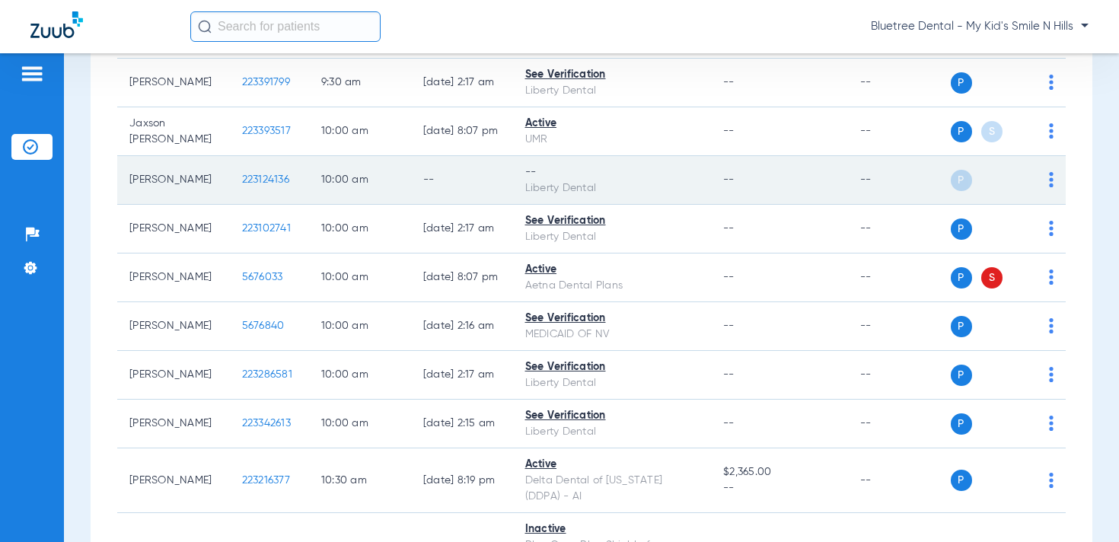
click at [1050, 187] on img at bounding box center [1051, 179] width 5 height 15
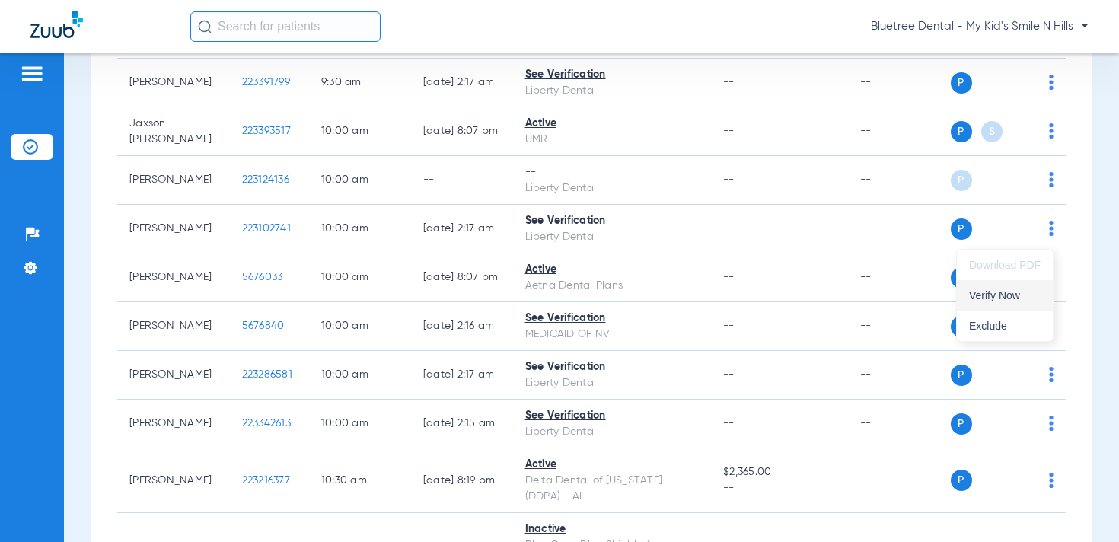
click at [1005, 290] on span "Verify Now" at bounding box center [1005, 295] width 72 height 11
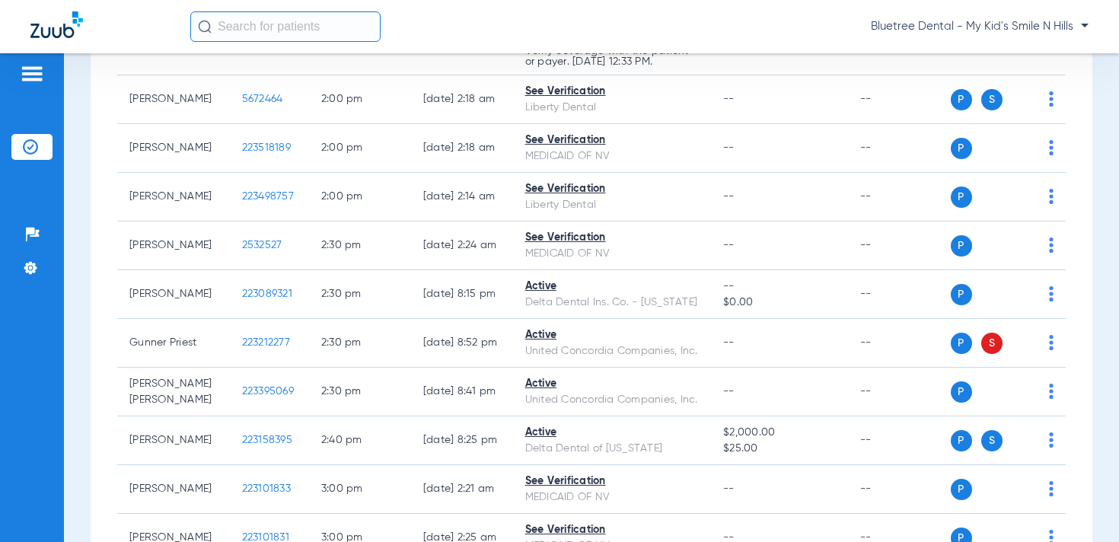
scroll to position [2943, 0]
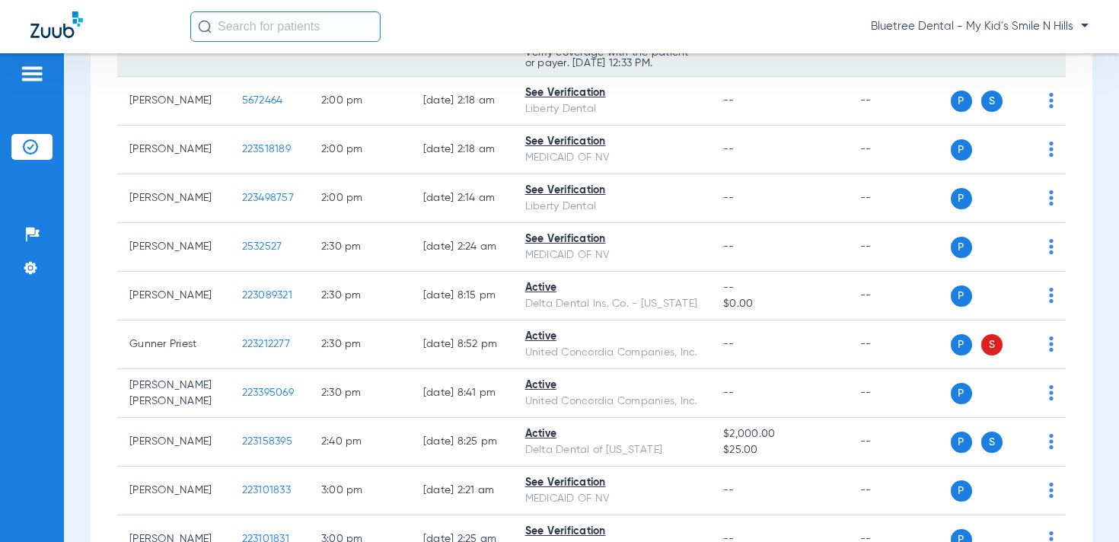
click at [1052, 38] on img at bounding box center [1051, 30] width 5 height 15
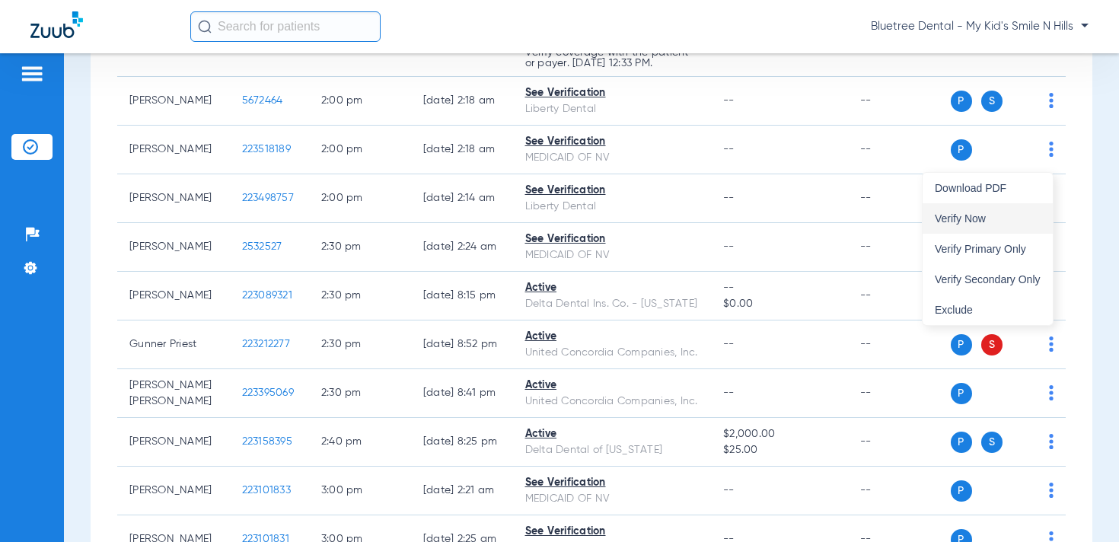
click at [998, 221] on span "Verify Now" at bounding box center [988, 218] width 106 height 11
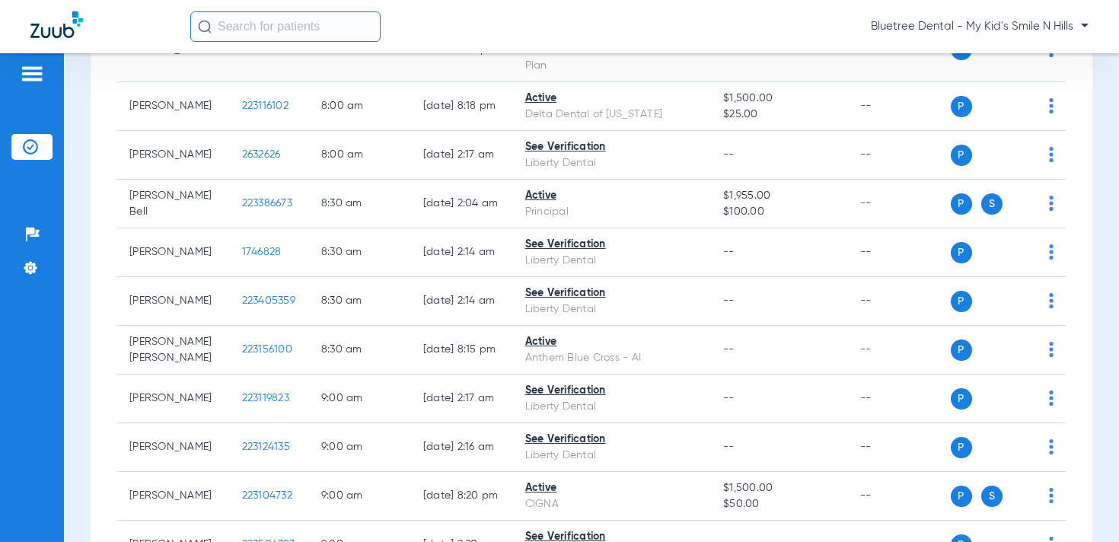
scroll to position [0, 0]
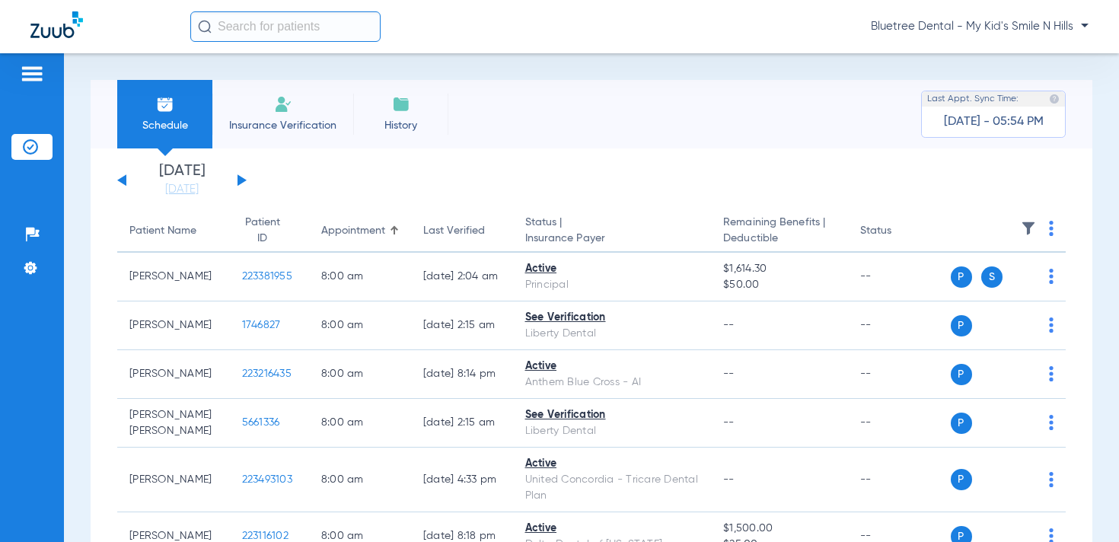
click at [241, 180] on button at bounding box center [242, 179] width 9 height 11
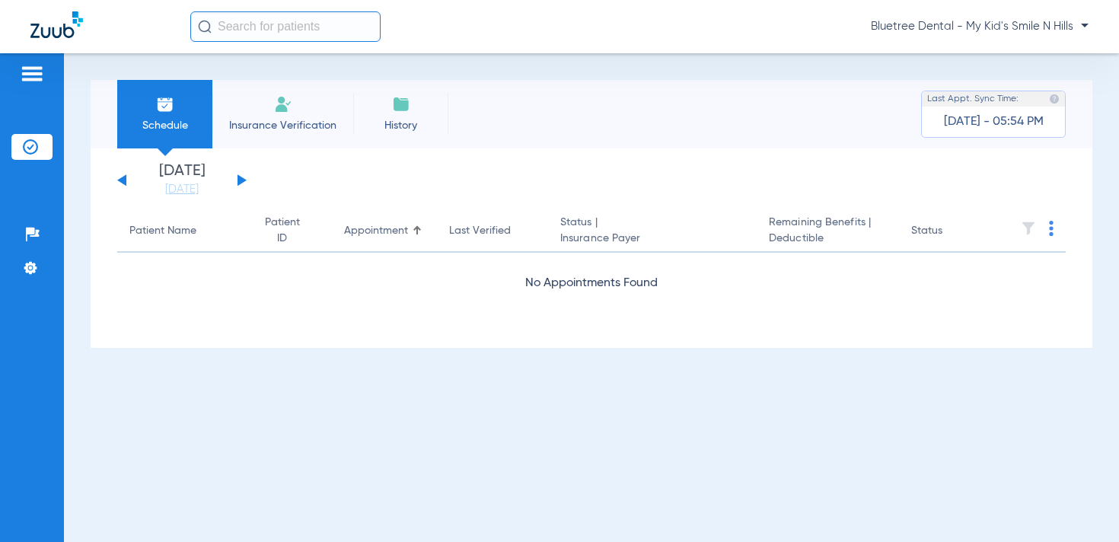
click at [994, 27] on span "Bluetree Dental - My Kid's Smile N Hills" at bounding box center [980, 26] width 218 height 15
click at [1009, 46] on button "Account Selection" at bounding box center [1032, 54] width 110 height 30
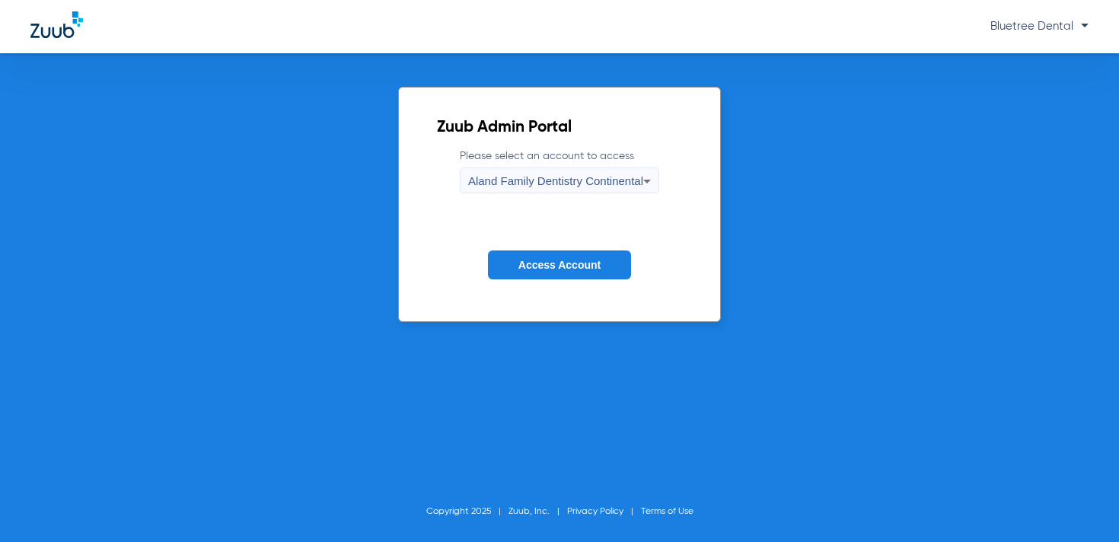
click at [608, 180] on span "Aland Family Dentistry Continental" at bounding box center [555, 180] width 175 height 13
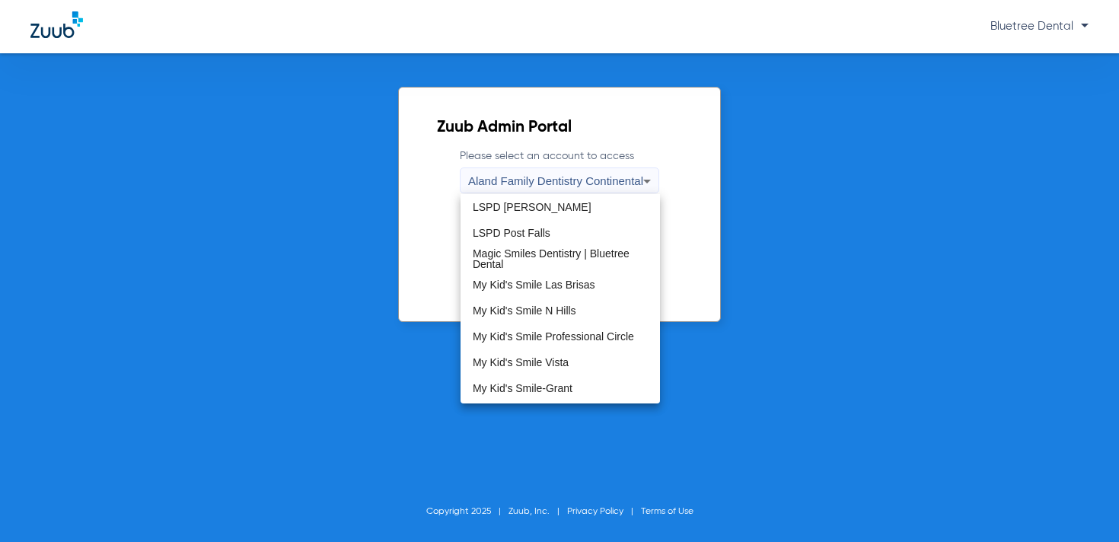
scroll to position [343, 0]
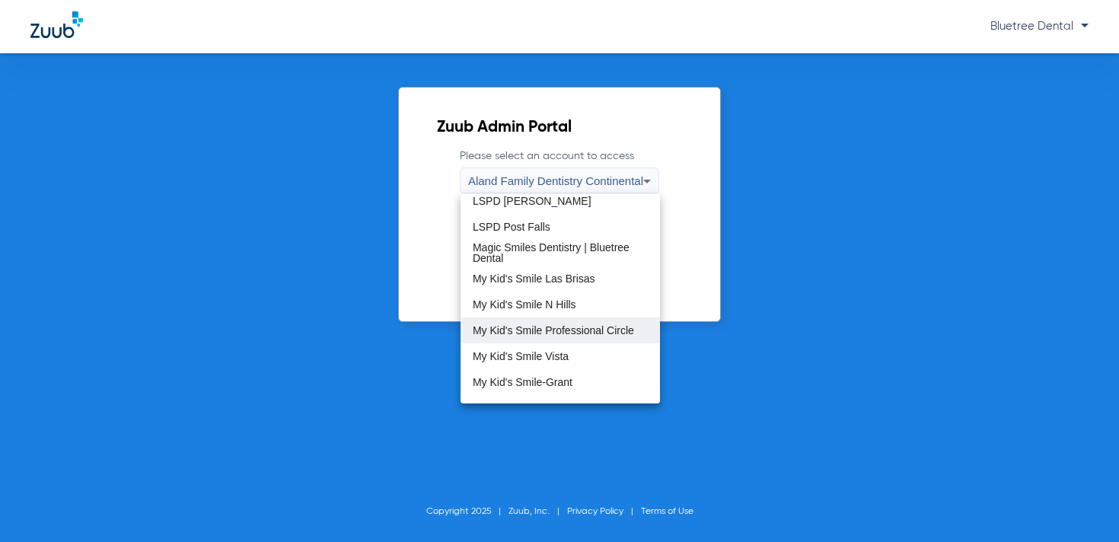
click at [598, 328] on span "My Kid's Smile Professional Circle" at bounding box center [553, 330] width 161 height 11
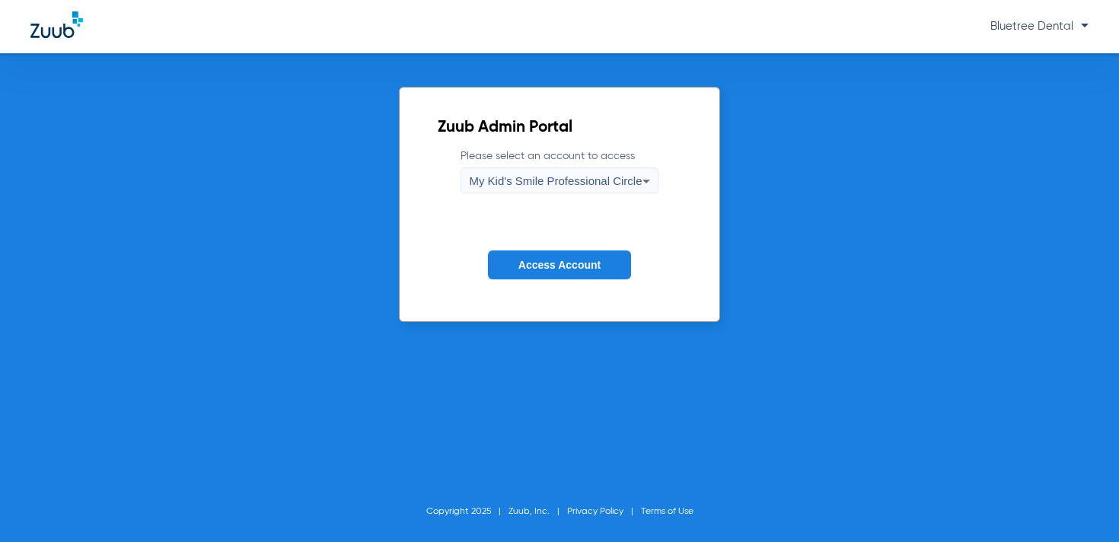
click at [567, 268] on span "Access Account" at bounding box center [560, 265] width 82 height 12
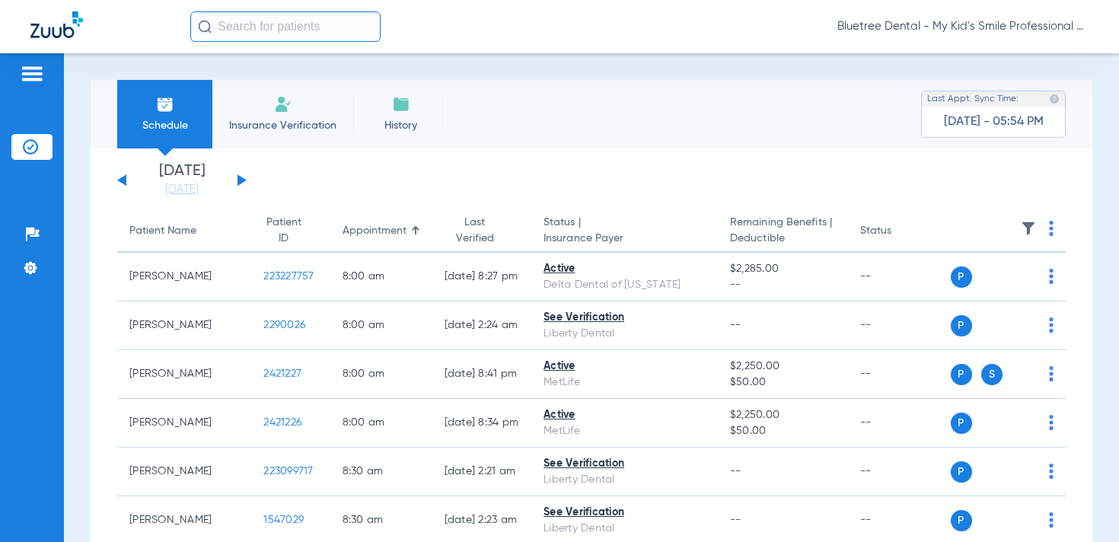
click at [241, 180] on button at bounding box center [242, 179] width 9 height 11
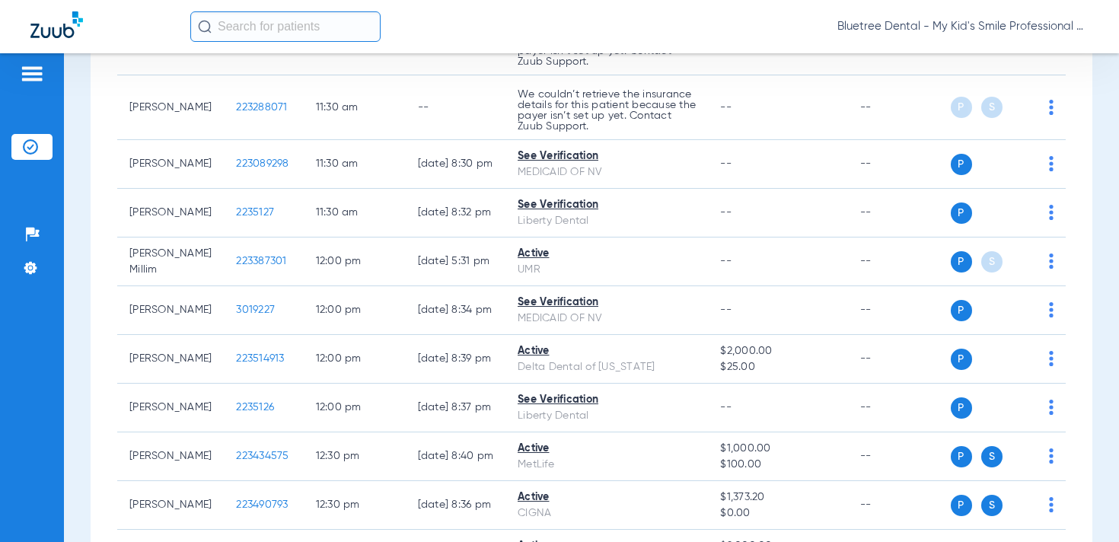
scroll to position [352, 0]
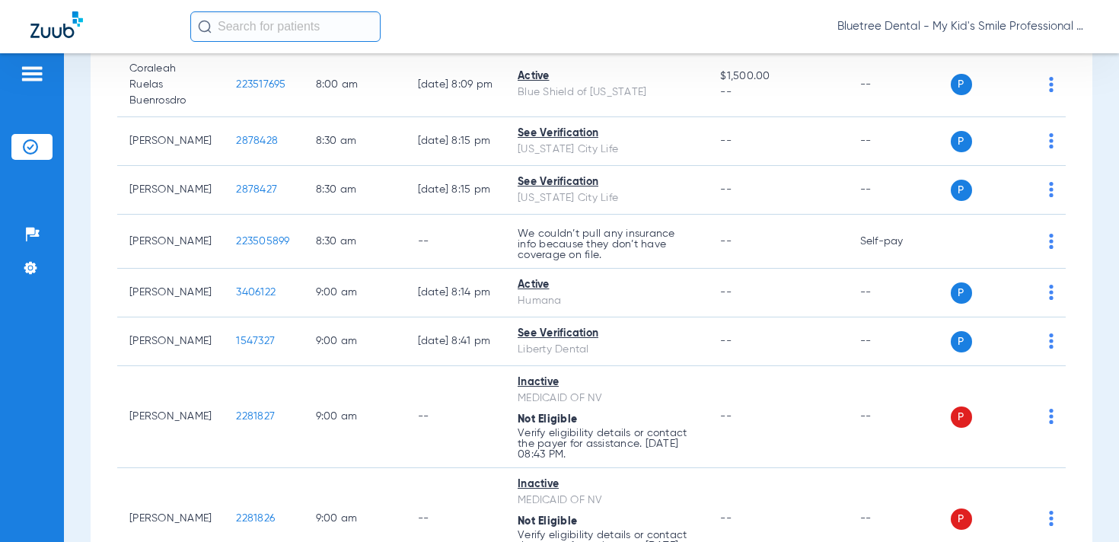
click at [1011, 27] on span "Bluetree Dental - My Kid's Smile Professional Circle" at bounding box center [963, 26] width 251 height 15
click at [1012, 50] on span "Account Selection" at bounding box center [1031, 54] width 85 height 11
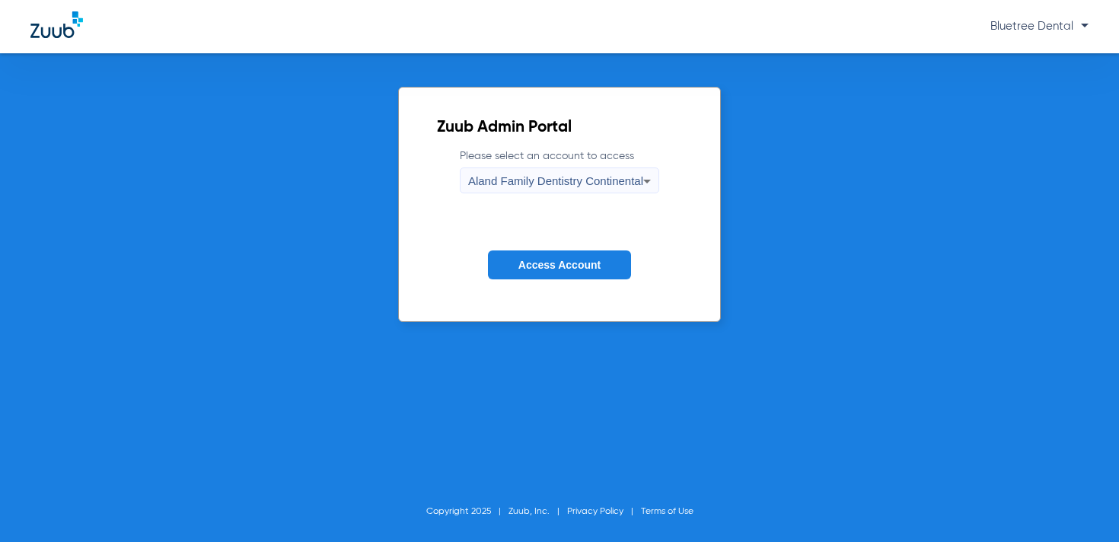
click at [583, 183] on span "Aland Family Dentistry Continental" at bounding box center [555, 180] width 175 height 13
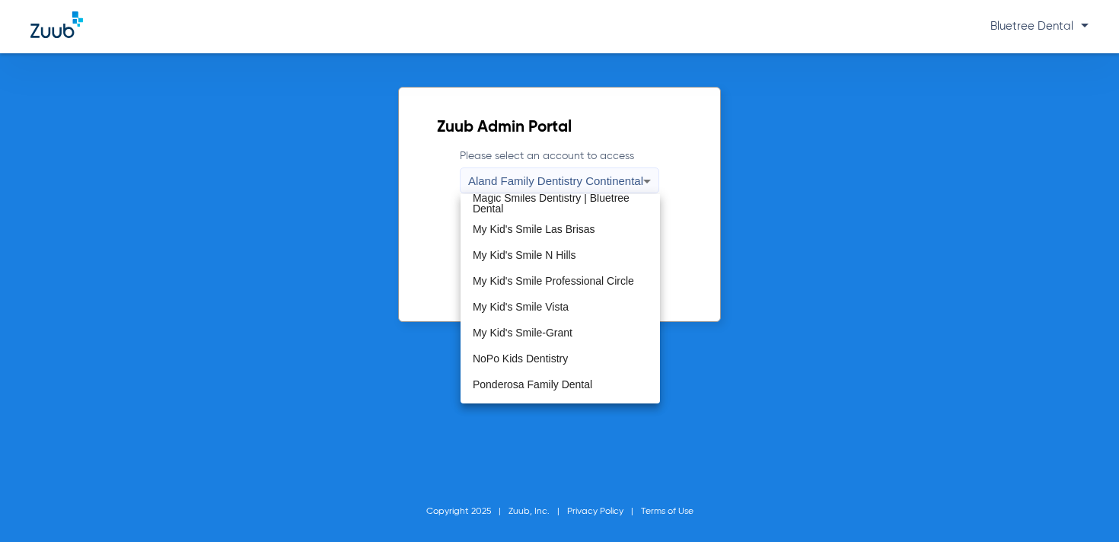
scroll to position [464, 0]
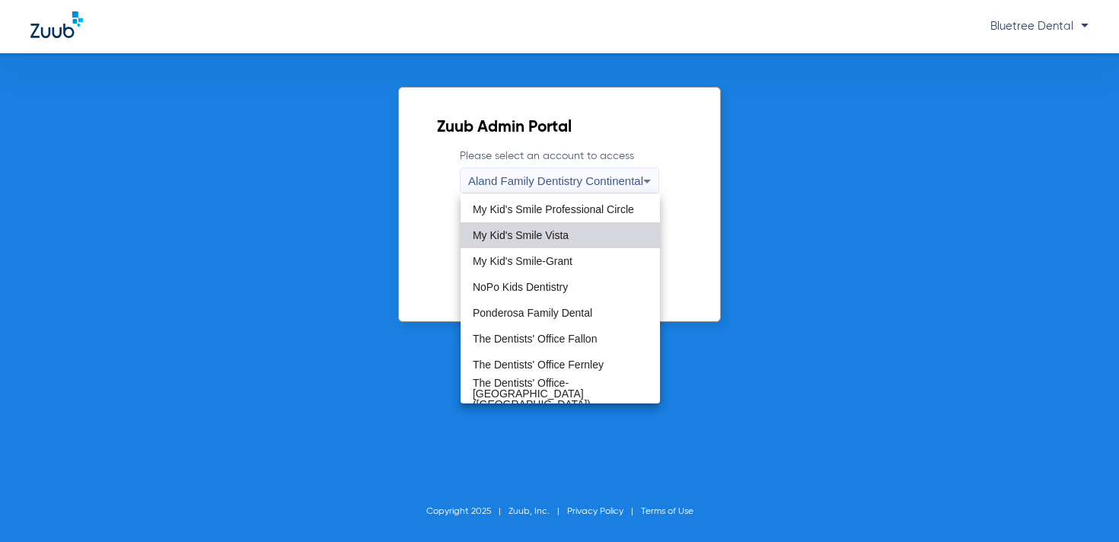
click at [552, 241] on mat-option "My Kid's Smile Vista" at bounding box center [561, 235] width 200 height 26
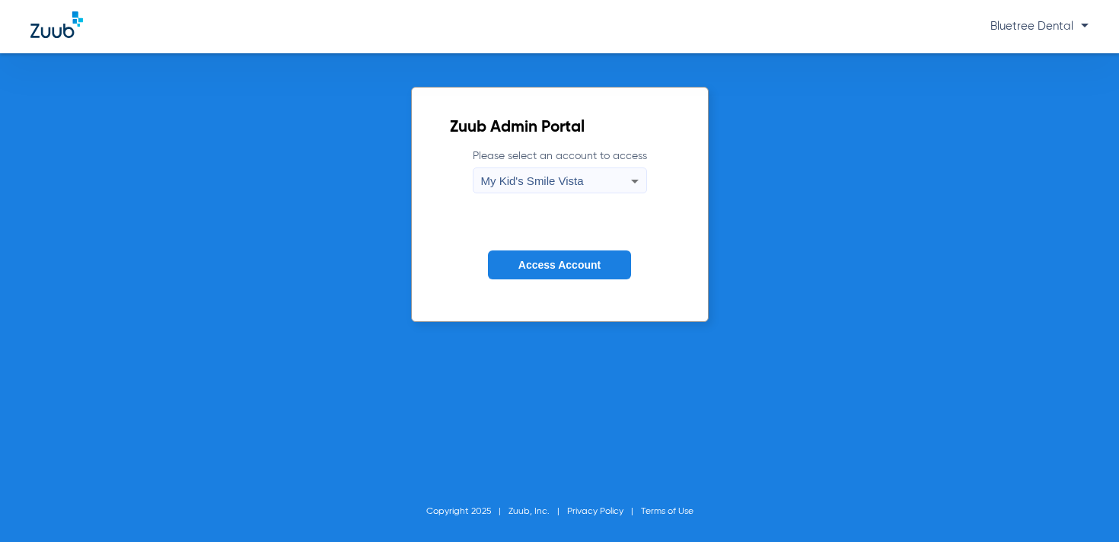
click at [537, 262] on span "Access Account" at bounding box center [560, 265] width 82 height 12
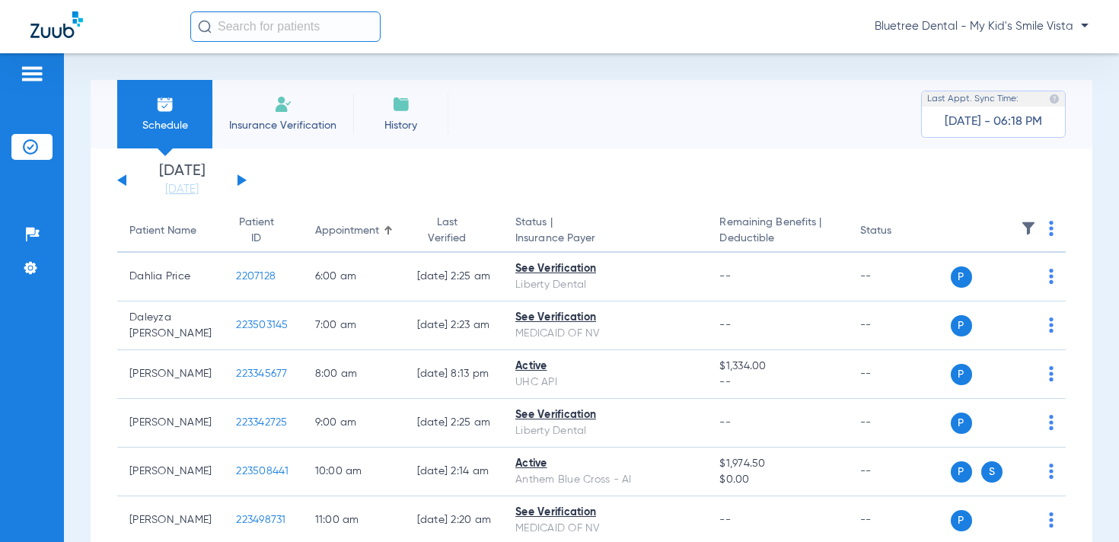
click at [1002, 30] on span "Bluetree Dental - My Kid's Smile Vista" at bounding box center [982, 26] width 214 height 15
click at [1013, 62] on button "Account Selection" at bounding box center [1032, 54] width 110 height 30
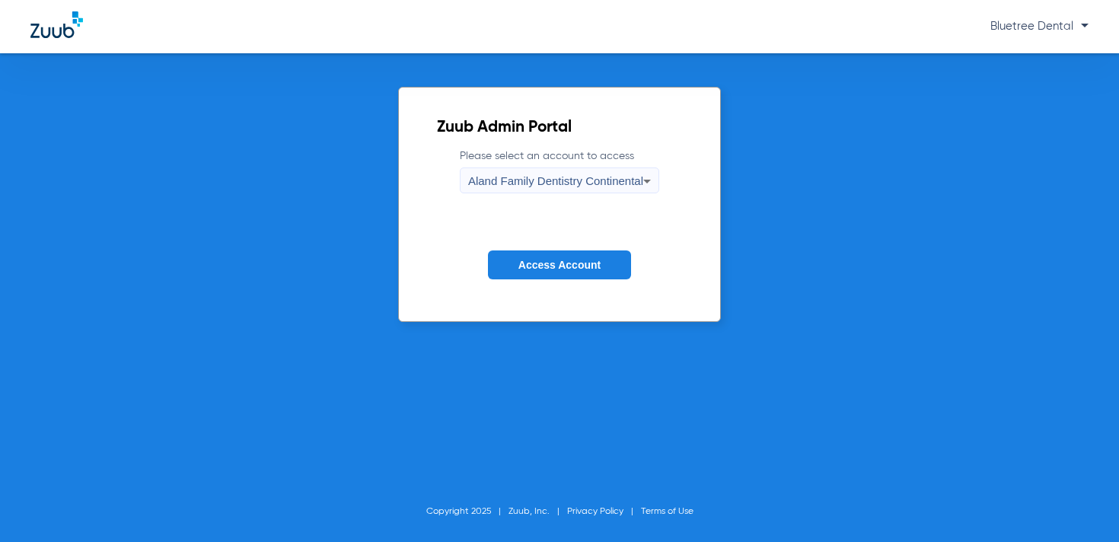
click at [584, 178] on span "Aland Family Dentistry Continental" at bounding box center [555, 180] width 175 height 13
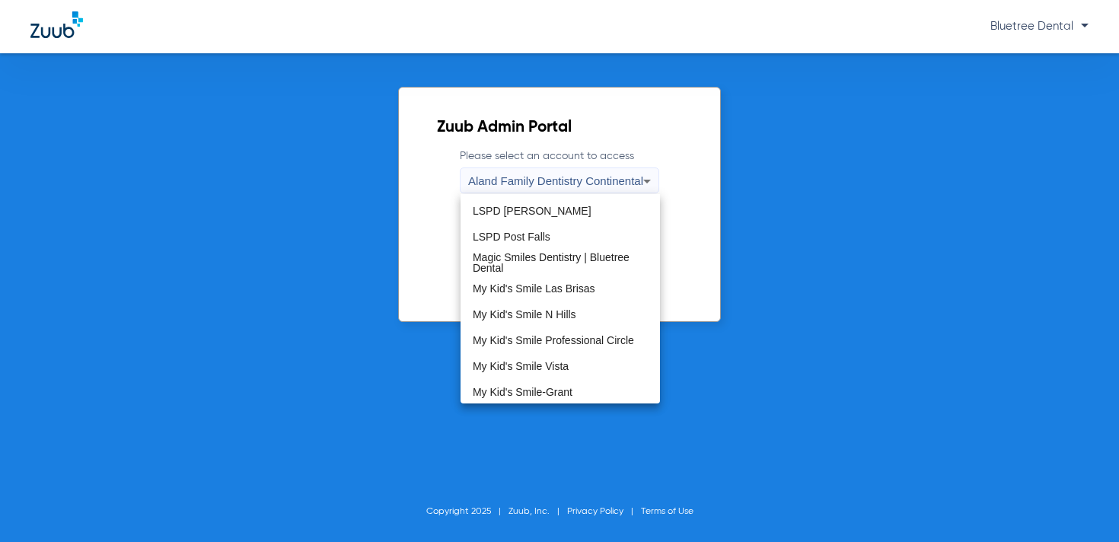
scroll to position [378, 0]
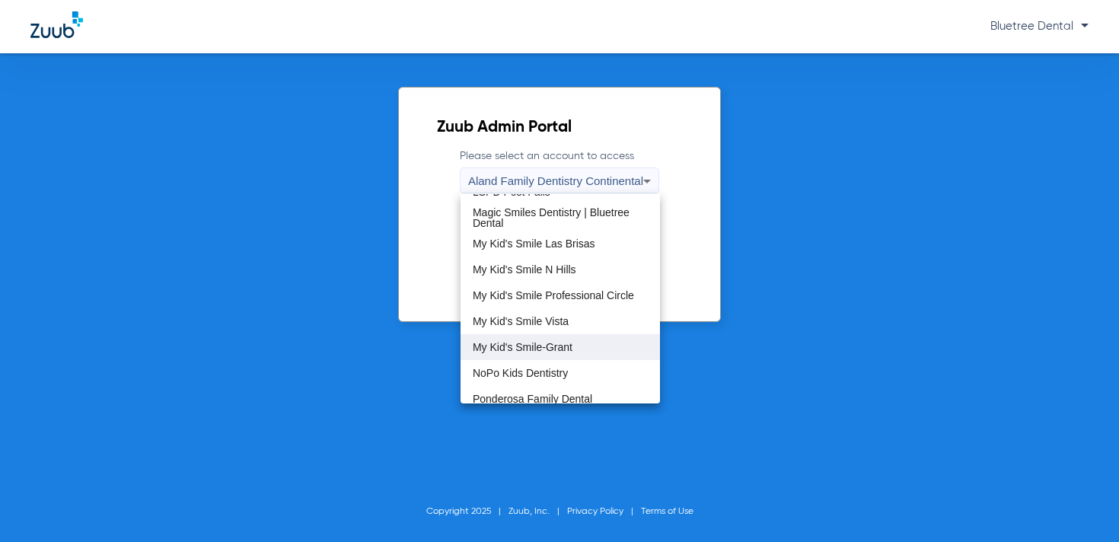
click at [564, 348] on span "My Kid's Smile-Grant" at bounding box center [523, 347] width 100 height 11
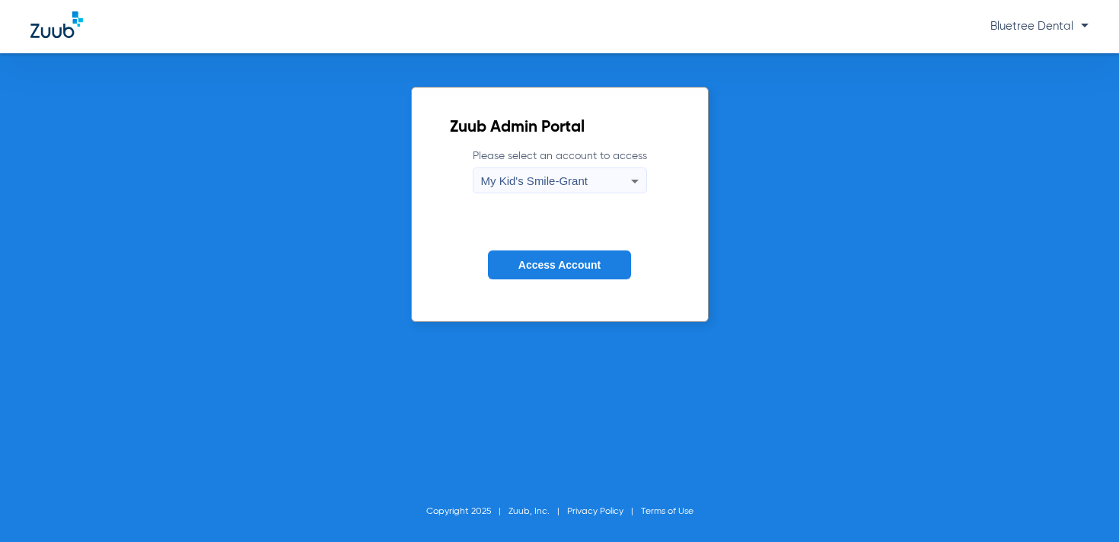
click at [561, 267] on span "Access Account" at bounding box center [560, 265] width 82 height 12
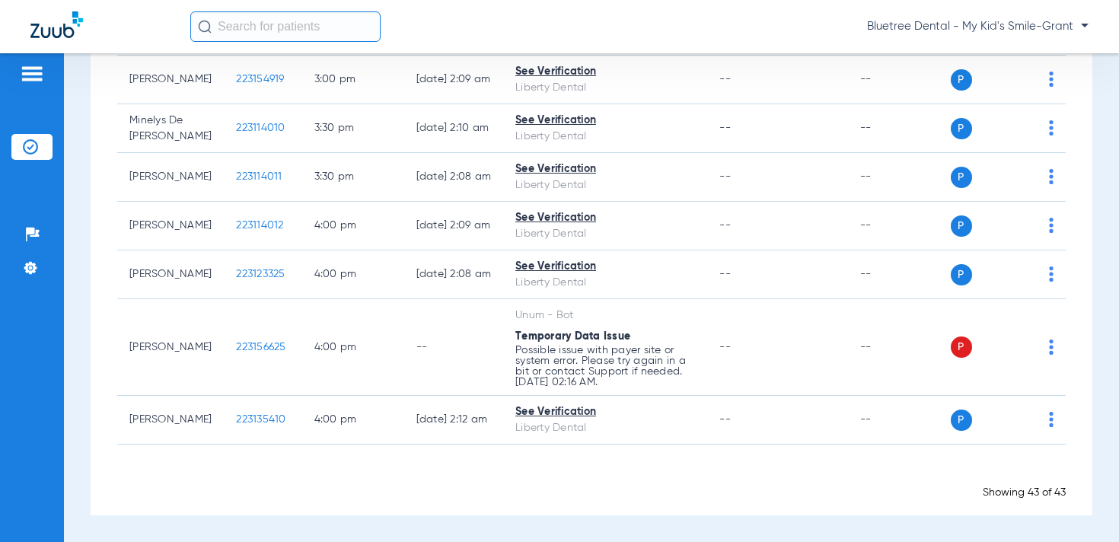
scroll to position [2207, 0]
click at [32, 264] on img at bounding box center [30, 267] width 15 height 15
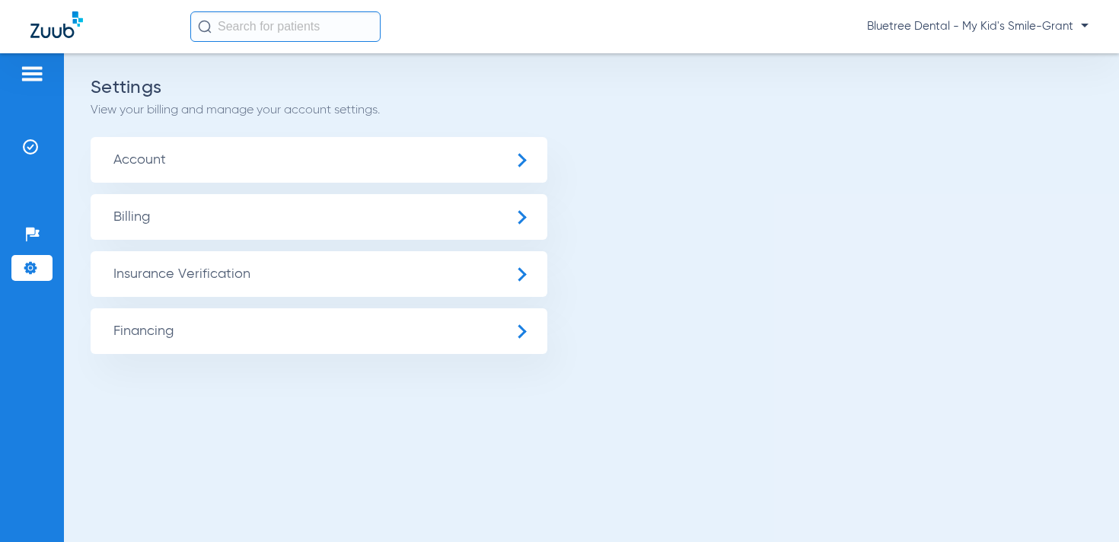
click at [197, 265] on span "Insurance Verification" at bounding box center [319, 274] width 457 height 46
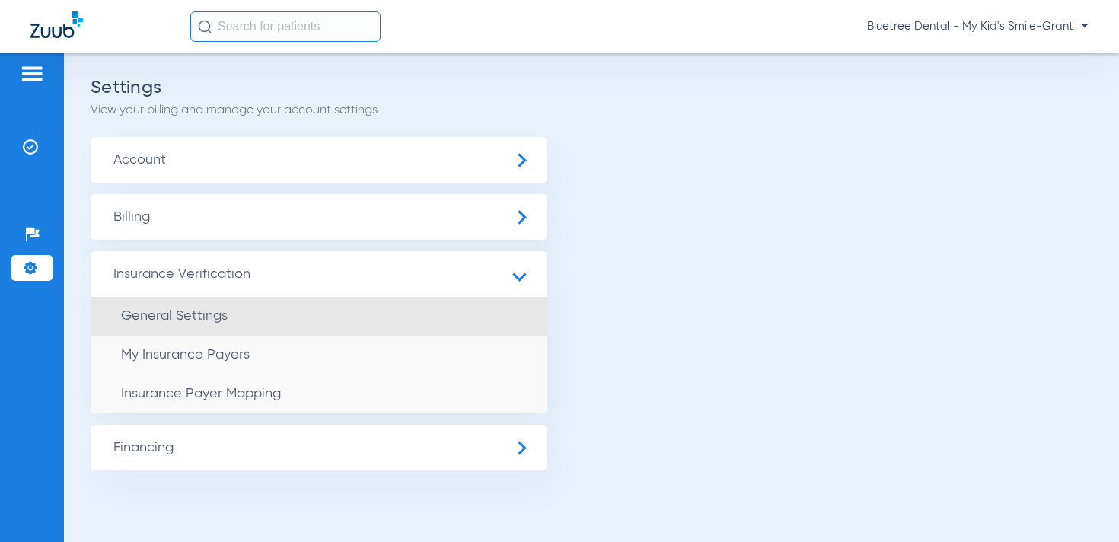
click at [235, 315] on li "General Settings" at bounding box center [319, 316] width 457 height 39
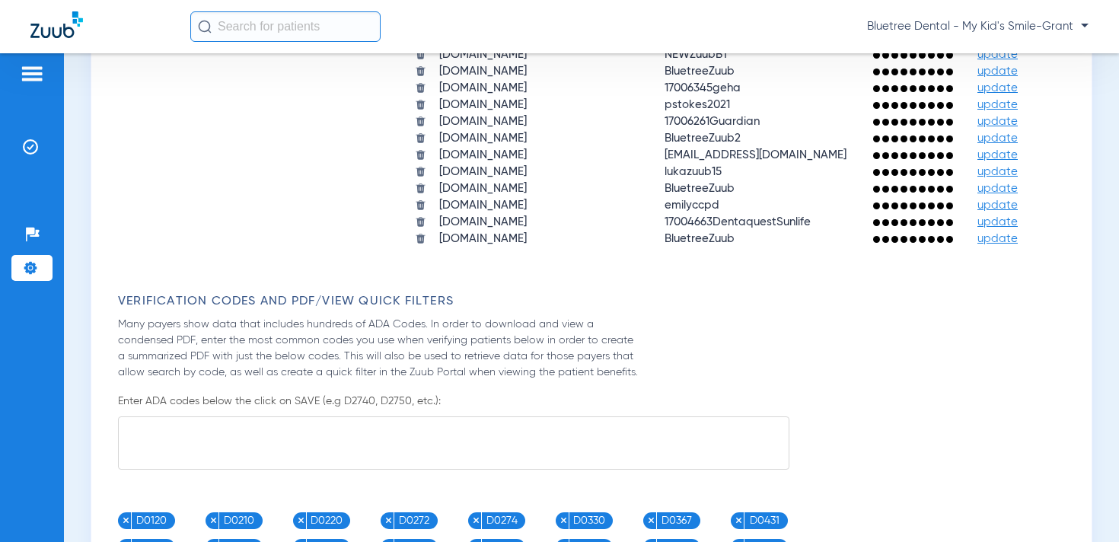
scroll to position [1749, 0]
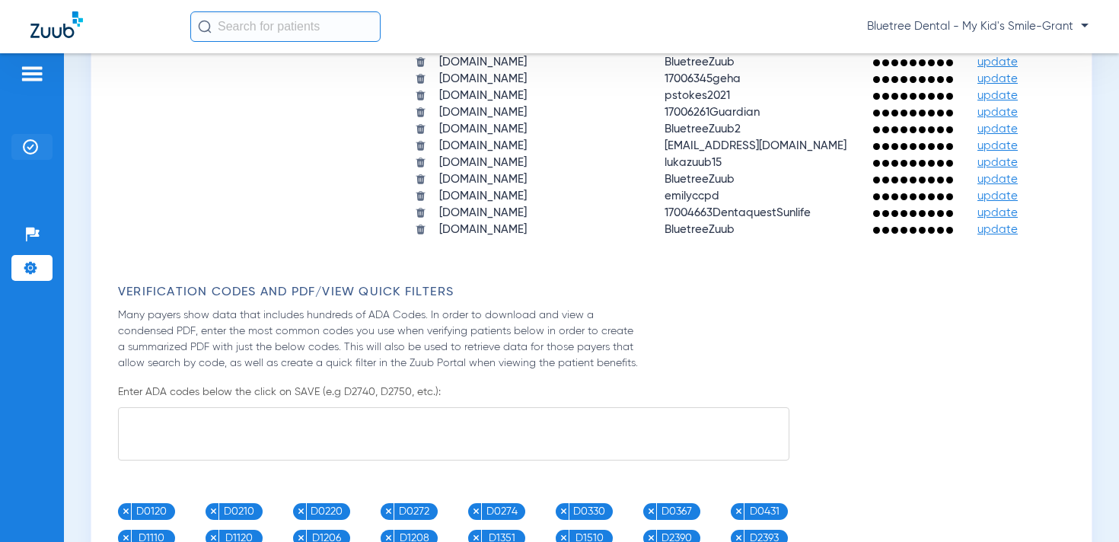
click at [30, 149] on img at bounding box center [30, 146] width 15 height 15
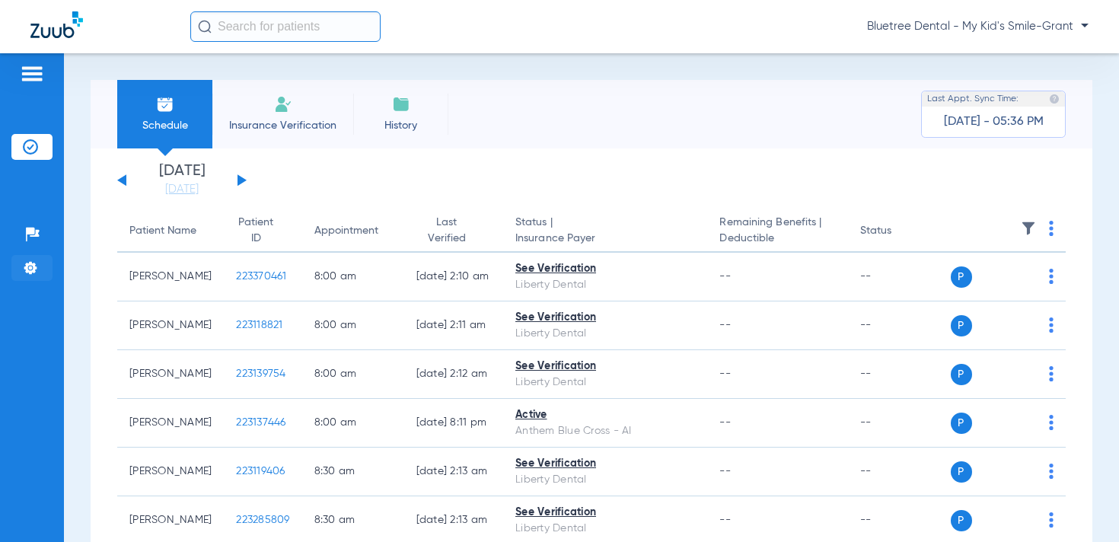
click at [38, 262] on li "Settings" at bounding box center [31, 268] width 41 height 26
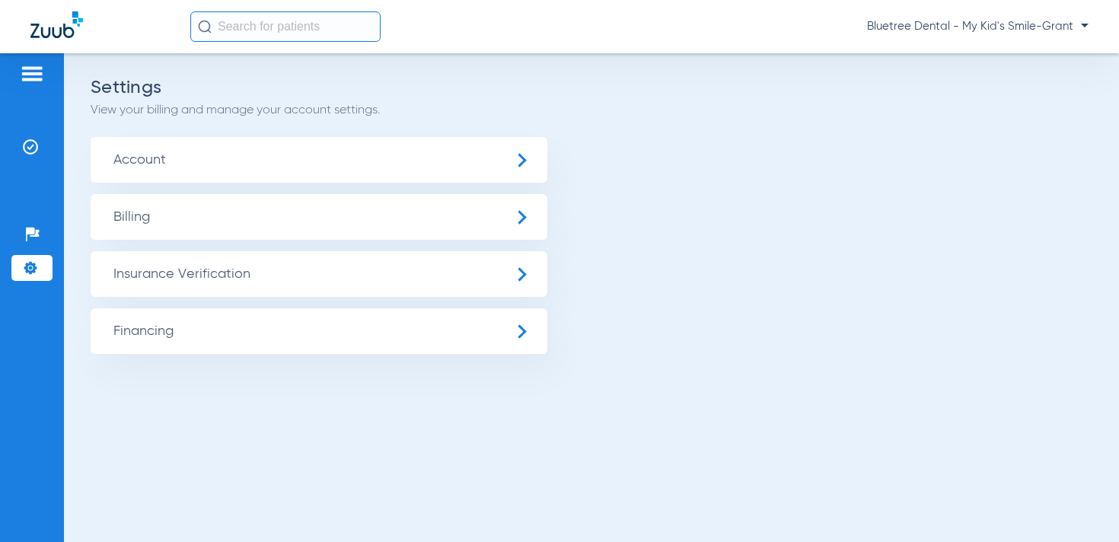
click at [142, 263] on span "Insurance Verification" at bounding box center [319, 274] width 457 height 46
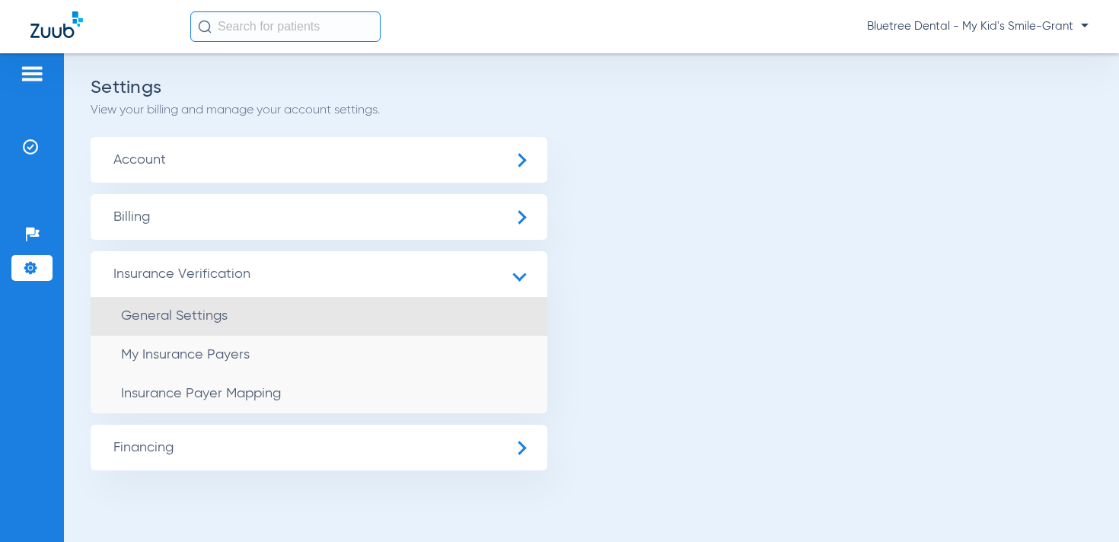
click at [174, 315] on span "General Settings" at bounding box center [174, 316] width 107 height 14
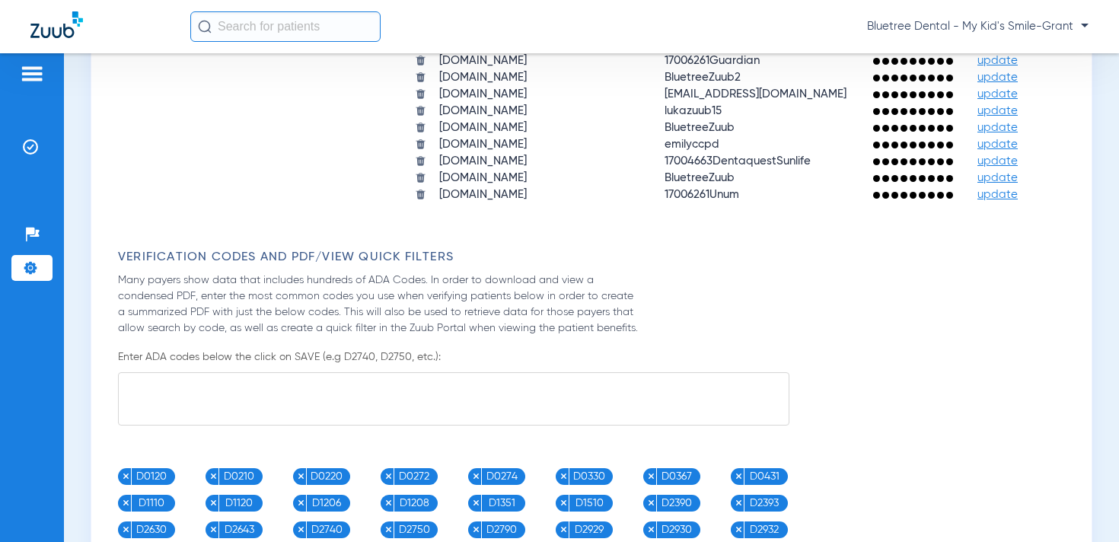
scroll to position [1802, 0]
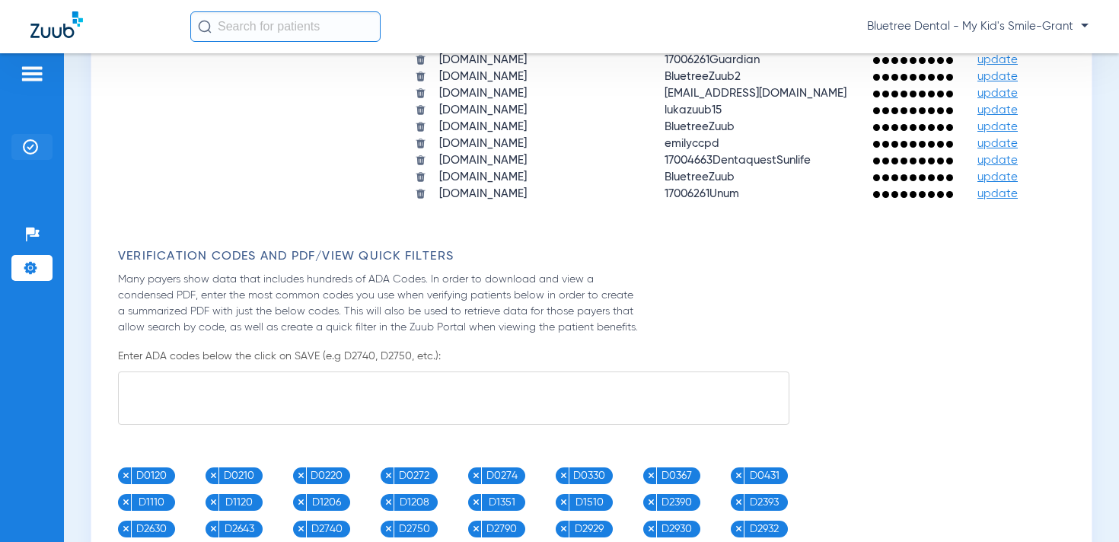
click at [34, 146] on img at bounding box center [30, 146] width 15 height 15
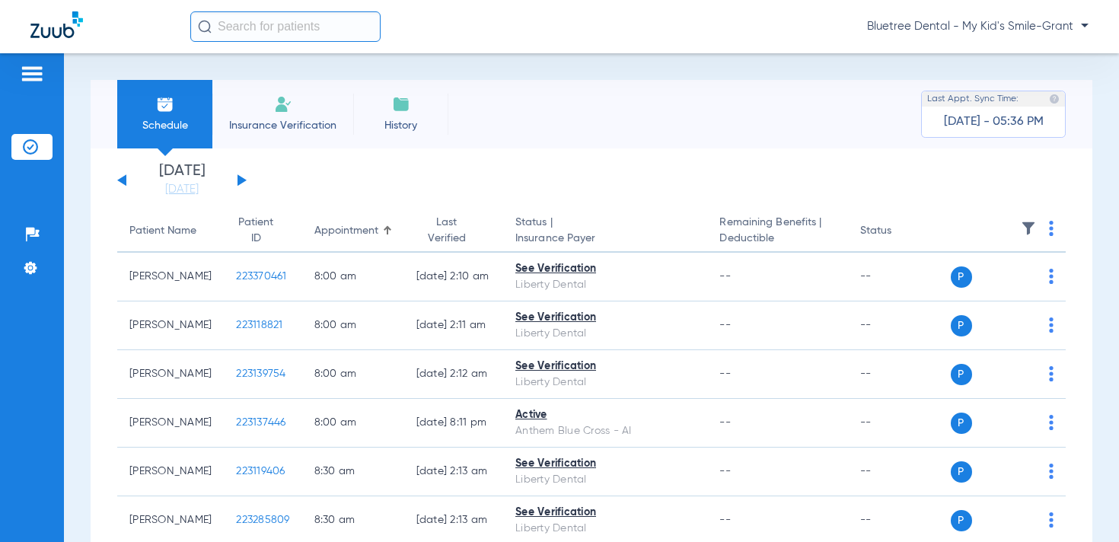
click at [1036, 226] on th at bounding box center [1009, 231] width 116 height 43
click at [1032, 225] on img at bounding box center [1028, 228] width 15 height 15
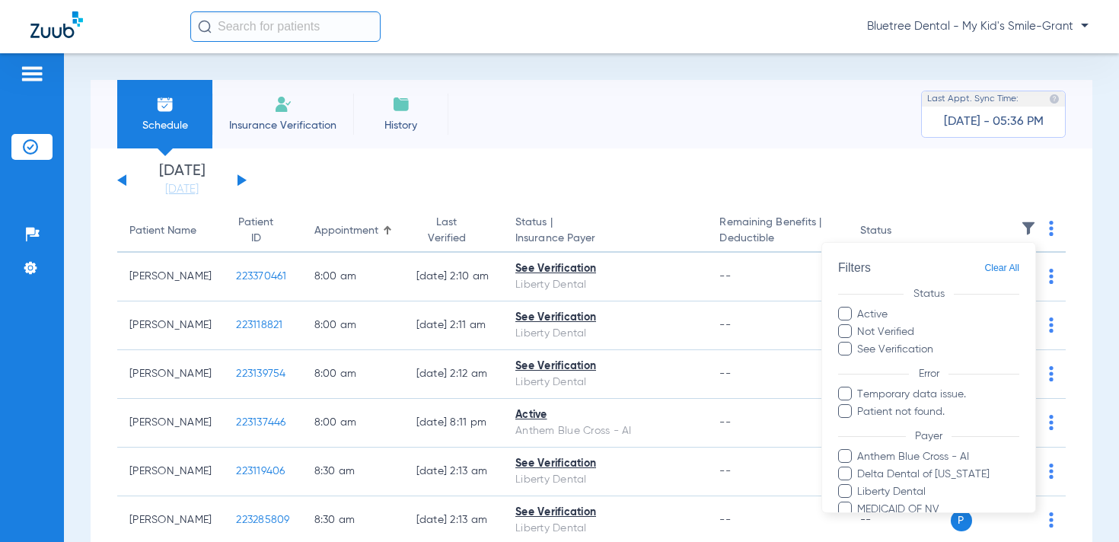
scroll to position [128, 0]
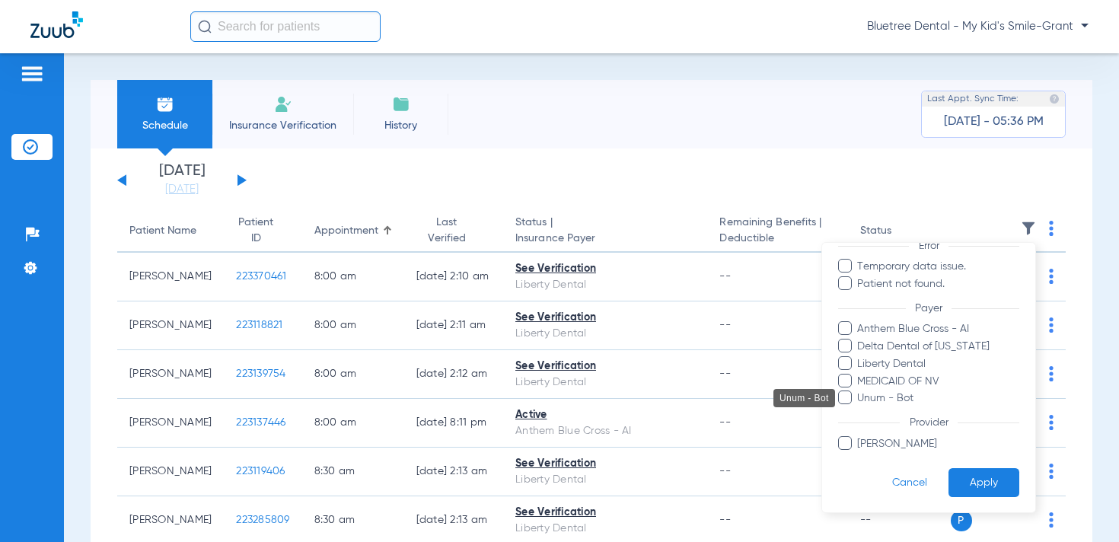
click at [907, 401] on span "Unum - Bot" at bounding box center [938, 399] width 163 height 16
click at [860, 409] on input "Unum - Bot" at bounding box center [860, 409] width 0 height 0
click at [995, 484] on button "Apply" at bounding box center [984, 483] width 71 height 30
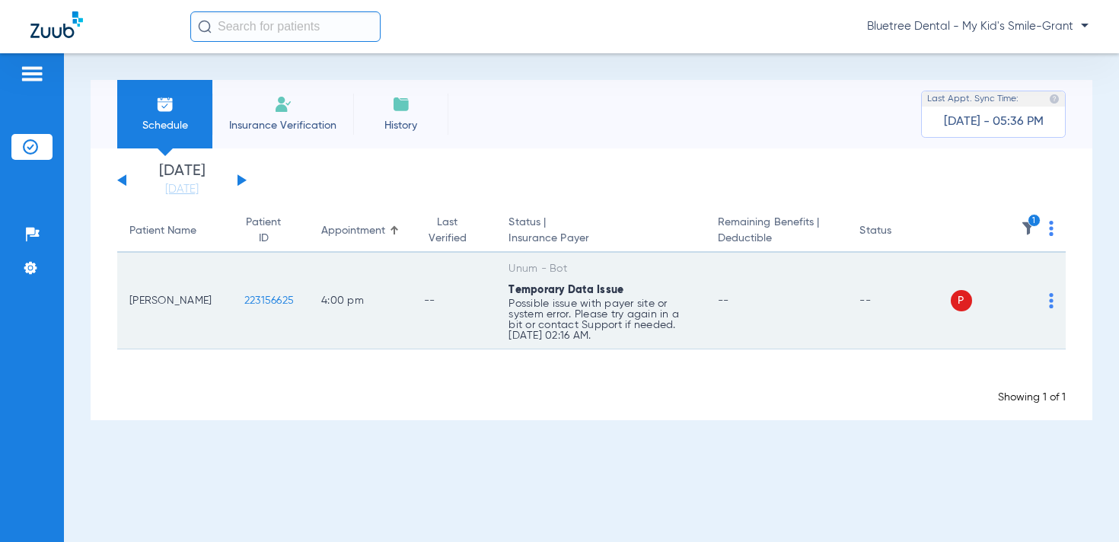
click at [1054, 298] on td "P S" at bounding box center [1009, 301] width 116 height 97
click at [1050, 299] on img at bounding box center [1051, 300] width 5 height 15
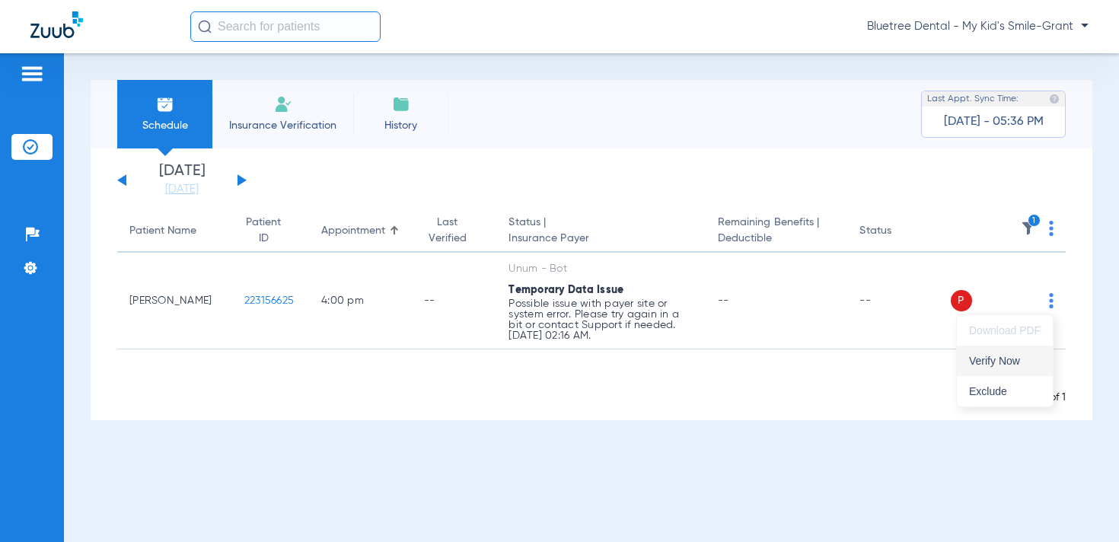
click at [1011, 356] on span "Verify Now" at bounding box center [1005, 361] width 72 height 11
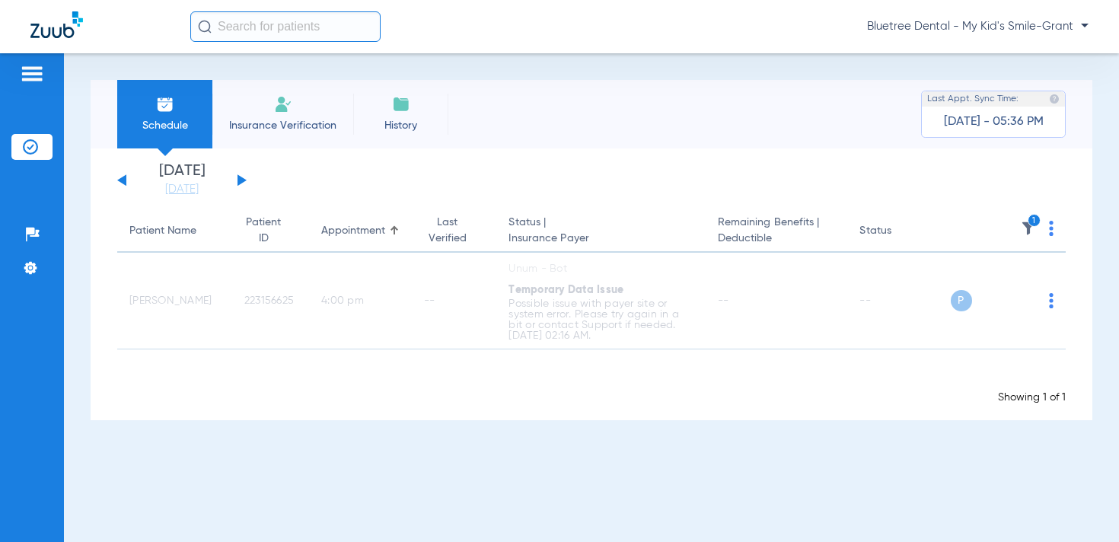
click at [985, 24] on span "Bluetree Dental - My Kid's Smile-Grant" at bounding box center [978, 26] width 222 height 15
click at [1011, 50] on span "Account Selection" at bounding box center [1031, 54] width 85 height 11
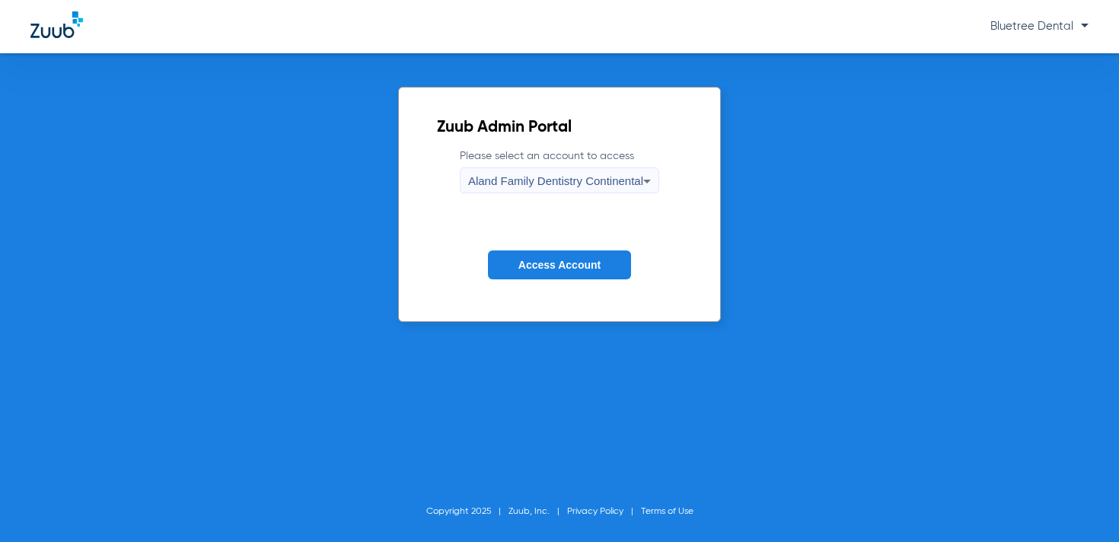
click at [575, 180] on span "Aland Family Dentistry Continental" at bounding box center [555, 180] width 175 height 13
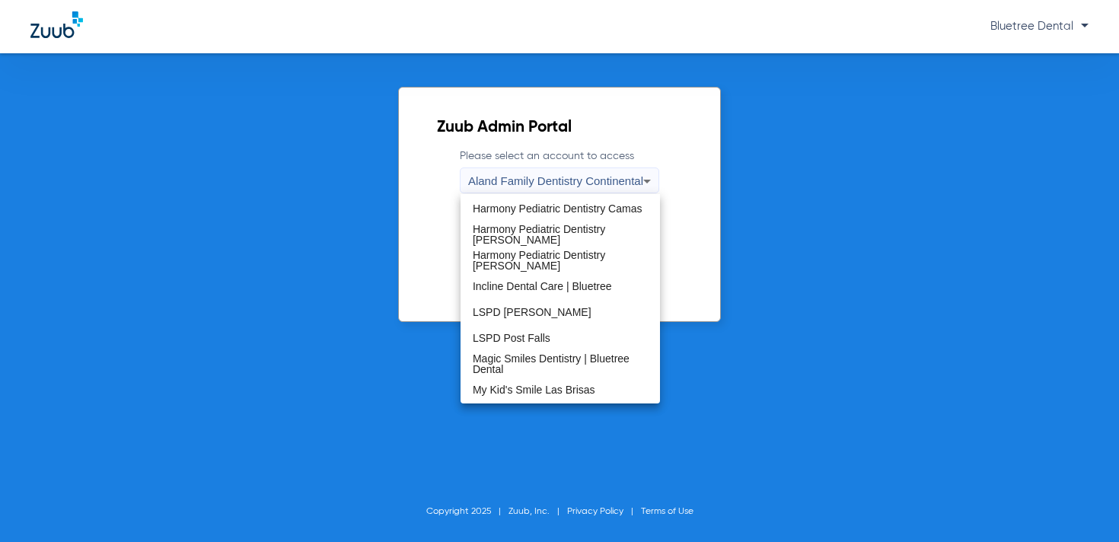
scroll to position [464, 0]
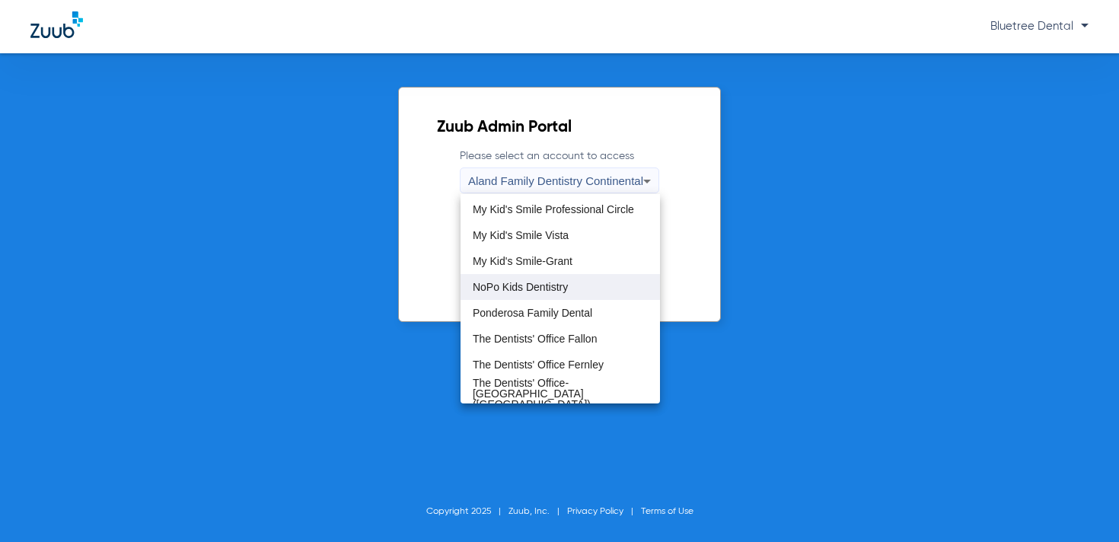
click at [569, 293] on mat-option "NoPo Kids Dentistry" at bounding box center [561, 287] width 200 height 26
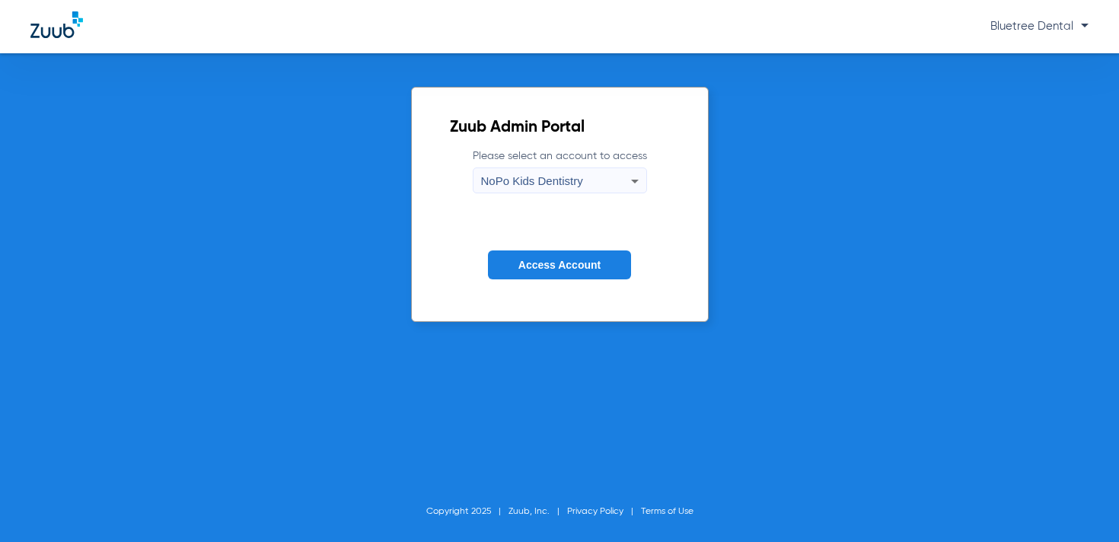
click at [565, 261] on span "Access Account" at bounding box center [560, 265] width 82 height 12
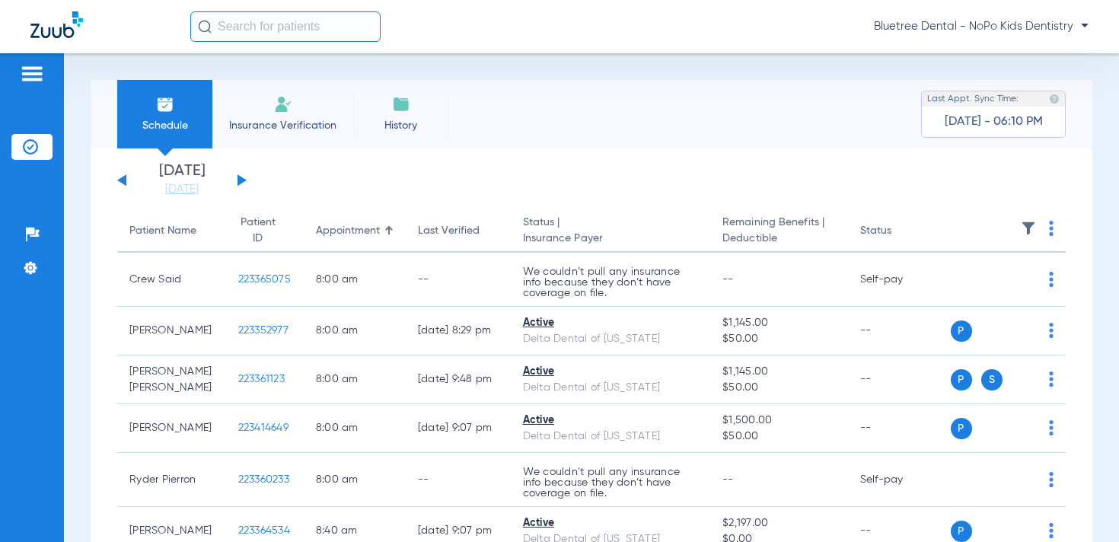
click at [242, 184] on div "[DATE] [DATE] [DATE] [DATE] [DATE] [DATE] [DATE] [DATE] [DATE] [DATE] [DATE] [D…" at bounding box center [181, 181] width 129 height 34
click at [241, 175] on div "[DATE] [DATE] [DATE] [DATE] [DATE] [DATE] [DATE] [DATE] [DATE] [DATE] [DATE] [D…" at bounding box center [181, 181] width 129 height 34
click at [241, 178] on button at bounding box center [242, 179] width 9 height 11
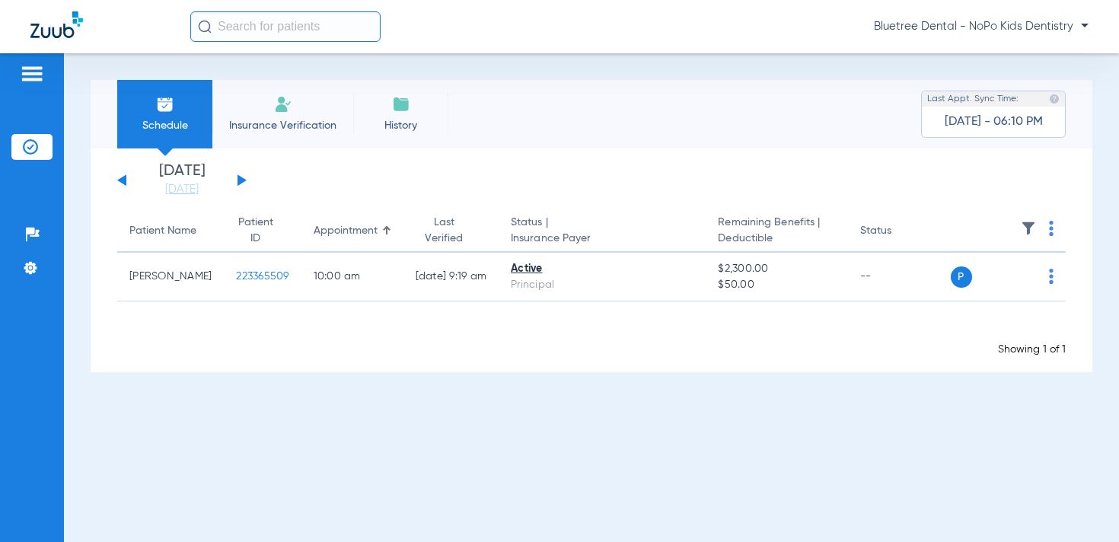
click at [1044, 27] on span "Bluetree Dental - NoPo Kids Dentistry" at bounding box center [981, 26] width 215 height 15
click at [1022, 50] on span "Account Selection" at bounding box center [1031, 54] width 85 height 11
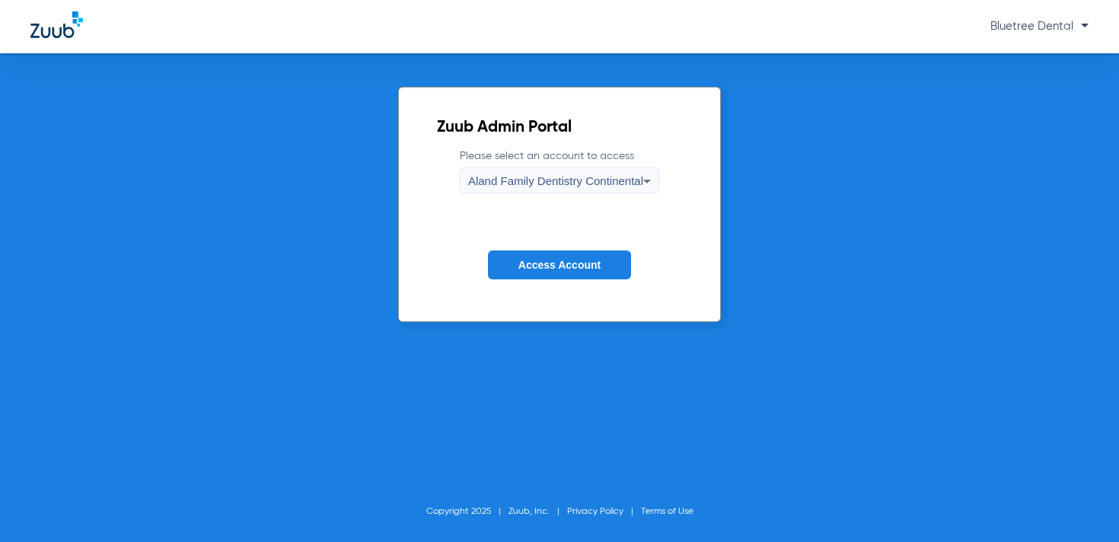
click at [566, 168] on mat-select "Aland Family Dentistry Continental" at bounding box center [560, 181] width 200 height 26
click at [576, 180] on span "Aland Family Dentistry Continental" at bounding box center [555, 180] width 175 height 13
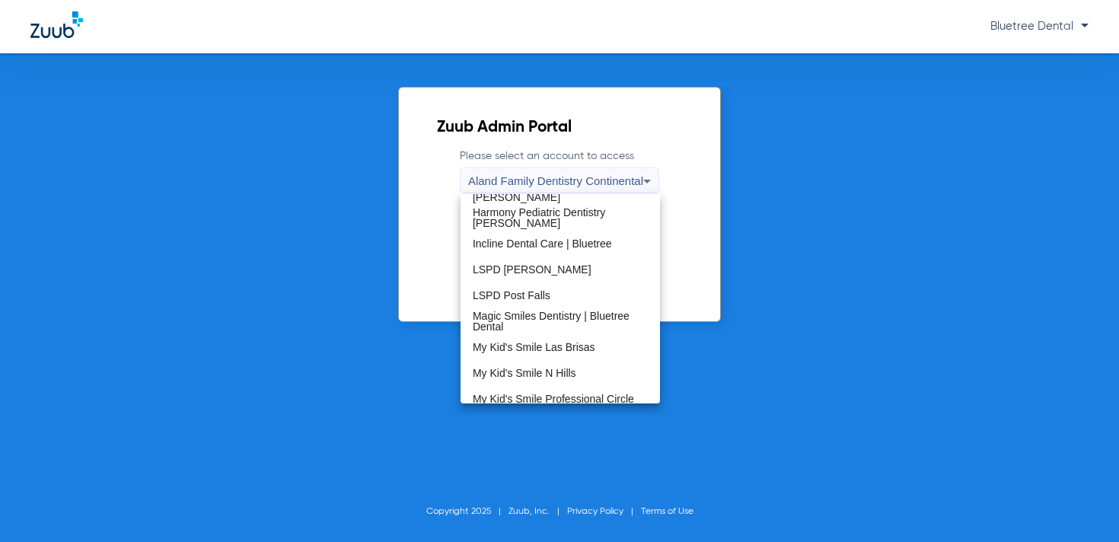
scroll to position [464, 0]
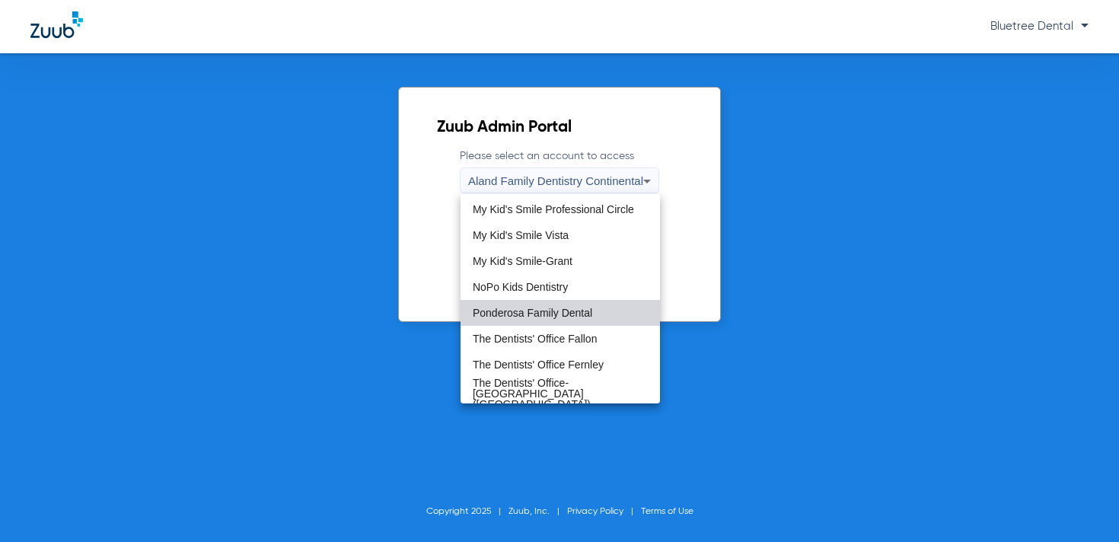
click at [544, 314] on span "Ponderosa Family Dental" at bounding box center [533, 313] width 120 height 11
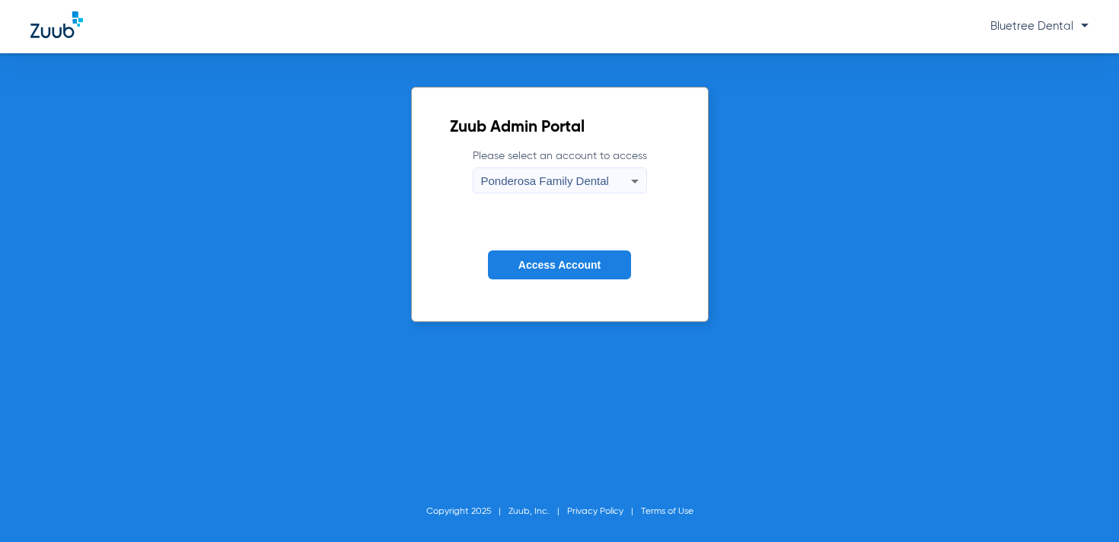
click at [561, 264] on span "Access Account" at bounding box center [560, 265] width 82 height 12
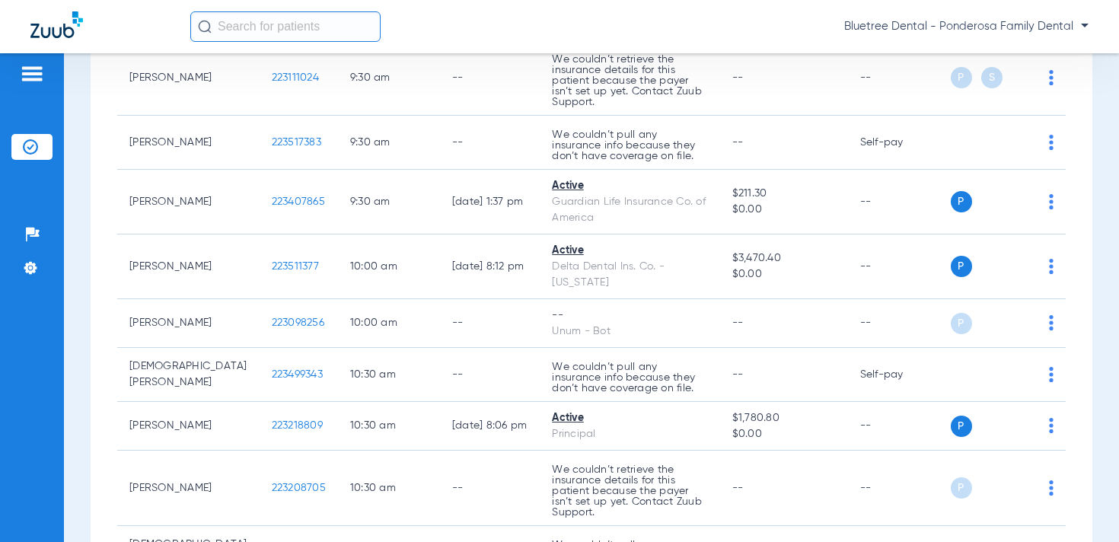
scroll to position [433, 0]
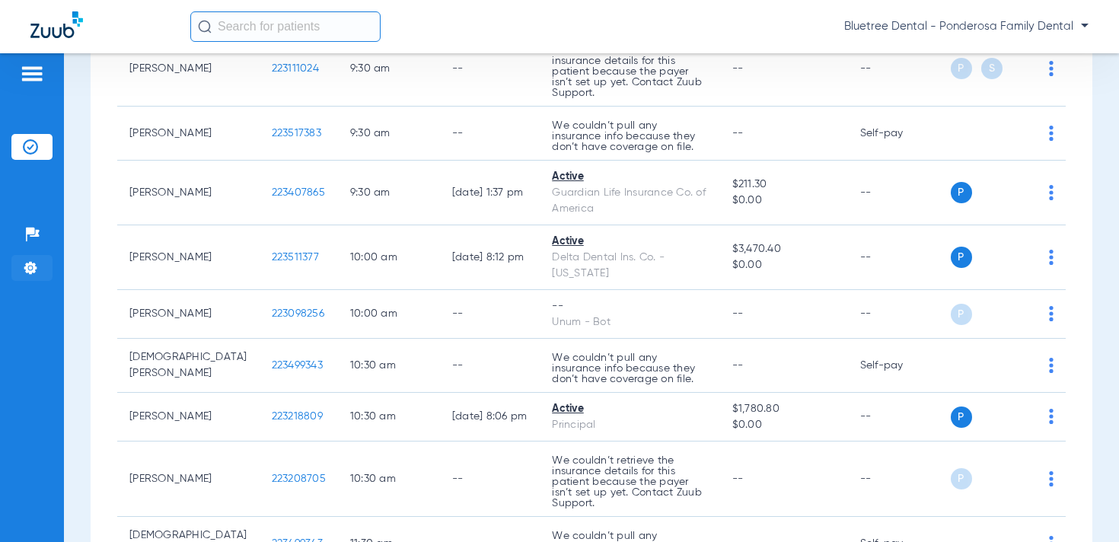
click at [25, 266] on img at bounding box center [30, 267] width 15 height 15
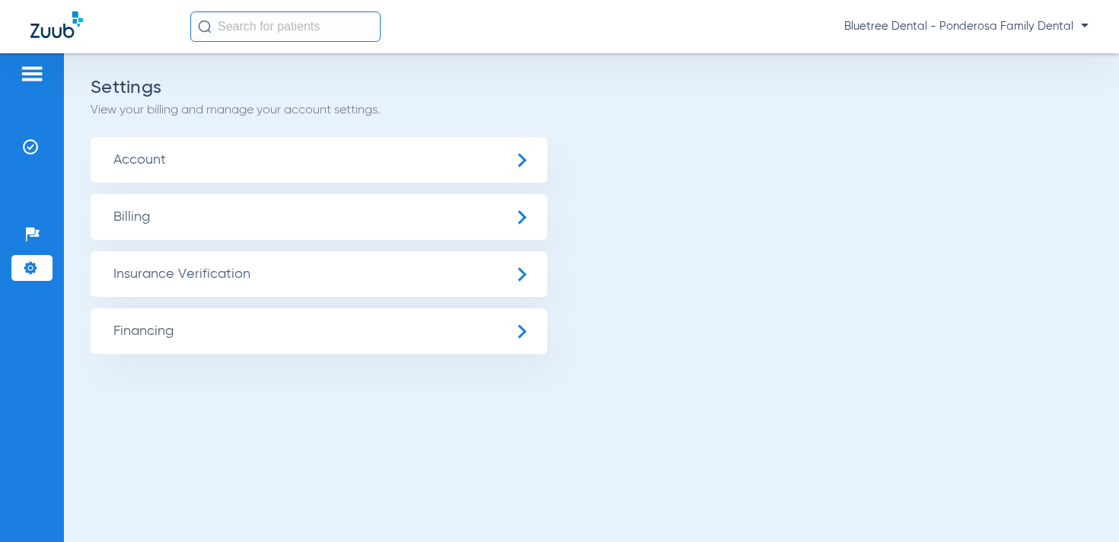
click at [132, 271] on span "Insurance Verification" at bounding box center [319, 274] width 457 height 46
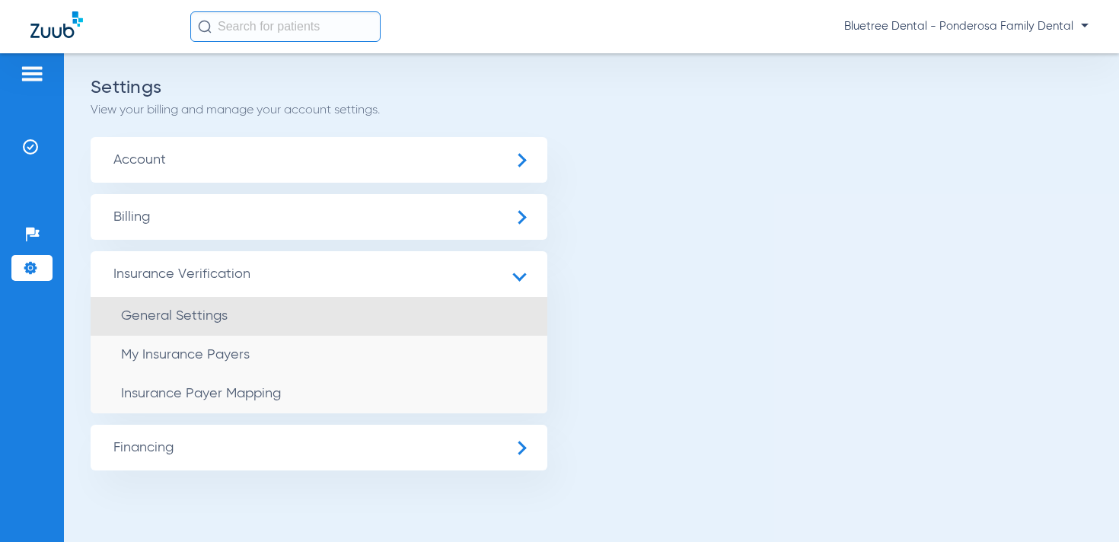
click at [164, 306] on li "General Settings" at bounding box center [319, 316] width 457 height 39
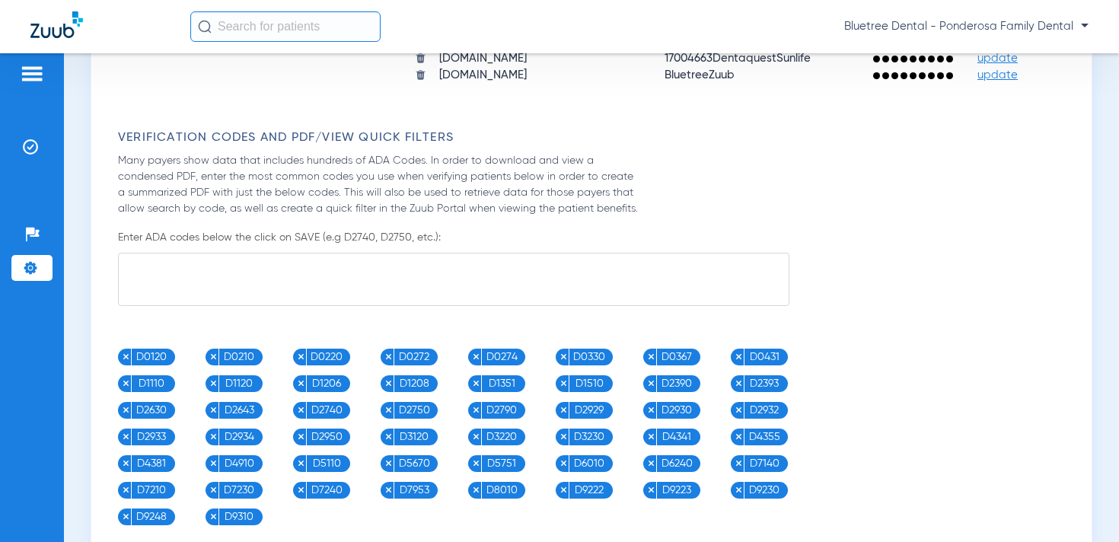
scroll to position [1881, 0]
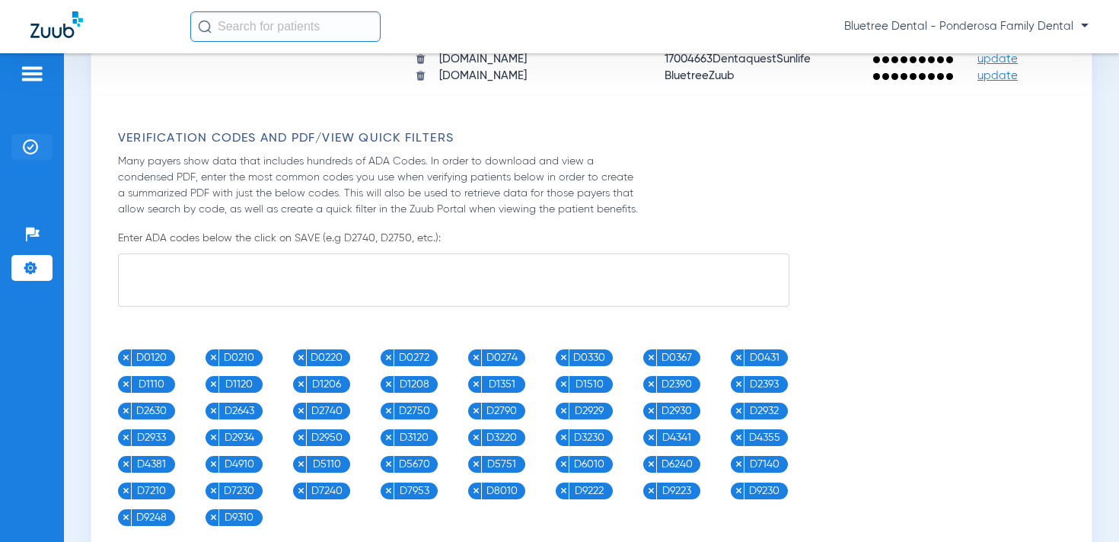
click at [36, 148] on img at bounding box center [30, 146] width 15 height 15
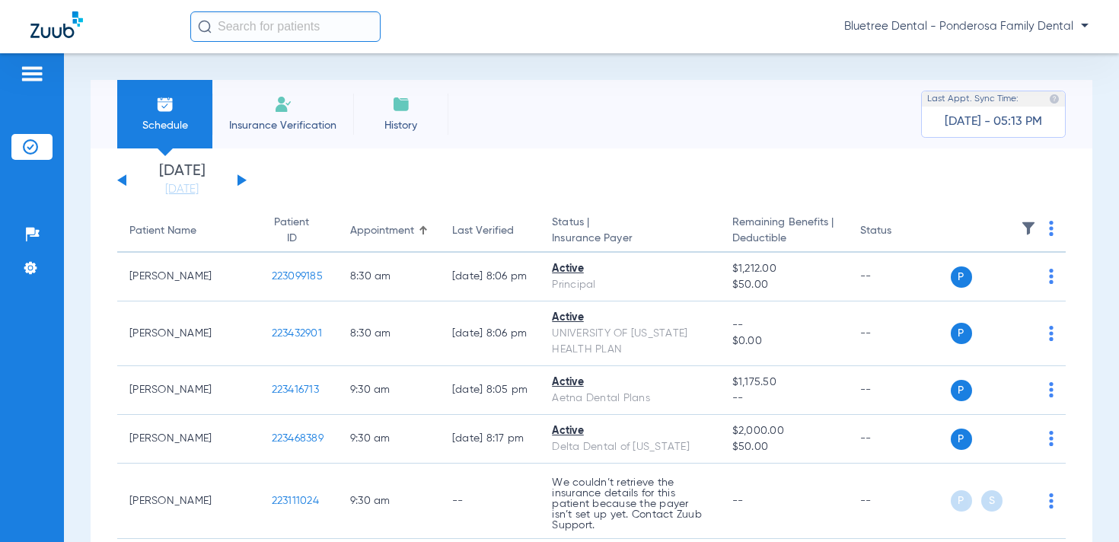
click at [240, 180] on button at bounding box center [242, 179] width 9 height 11
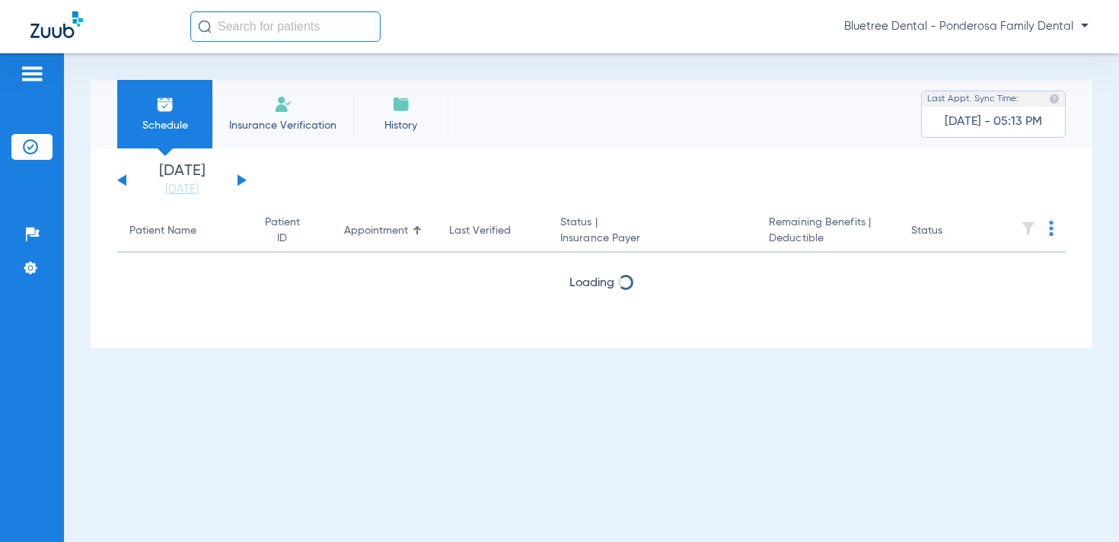
click at [123, 179] on button at bounding box center [121, 179] width 9 height 11
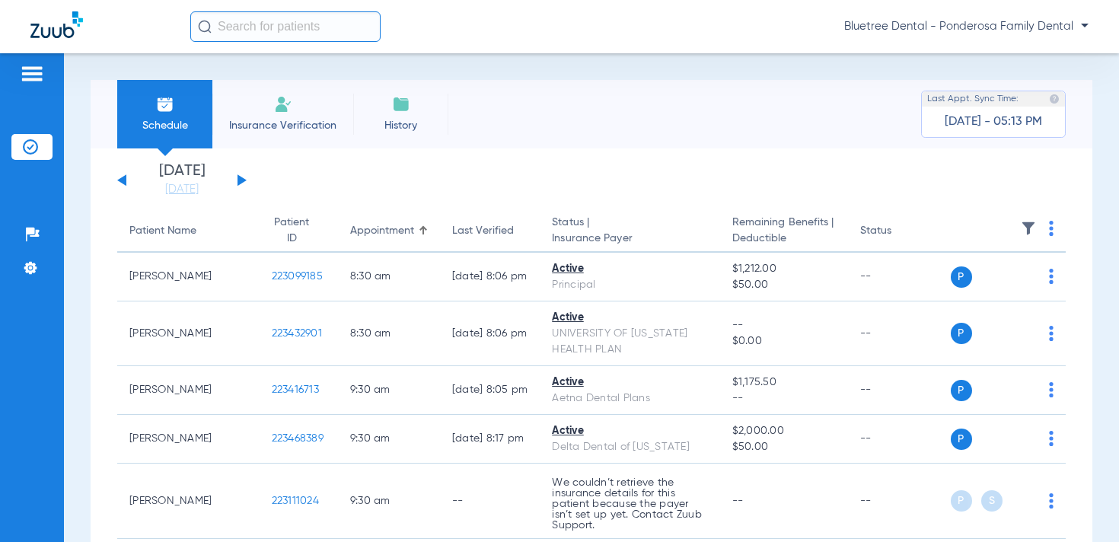
click at [1027, 225] on img at bounding box center [1028, 228] width 15 height 15
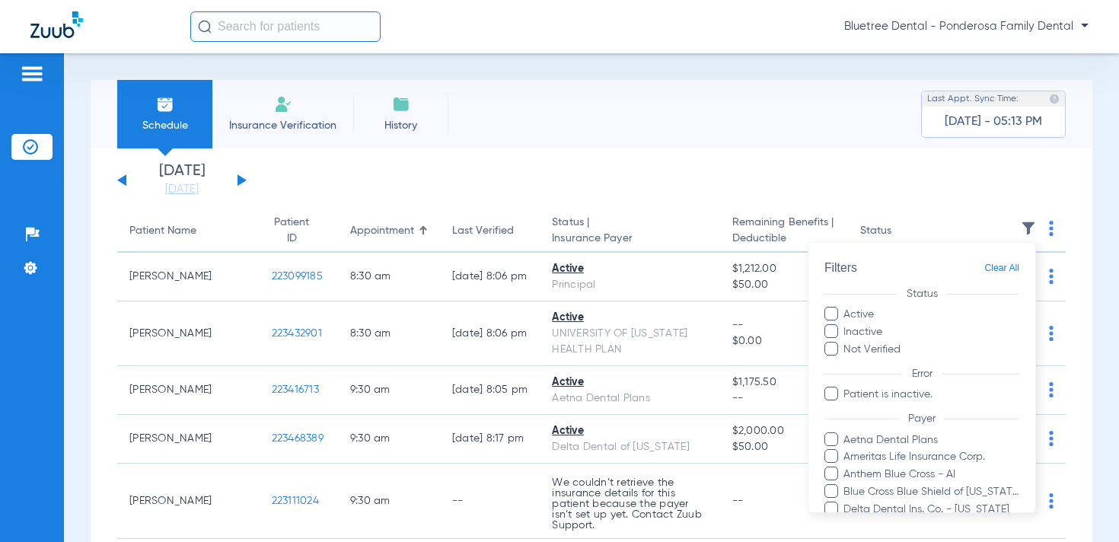
scroll to position [249, 0]
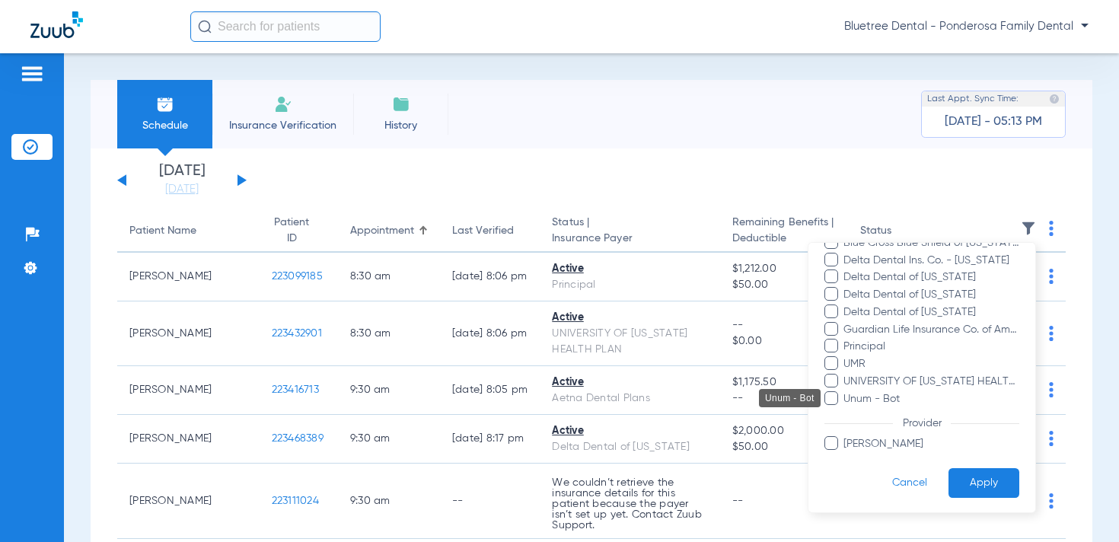
click at [881, 402] on span "Unum - Bot" at bounding box center [931, 399] width 177 height 16
click at [846, 409] on input "Unum - Bot" at bounding box center [846, 409] width 0 height 0
click at [969, 472] on button "Apply" at bounding box center [984, 483] width 71 height 30
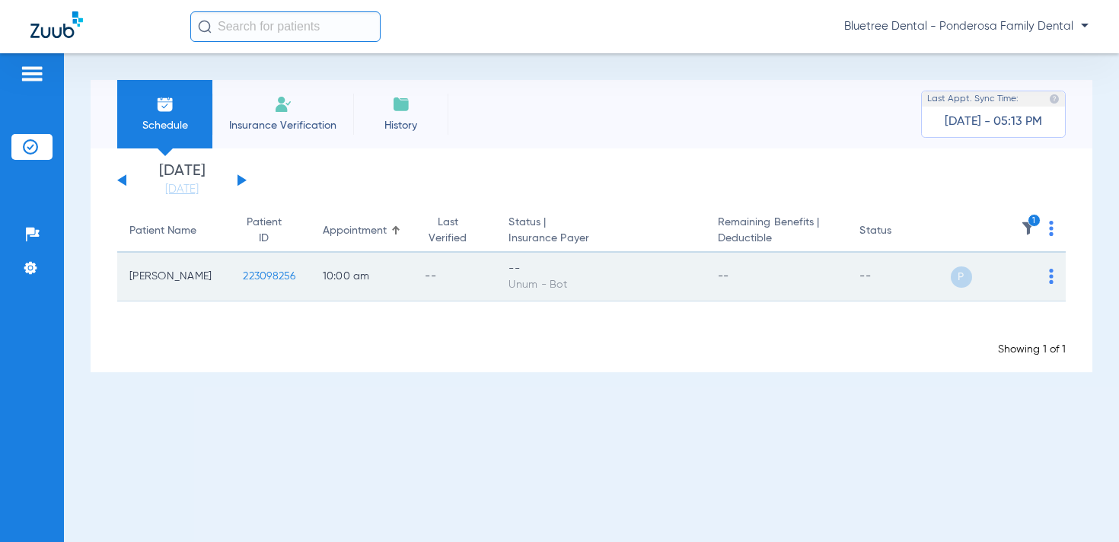
click at [1052, 278] on img at bounding box center [1051, 276] width 5 height 15
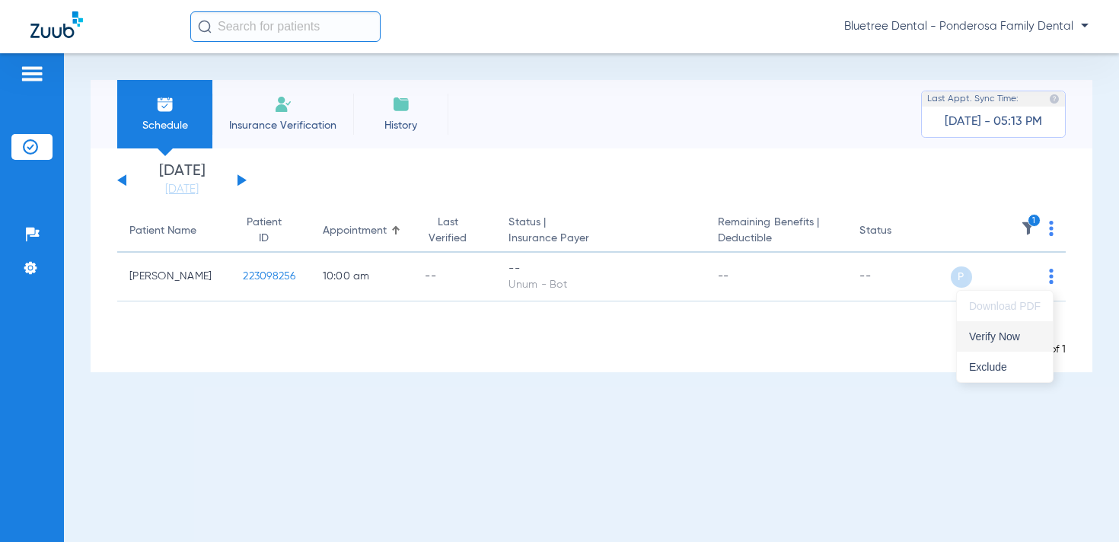
click at [1009, 331] on span "Verify Now" at bounding box center [1005, 336] width 72 height 11
click at [1036, 34] on div "Bluetree Dental - Ponderosa Family Dental" at bounding box center [639, 26] width 899 height 30
click at [1015, 30] on span "Bluetree Dental - Ponderosa Family Dental" at bounding box center [967, 26] width 244 height 15
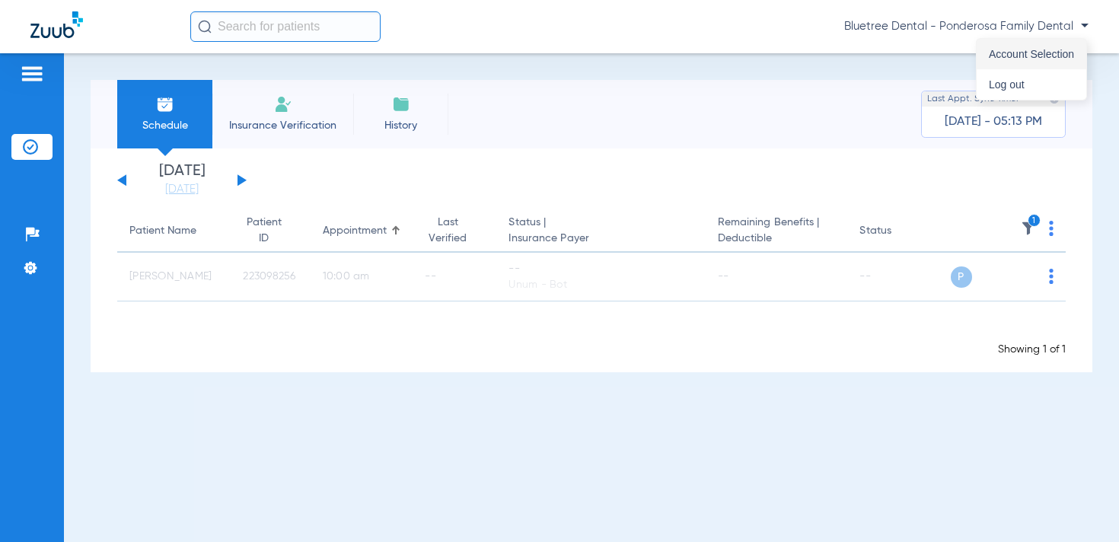
click at [1004, 55] on span "Account Selection" at bounding box center [1031, 54] width 85 height 11
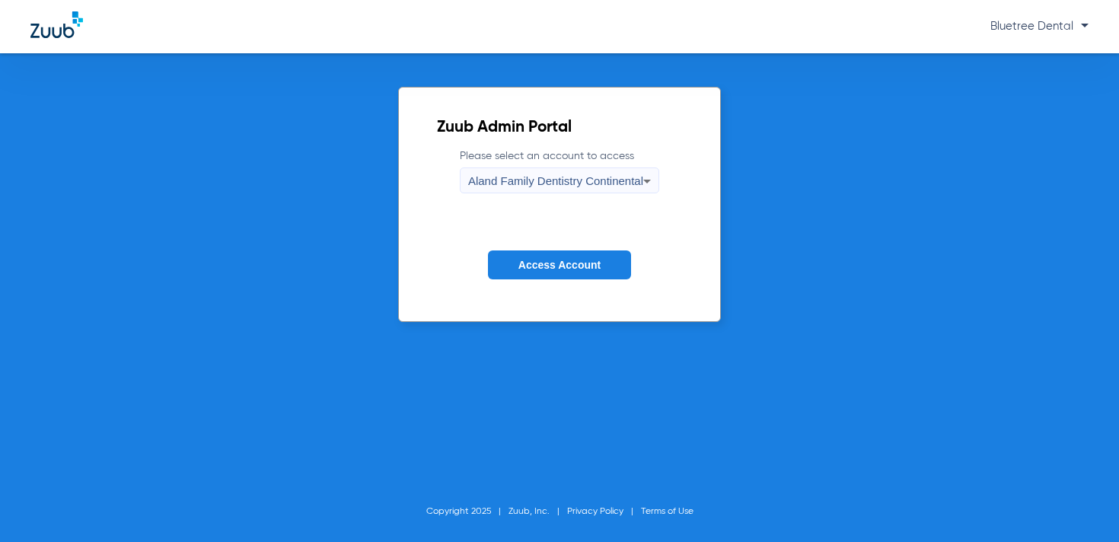
click at [521, 180] on span "Aland Family Dentistry Continental" at bounding box center [555, 180] width 175 height 13
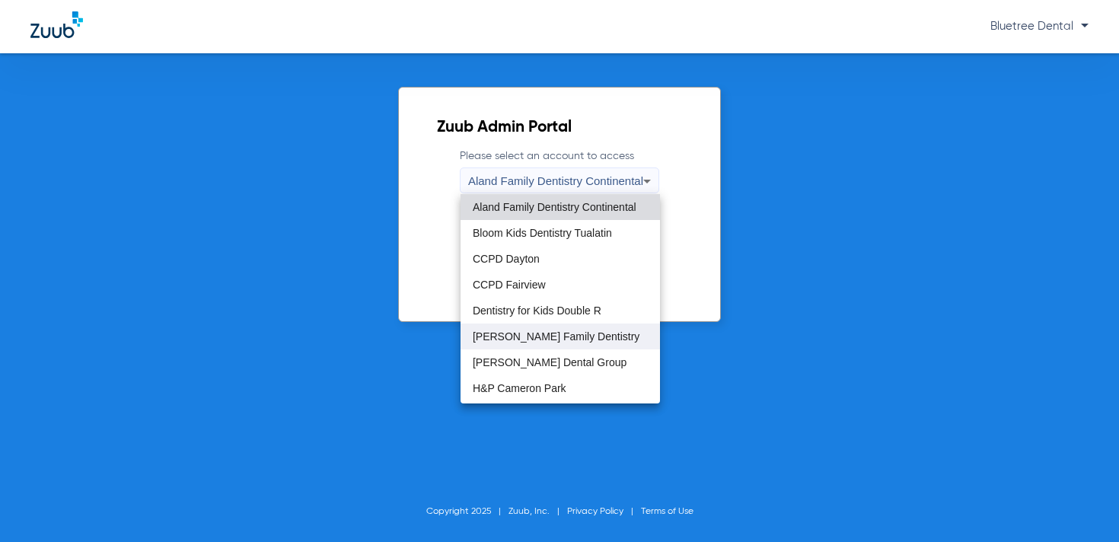
scroll to position [464, 0]
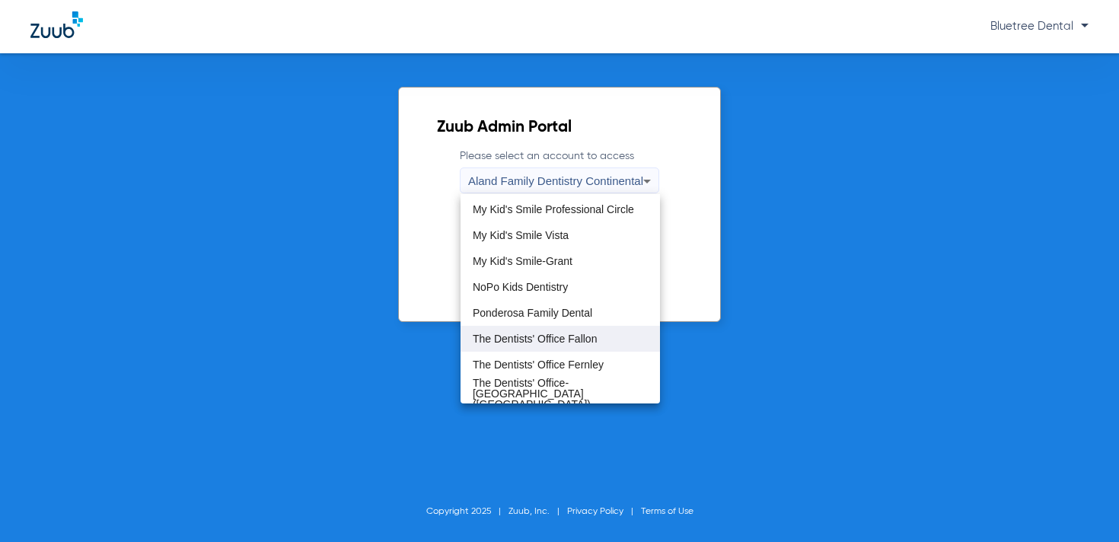
click at [539, 336] on span "The Dentists' Office Fallon" at bounding box center [535, 339] width 124 height 11
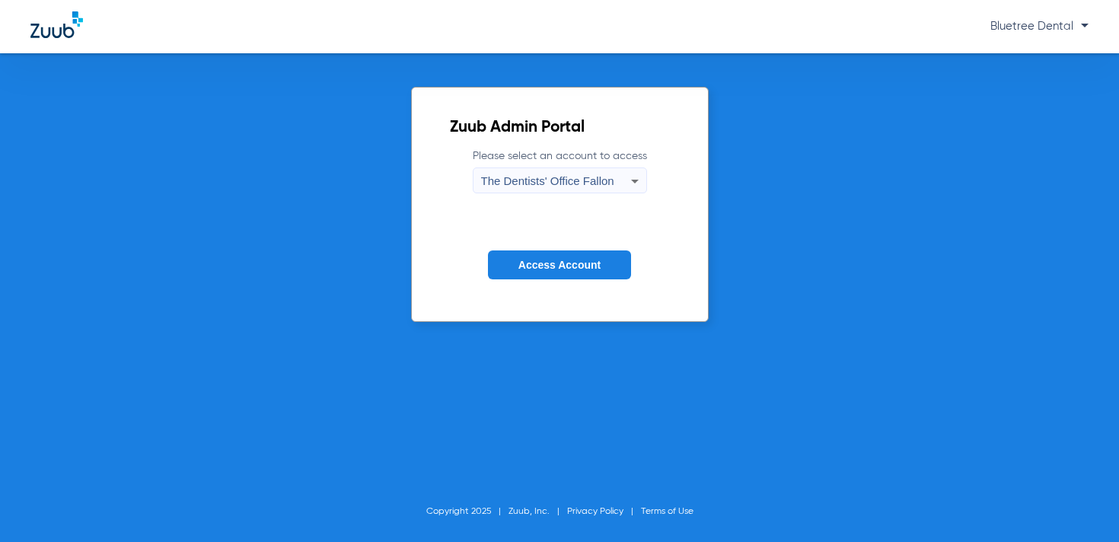
click at [551, 267] on span "Access Account" at bounding box center [560, 265] width 82 height 12
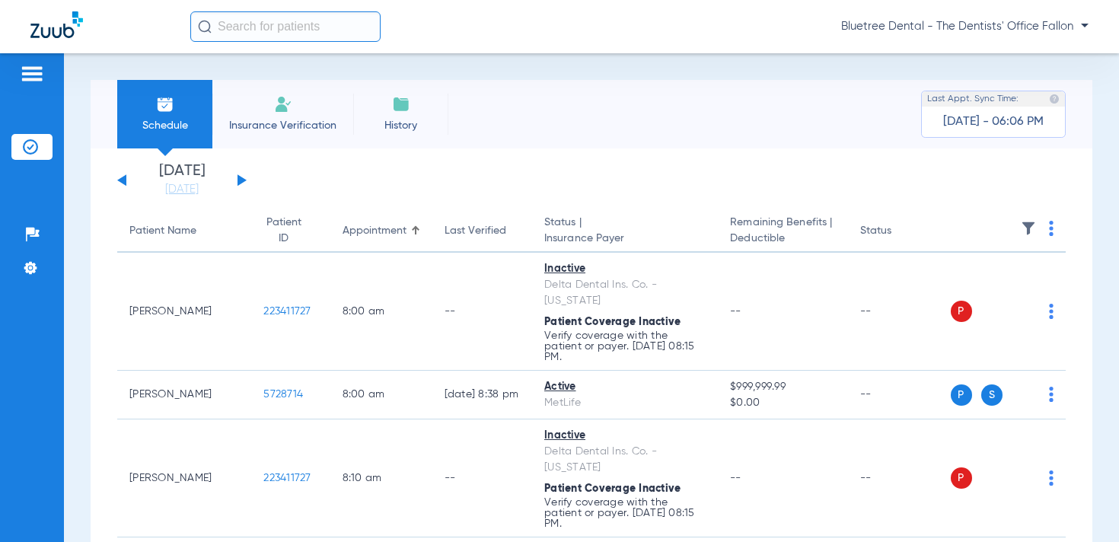
click at [971, 24] on span "Bluetree Dental - The Dentists' Office Fallon" at bounding box center [966, 26] width 248 height 15
click at [991, 45] on button "Account Selection" at bounding box center [1032, 54] width 110 height 30
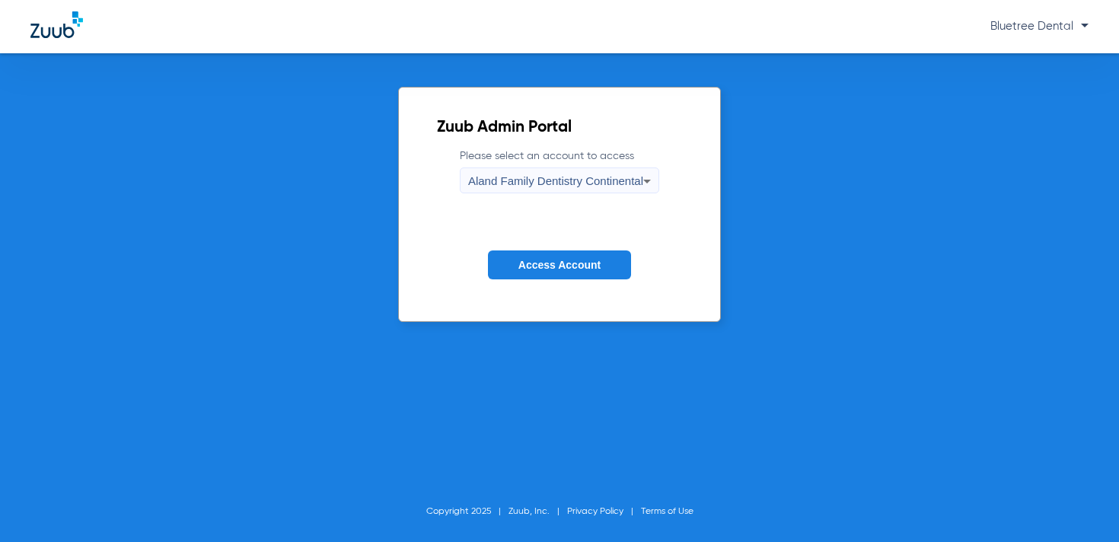
click at [618, 179] on span "Aland Family Dentistry Continental" at bounding box center [555, 180] width 175 height 13
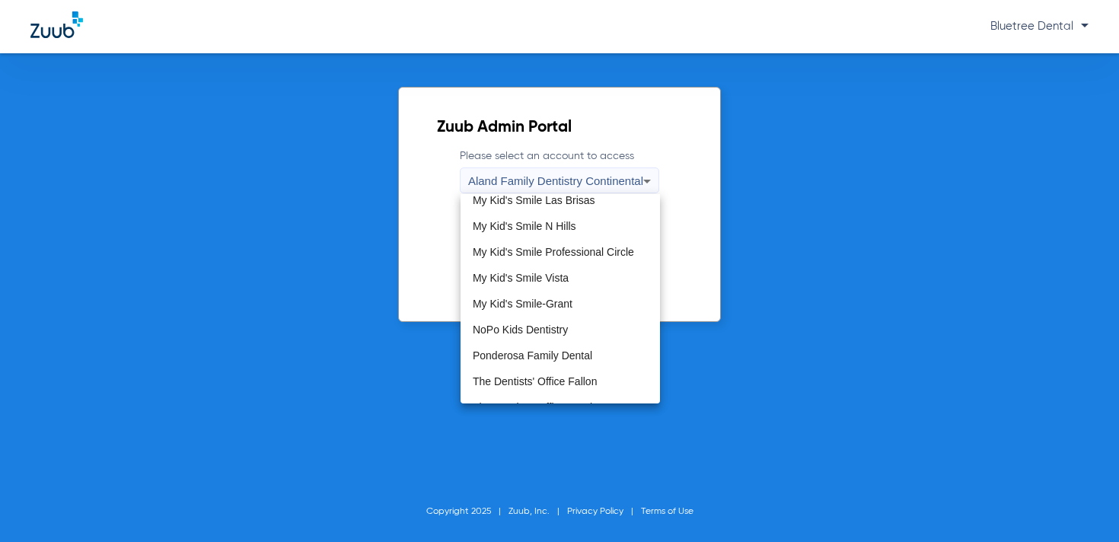
scroll to position [464, 0]
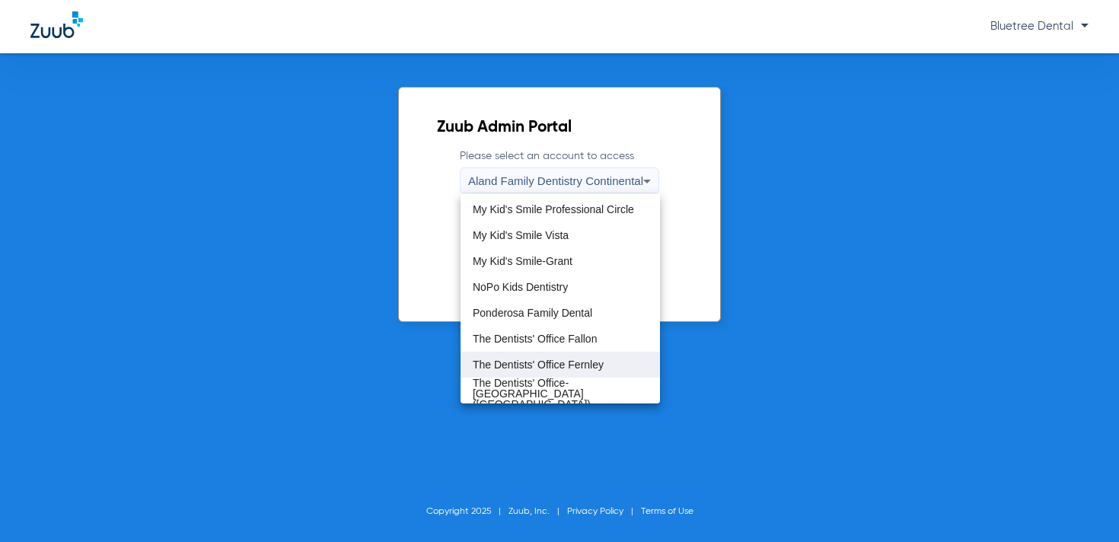
click at [584, 369] on span "The Dentists' Office Fernley" at bounding box center [538, 364] width 131 height 11
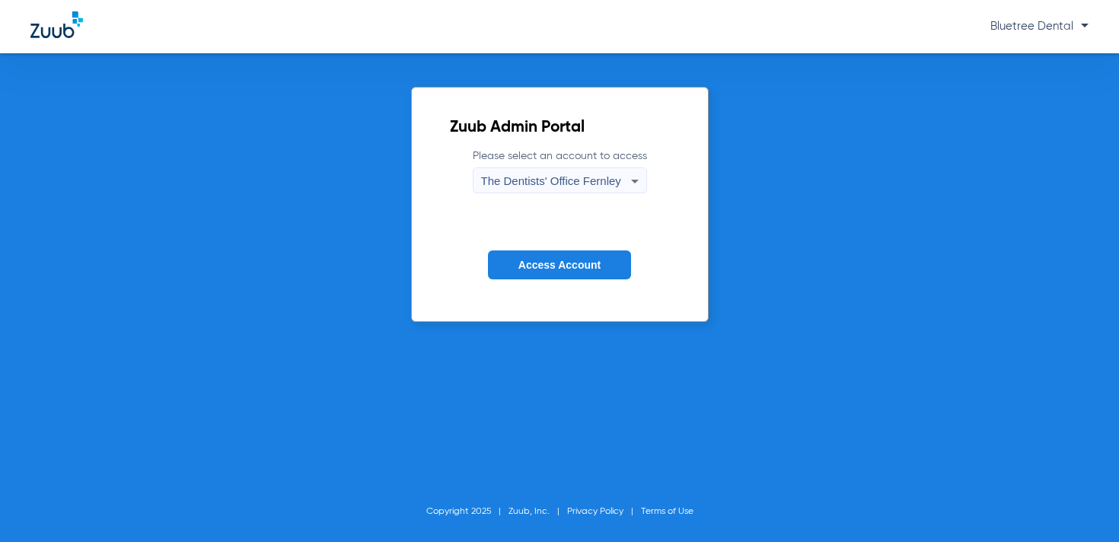
click at [554, 260] on span "Access Account" at bounding box center [560, 265] width 82 height 12
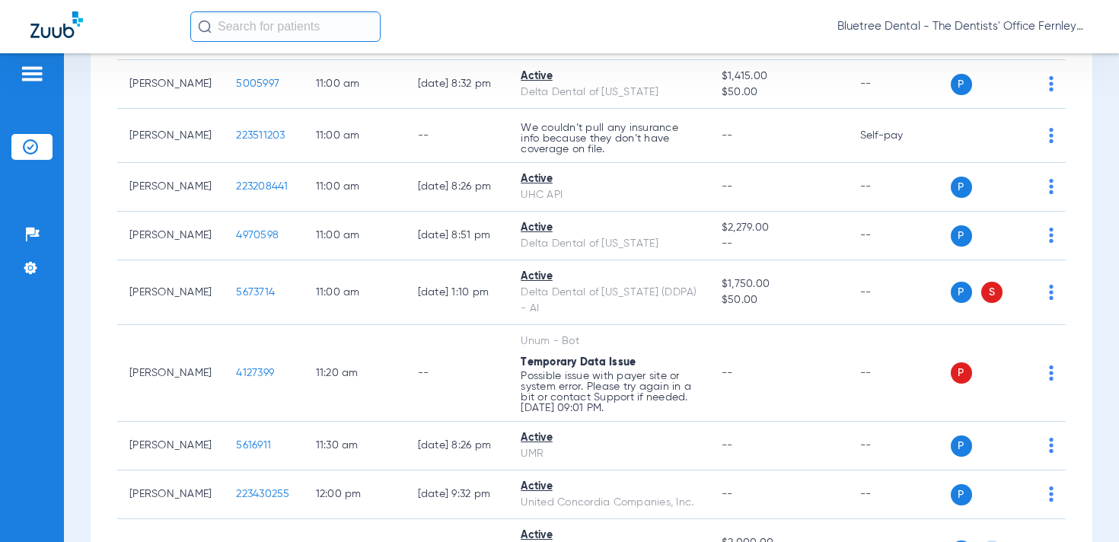
scroll to position [2130, 0]
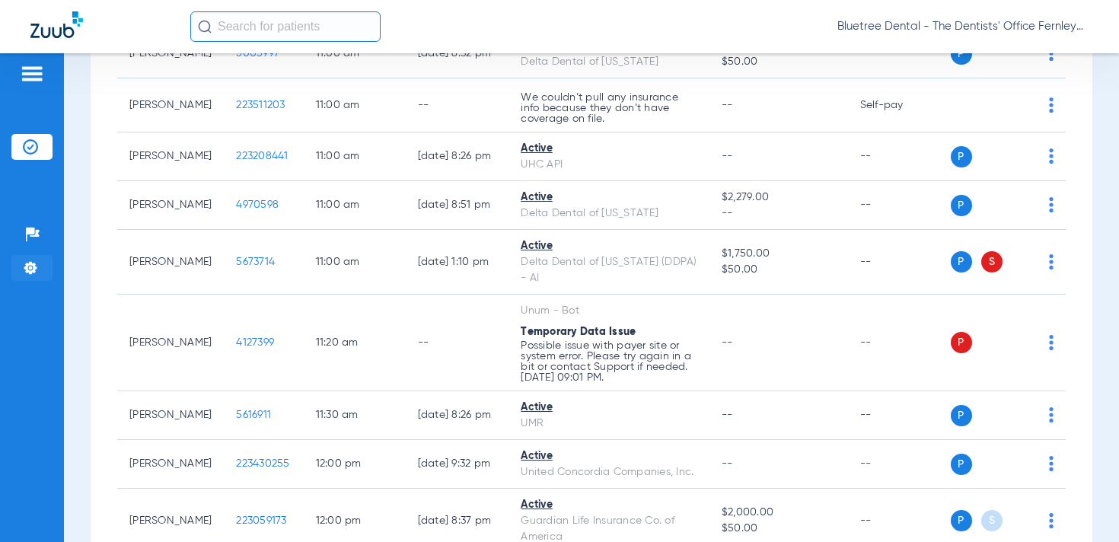
click at [25, 265] on img at bounding box center [30, 267] width 15 height 15
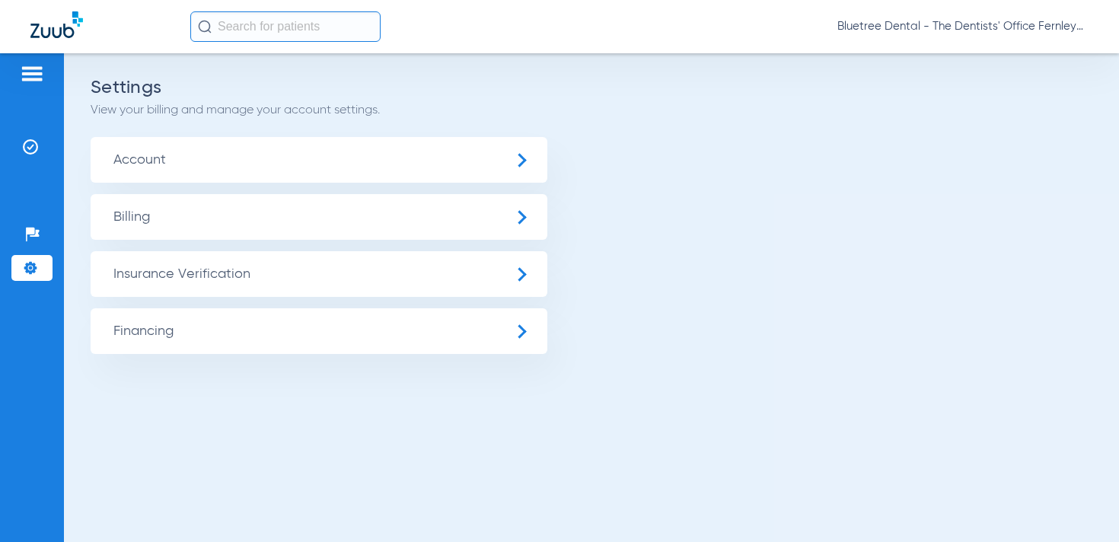
click at [161, 265] on span "Insurance Verification" at bounding box center [319, 274] width 457 height 46
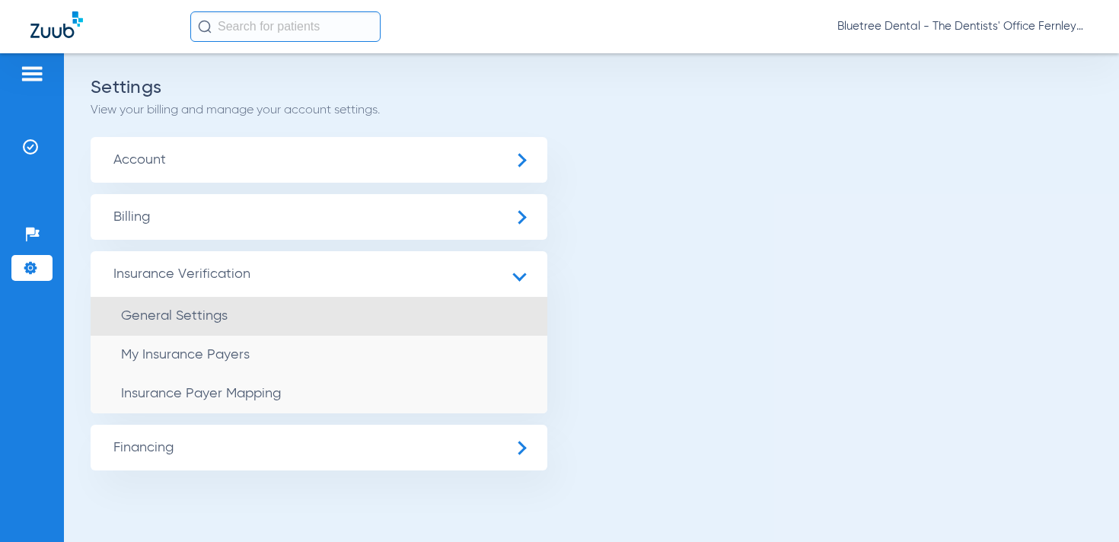
click at [232, 316] on li "General Settings" at bounding box center [319, 316] width 457 height 39
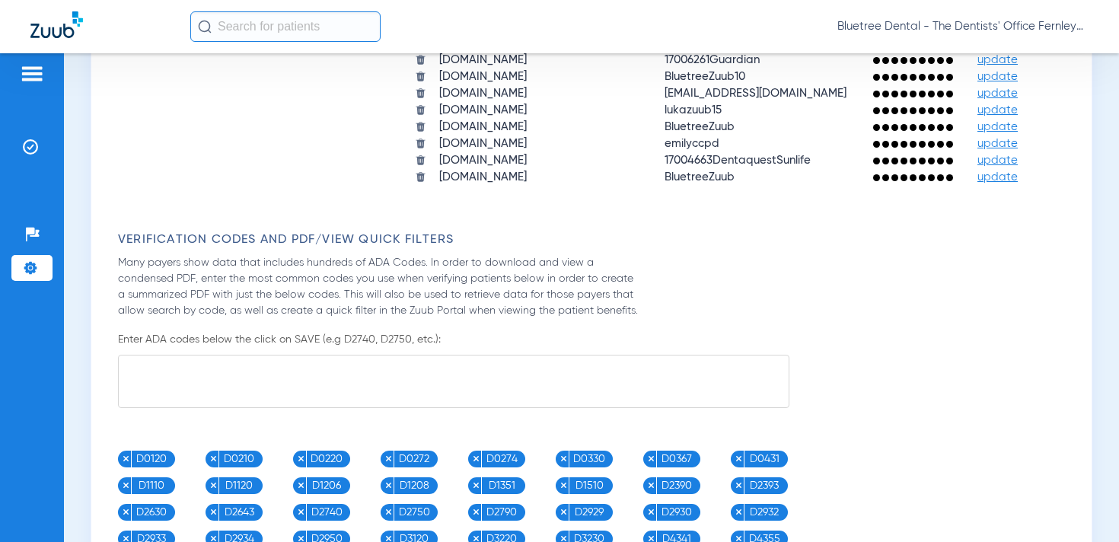
scroll to position [1821, 0]
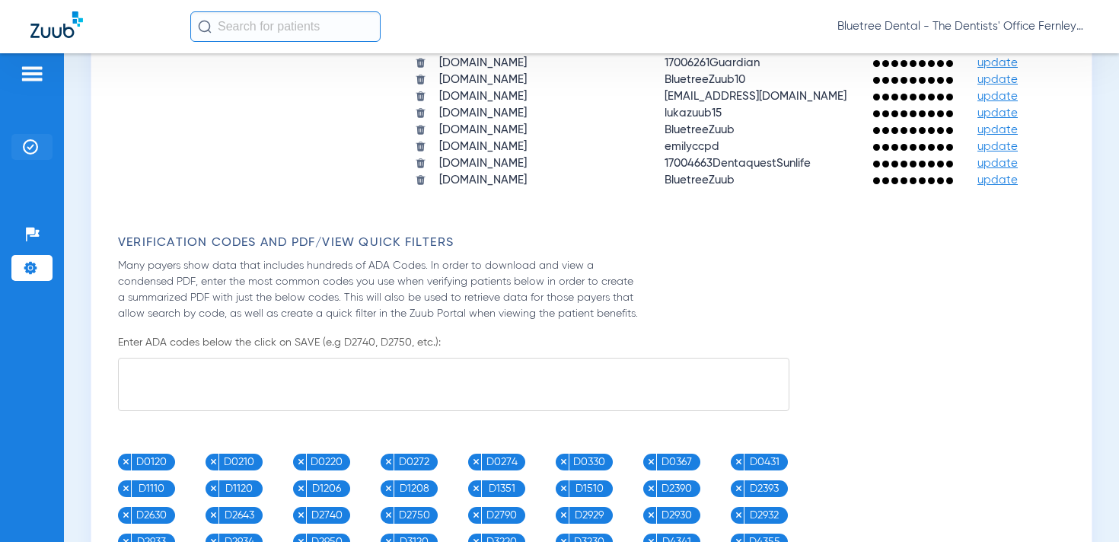
click at [24, 154] on img at bounding box center [30, 146] width 15 height 15
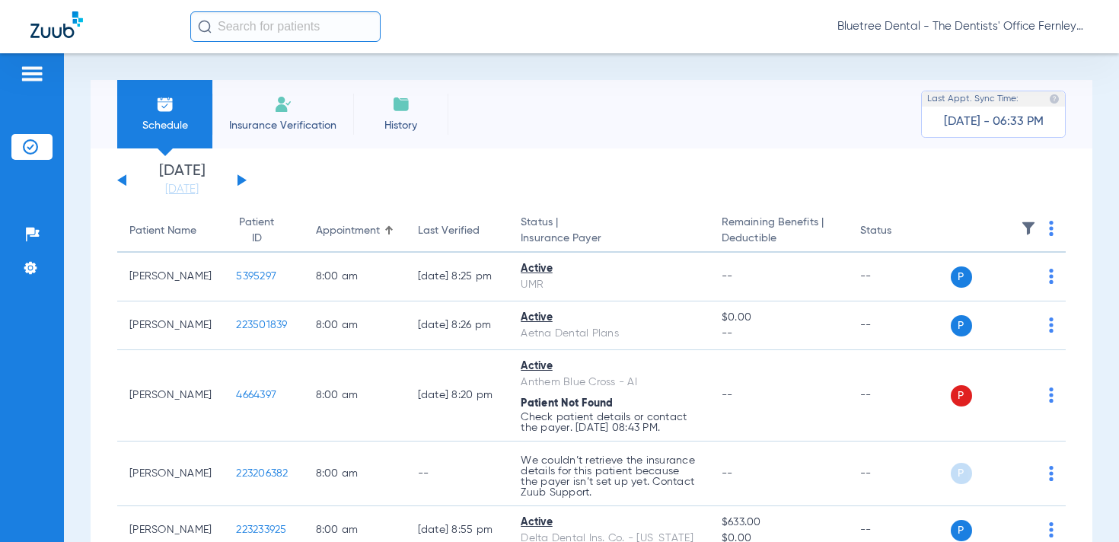
click at [1030, 228] on img at bounding box center [1028, 228] width 15 height 15
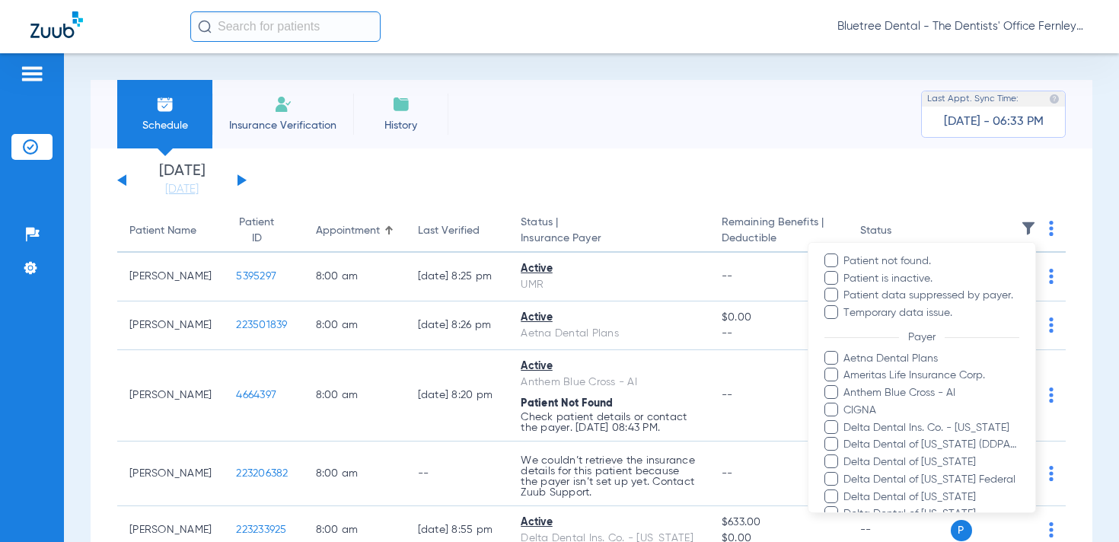
scroll to position [561, 0]
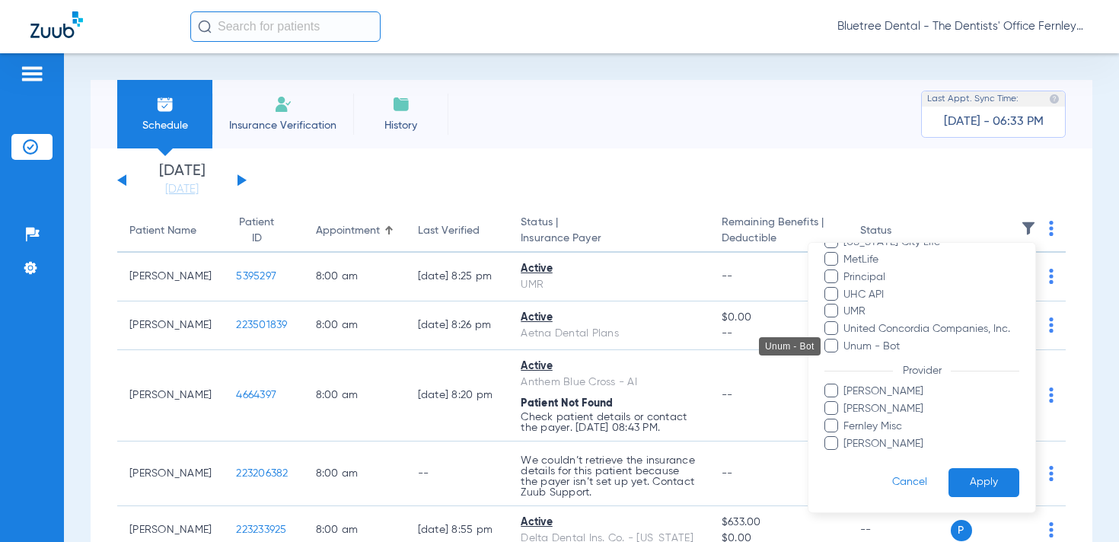
click at [867, 347] on span "Unum - Bot" at bounding box center [931, 347] width 177 height 16
click at [846, 357] on input "Unum - Bot" at bounding box center [846, 357] width 0 height 0
click at [979, 477] on button "Apply" at bounding box center [984, 483] width 71 height 30
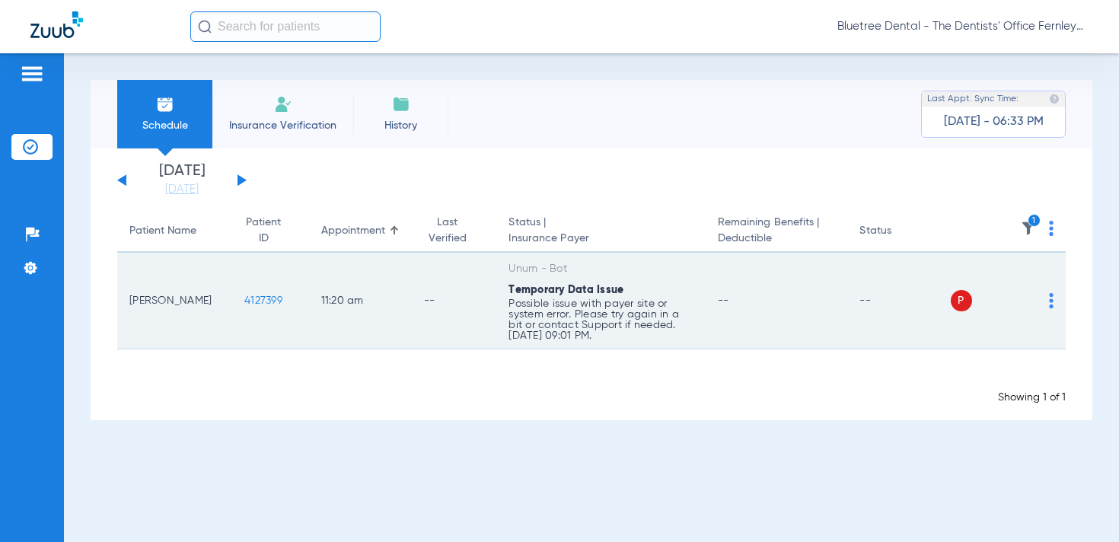
click at [1052, 299] on img at bounding box center [1051, 300] width 5 height 15
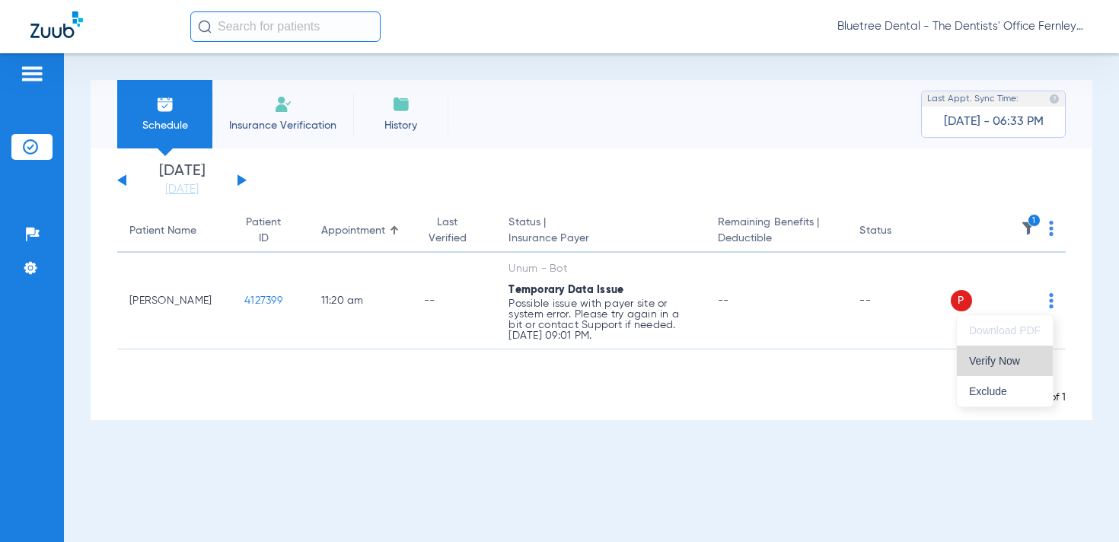
click at [998, 356] on span "Verify Now" at bounding box center [1005, 361] width 72 height 11
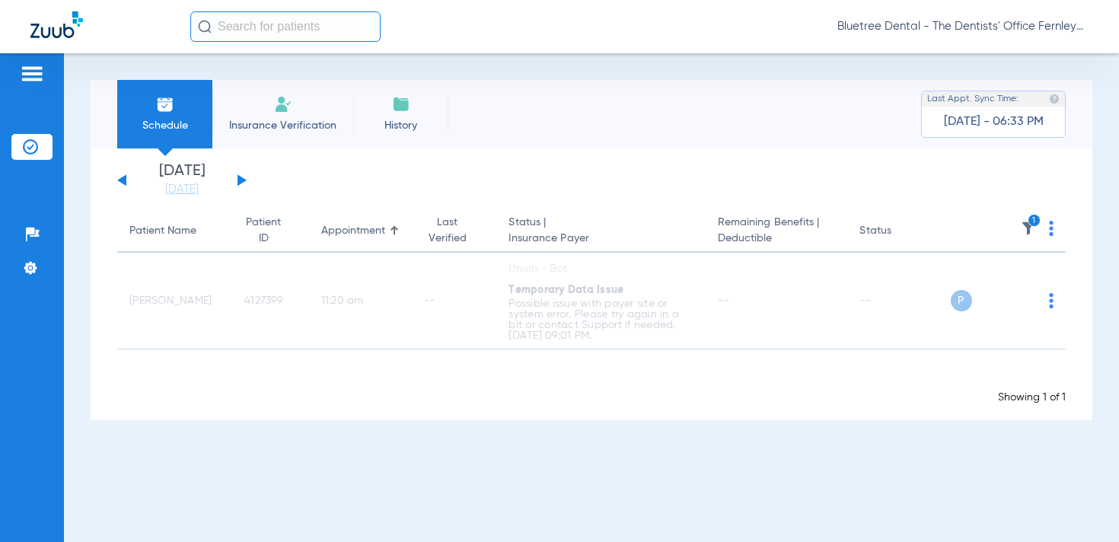
click at [994, 29] on span "Bluetree Dental - The Dentists' Office Fernley" at bounding box center [963, 26] width 251 height 15
click at [998, 51] on span "Account Selection" at bounding box center [1031, 54] width 85 height 11
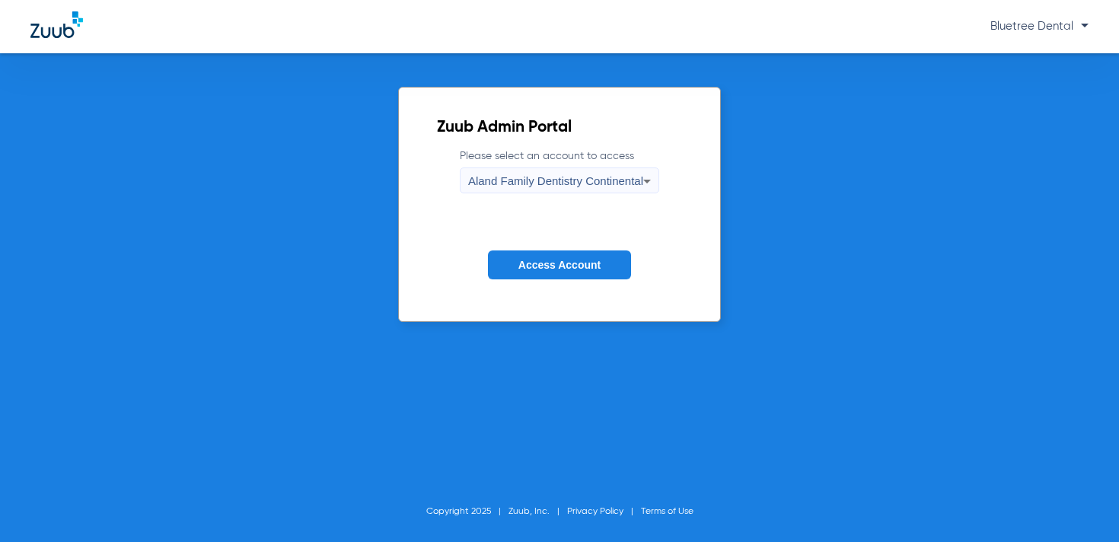
click at [631, 178] on span "Aland Family Dentistry Continental" at bounding box center [555, 180] width 175 height 13
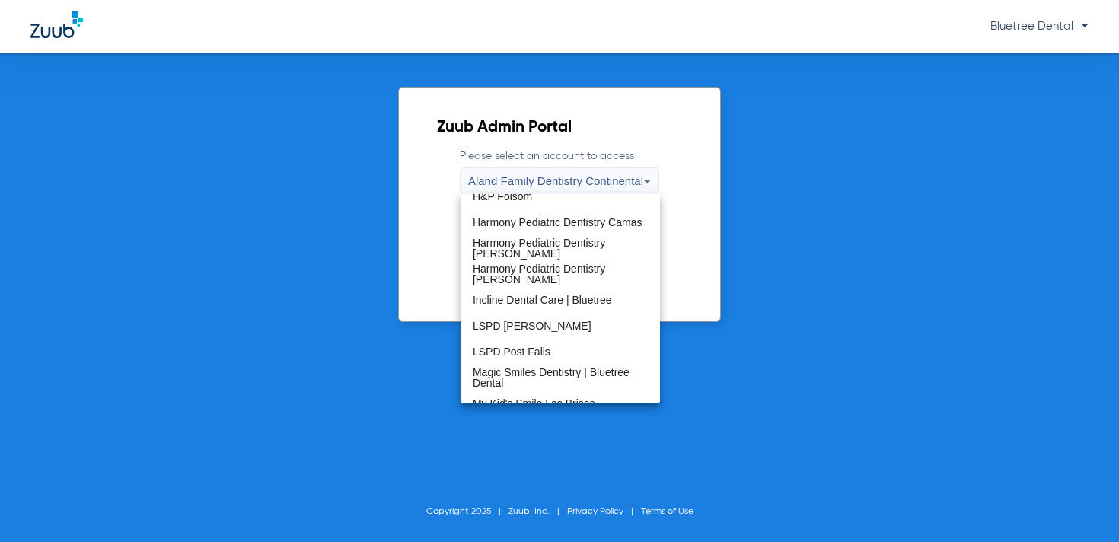
scroll to position [464, 0]
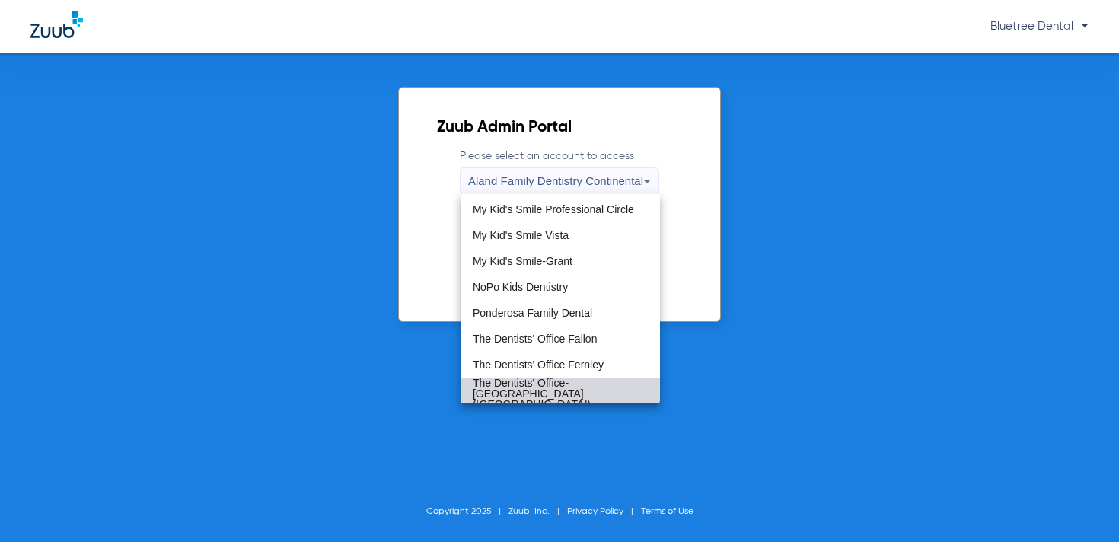
click at [579, 391] on span "The Dentists' Office-[GEOGRAPHIC_DATA] ([GEOGRAPHIC_DATA])" at bounding box center [560, 394] width 175 height 32
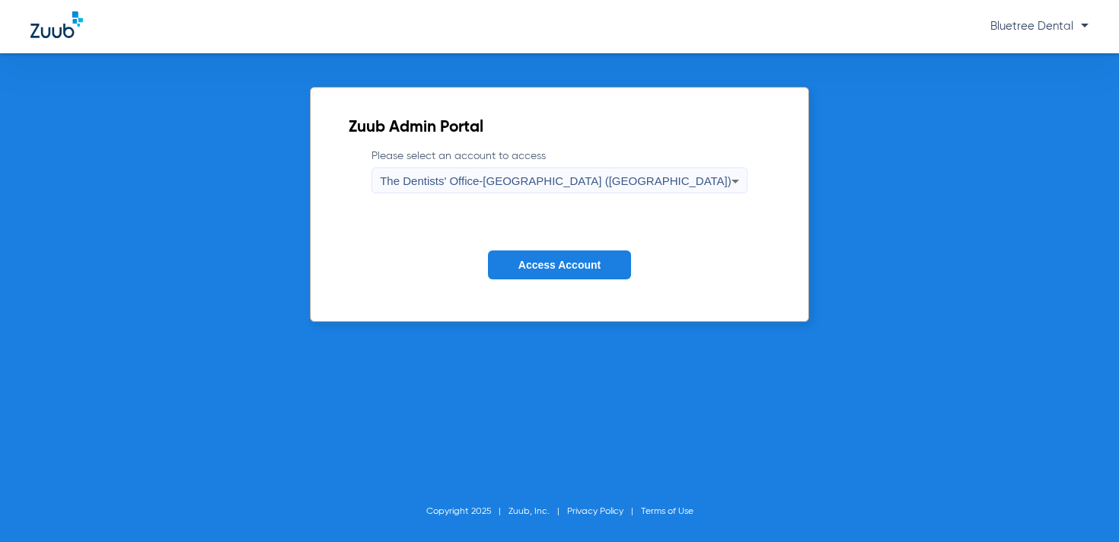
click at [559, 259] on span "Access Account" at bounding box center [560, 265] width 82 height 12
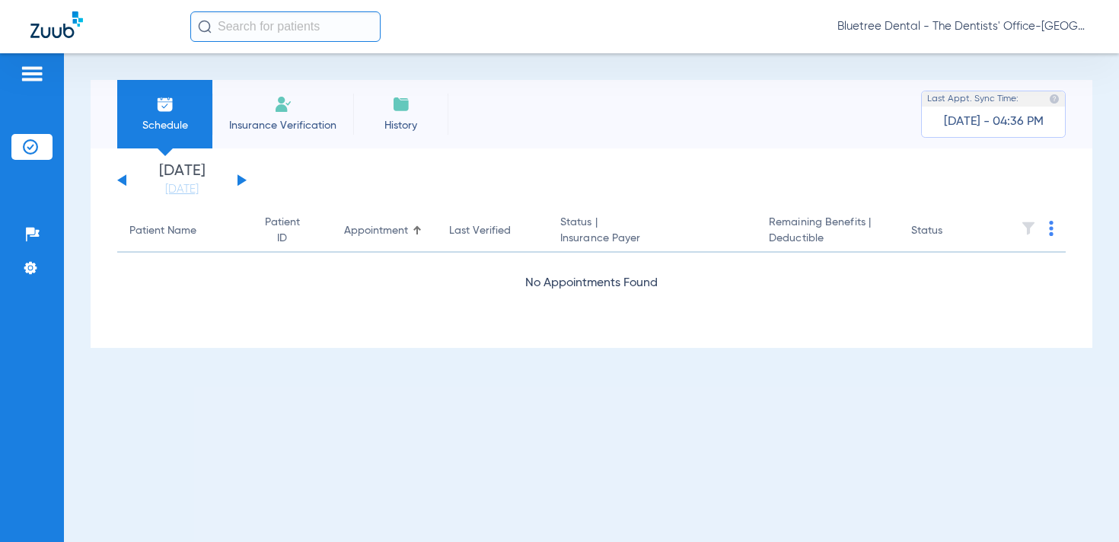
click at [241, 179] on button at bounding box center [242, 179] width 9 height 11
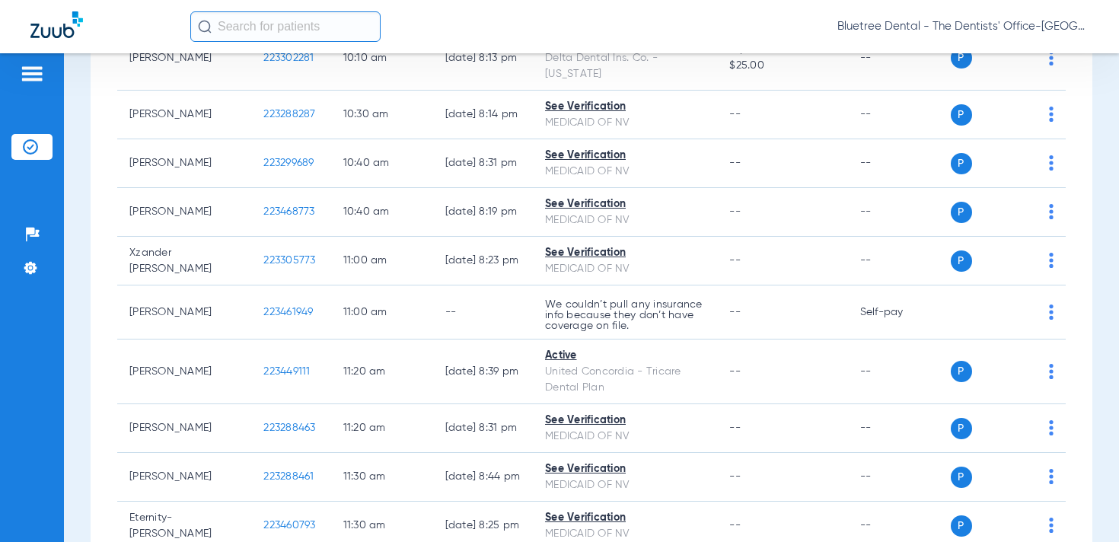
scroll to position [275, 0]
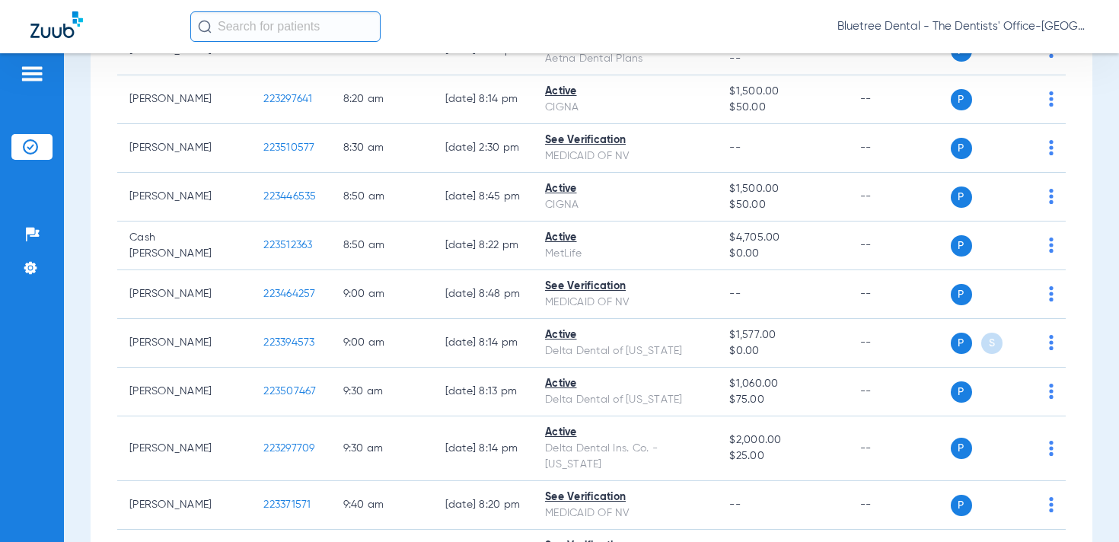
click at [994, 29] on span "Bluetree Dental - The Dentists' Office-[GEOGRAPHIC_DATA] ([GEOGRAPHIC_DATA])" at bounding box center [963, 26] width 251 height 15
click at [998, 52] on span "Account Selection" at bounding box center [1031, 54] width 85 height 11
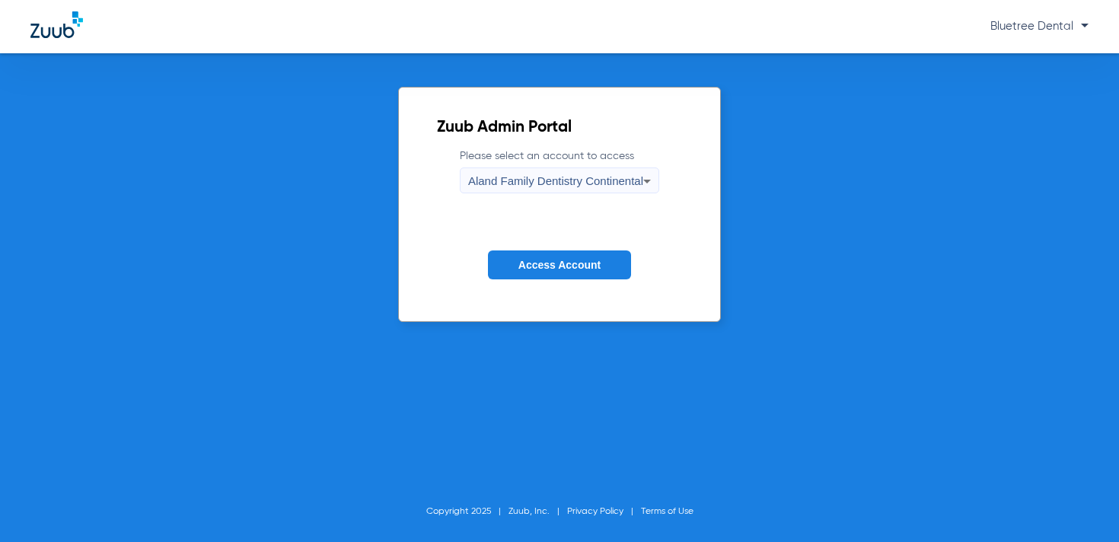
click at [506, 177] on span "Aland Family Dentistry Continental" at bounding box center [555, 180] width 175 height 13
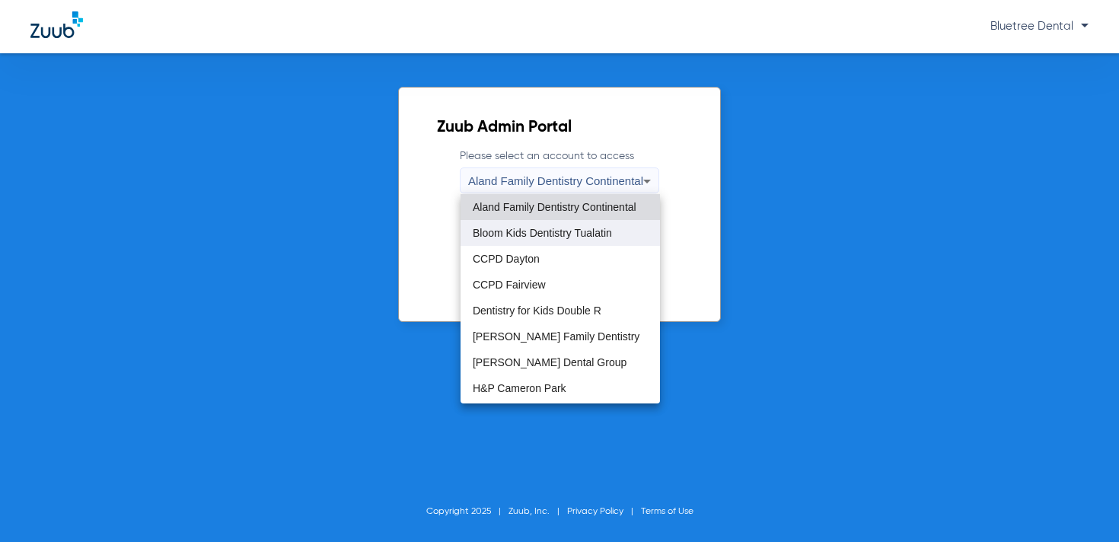
click at [545, 233] on span "Bloom Kids Dentistry Tualatin" at bounding box center [542, 233] width 139 height 11
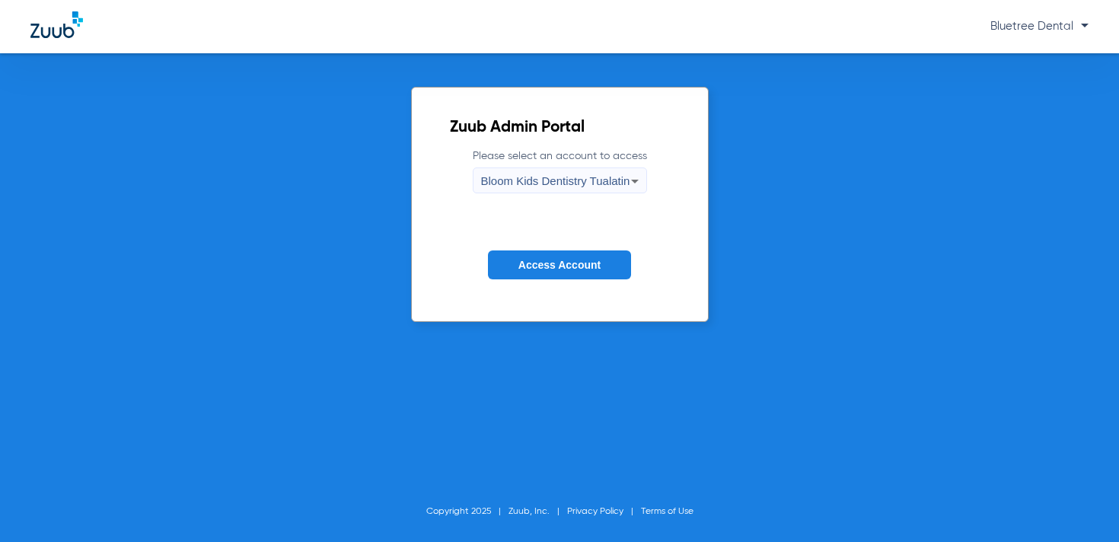
click at [544, 267] on span "Access Account" at bounding box center [560, 265] width 82 height 12
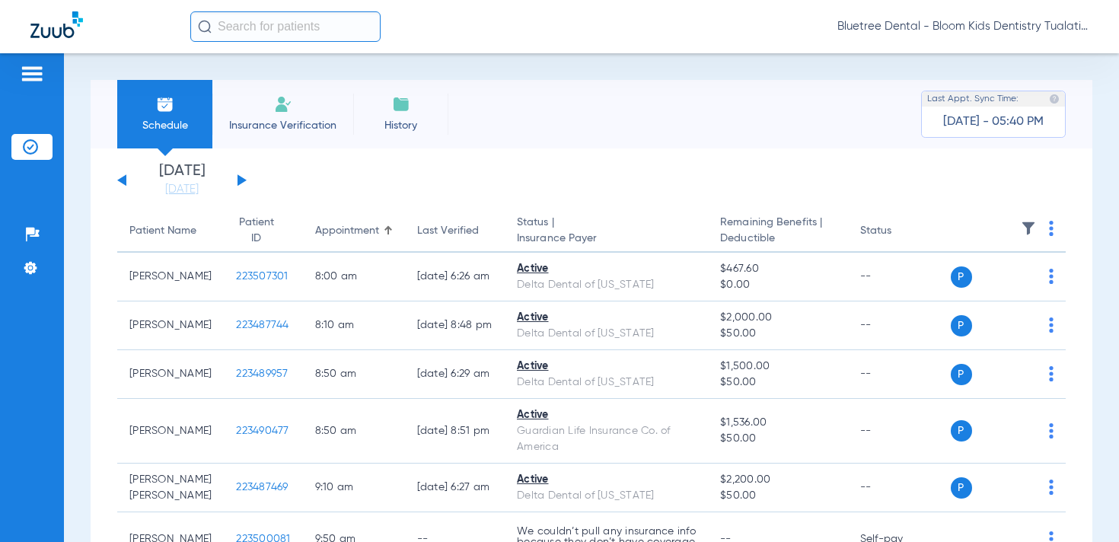
click at [1031, 26] on span "Bluetree Dental - Bloom Kids Dentistry Tualatin" at bounding box center [963, 26] width 251 height 15
click at [1017, 60] on button "Account Selection" at bounding box center [1032, 54] width 110 height 30
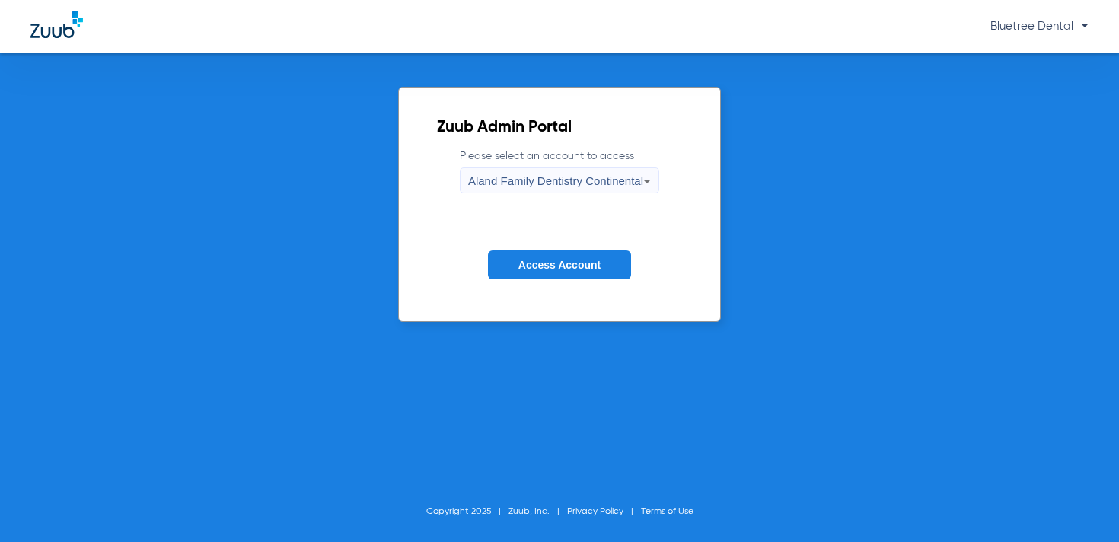
click at [593, 177] on span "Aland Family Dentistry Continental" at bounding box center [555, 180] width 175 height 13
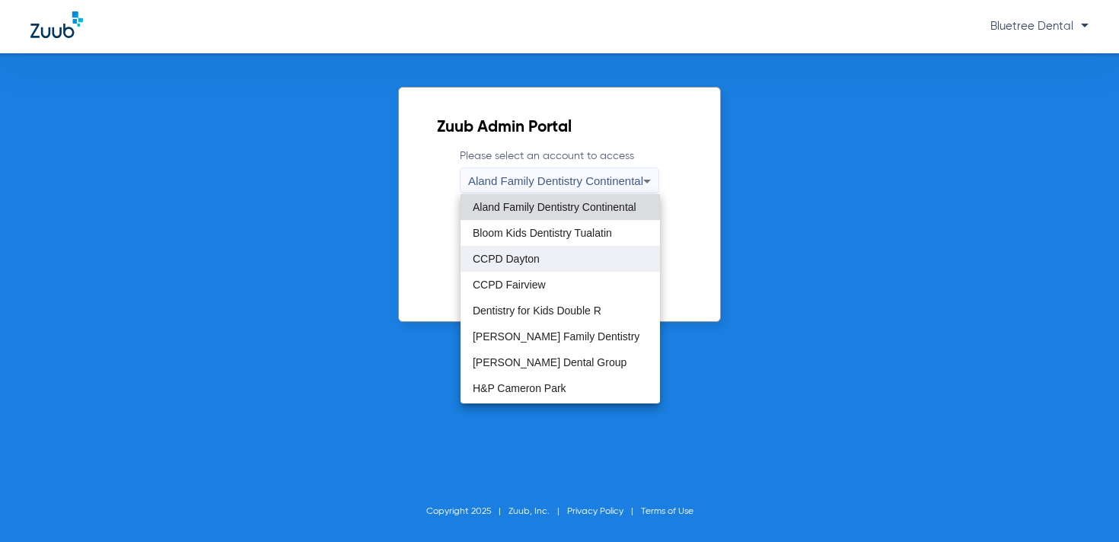
click at [576, 260] on mat-option "CCPD Dayton" at bounding box center [561, 259] width 200 height 26
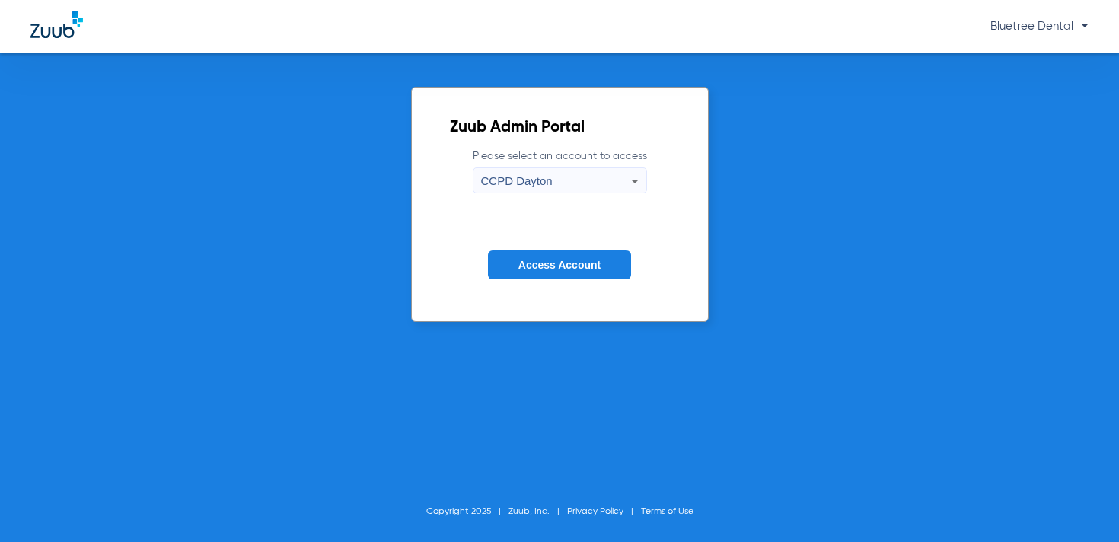
click at [590, 273] on button "Access Account" at bounding box center [559, 266] width 143 height 30
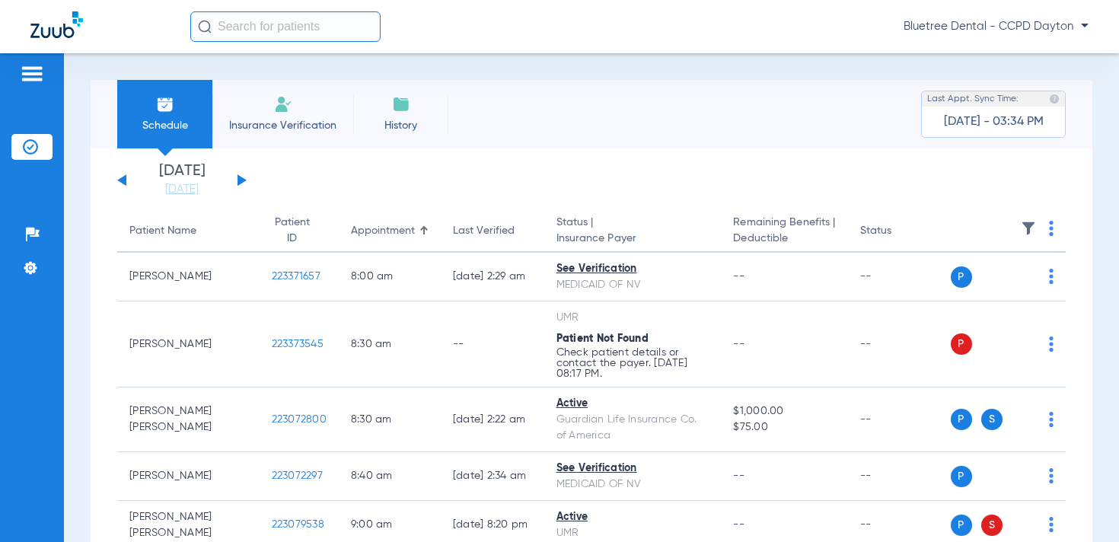
click at [1024, 225] on img at bounding box center [1028, 228] width 15 height 15
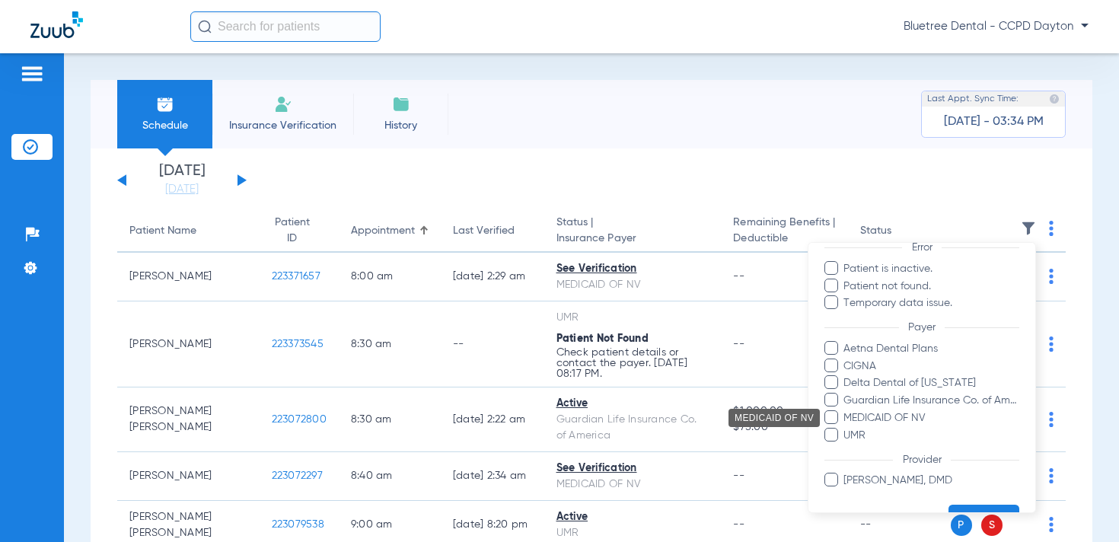
scroll to position [148, 0]
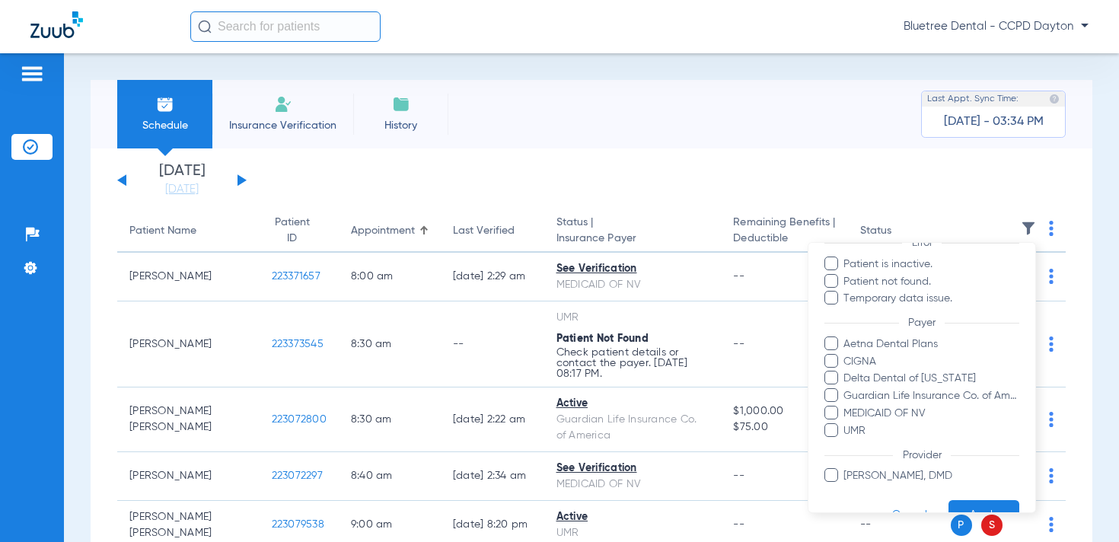
click at [345, 188] on div at bounding box center [559, 271] width 1119 height 542
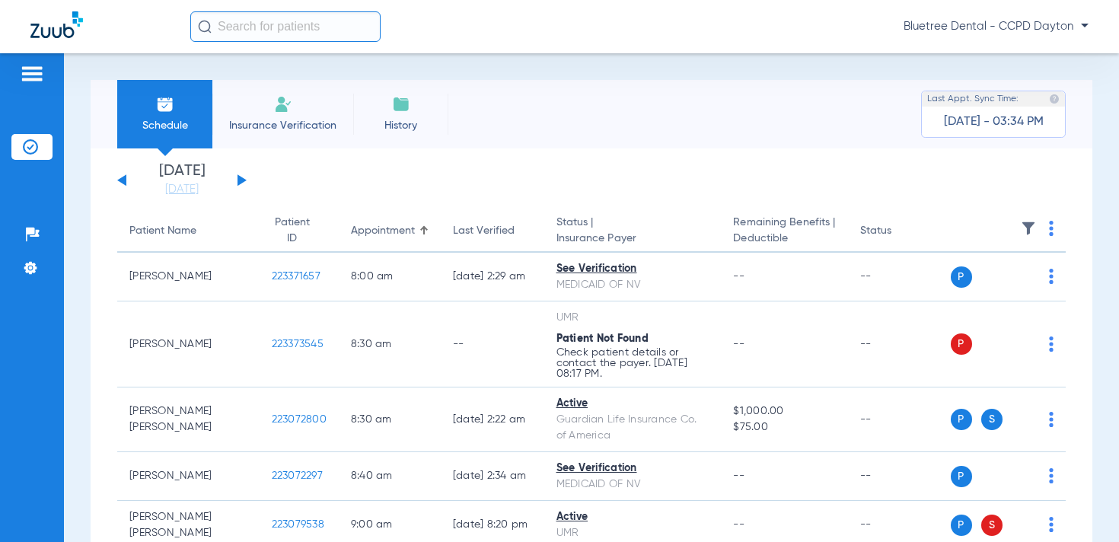
click at [241, 175] on div "[DATE] [DATE] [DATE] [DATE] [DATE] [DATE] [DATE] [DATE] [DATE] [DATE] [DATE] [D…" at bounding box center [181, 181] width 129 height 34
click at [241, 180] on button at bounding box center [242, 179] width 9 height 11
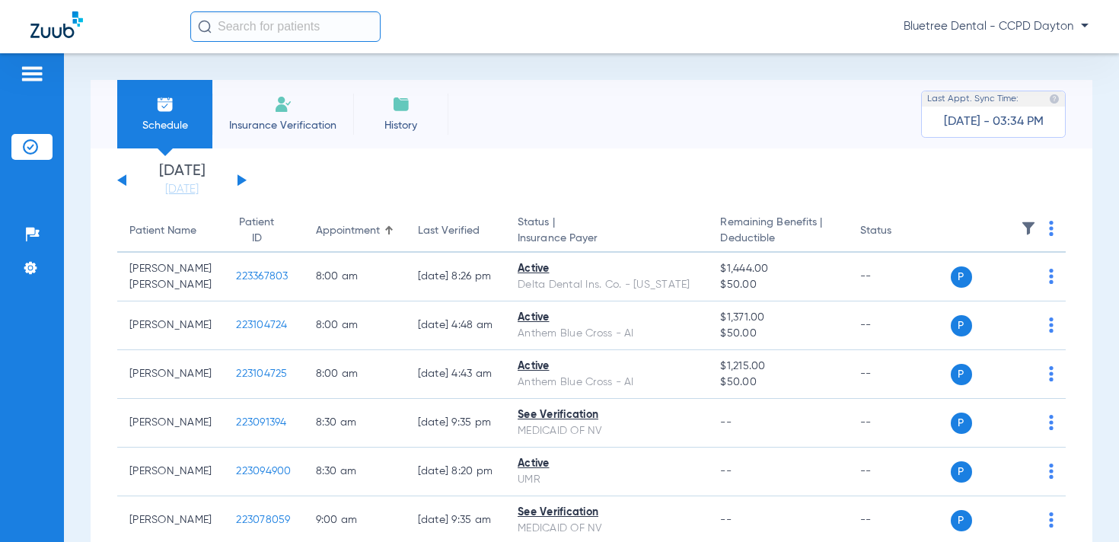
click at [1024, 229] on img at bounding box center [1028, 228] width 15 height 15
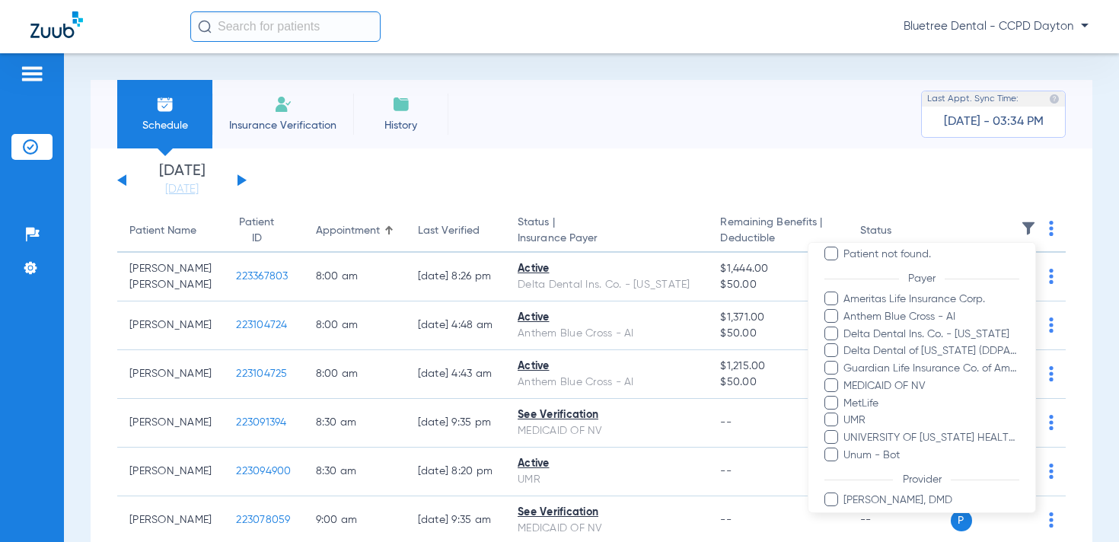
scroll to position [210, 0]
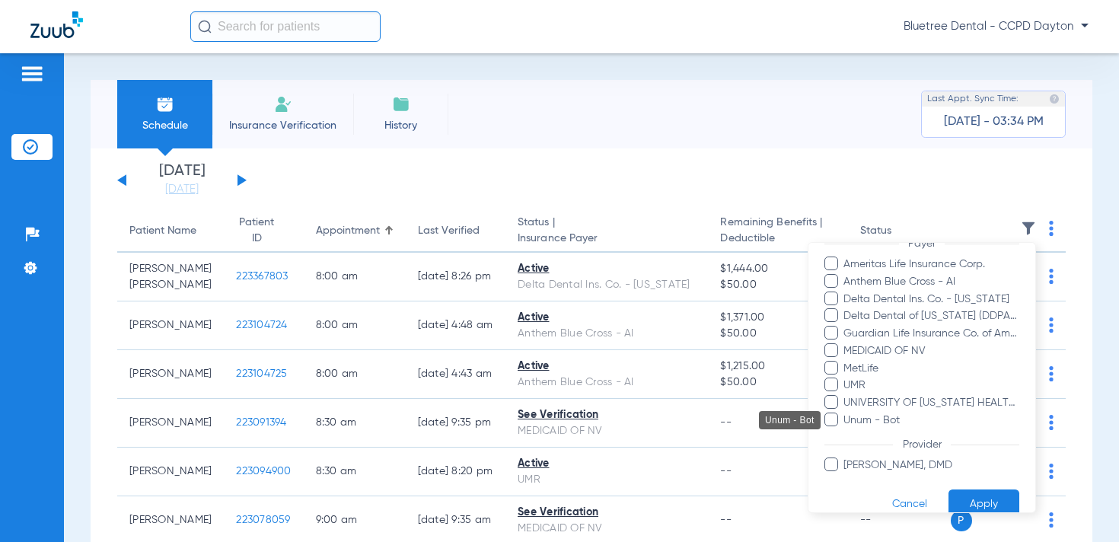
click at [874, 420] on span "Unum - Bot" at bounding box center [931, 421] width 177 height 16
click at [846, 431] on input "Unum - Bot" at bounding box center [846, 431] width 0 height 0
click at [969, 504] on button "Apply" at bounding box center [984, 505] width 71 height 30
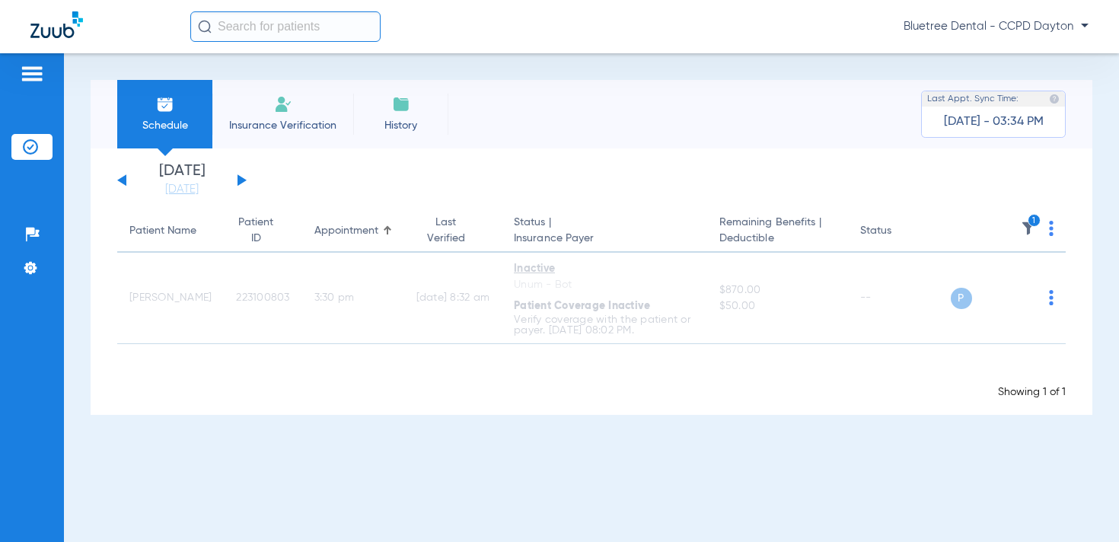
click at [1014, 23] on span "Bluetree Dental - CCPD Dayton" at bounding box center [996, 26] width 185 height 15
click at [1012, 44] on button "Account Selection" at bounding box center [1032, 54] width 110 height 30
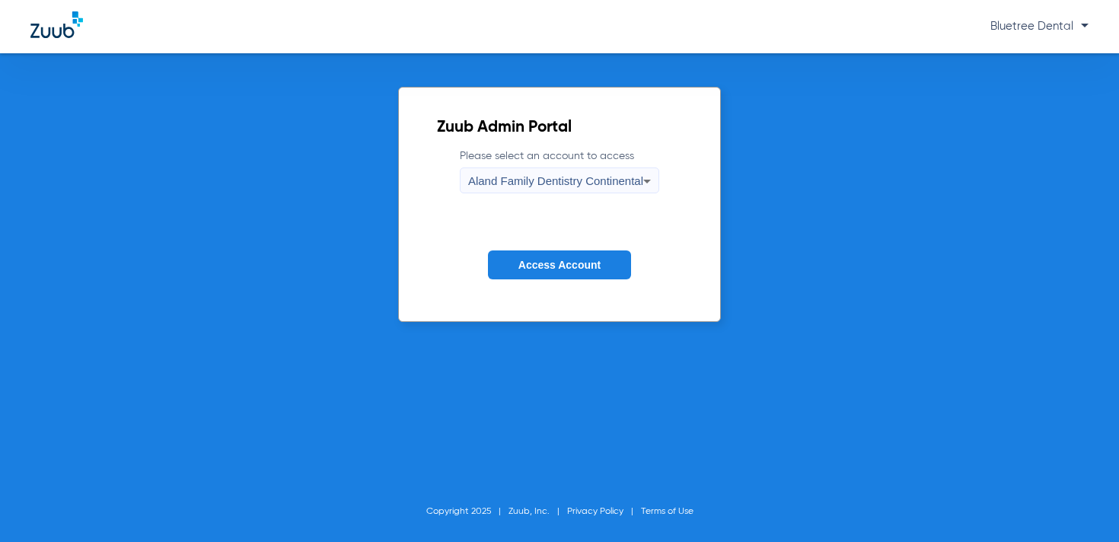
click at [566, 177] on span "Aland Family Dentistry Continental" at bounding box center [555, 180] width 175 height 13
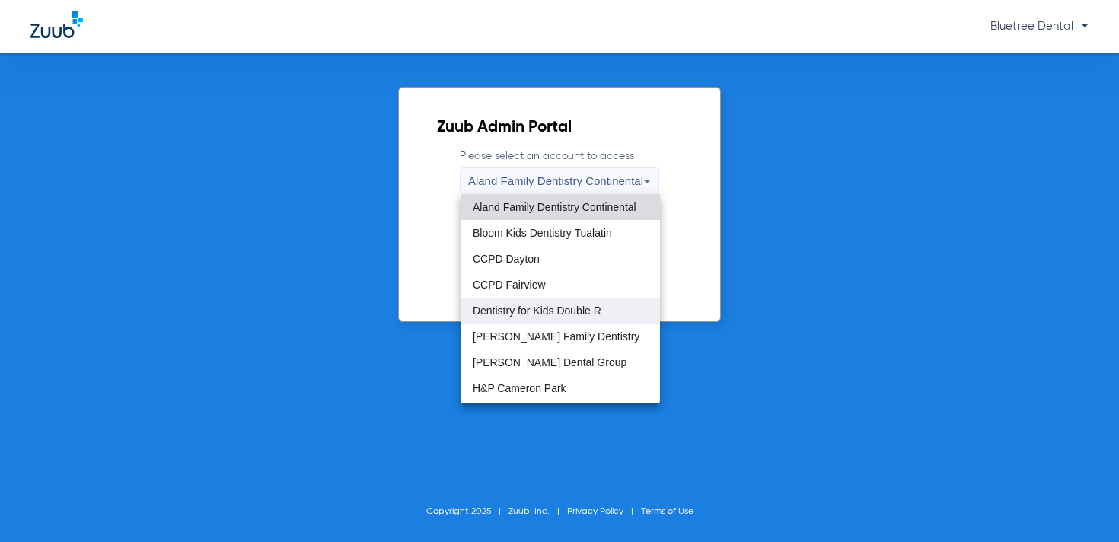
click at [561, 312] on span "Dentistry for Kids Double R" at bounding box center [537, 310] width 129 height 11
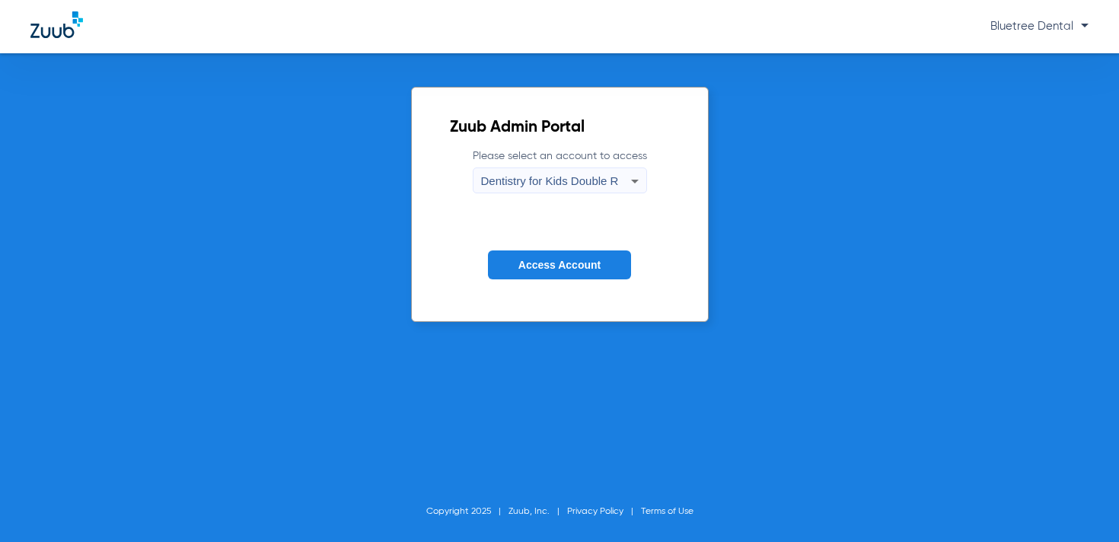
click at [574, 271] on button "Access Account" at bounding box center [559, 266] width 143 height 30
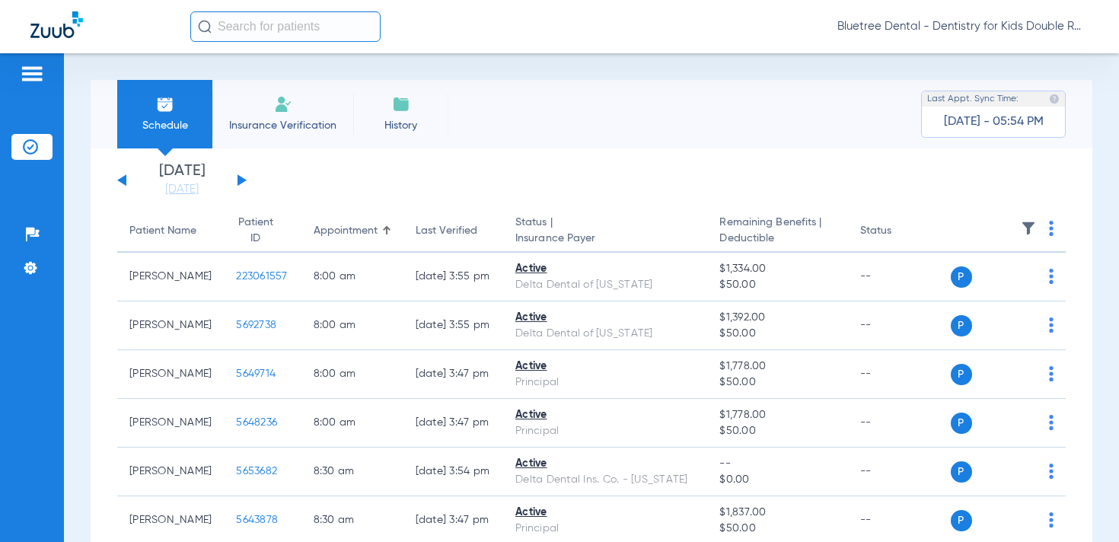
click at [1028, 231] on img at bounding box center [1028, 228] width 15 height 15
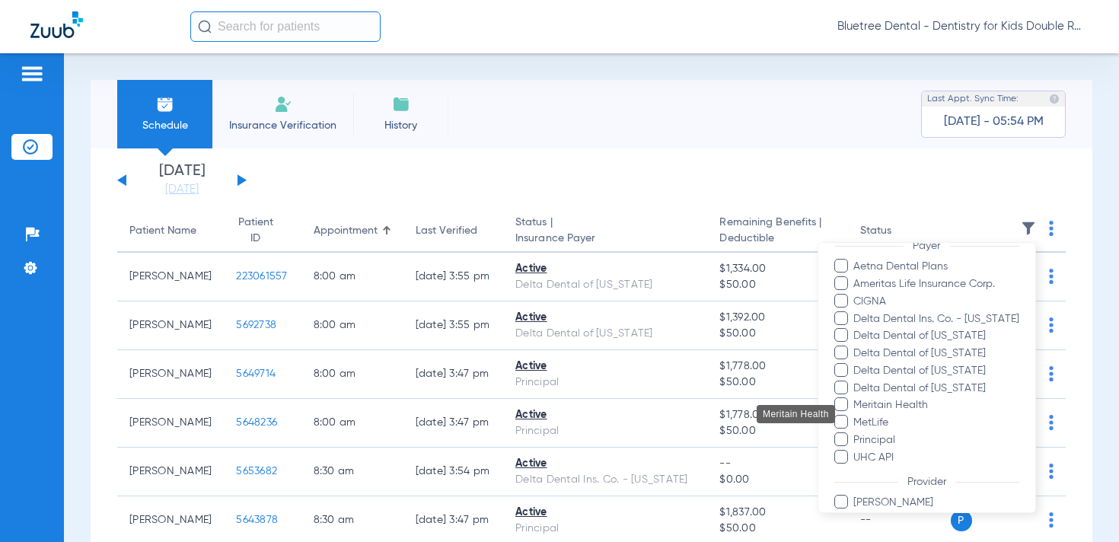
scroll to position [113, 0]
click at [300, 193] on div at bounding box center [559, 271] width 1119 height 542
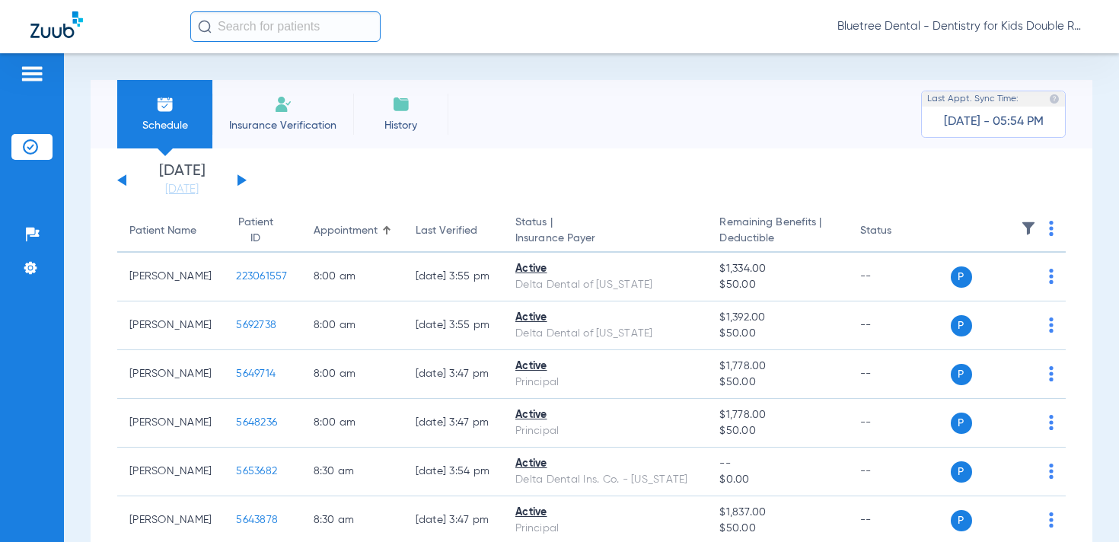
click at [241, 178] on button at bounding box center [242, 179] width 9 height 11
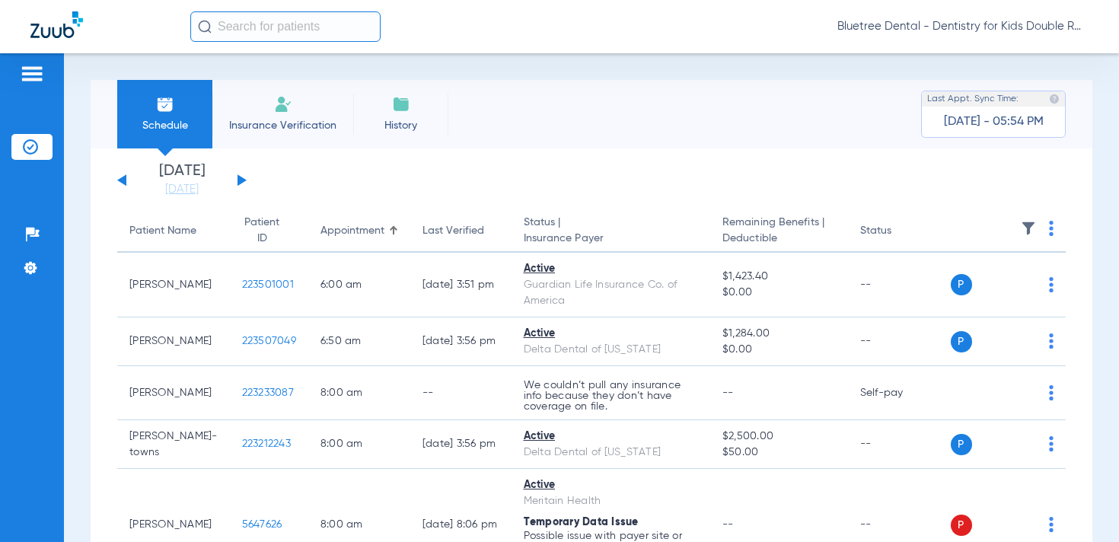
click at [1030, 228] on img at bounding box center [1028, 228] width 15 height 15
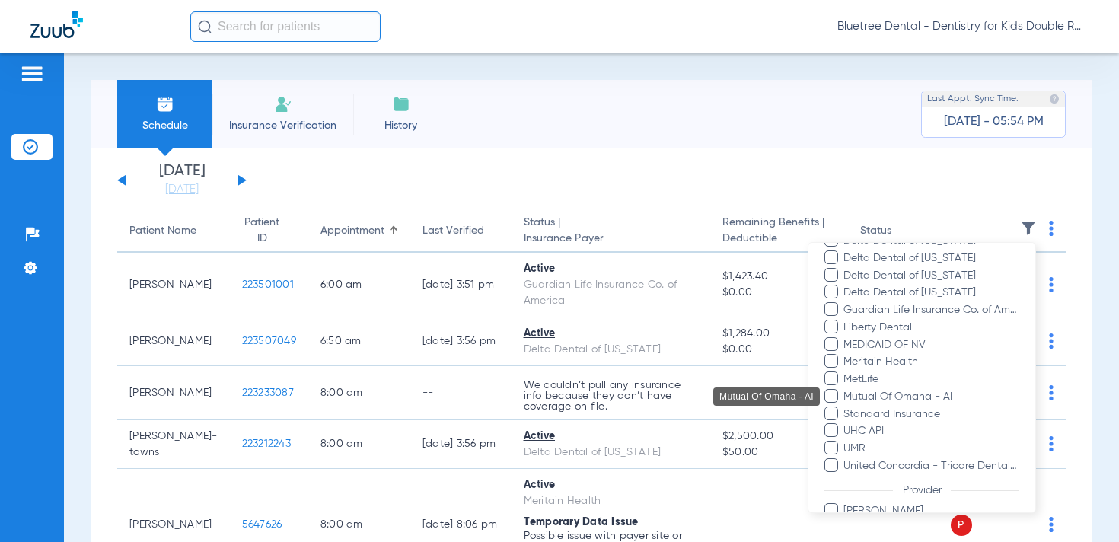
click at [930, 399] on span "Mutual Of Omaha - AI" at bounding box center [931, 397] width 177 height 16
click at [846, 407] on input "Mutual Of Omaha - AI" at bounding box center [846, 407] width 0 height 0
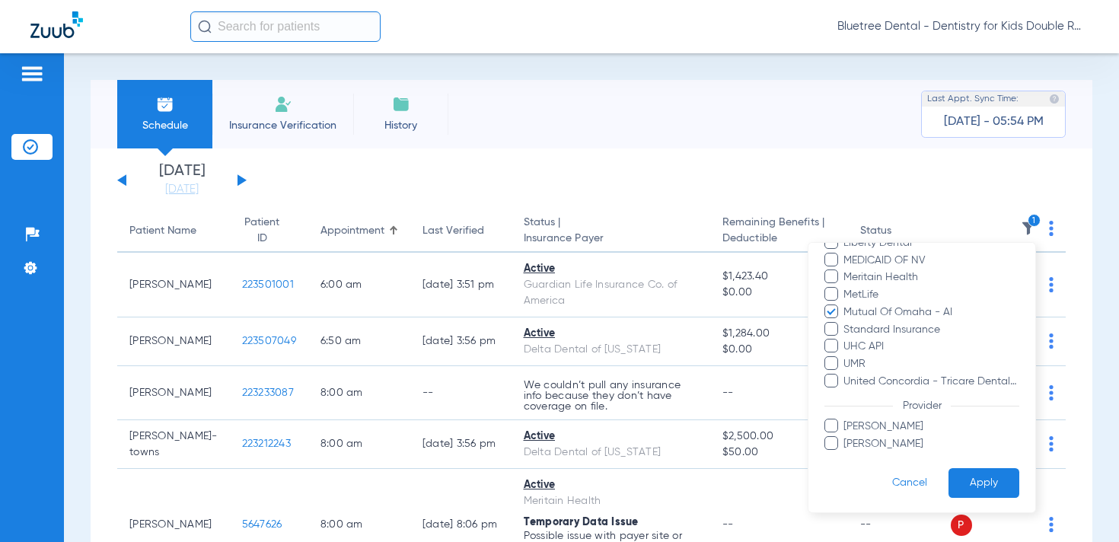
click at [983, 484] on button "Apply" at bounding box center [984, 483] width 71 height 30
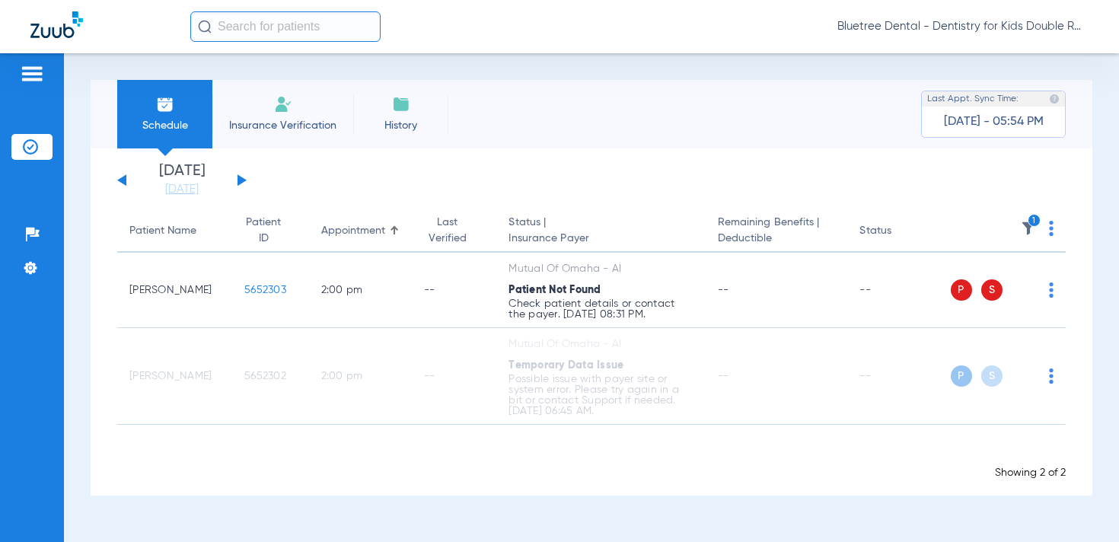
click at [979, 31] on span "Bluetree Dental - Dentistry for Kids Double R" at bounding box center [963, 26] width 251 height 15
click at [992, 50] on span "Account Selection" at bounding box center [1031, 54] width 85 height 11
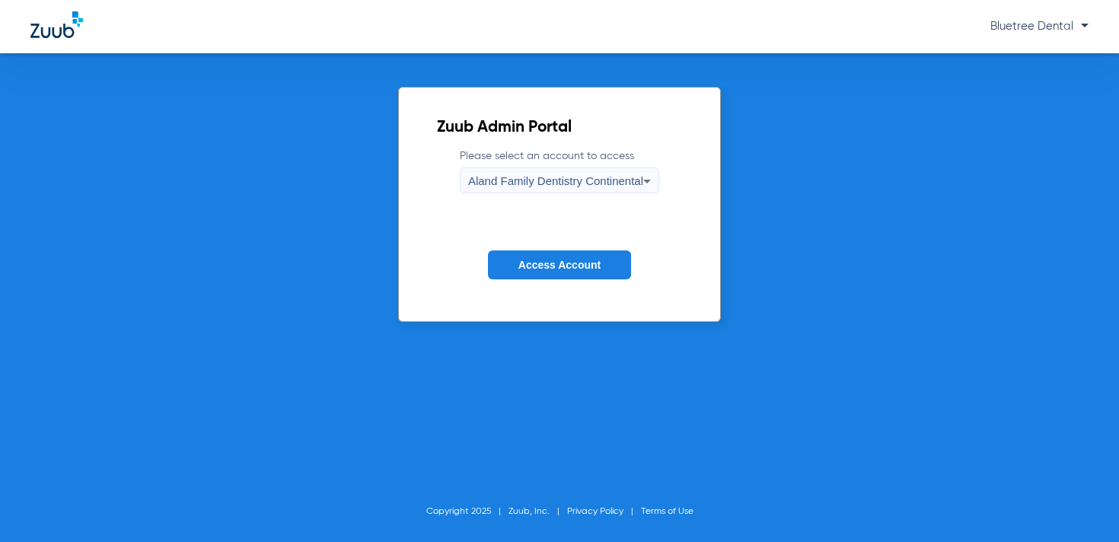
click at [621, 184] on span "Aland Family Dentistry Continental" at bounding box center [555, 180] width 175 height 13
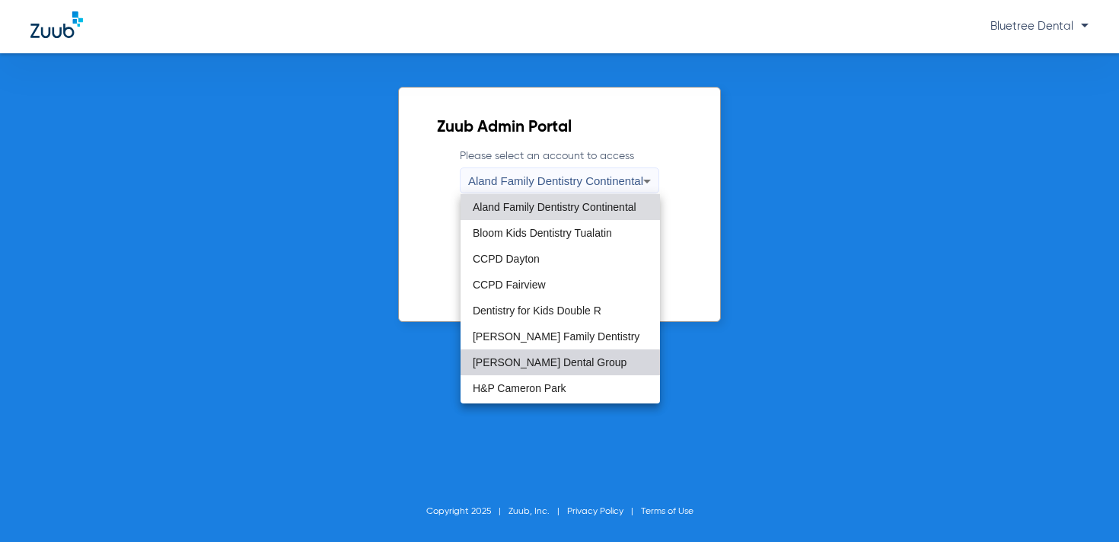
click at [567, 364] on span "[PERSON_NAME] Dental Group" at bounding box center [550, 362] width 154 height 11
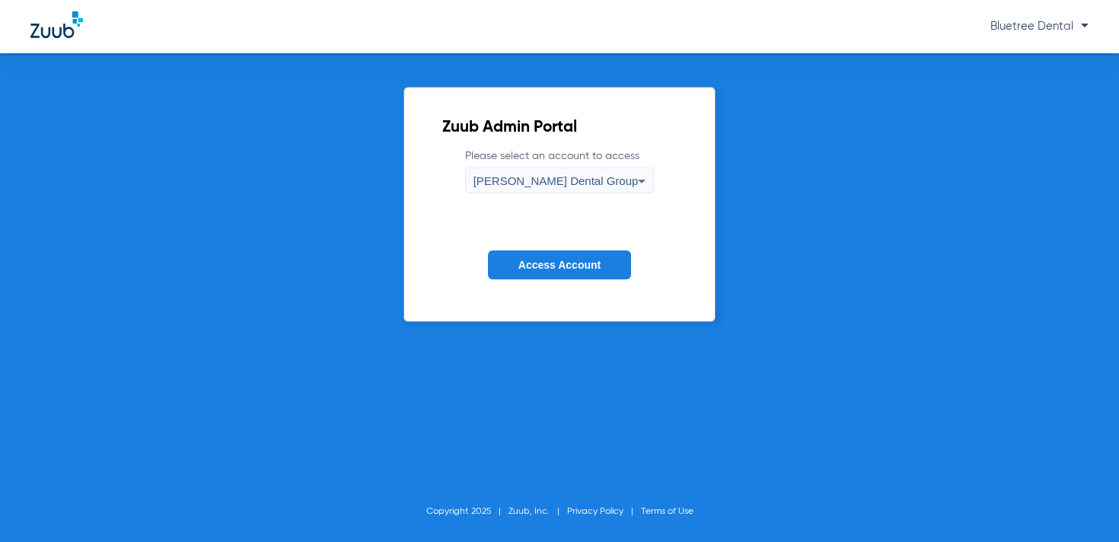
click at [548, 267] on span "Access Account" at bounding box center [560, 265] width 82 height 12
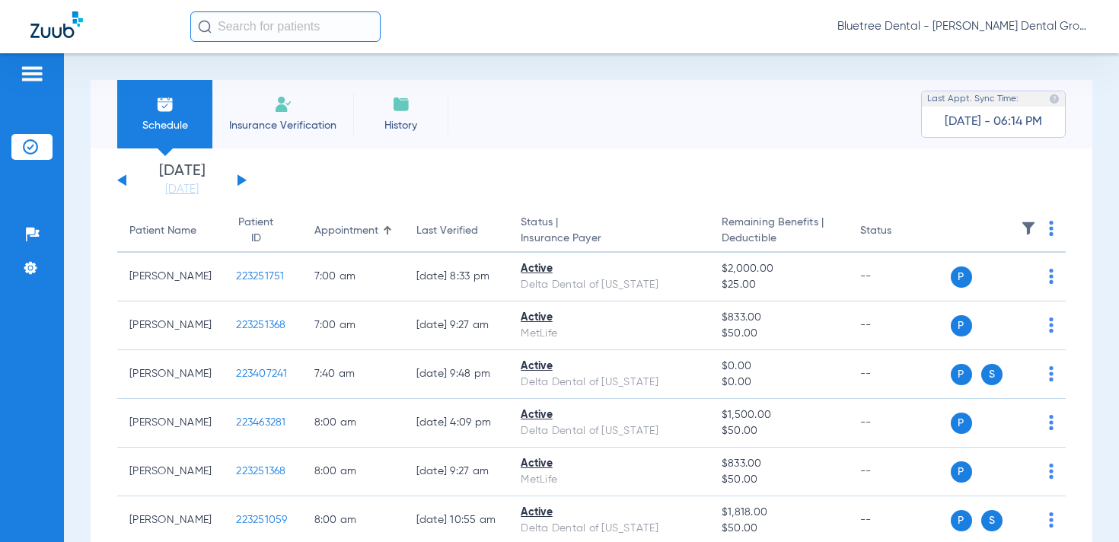
click at [1027, 228] on img at bounding box center [1028, 228] width 15 height 15
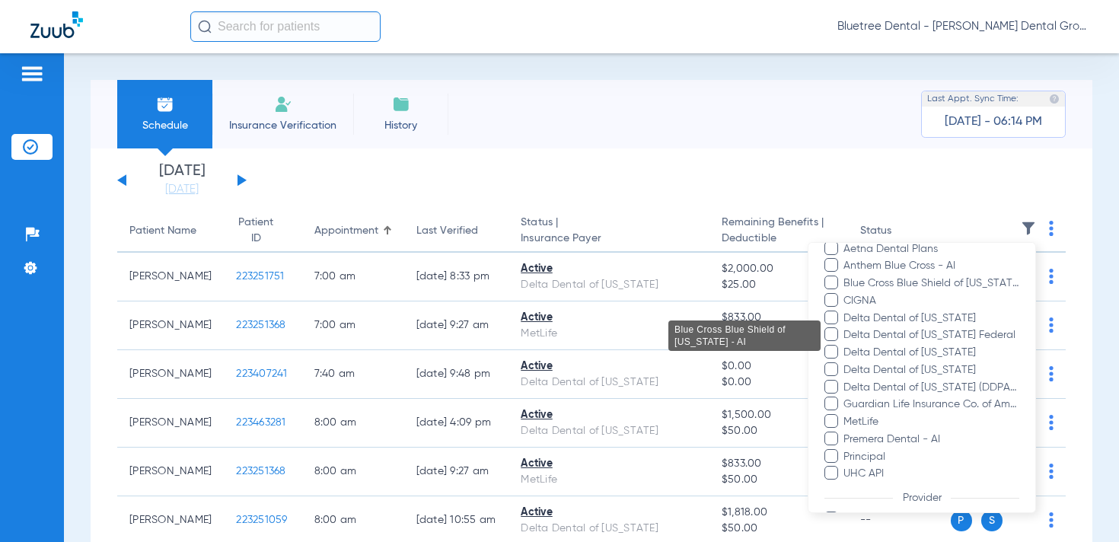
scroll to position [76, 0]
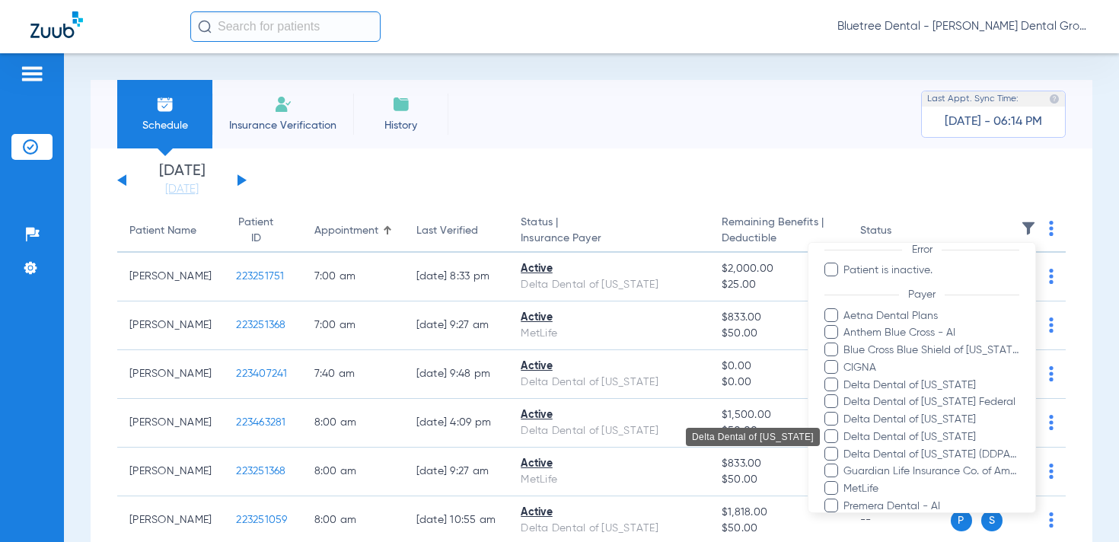
click at [920, 439] on span "Delta Dental of [US_STATE]" at bounding box center [931, 438] width 177 height 16
click at [846, 448] on input "Delta Dental of [US_STATE]" at bounding box center [846, 448] width 0 height 0
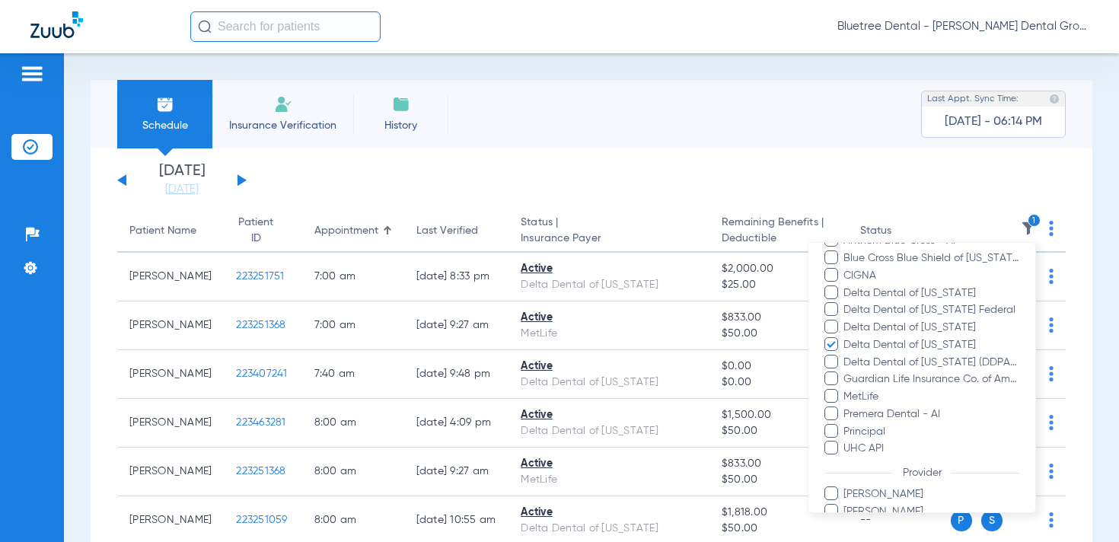
scroll to position [302, 0]
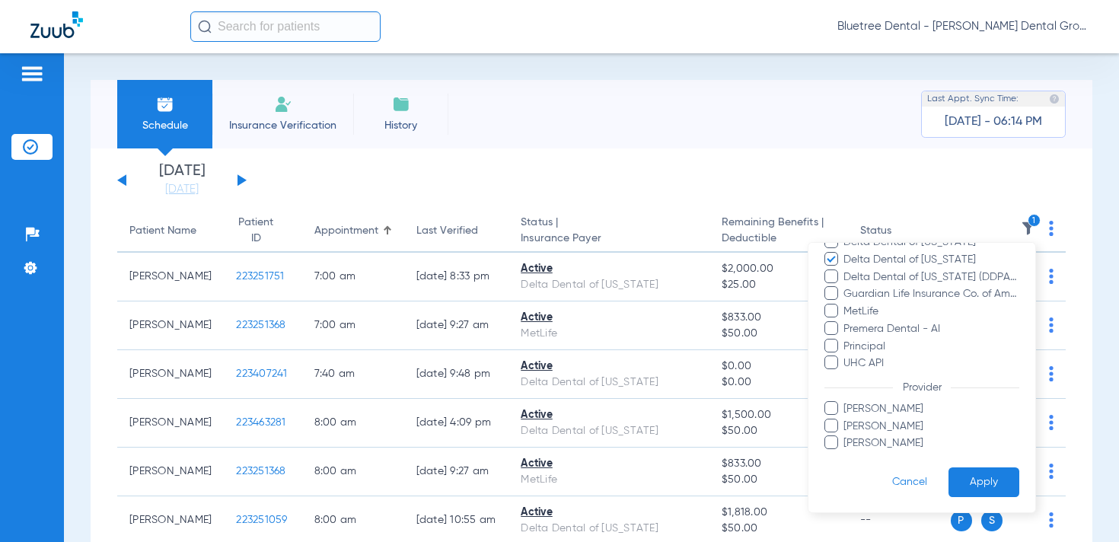
click at [979, 480] on button "Apply" at bounding box center [984, 483] width 71 height 30
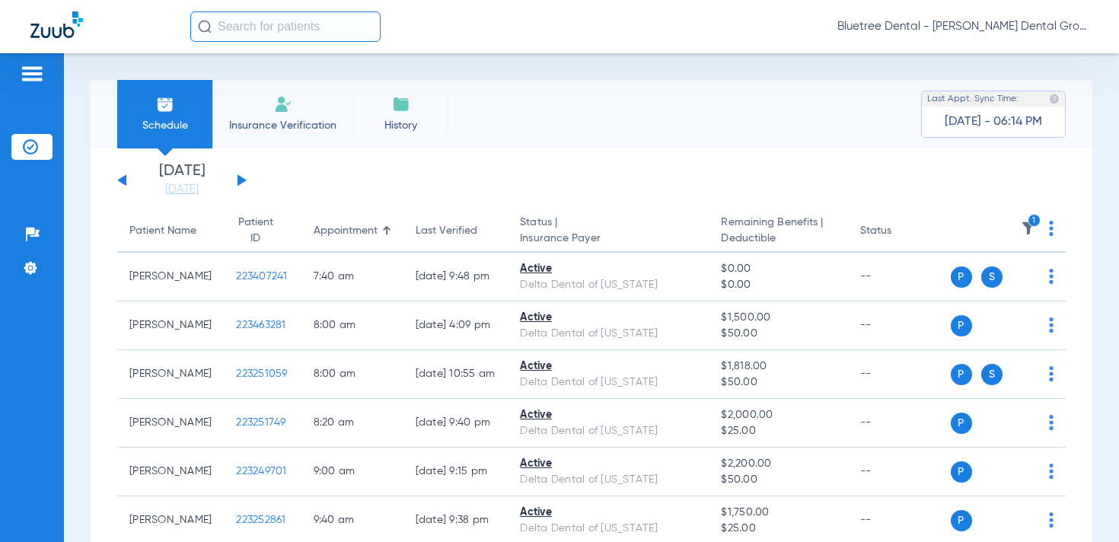
click at [240, 177] on button at bounding box center [242, 179] width 9 height 11
click at [122, 177] on button at bounding box center [121, 179] width 9 height 11
click at [969, 37] on div "Bluetree Dental - [PERSON_NAME] Dental Group" at bounding box center [639, 26] width 899 height 30
click at [967, 27] on span "Bluetree Dental - [PERSON_NAME] Dental Group" at bounding box center [963, 26] width 251 height 15
click at [1001, 51] on span "Account Selection" at bounding box center [1031, 54] width 85 height 11
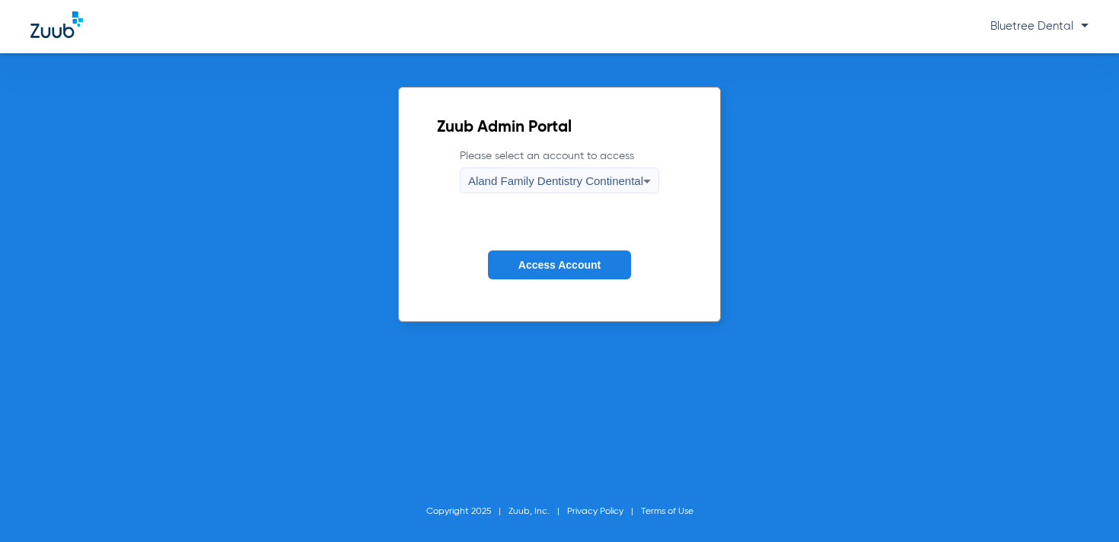
click at [569, 181] on span "Aland Family Dentistry Continental" at bounding box center [555, 180] width 175 height 13
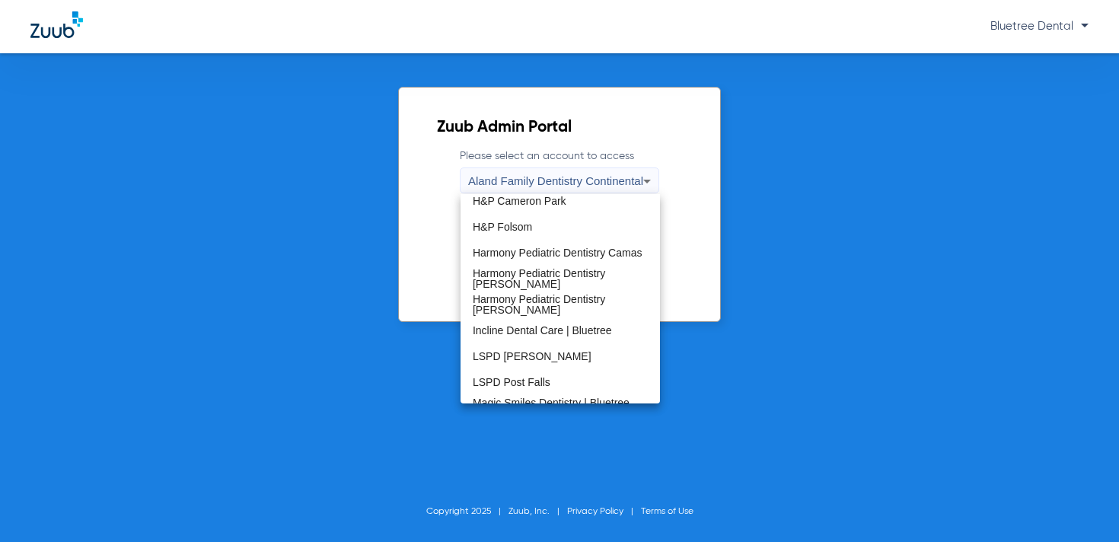
scroll to position [189, 0]
click at [590, 270] on span "Harmony Pediatric Dentistry [PERSON_NAME]" at bounding box center [560, 277] width 175 height 21
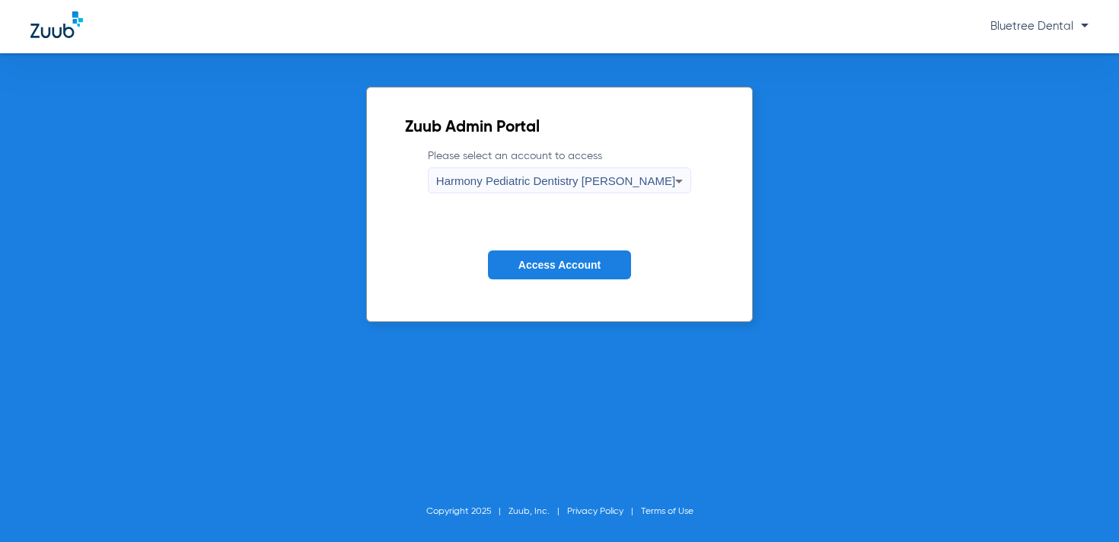
click at [572, 267] on span "Access Account" at bounding box center [560, 265] width 82 height 12
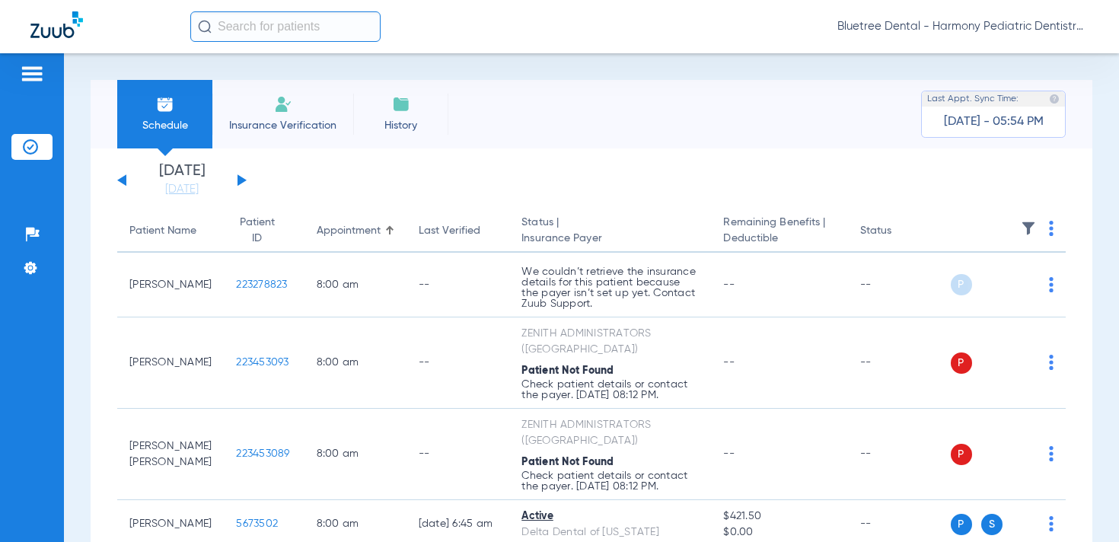
click at [1027, 226] on img at bounding box center [1028, 228] width 15 height 15
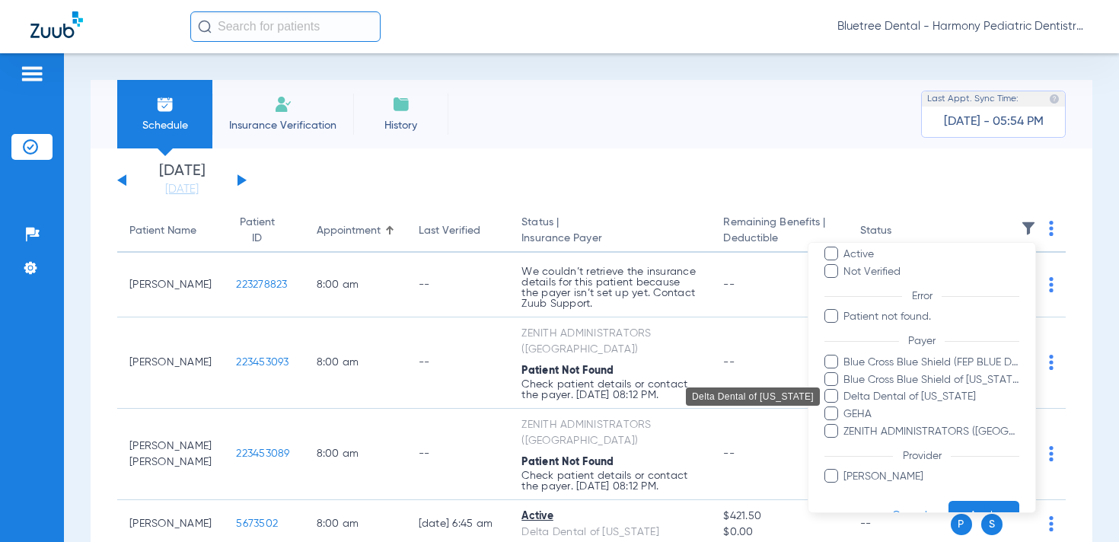
click at [918, 394] on span "Delta Dental of [US_STATE]" at bounding box center [931, 397] width 177 height 16
click at [846, 407] on input "Delta Dental of [US_STATE]" at bounding box center [846, 407] width 0 height 0
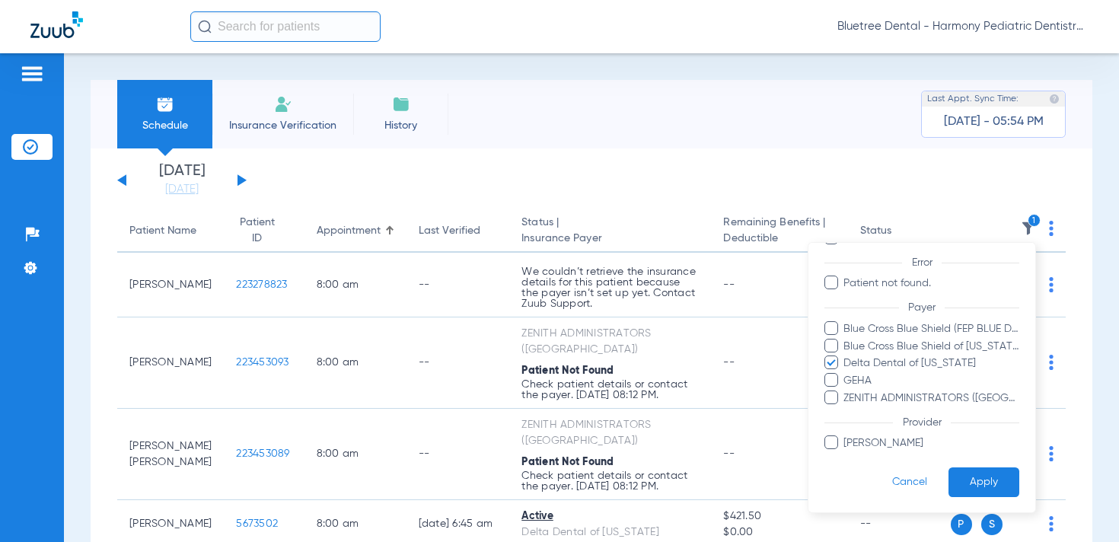
click at [984, 486] on button "Apply" at bounding box center [984, 483] width 71 height 30
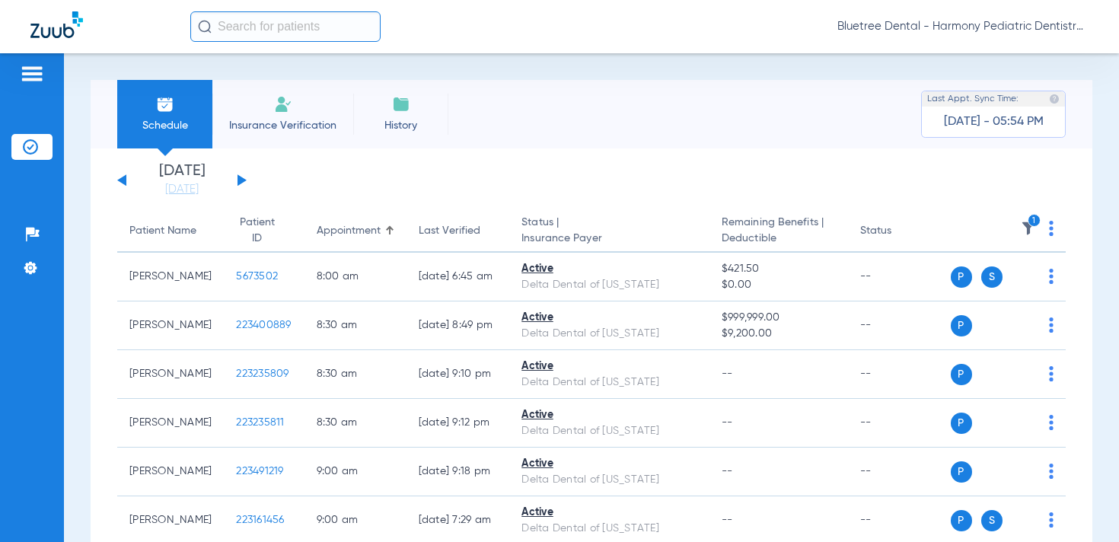
click at [1002, 30] on span "Bluetree Dental - Harmony Pediatric Dentistry [PERSON_NAME]" at bounding box center [963, 26] width 251 height 15
click at [1022, 53] on span "Account Selection" at bounding box center [1031, 54] width 85 height 11
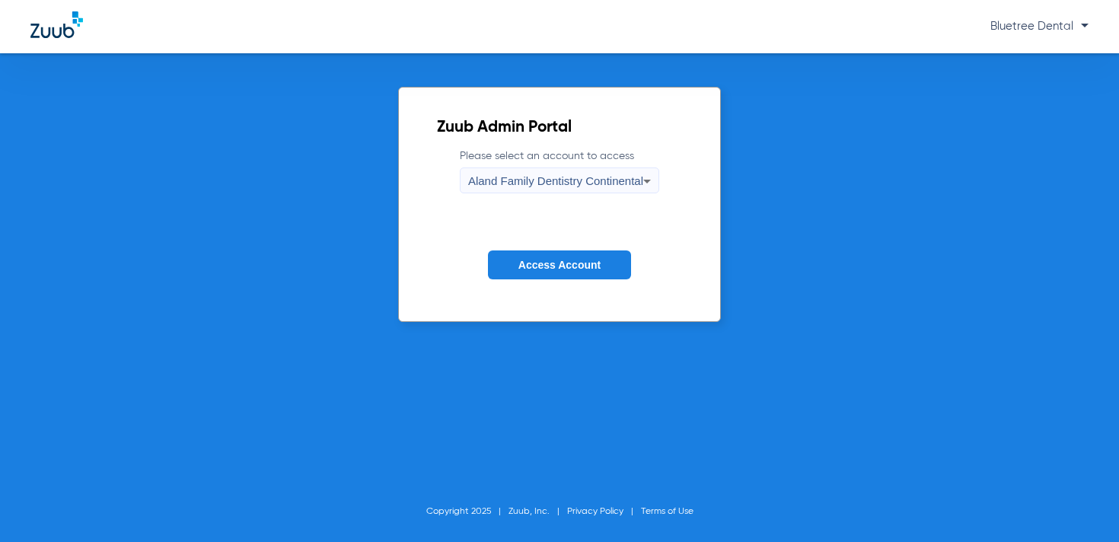
click at [621, 183] on span "Aland Family Dentistry Continental" at bounding box center [555, 180] width 175 height 13
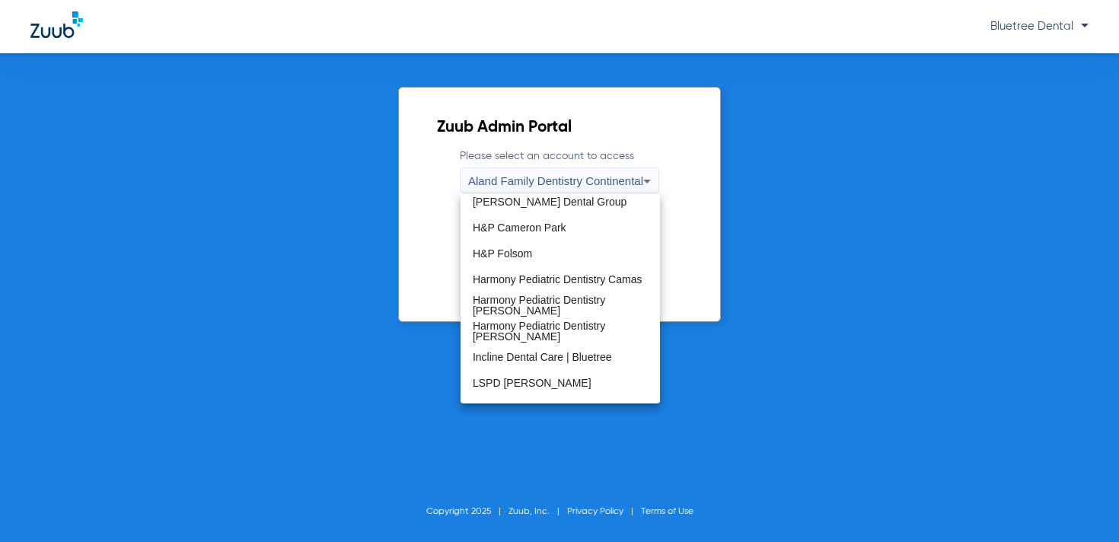
scroll to position [161, 0]
click at [589, 329] on span "Harmony Pediatric Dentistry [PERSON_NAME]" at bounding box center [560, 330] width 175 height 21
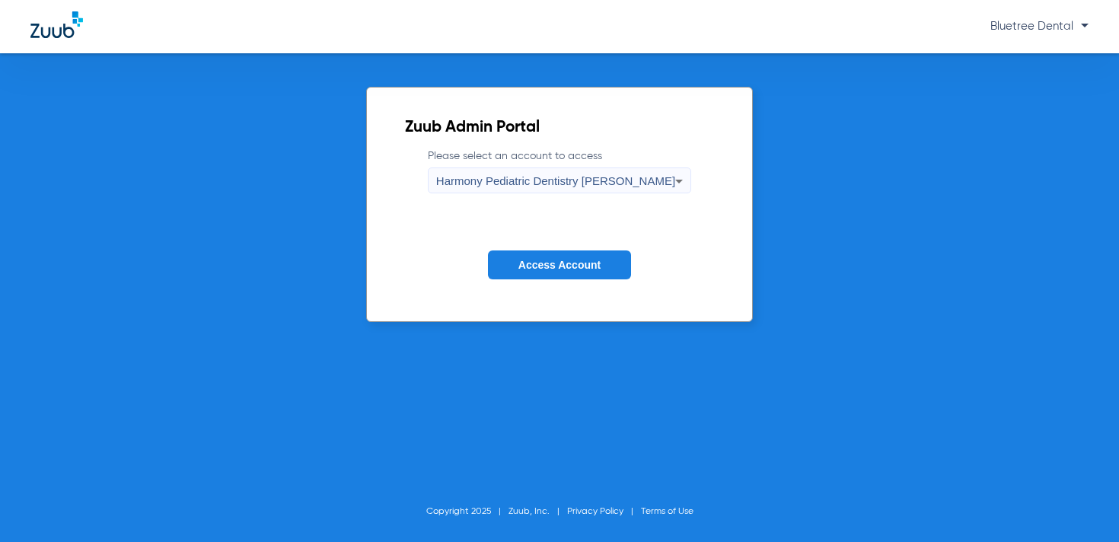
click at [557, 273] on button "Access Account" at bounding box center [559, 266] width 143 height 30
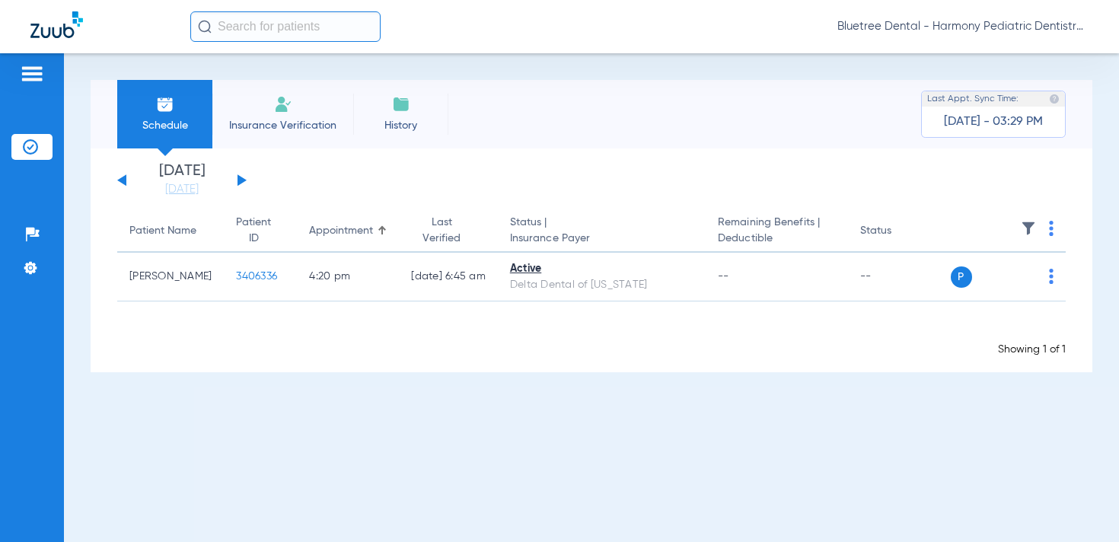
click at [965, 27] on span "Bluetree Dental - Harmony Pediatric Dentistry [PERSON_NAME]" at bounding box center [963, 26] width 251 height 15
click at [996, 56] on span "Account Selection" at bounding box center [1031, 54] width 85 height 11
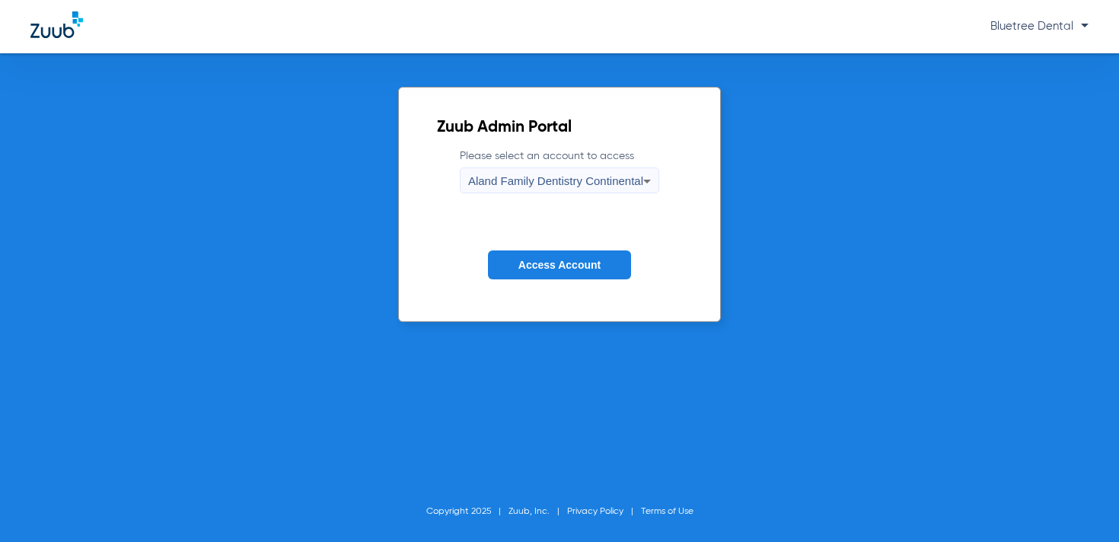
click at [589, 185] on span "Aland Family Dentistry Continental" at bounding box center [555, 180] width 175 height 13
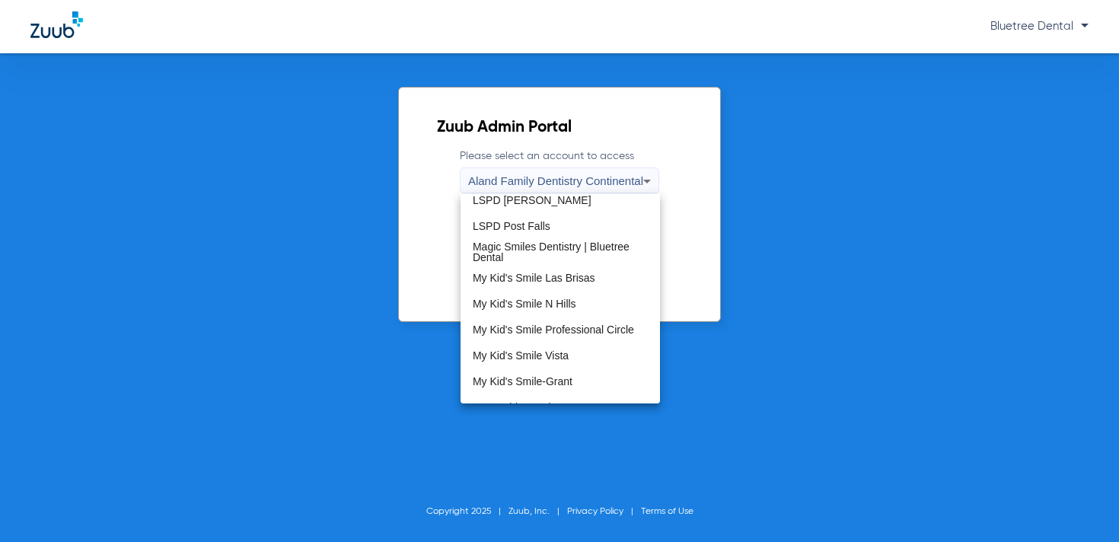
scroll to position [353, 0]
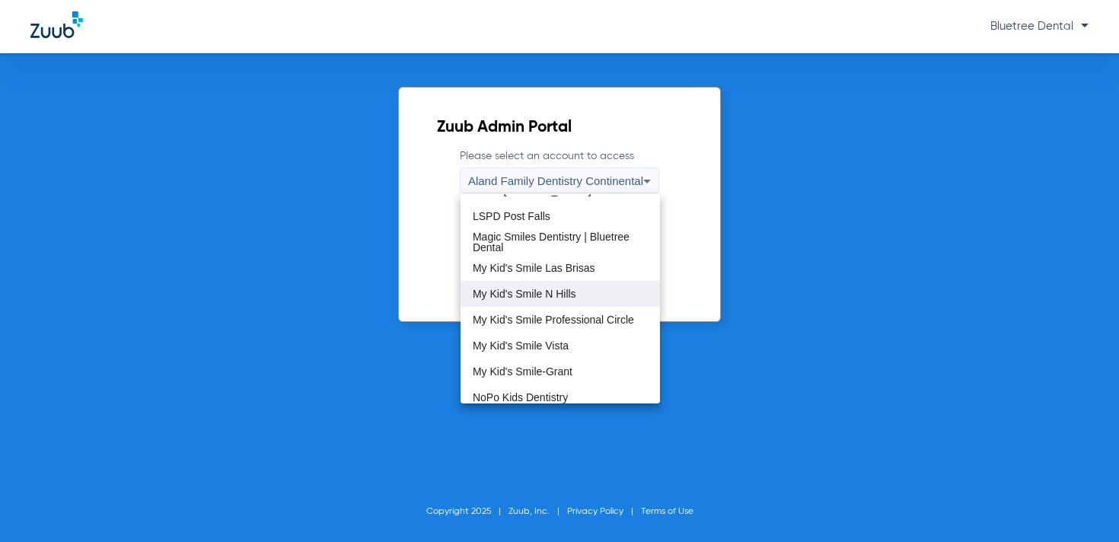
click at [557, 296] on span "My Kid's Smile N Hills" at bounding box center [525, 294] width 104 height 11
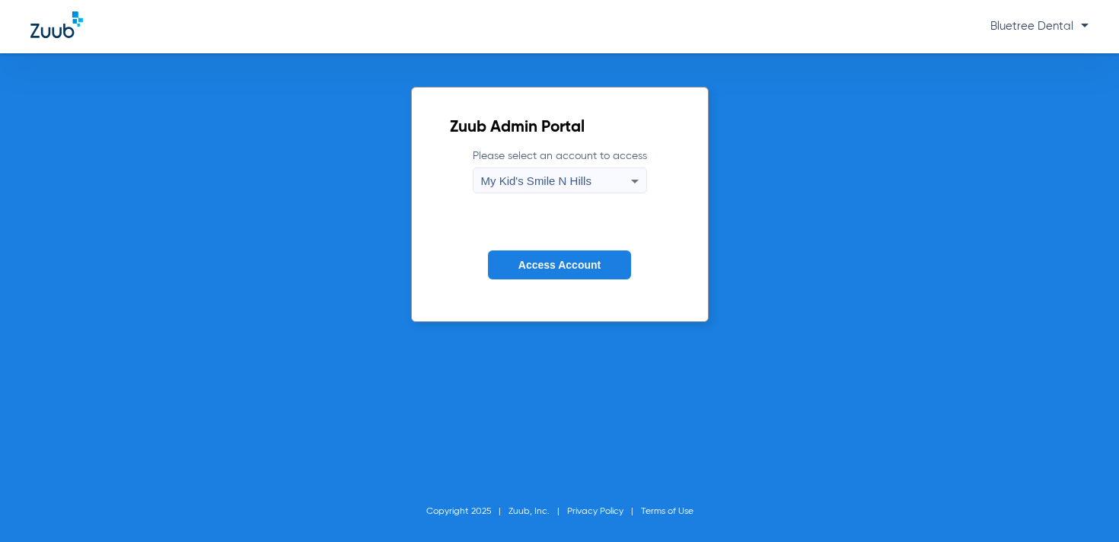
click at [605, 269] on button "Access Account" at bounding box center [559, 266] width 143 height 30
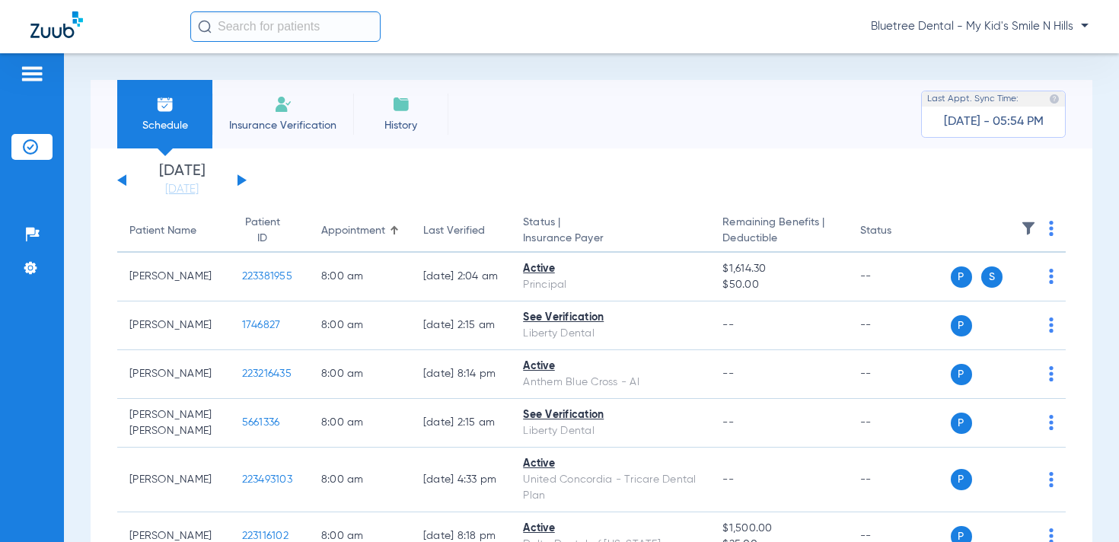
click at [1027, 225] on img at bounding box center [1028, 228] width 15 height 15
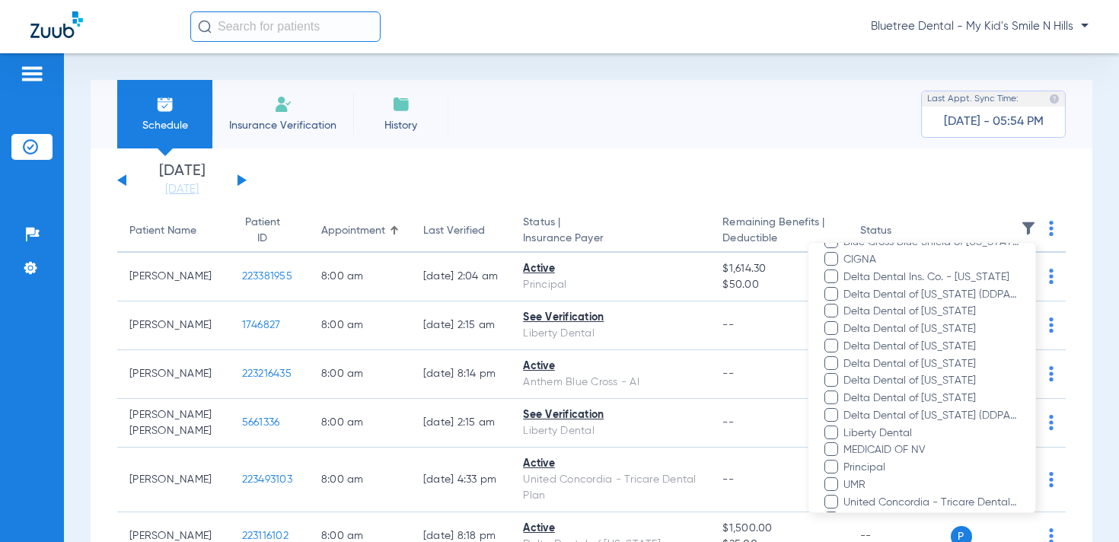
scroll to position [288, 0]
click at [880, 433] on span "Liberty Dental" at bounding box center [931, 429] width 177 height 16
click at [846, 439] on input "Liberty Dental" at bounding box center [846, 439] width 0 height 0
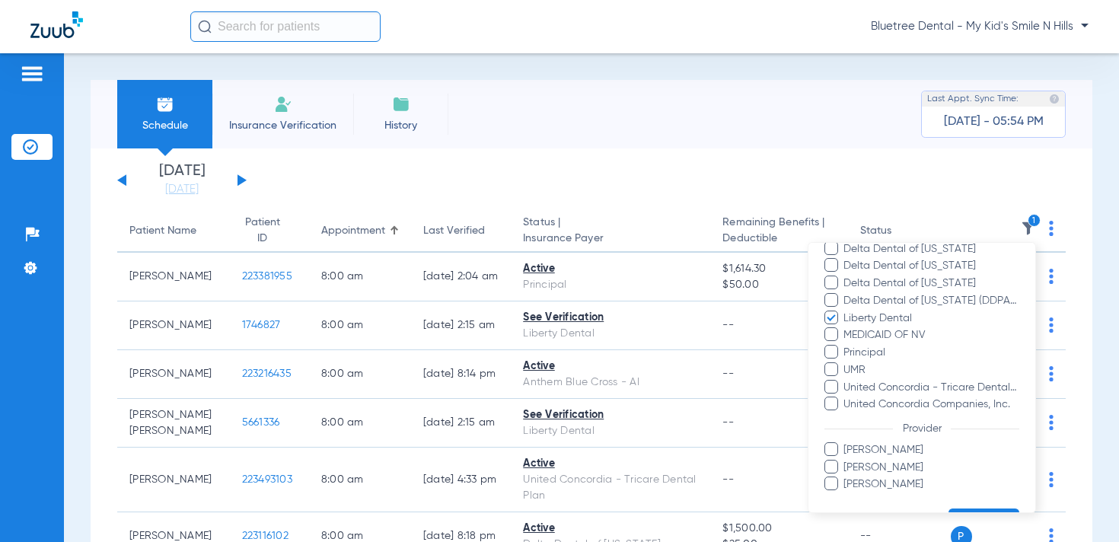
scroll to position [440, 0]
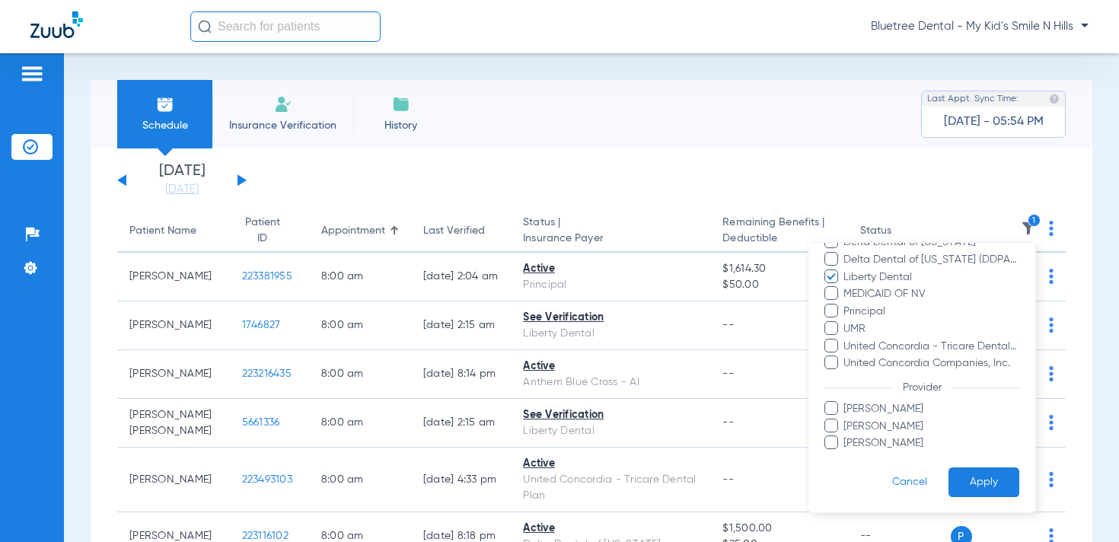
click at [993, 474] on button "Apply" at bounding box center [984, 483] width 71 height 30
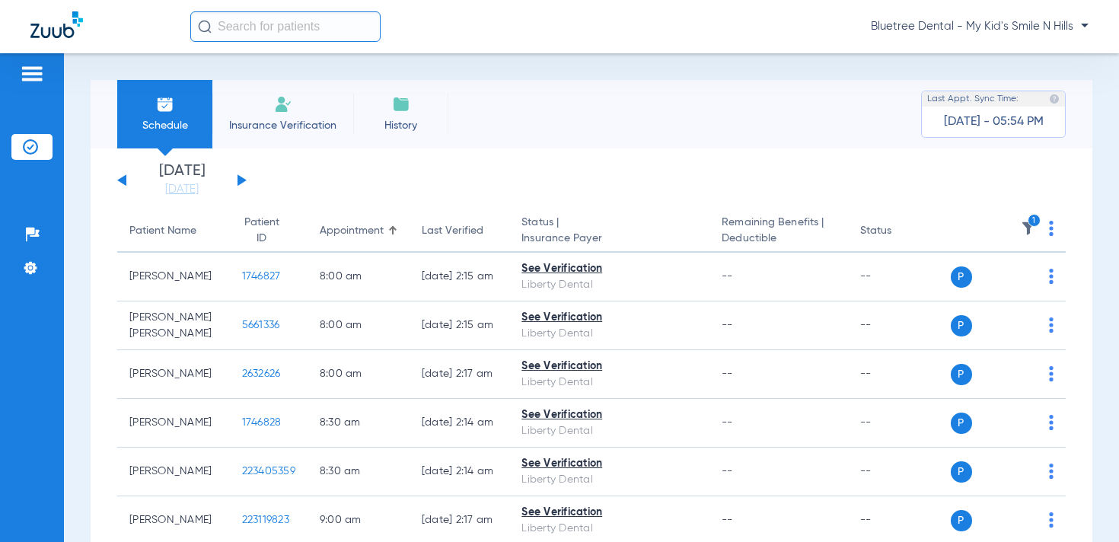
click at [998, 30] on span "Bluetree Dental - My Kid's Smile N Hills" at bounding box center [980, 26] width 218 height 15
click at [1011, 50] on span "Account Selection" at bounding box center [1031, 54] width 85 height 11
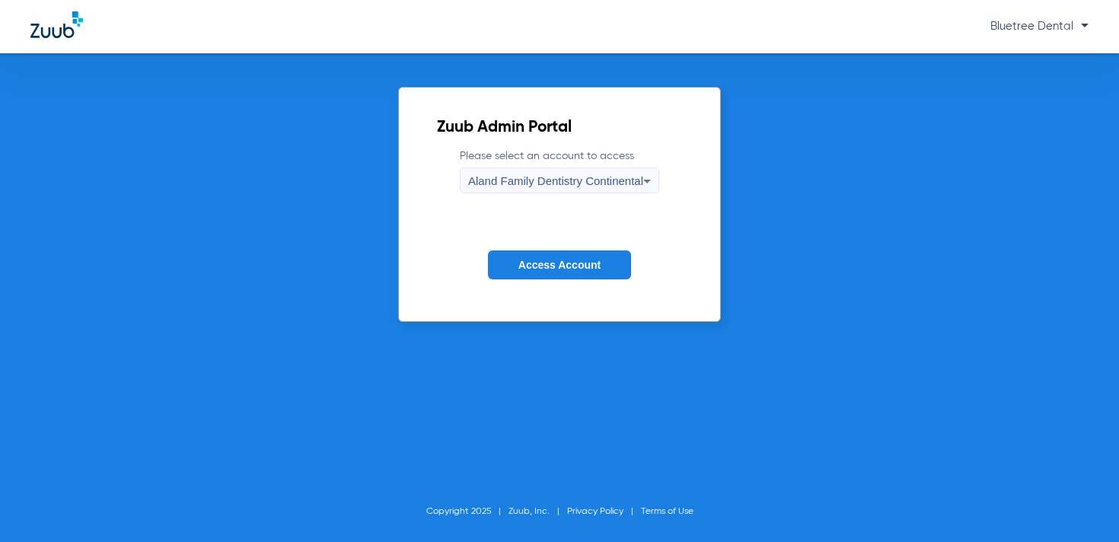
click at [580, 192] on div "Aland Family Dentistry Continental" at bounding box center [555, 181] width 175 height 26
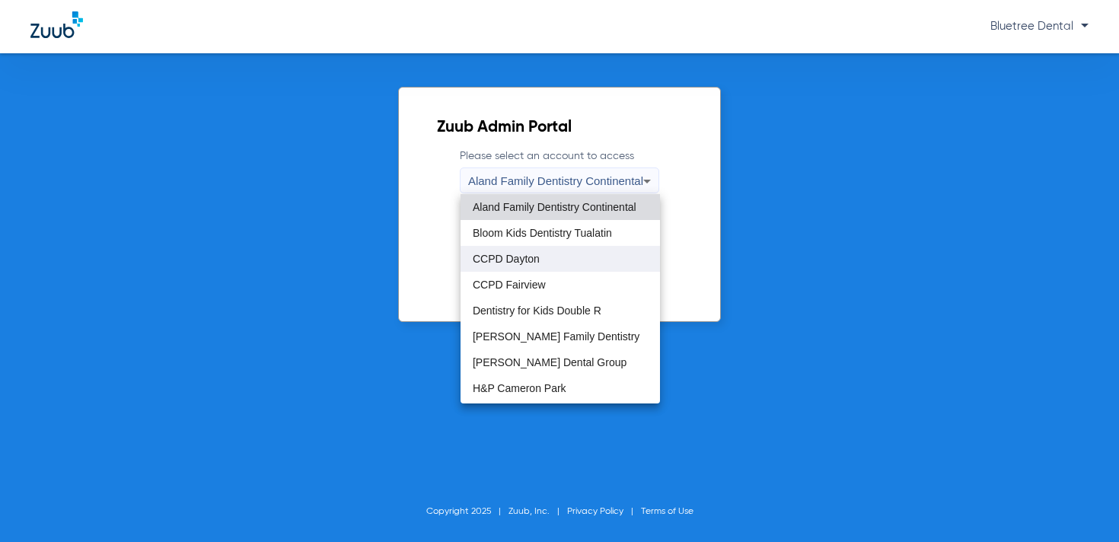
click at [552, 259] on mat-option "CCPD Dayton" at bounding box center [561, 259] width 200 height 26
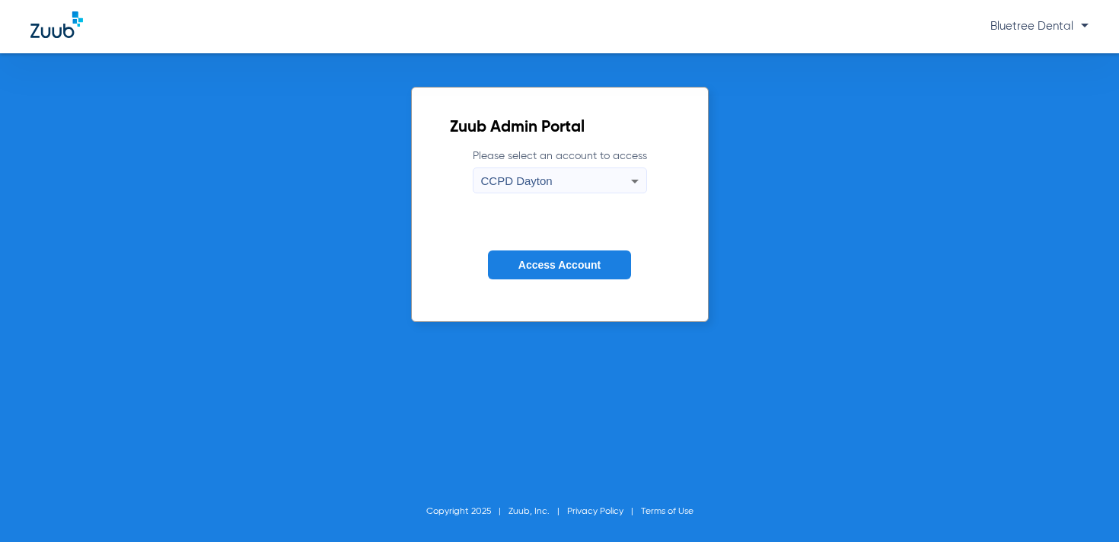
click at [568, 269] on span "Access Account" at bounding box center [560, 265] width 82 height 12
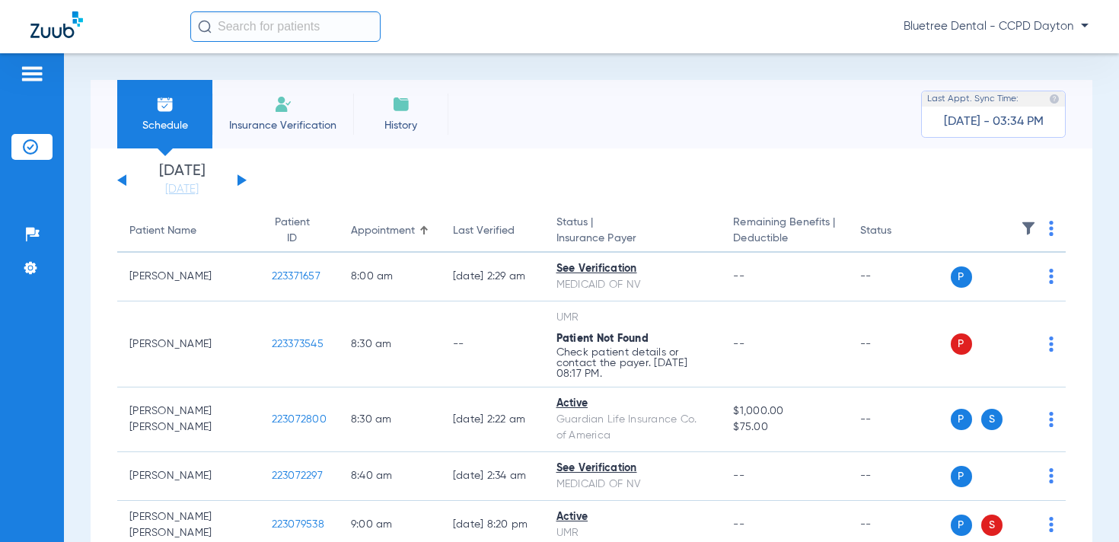
click at [239, 181] on button at bounding box center [242, 179] width 9 height 11
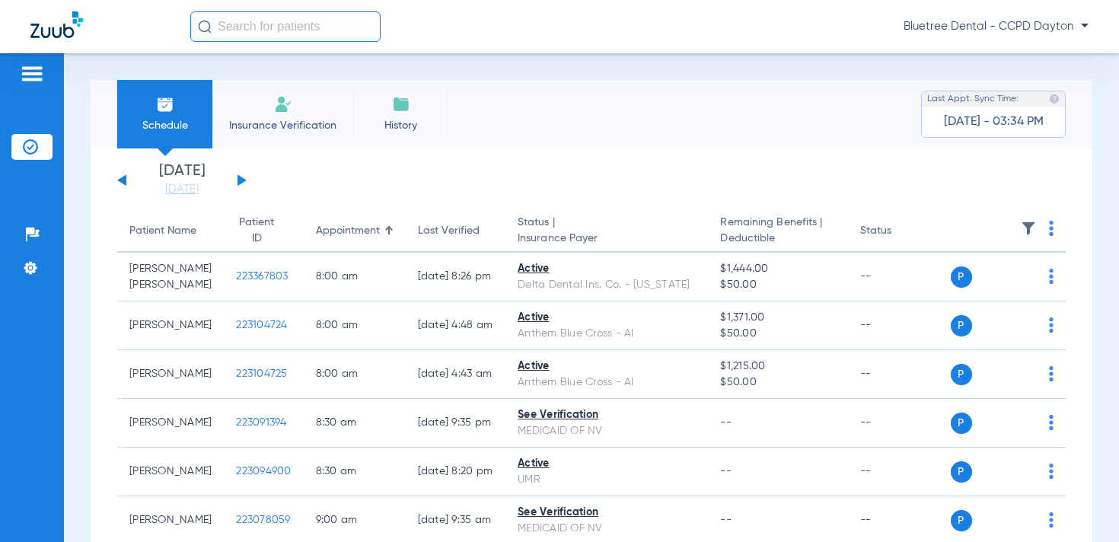
click at [1034, 229] on img at bounding box center [1028, 228] width 15 height 15
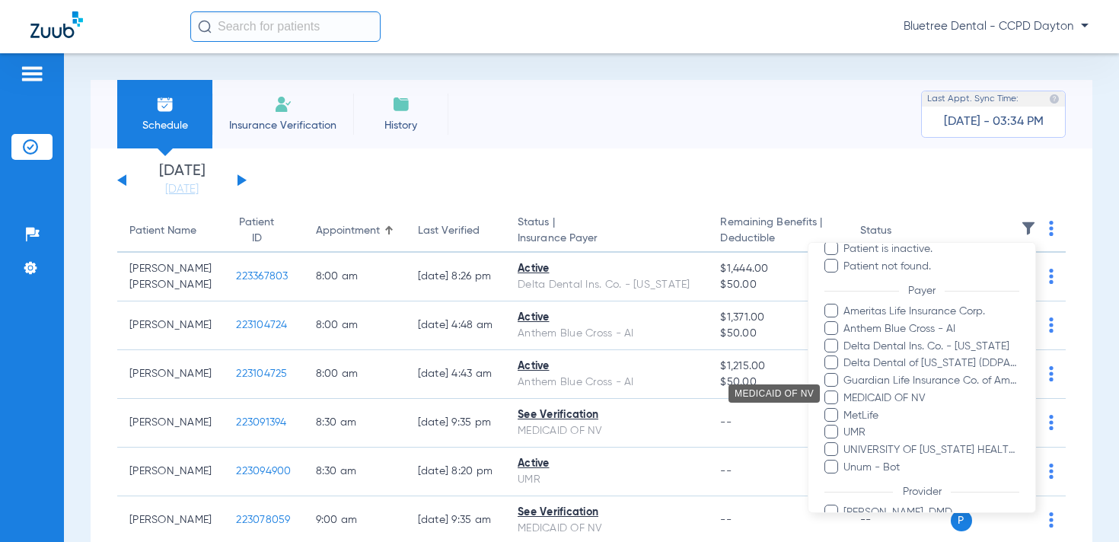
scroll to position [168, 0]
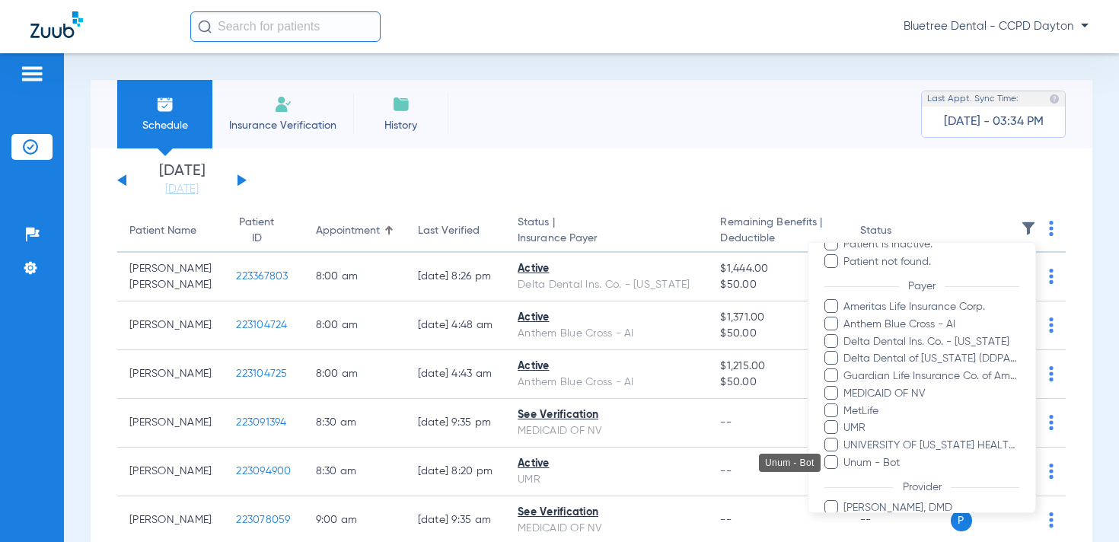
click at [875, 462] on span "Unum - Bot" at bounding box center [931, 463] width 177 height 16
click at [846, 474] on input "Unum - Bot" at bounding box center [846, 474] width 0 height 0
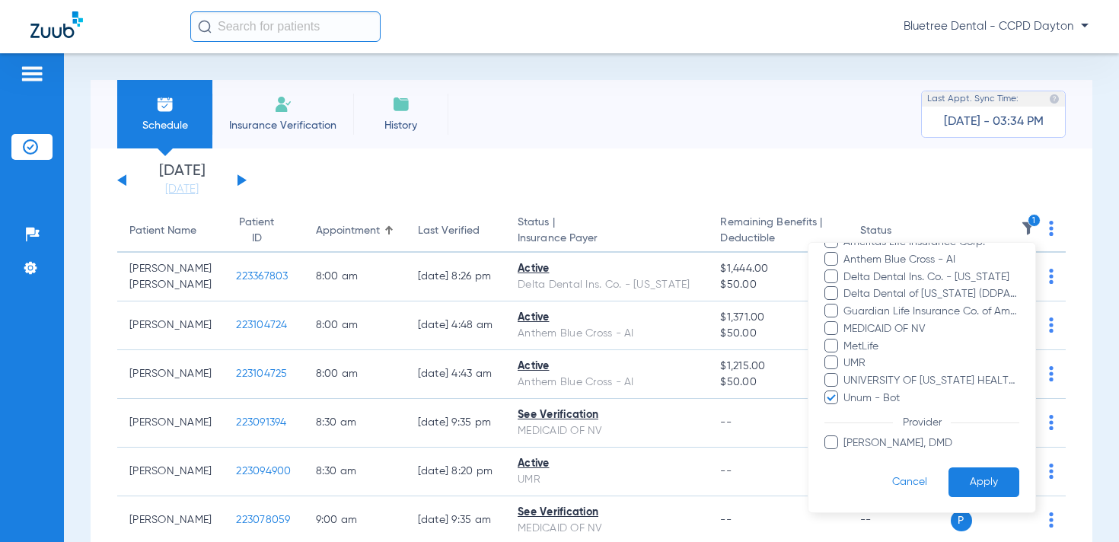
click at [986, 477] on button "Apply" at bounding box center [984, 483] width 71 height 30
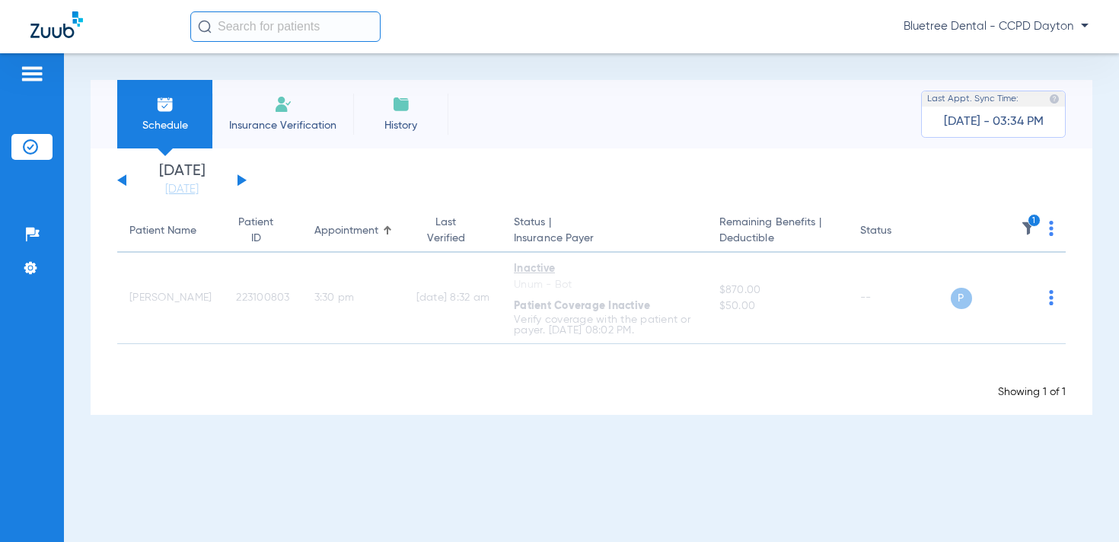
click at [1026, 232] on img at bounding box center [1028, 228] width 15 height 15
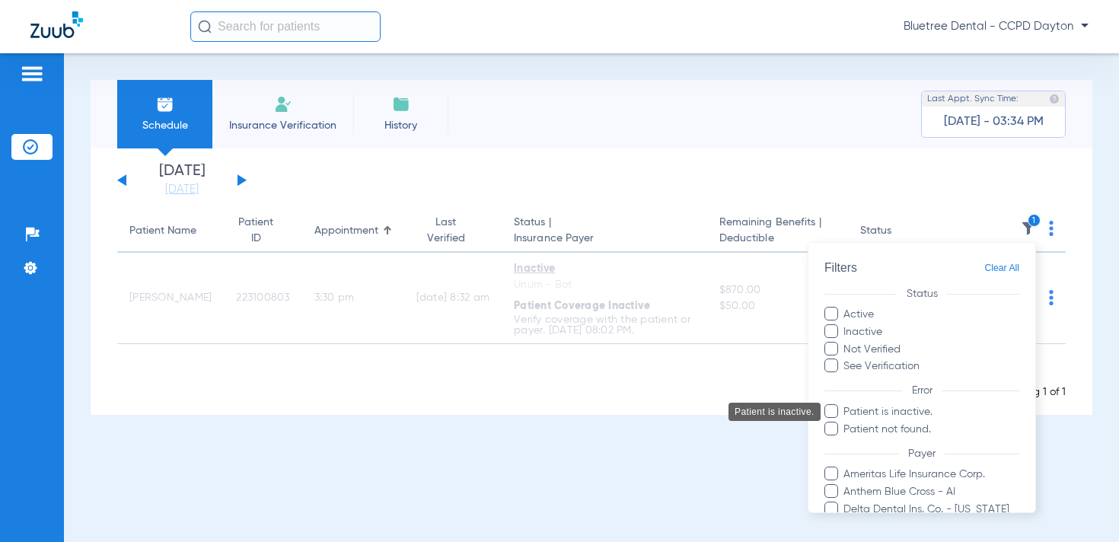
click at [736, 417] on div "Patient is inactive." at bounding box center [775, 412] width 92 height 18
click at [1008, 25] on div at bounding box center [559, 271] width 1119 height 542
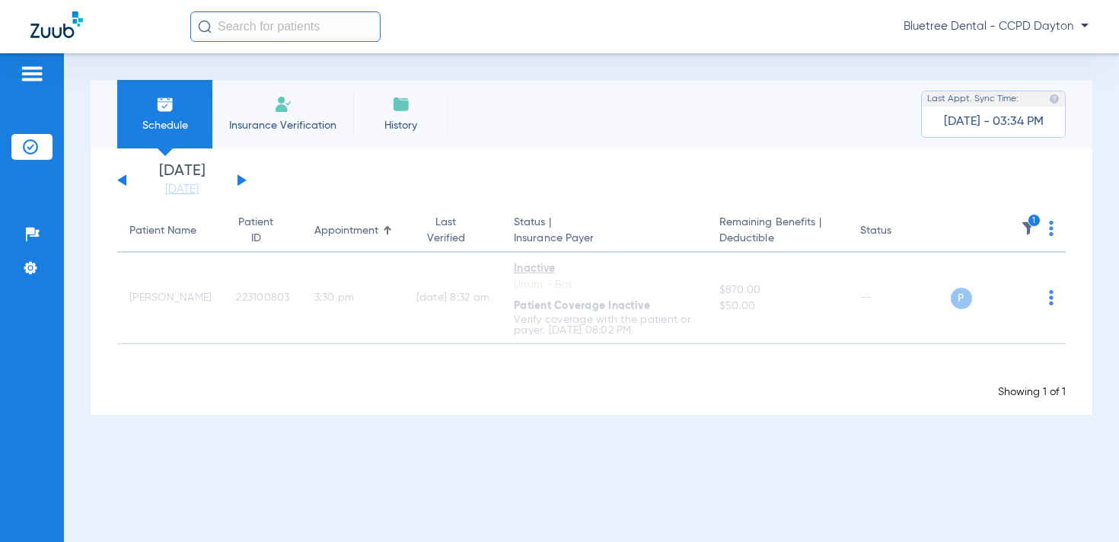
click at [954, 29] on span "Bluetree Dental - CCPD Dayton" at bounding box center [996, 26] width 185 height 15
click at [1010, 60] on button "Account Selection" at bounding box center [1032, 54] width 110 height 30
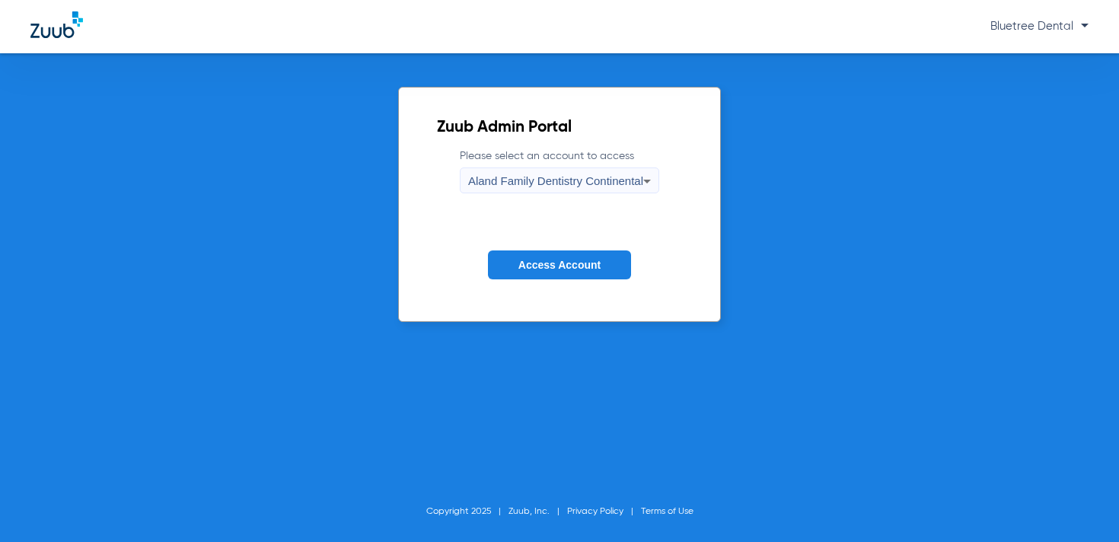
click at [545, 189] on div "Aland Family Dentistry Continental" at bounding box center [555, 181] width 175 height 26
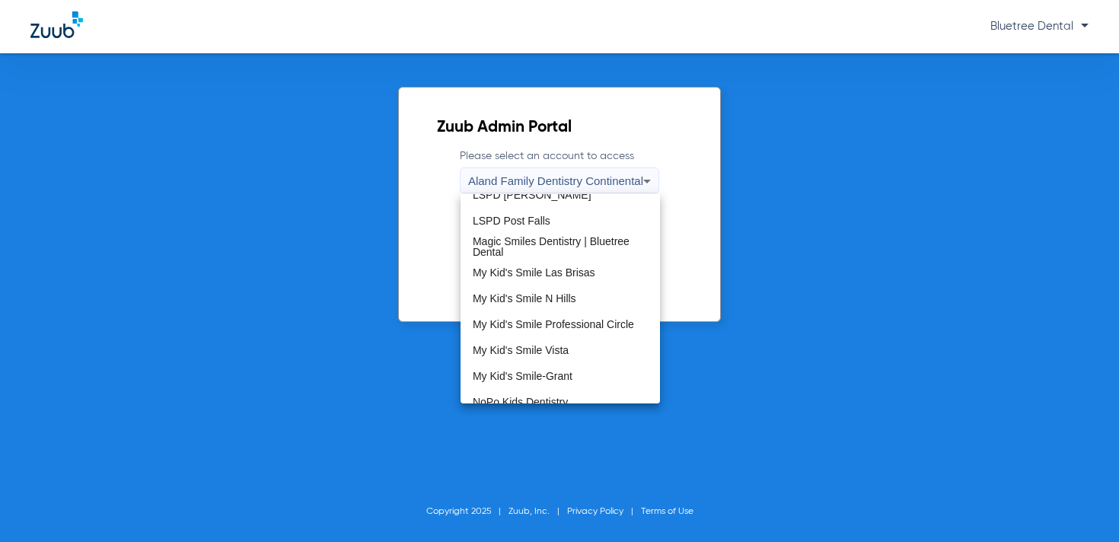
scroll to position [367, 0]
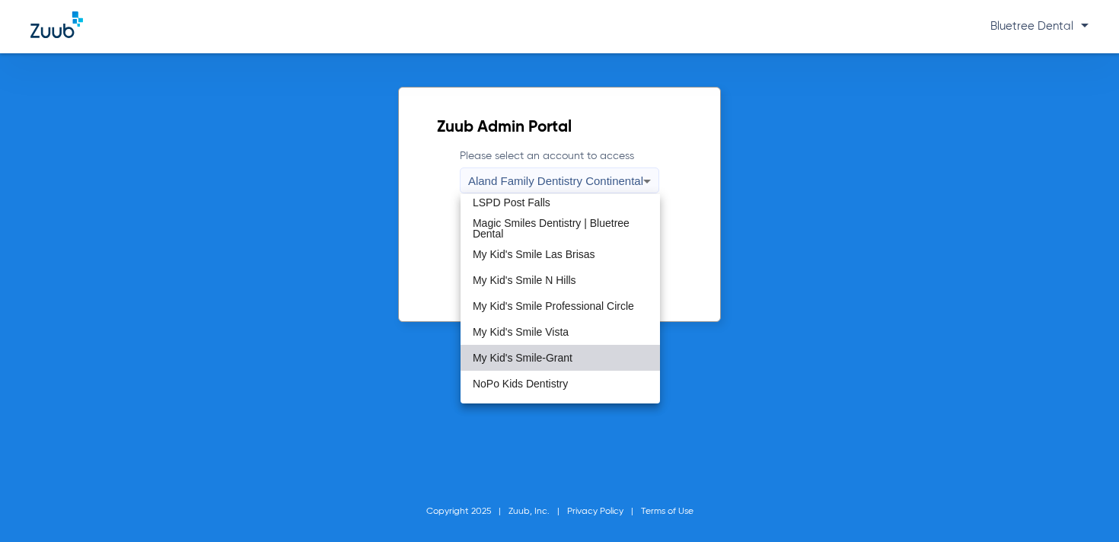
click at [567, 348] on mat-option "My Kid's Smile-Grant" at bounding box center [561, 358] width 200 height 26
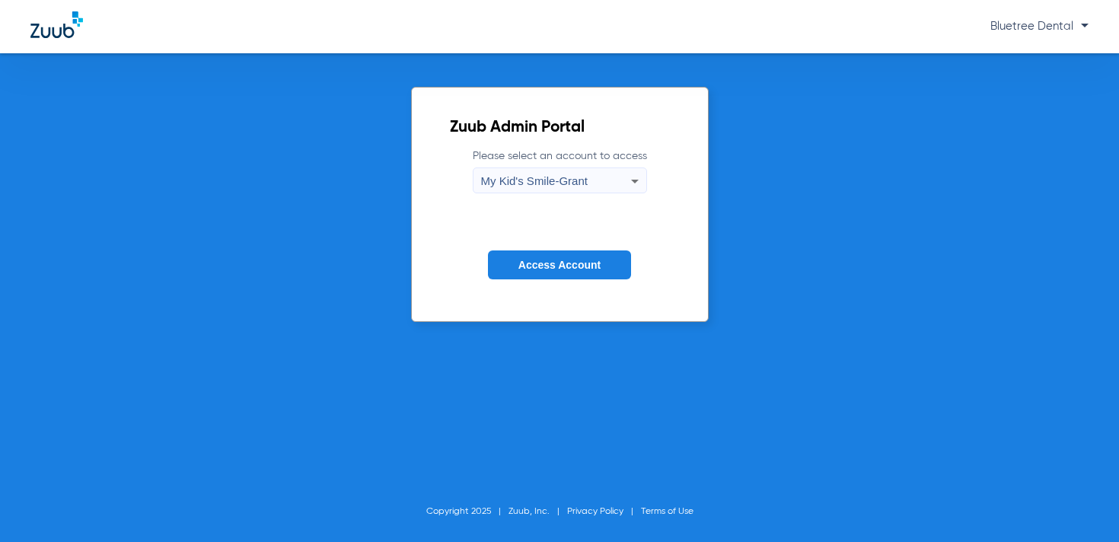
click at [583, 267] on span "Access Account" at bounding box center [560, 265] width 82 height 12
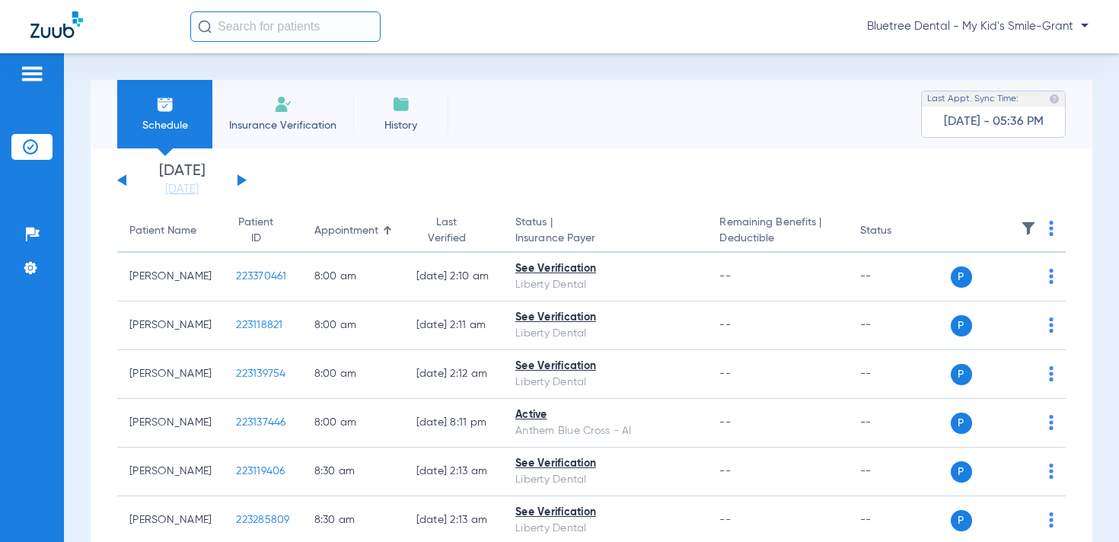
click at [1029, 226] on img at bounding box center [1028, 228] width 15 height 15
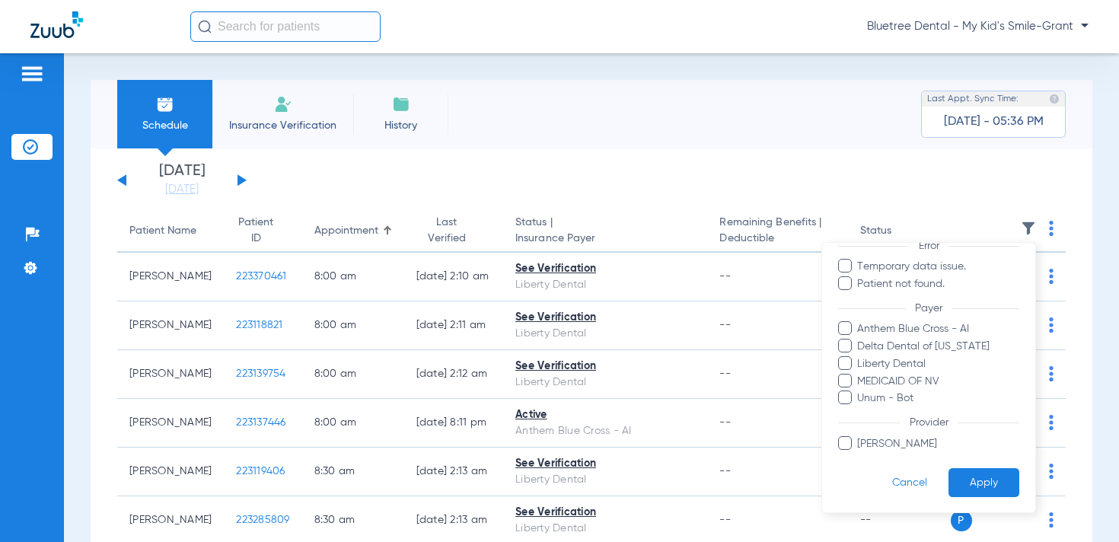
scroll to position [126, 0]
click at [878, 397] on span "Unum - Bot" at bounding box center [938, 401] width 163 height 16
click at [860, 411] on input "Unum - Bot" at bounding box center [860, 411] width 0 height 0
click at [962, 480] on button "Apply" at bounding box center [984, 486] width 71 height 30
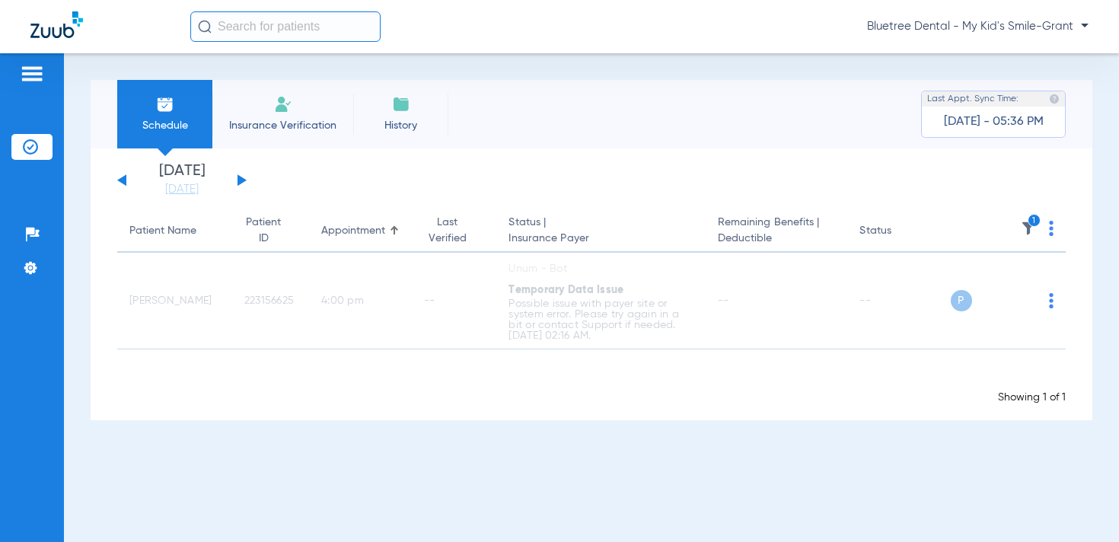
click at [990, 26] on span "Bluetree Dental - My Kid's Smile-Grant" at bounding box center [978, 26] width 222 height 15
click at [1011, 83] on span "Log out" at bounding box center [1031, 84] width 85 height 11
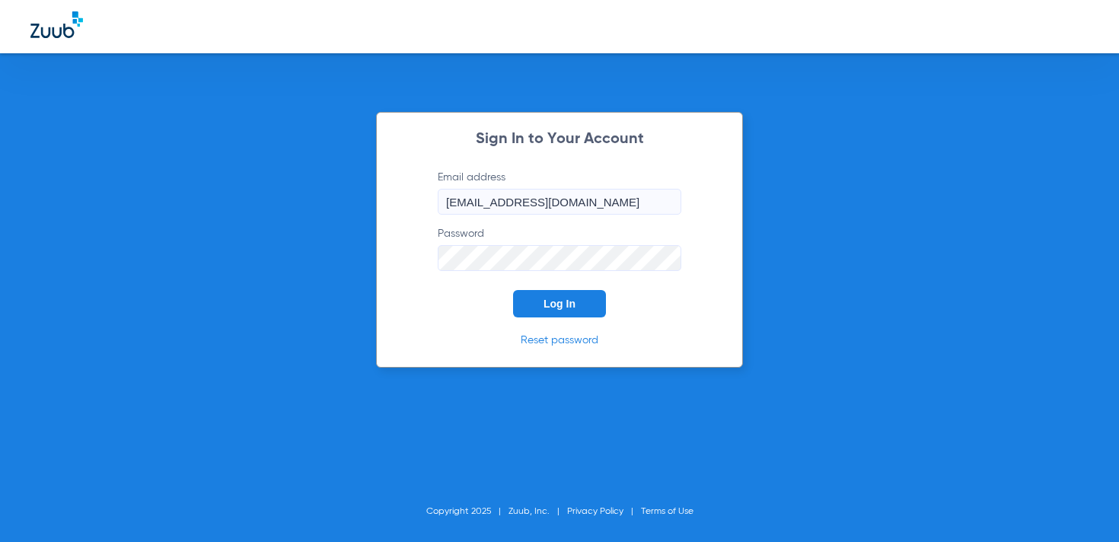
click at [579, 210] on input "[EMAIL_ADDRESS][DOMAIN_NAME]" at bounding box center [560, 202] width 244 height 26
type input "[DOMAIN_NAME][EMAIL_ADDRESS][DOMAIN_NAME]"
click at [570, 302] on span "Log In" at bounding box center [560, 304] width 32 height 12
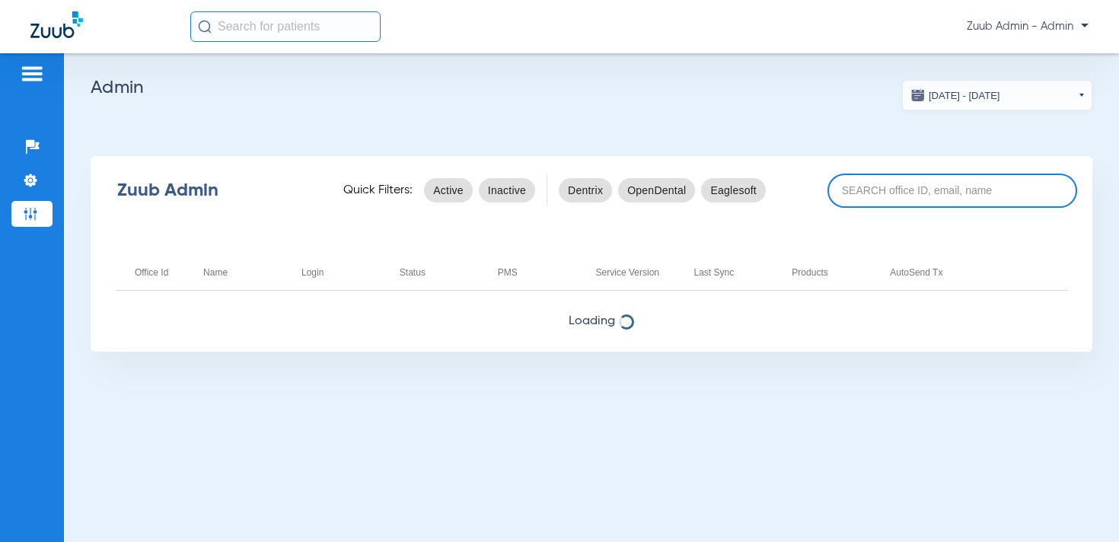
click at [886, 199] on input at bounding box center [953, 191] width 250 height 34
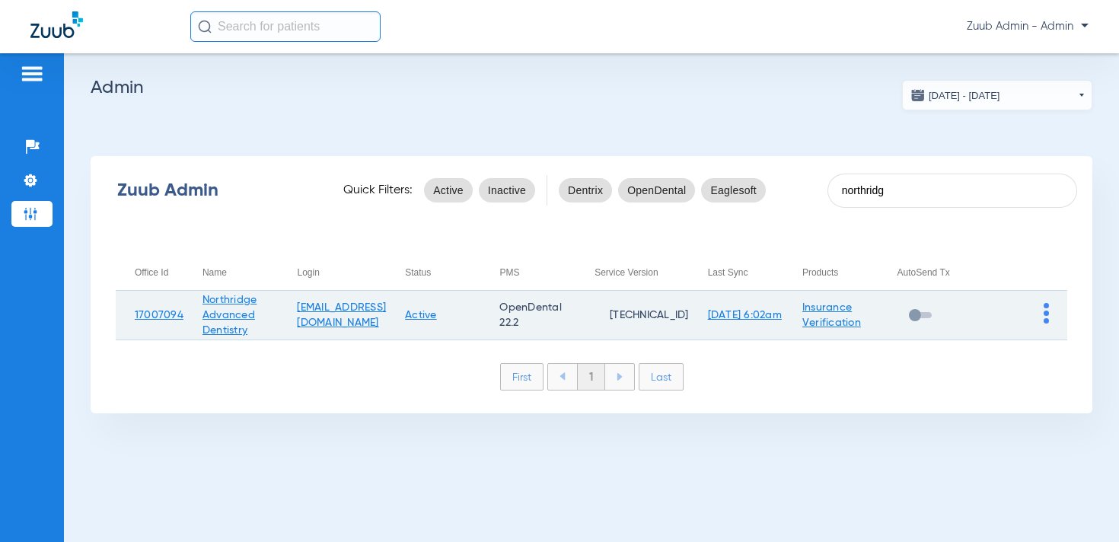
type input "northridg"
click at [1046, 312] on img at bounding box center [1046, 313] width 5 height 21
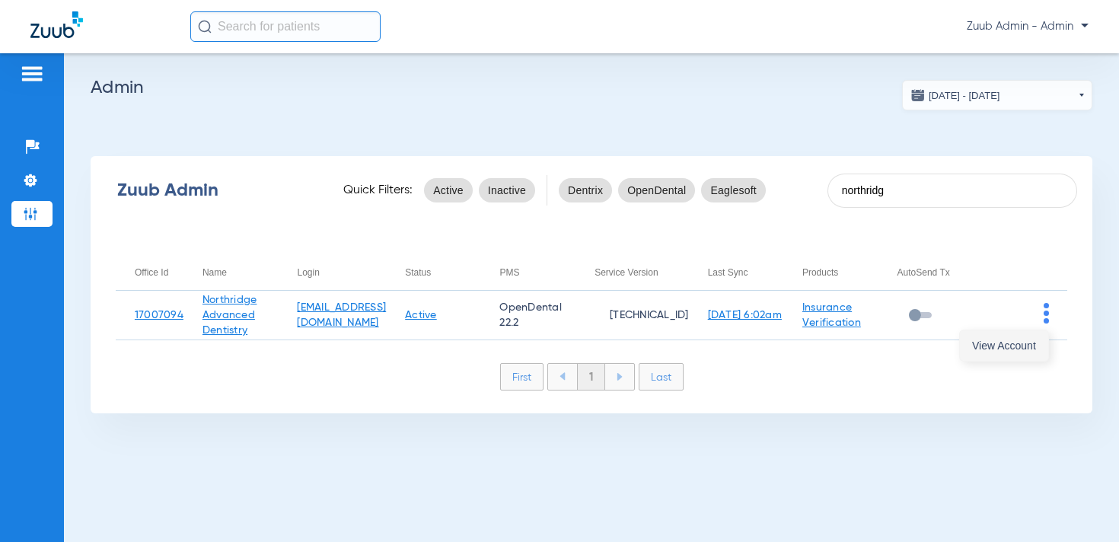
click at [1008, 340] on span "View Account" at bounding box center [1005, 345] width 64 height 11
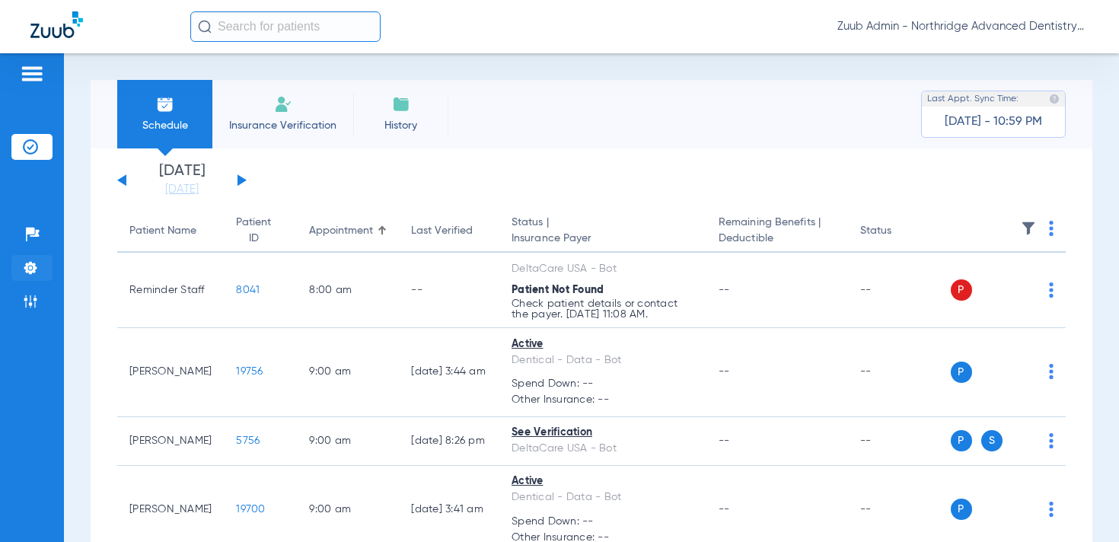
click at [36, 264] on img at bounding box center [30, 267] width 15 height 15
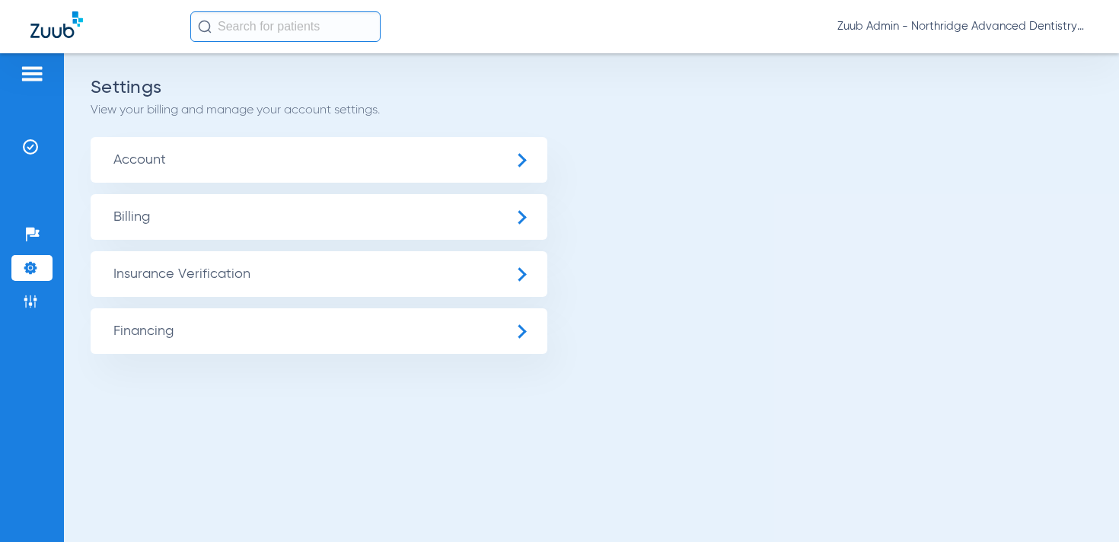
click at [139, 269] on span "Insurance Verification" at bounding box center [319, 274] width 457 height 46
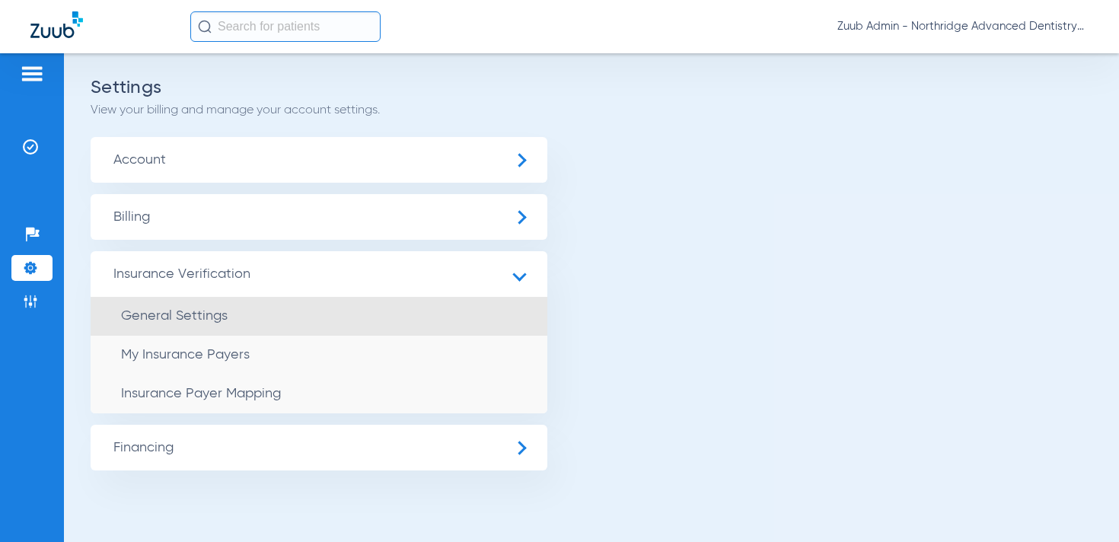
click at [188, 308] on li "General Settings" at bounding box center [319, 316] width 457 height 39
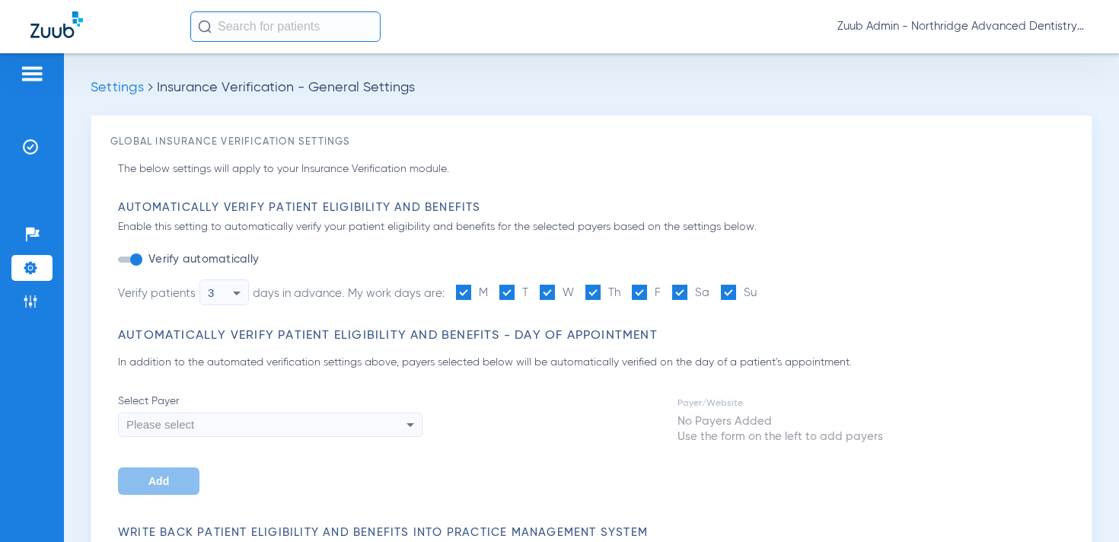
type input "1"
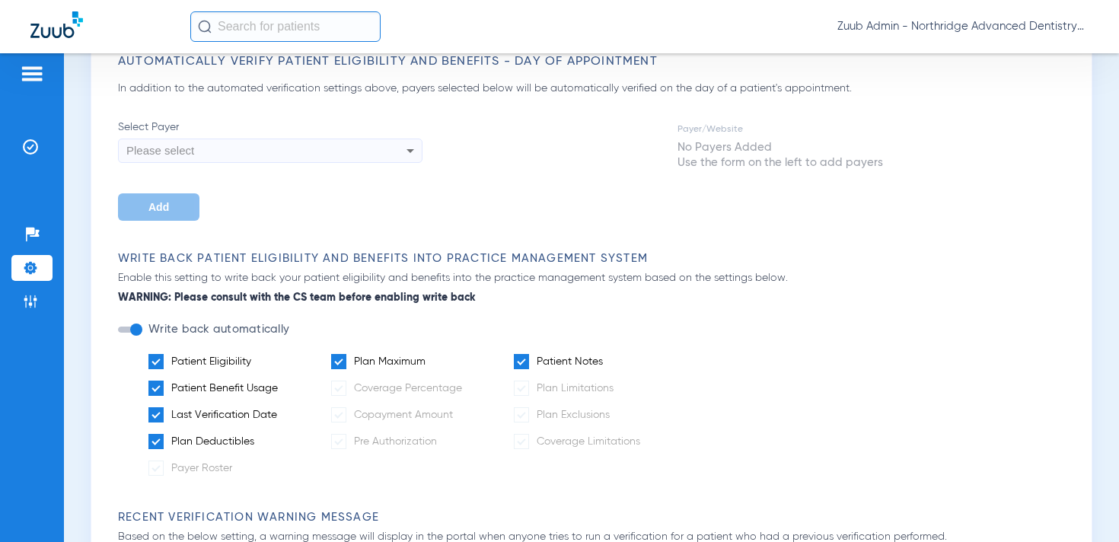
scroll to position [275, 0]
